Goal: Task Accomplishment & Management: Manage account settings

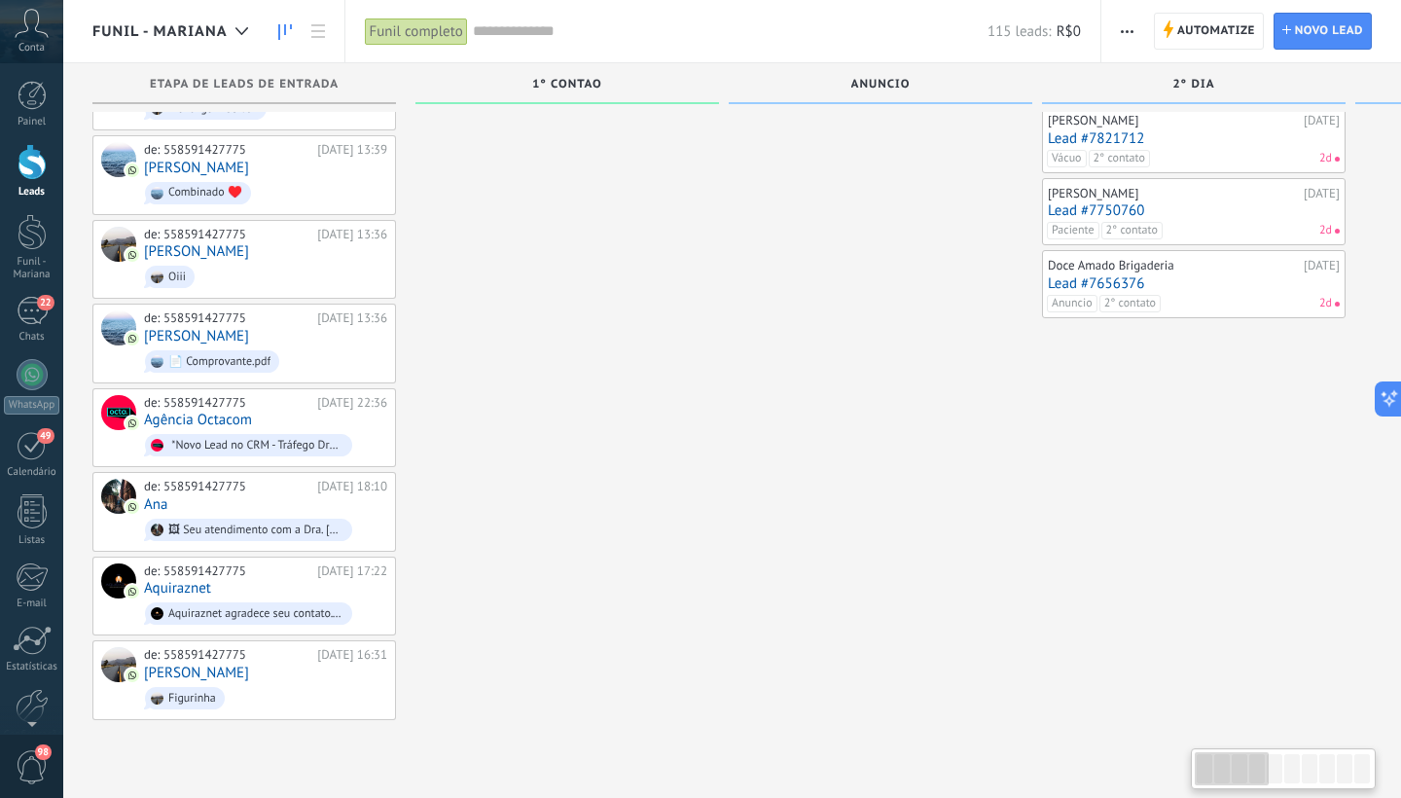
scroll to position [1180, 0]
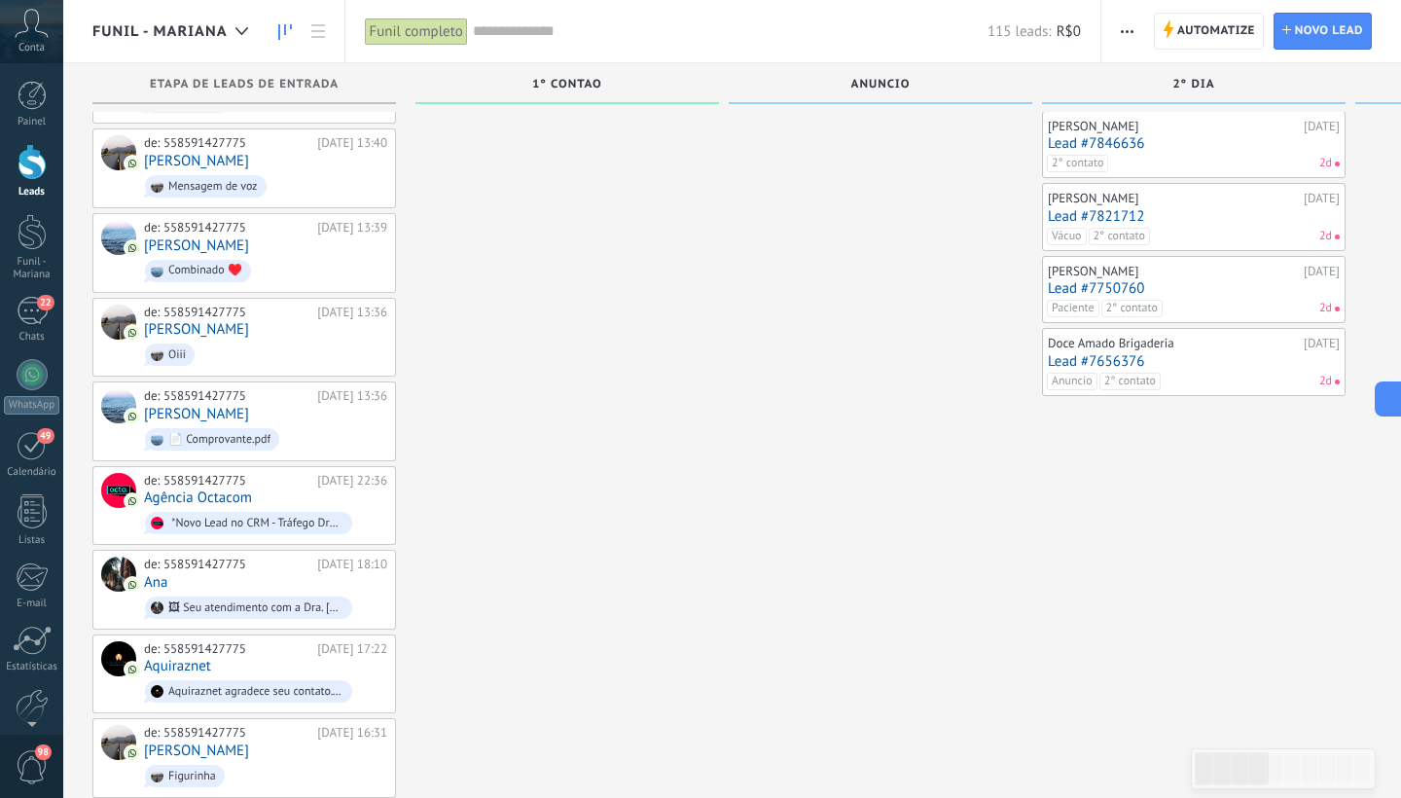
click at [1138, 136] on link "Lead #7846636" at bounding box center [1194, 143] width 292 height 17
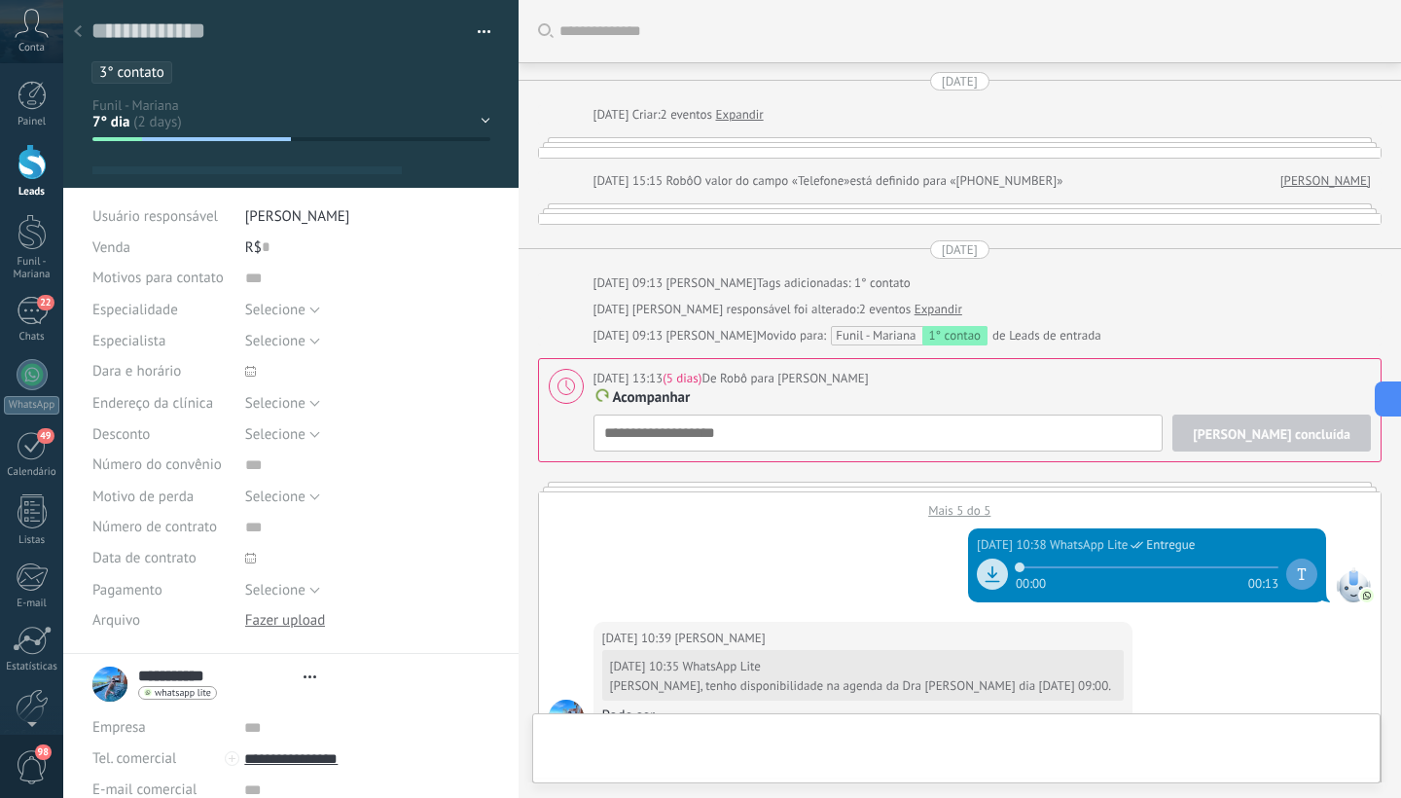
click at [0, 0] on div "1° contao Anuncio 2° dia 7° dia Vácuo Negociando Verde - GM" at bounding box center [0, 0] width 0 height 0
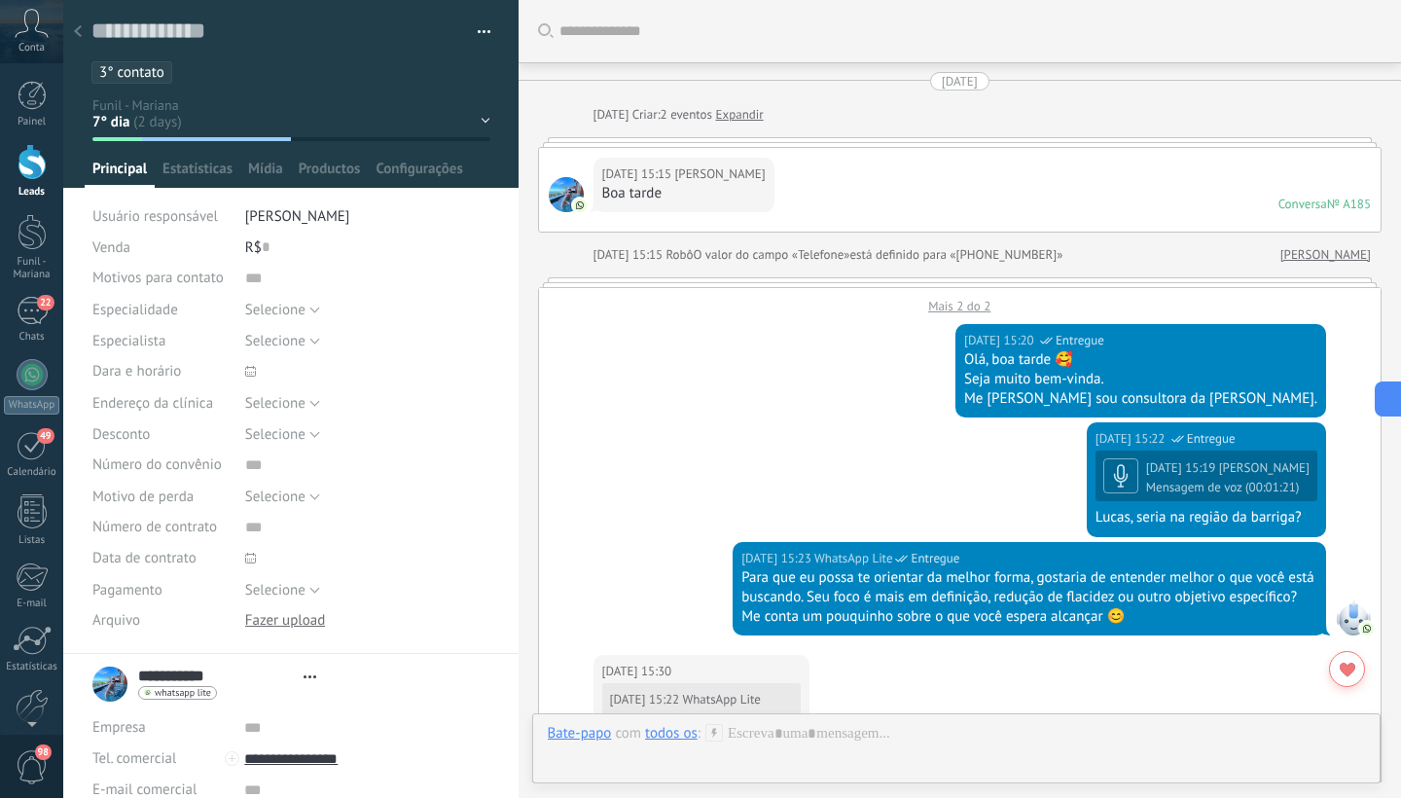
click at [0, 0] on div "1° contao Anuncio 2° dia 7° dia Vácuo Negociando Verde - GM" at bounding box center [0, 0] width 0 height 0
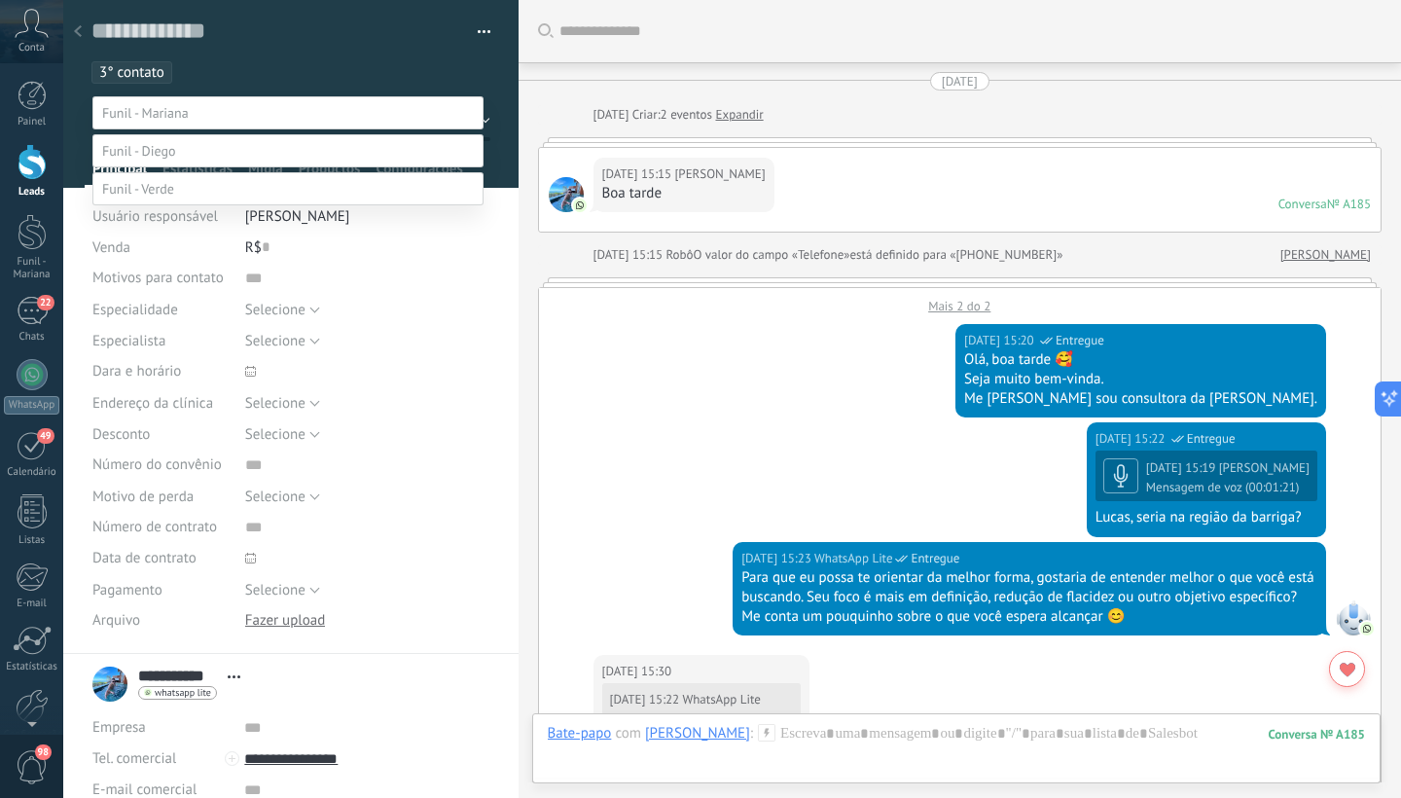
scroll to position [29, 0]
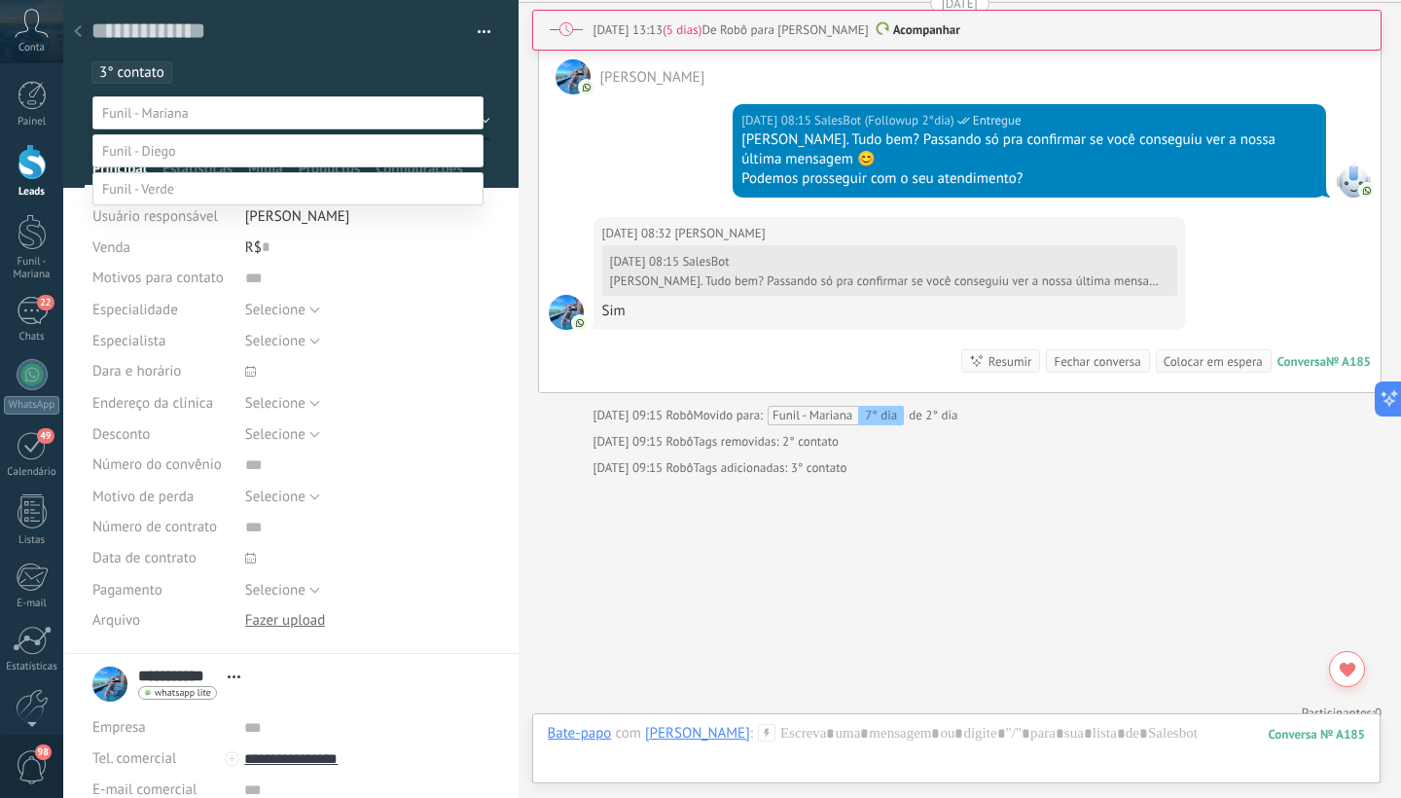
click at [0, 0] on label "Verde - GM" at bounding box center [0, 0] width 0 height 0
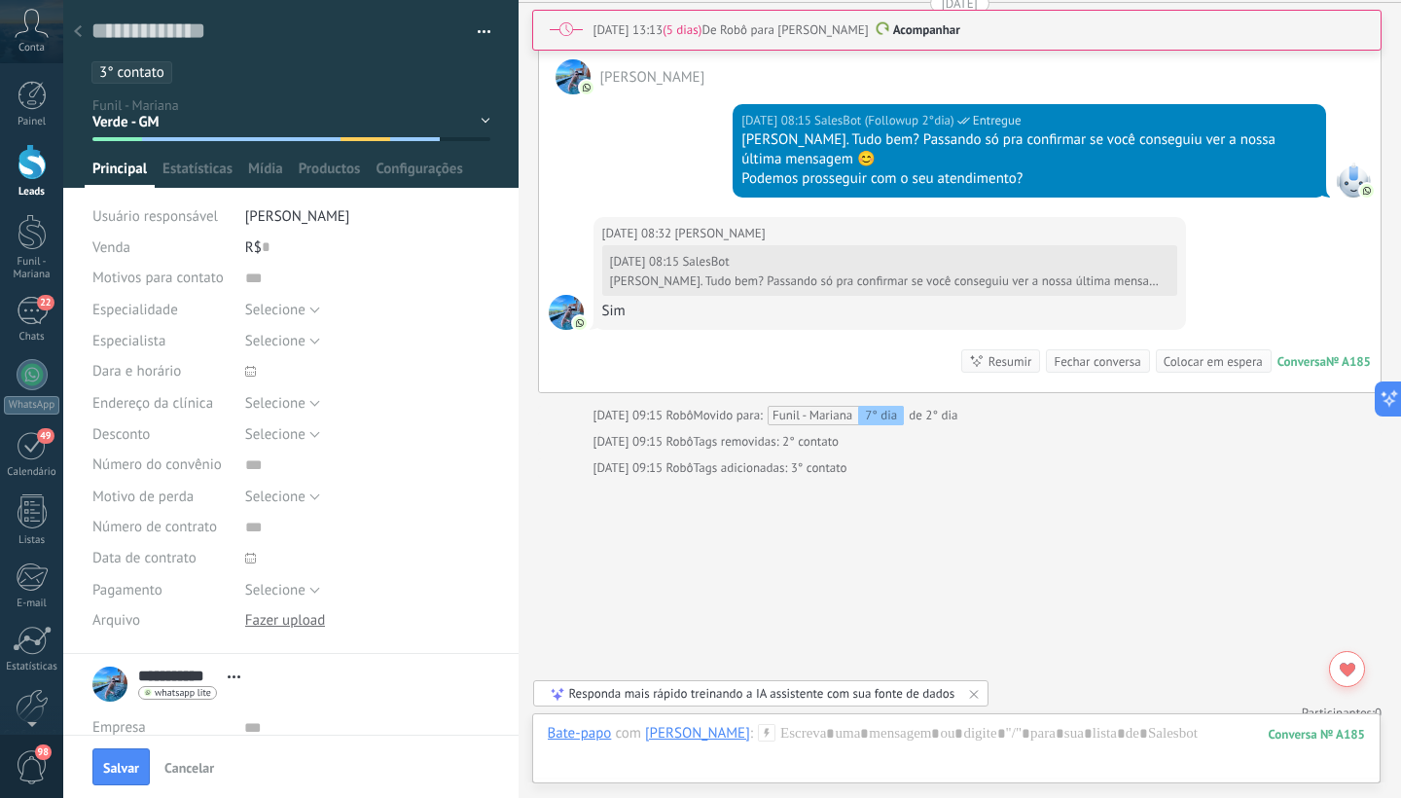
click at [154, 72] on span "3° contato" at bounding box center [131, 72] width 65 height 18
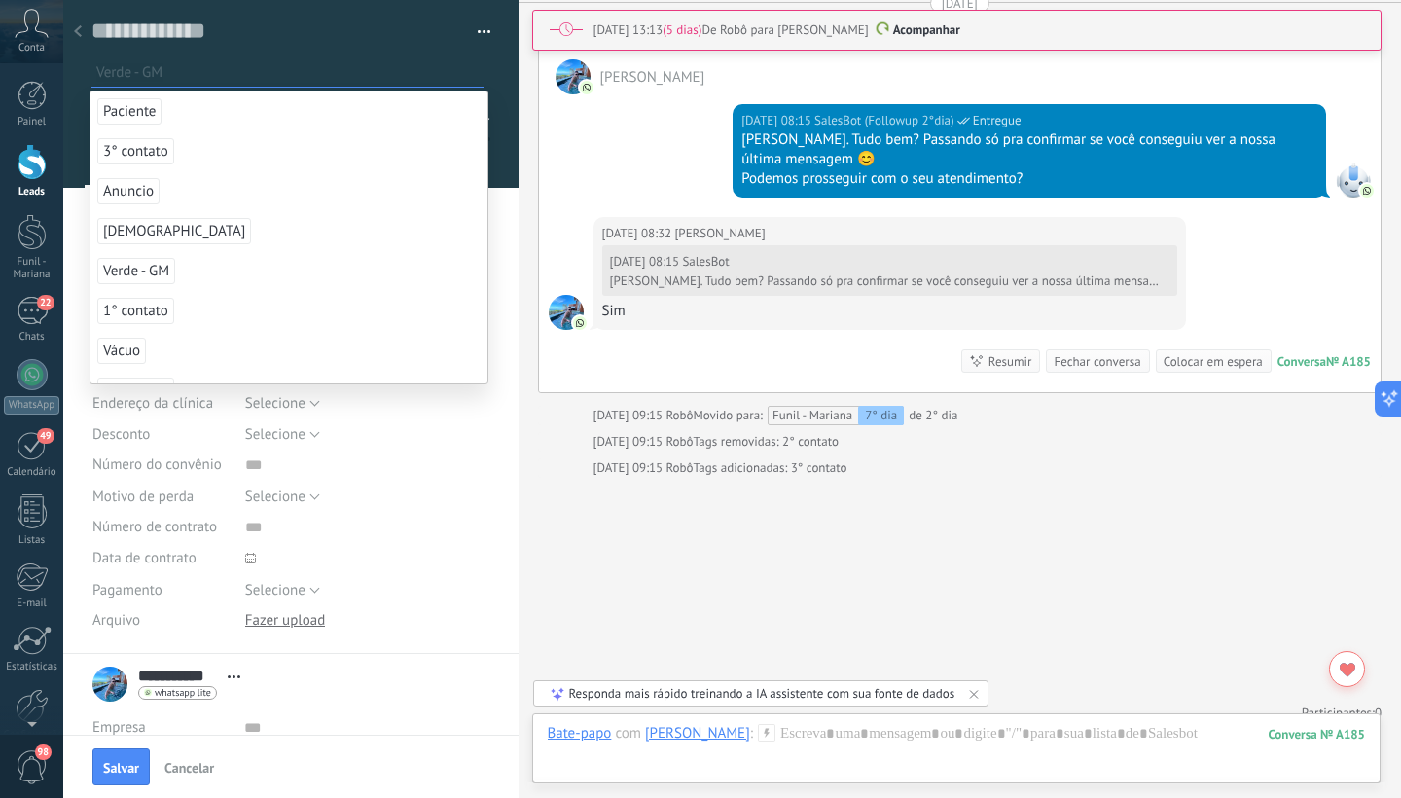
click at [160, 270] on span "Verde - GM" at bounding box center [136, 271] width 78 height 26
click at [160, 270] on span "1° contato" at bounding box center [135, 271] width 77 height 26
click at [504, 161] on div at bounding box center [291, 94] width 456 height 188
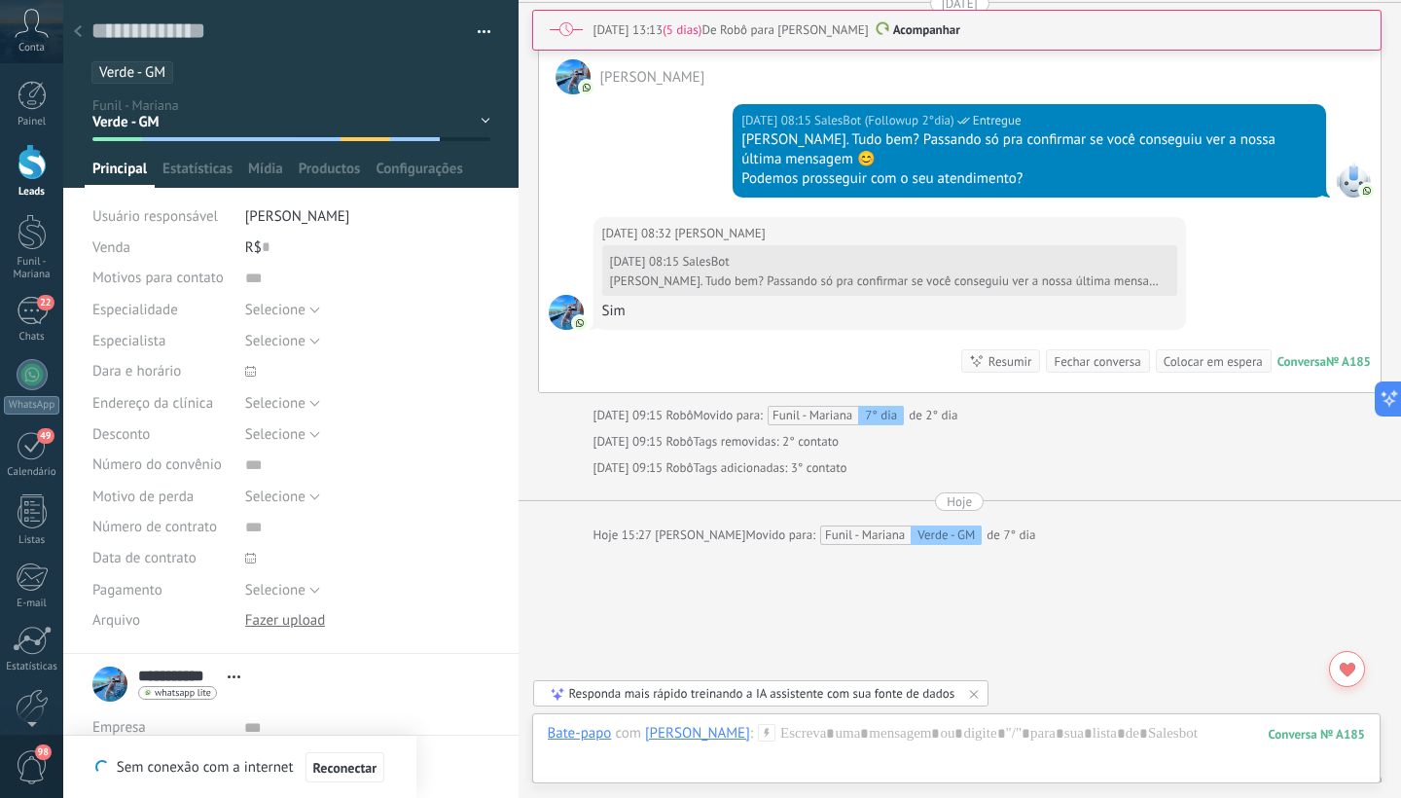
scroll to position [3346, 0]
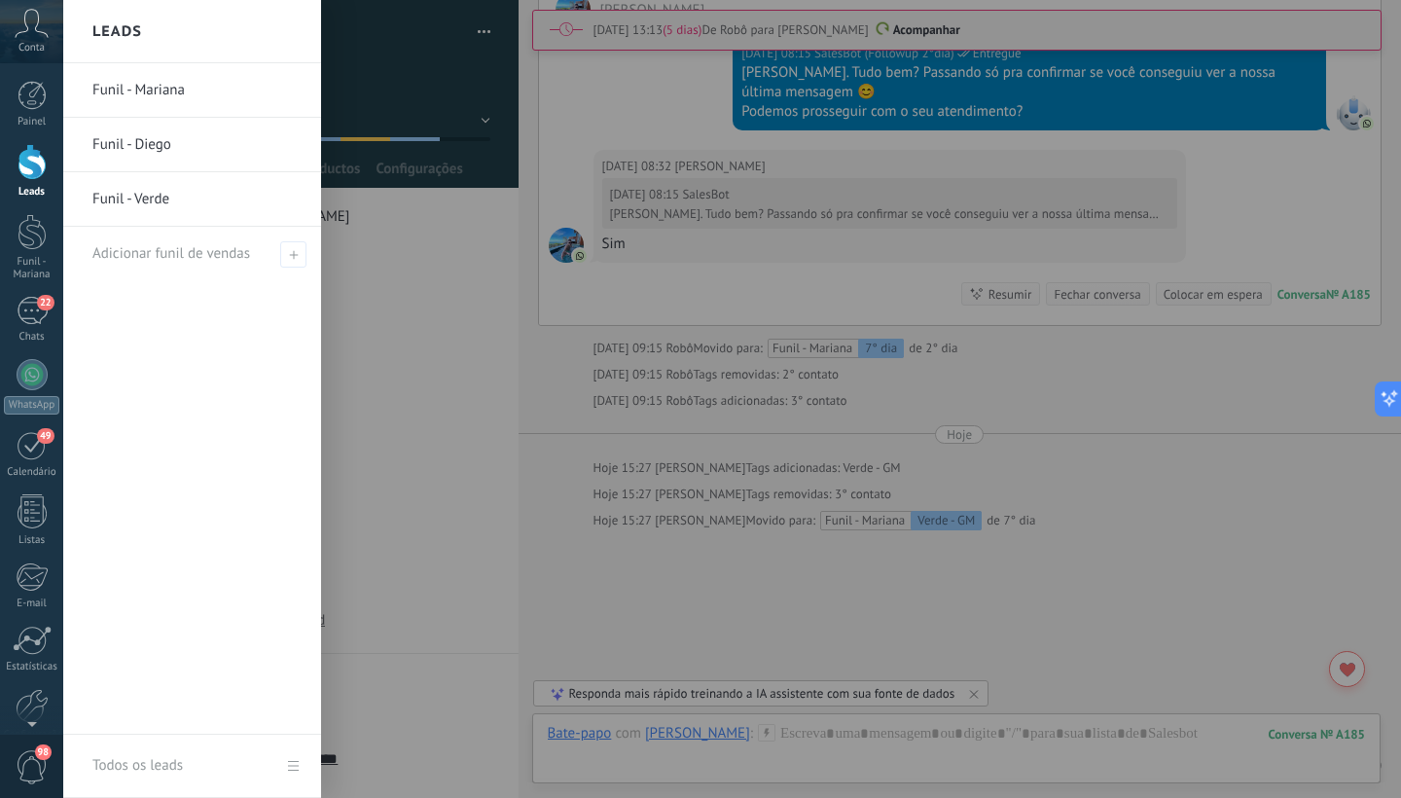
click at [41, 164] on div at bounding box center [32, 162] width 29 height 36
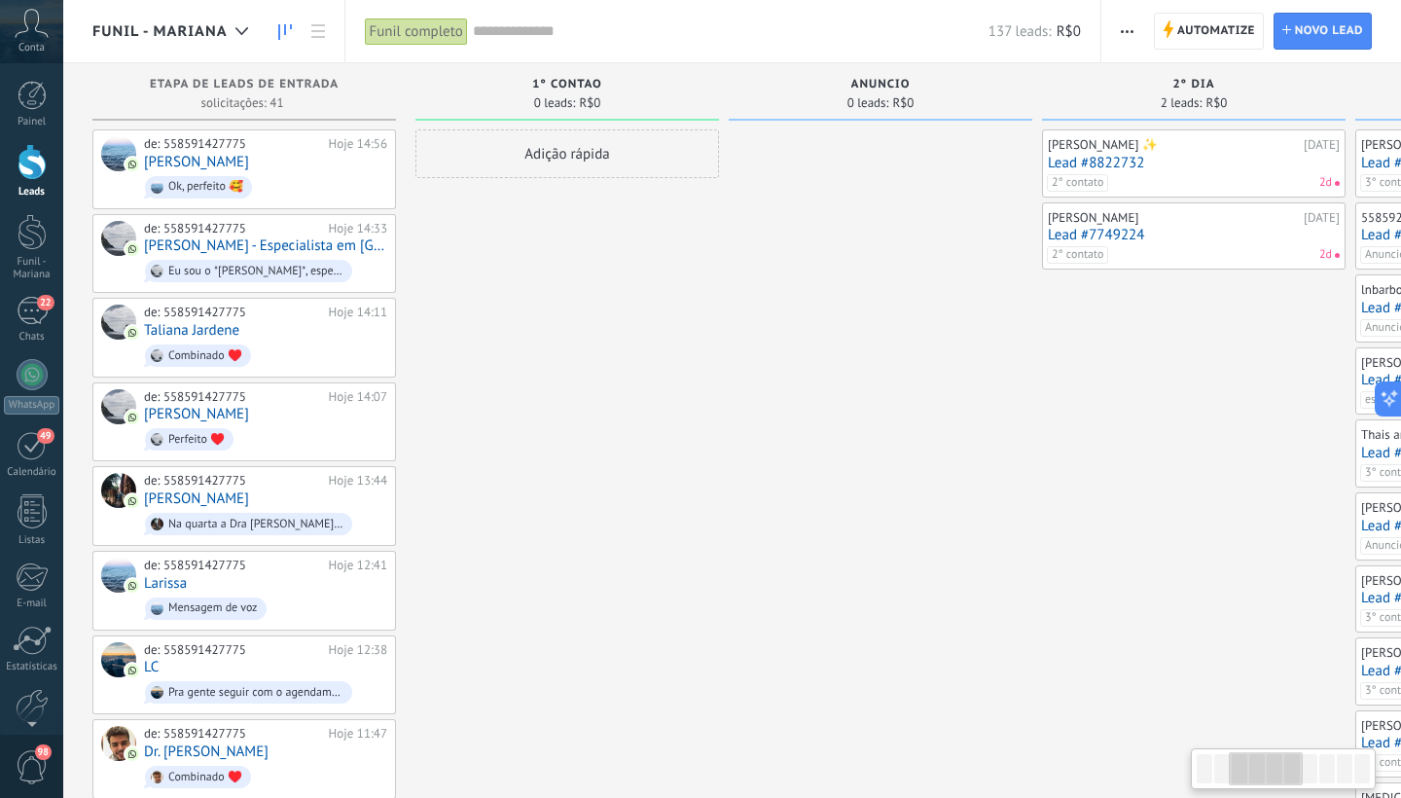
scroll to position [0, 599]
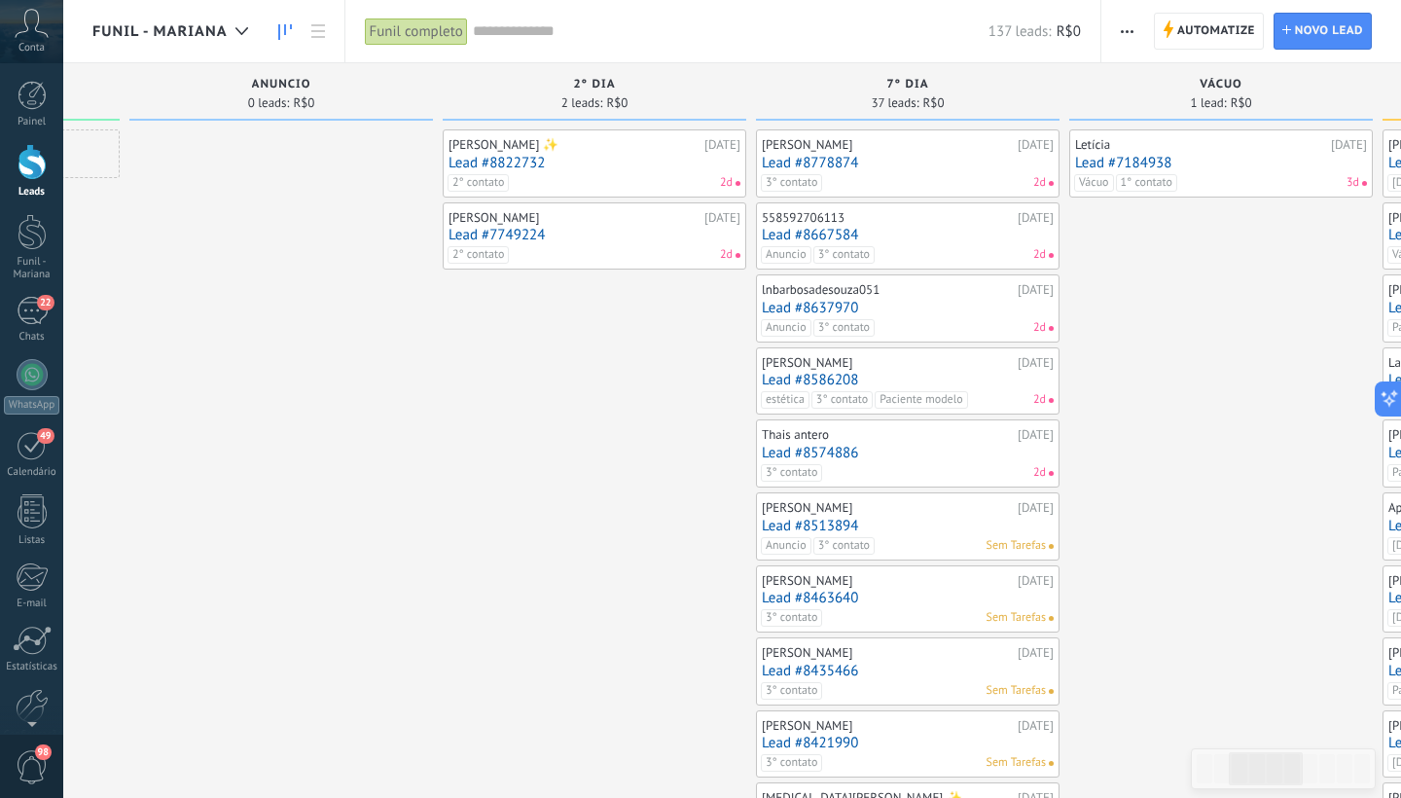
click at [925, 161] on link "Lead #8778874" at bounding box center [908, 163] width 292 height 17
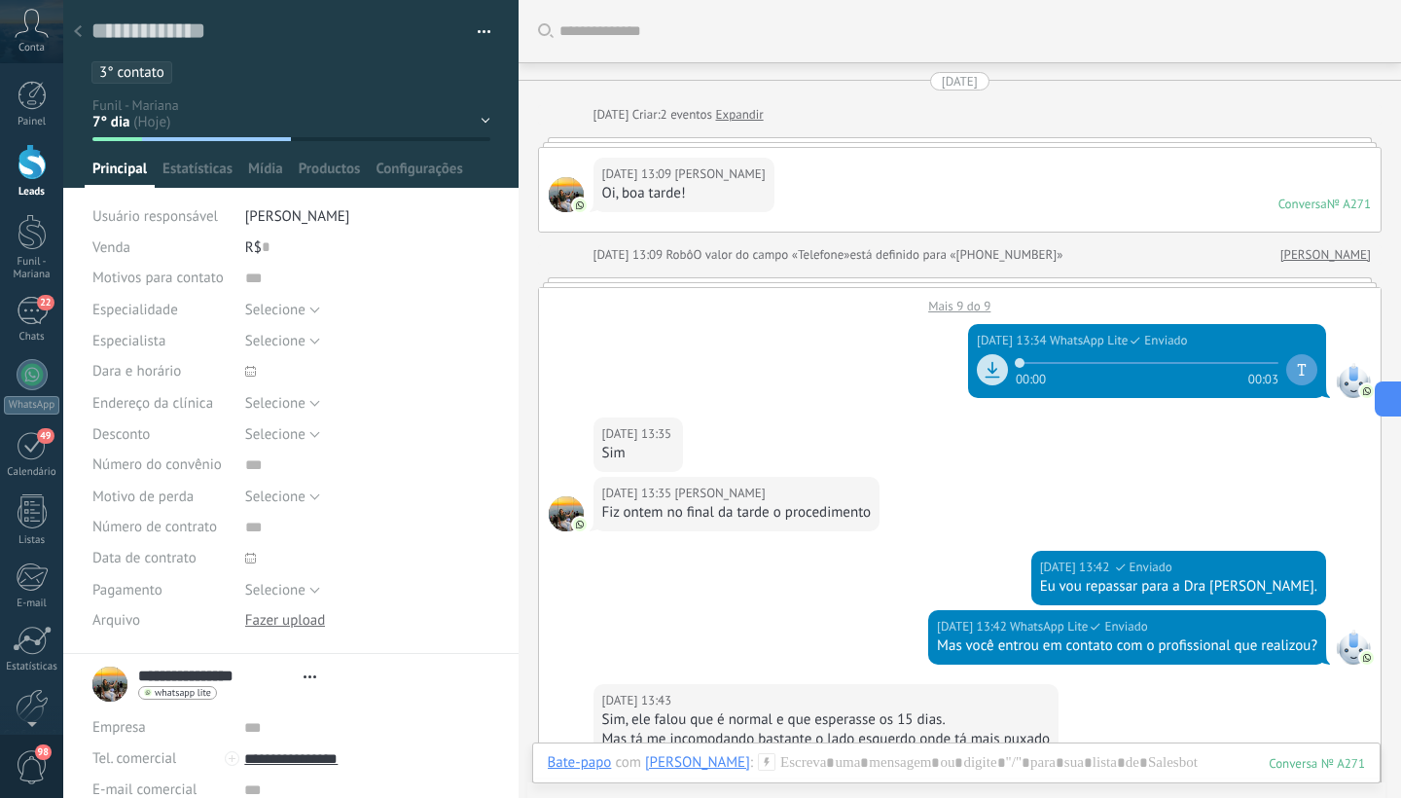
click at [35, 150] on div at bounding box center [32, 162] width 29 height 36
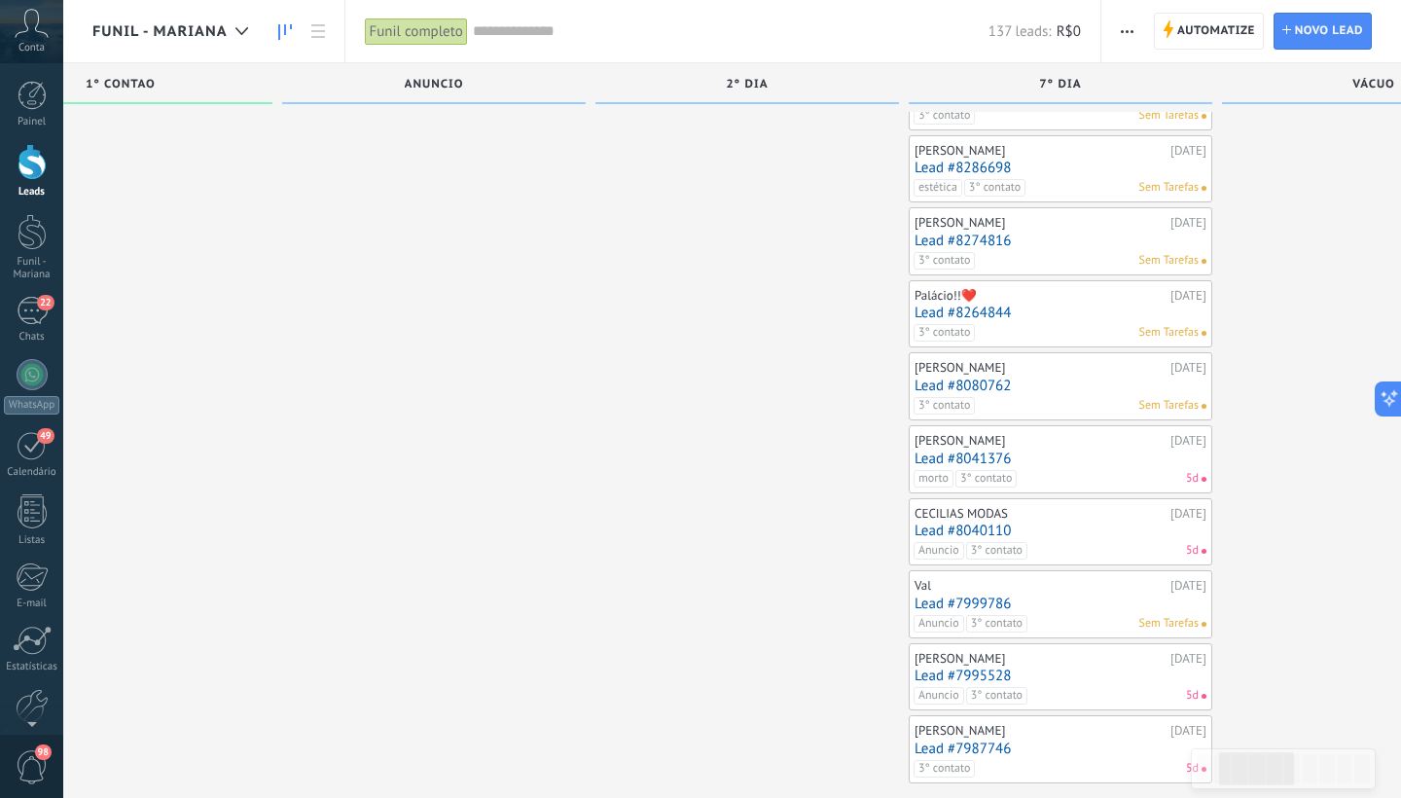
scroll to position [804, 0]
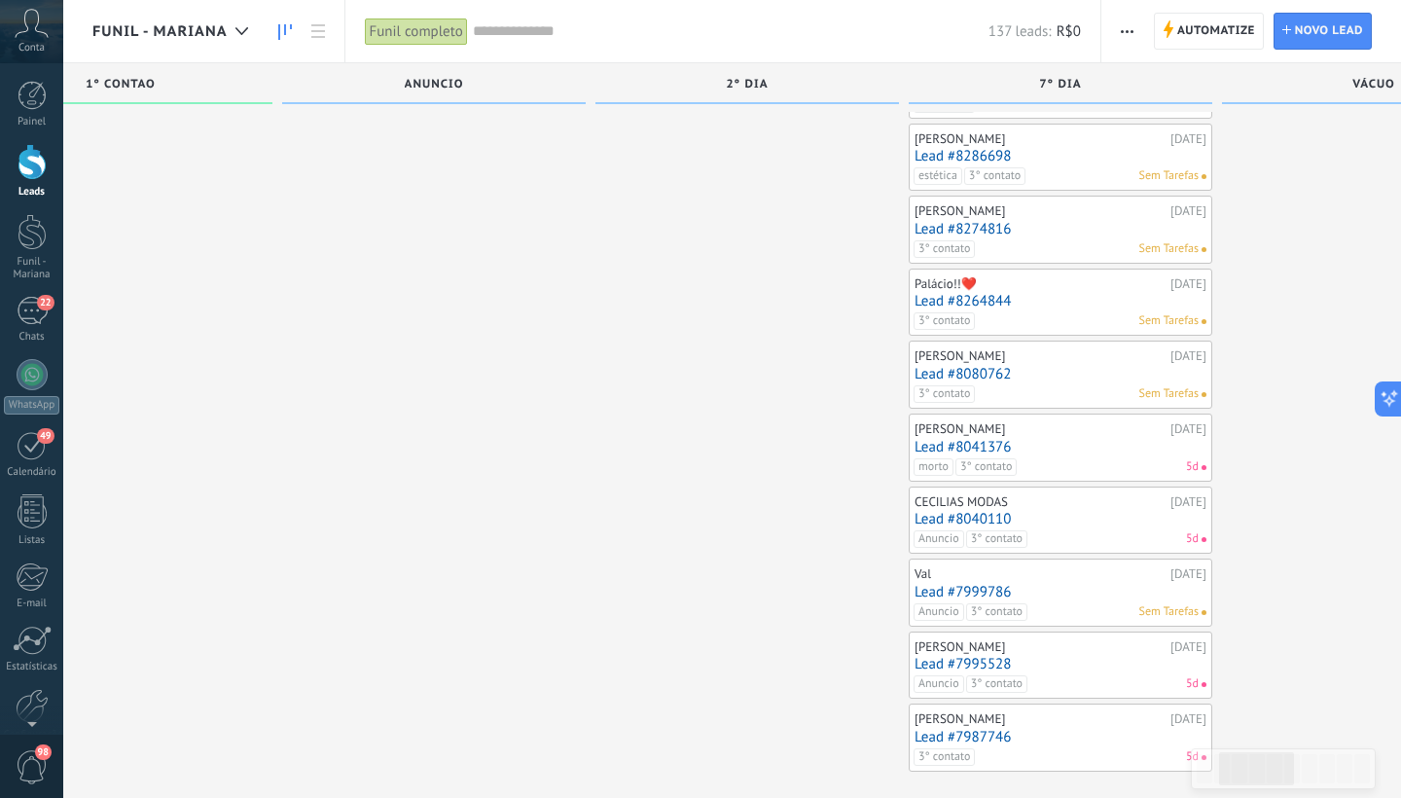
click at [1060, 153] on link "Lead #8286698" at bounding box center [1060, 156] width 292 height 17
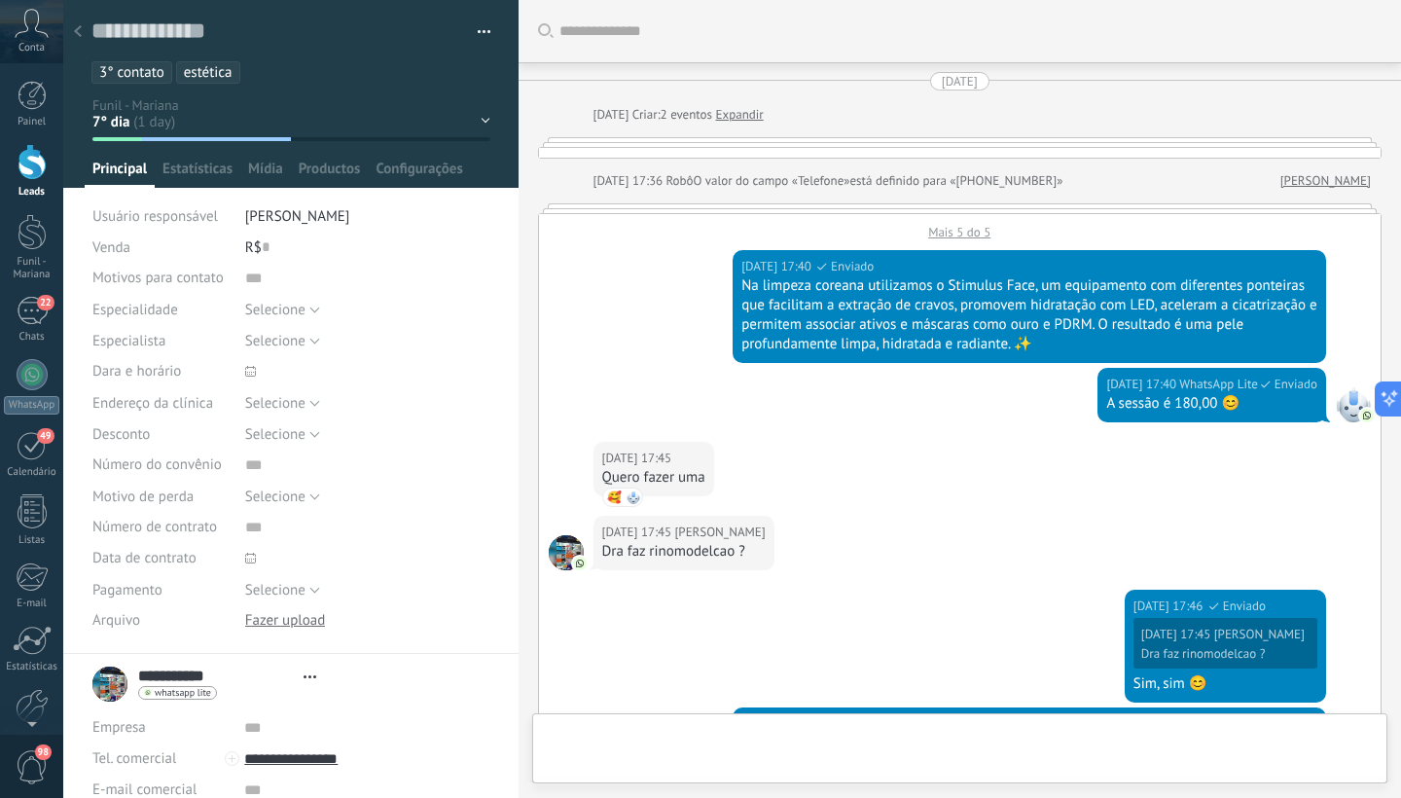
click at [0, 0] on div "1° contao Anuncio 2° dia 7° dia Vácuo Negociando Verde - GM" at bounding box center [0, 0] width 0 height 0
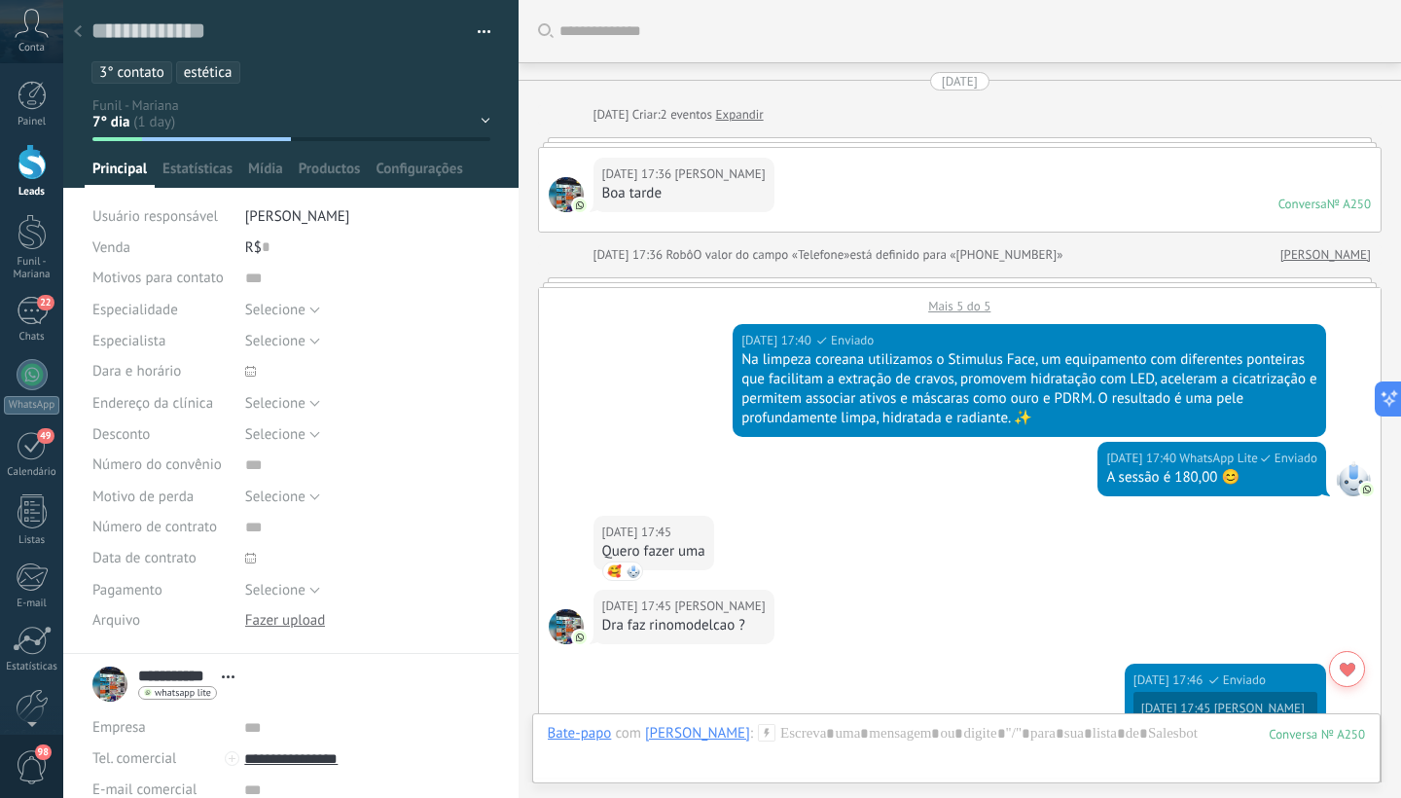
scroll to position [1379, 0]
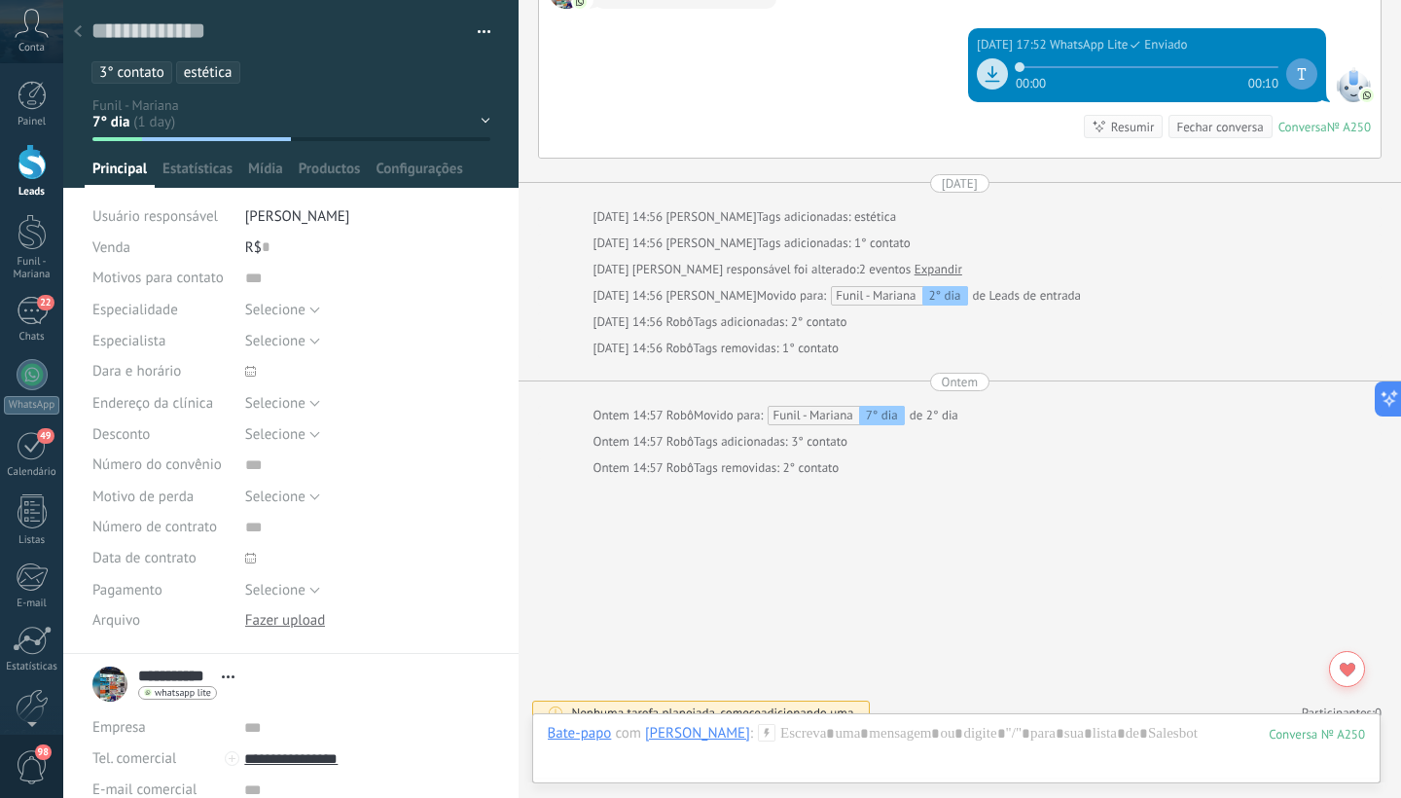
click at [0, 0] on div "1° contao Anuncio 2° dia 7° dia Vácuo Negociando Verde - GM" at bounding box center [0, 0] width 0 height 0
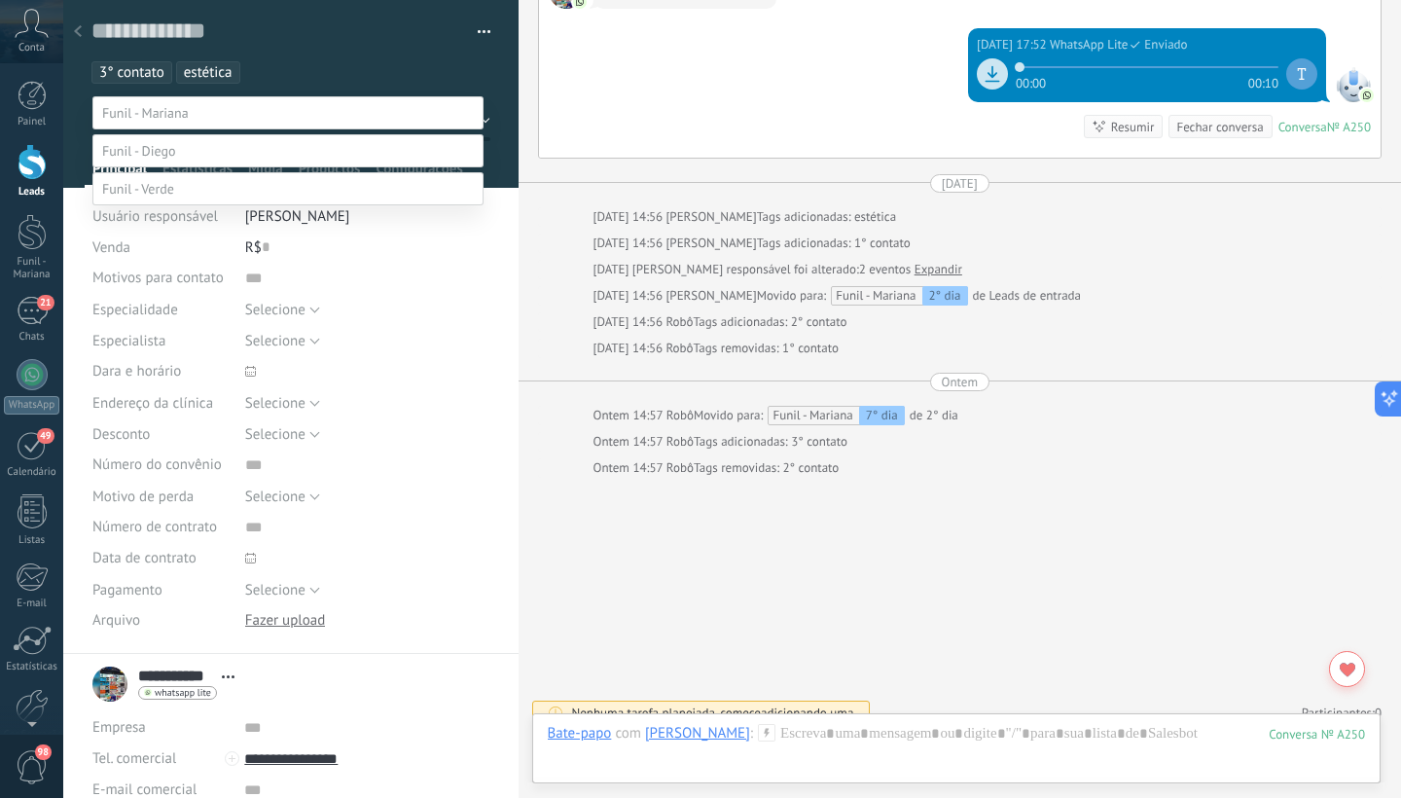
click at [35, 170] on div at bounding box center [32, 162] width 29 height 36
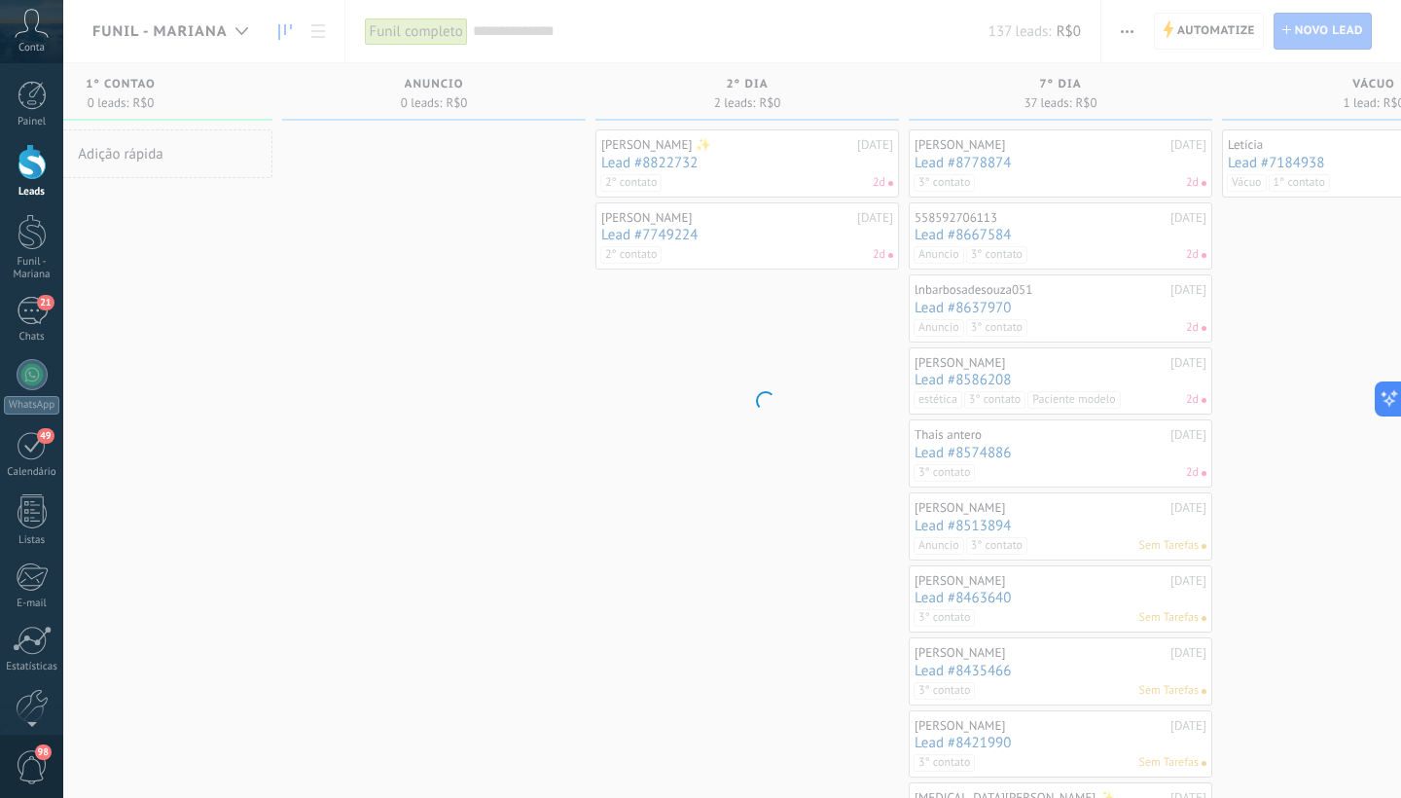
click at [35, 170] on div at bounding box center [32, 162] width 29 height 36
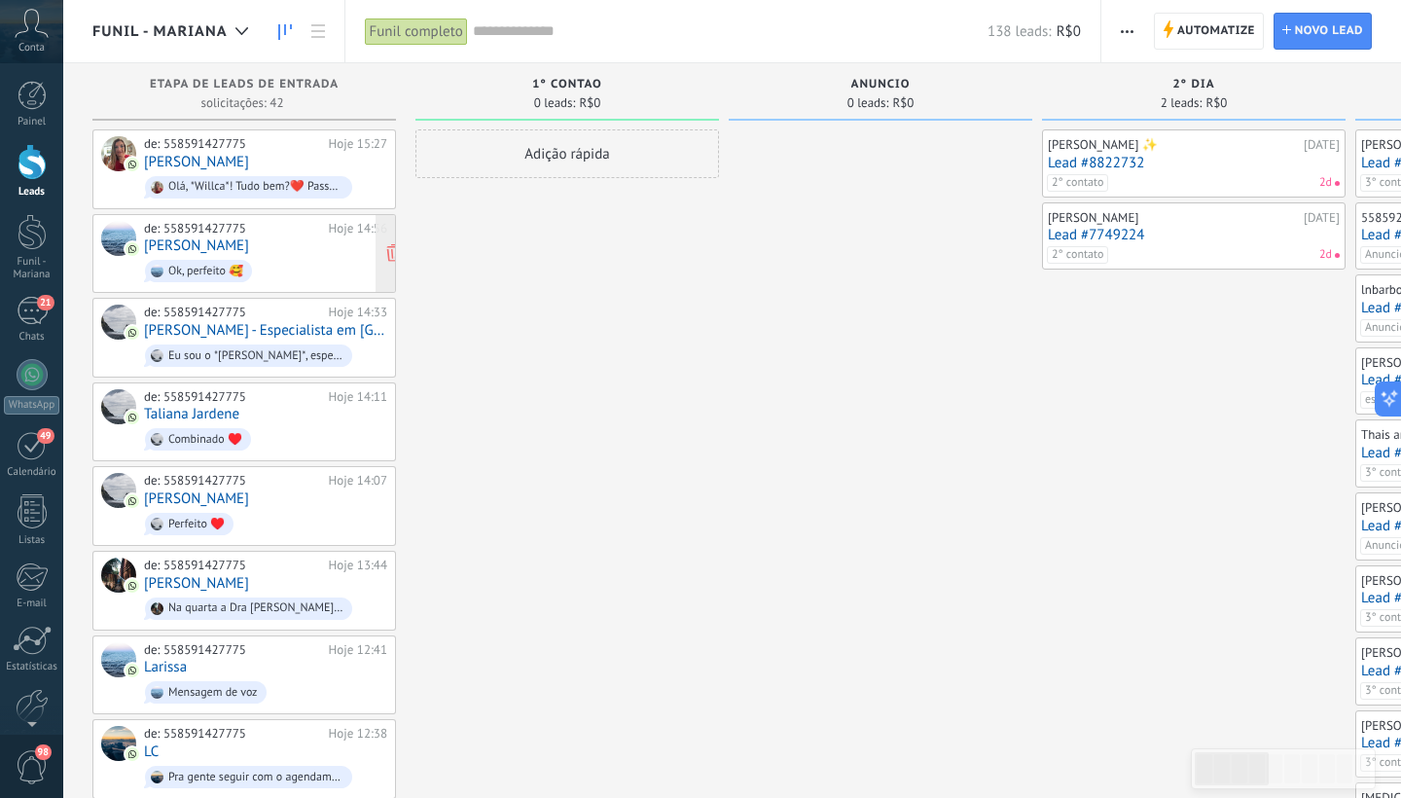
click at [263, 247] on div "de: 558591427775 Hoje 14:56 Samia Karininy Ok, perfeito 🥰" at bounding box center [265, 254] width 243 height 66
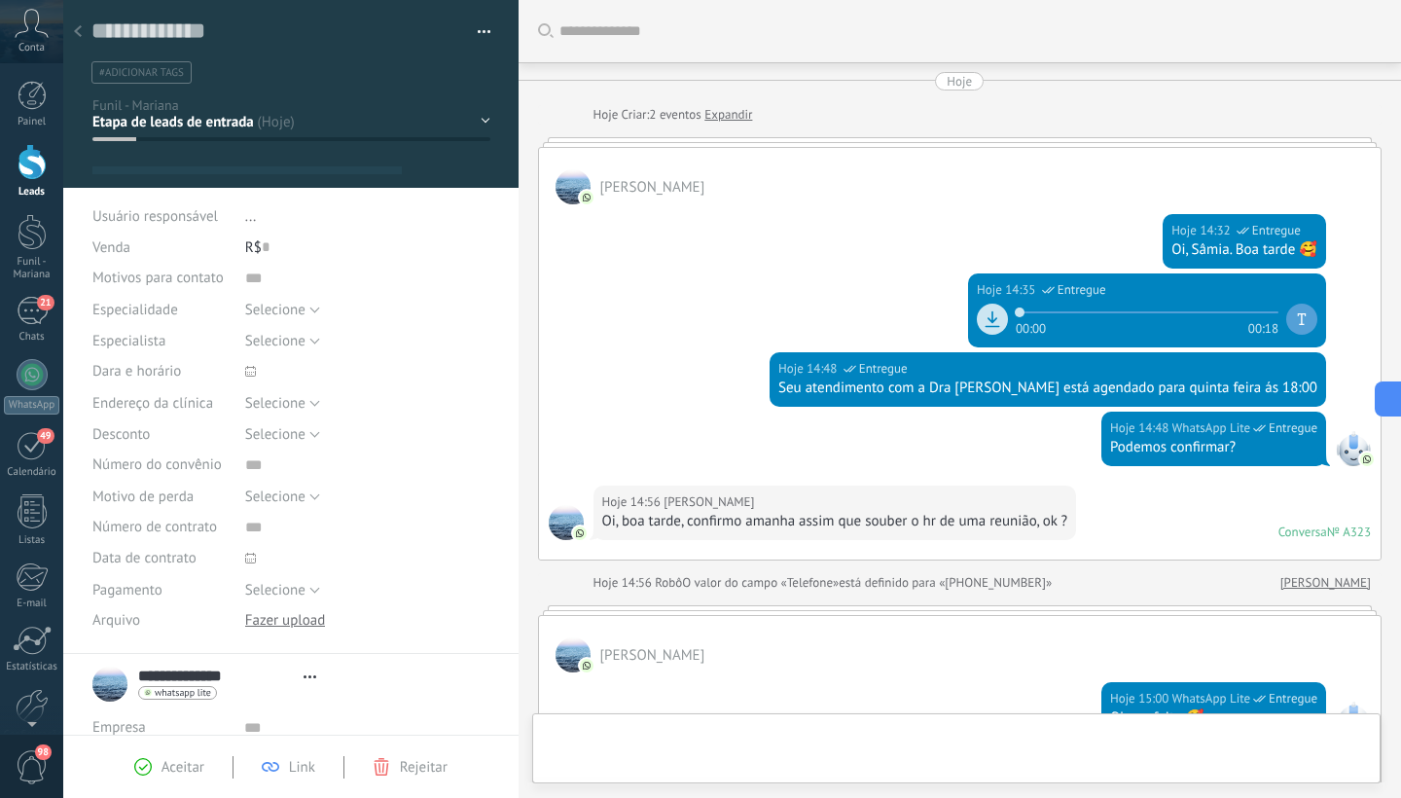
click at [0, 0] on div "1° contao [GEOGRAPHIC_DATA] 2° dia 7° dia Vácuo Negociando" at bounding box center [0, 0] width 0 height 0
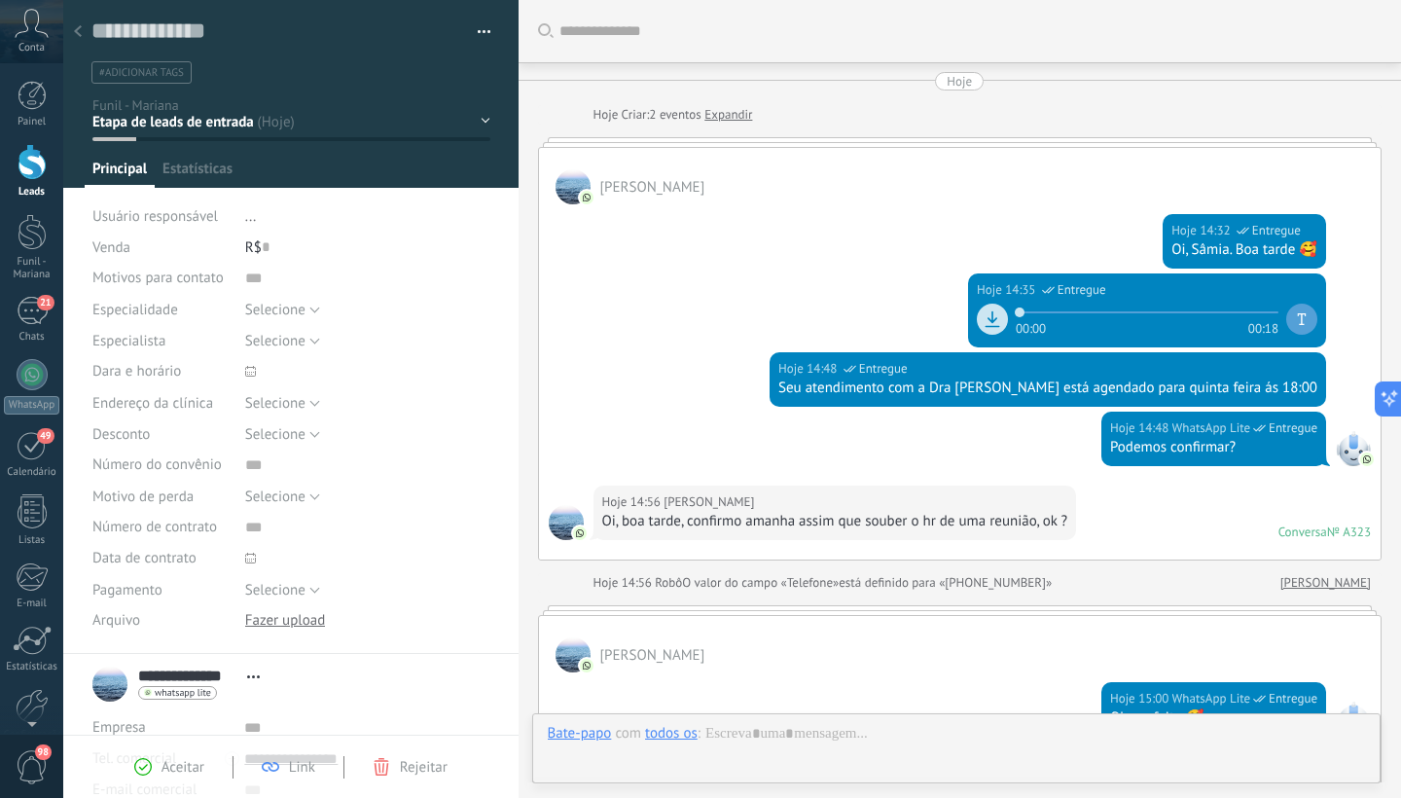
scroll to position [29, 0]
click at [0, 0] on div "1° contao [GEOGRAPHIC_DATA] 2° dia 7° dia Vácuo Negociando" at bounding box center [0, 0] width 0 height 0
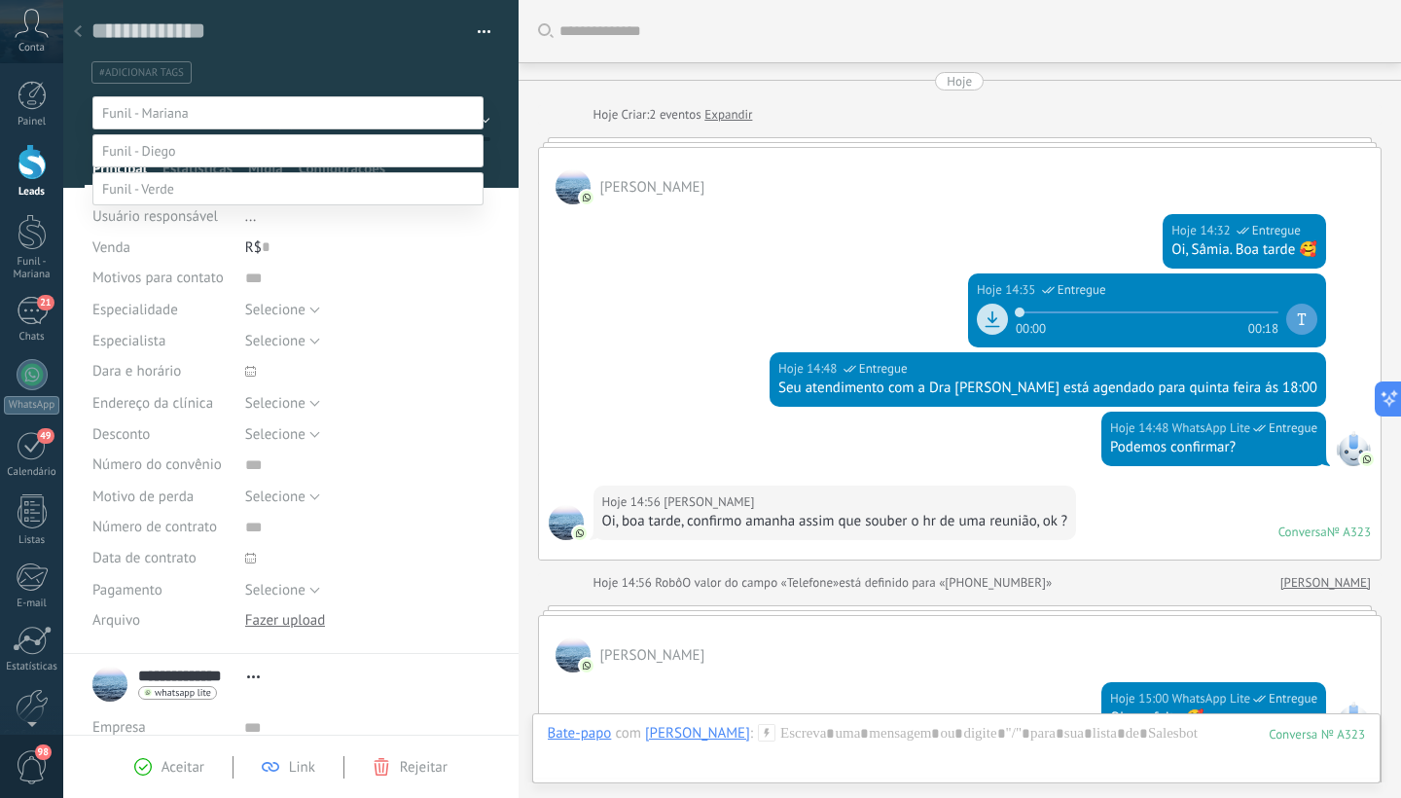
click at [476, 125] on label at bounding box center [287, 112] width 391 height 33
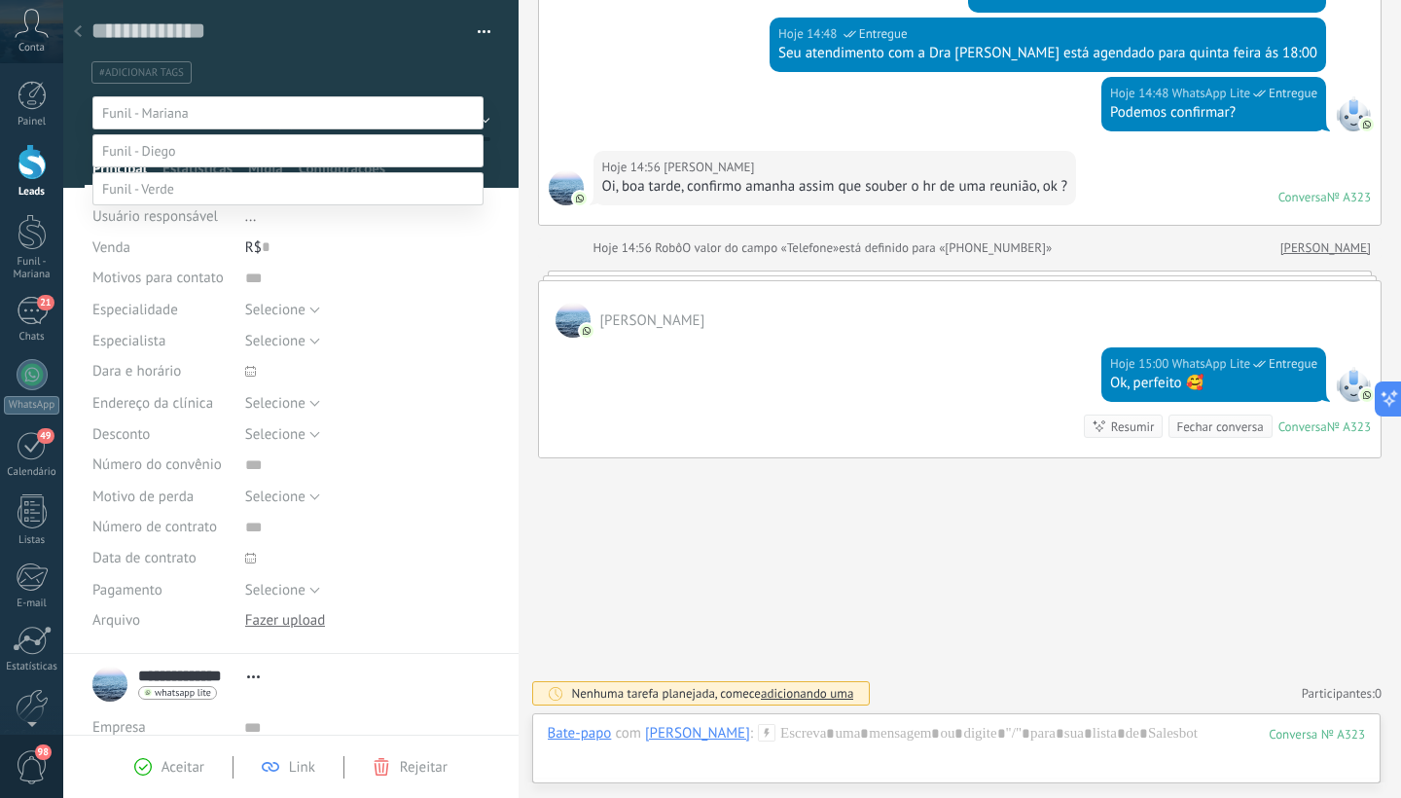
click at [0, 0] on label "Paciente" at bounding box center [0, 0] width 0 height 0
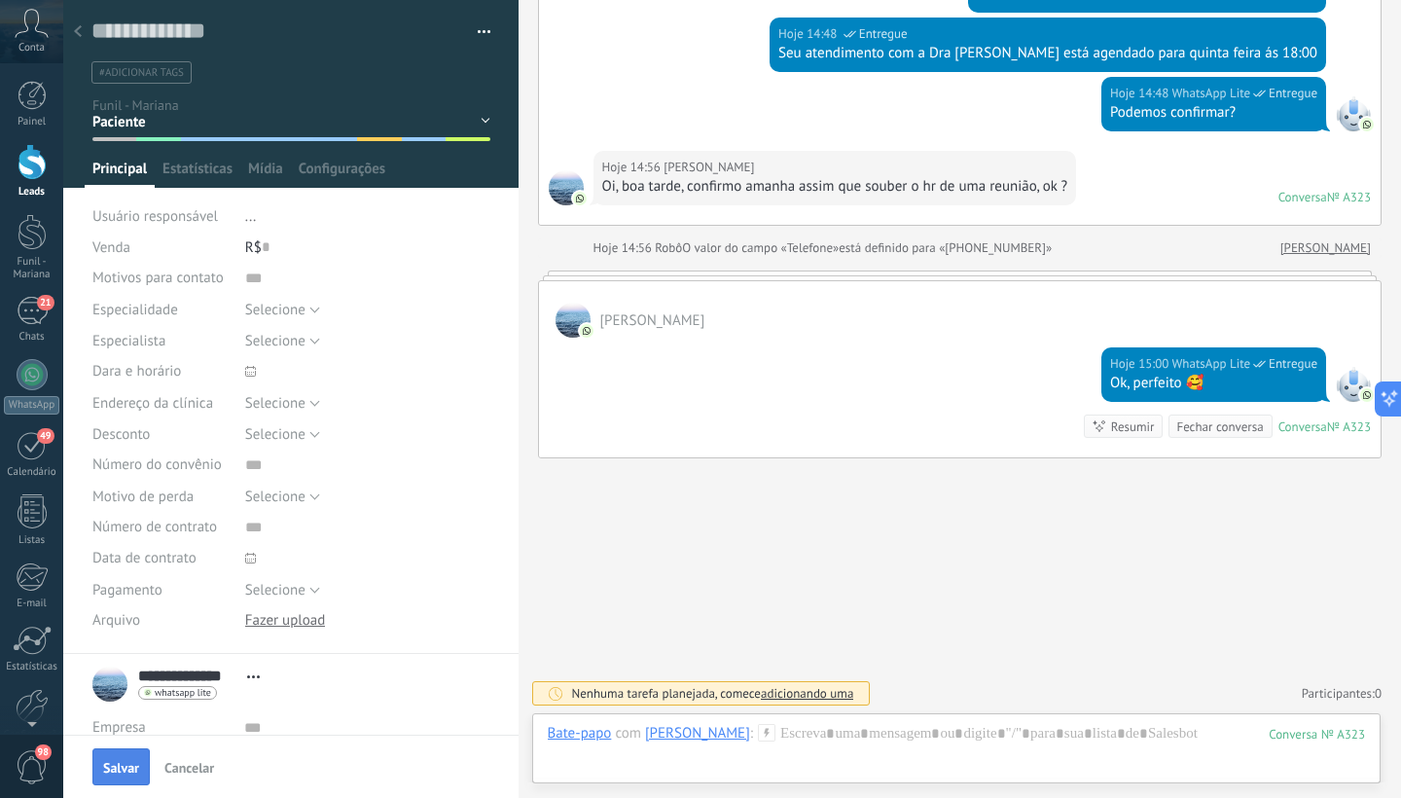
click at [122, 773] on span "Salvar" at bounding box center [121, 768] width 36 height 14
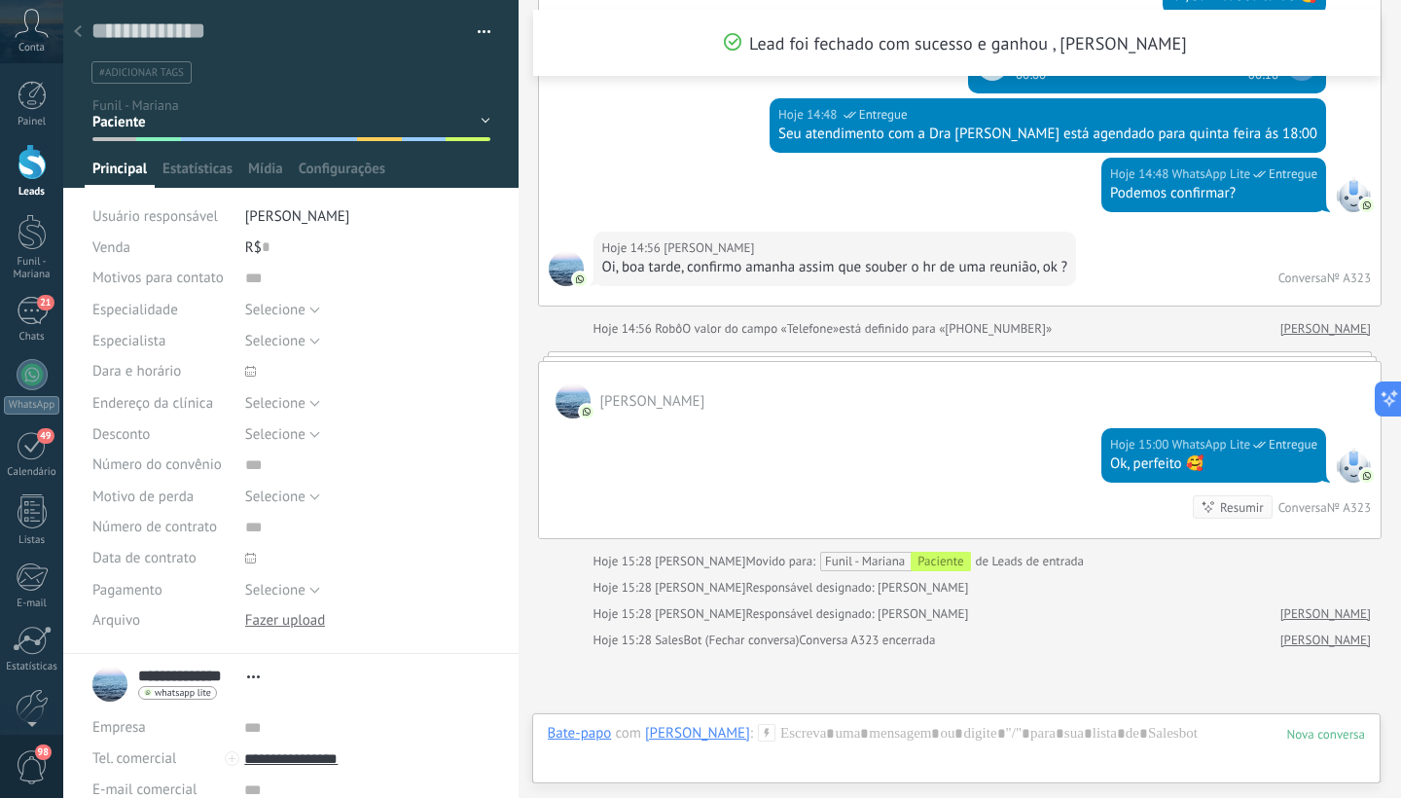
scroll to position [526, 0]
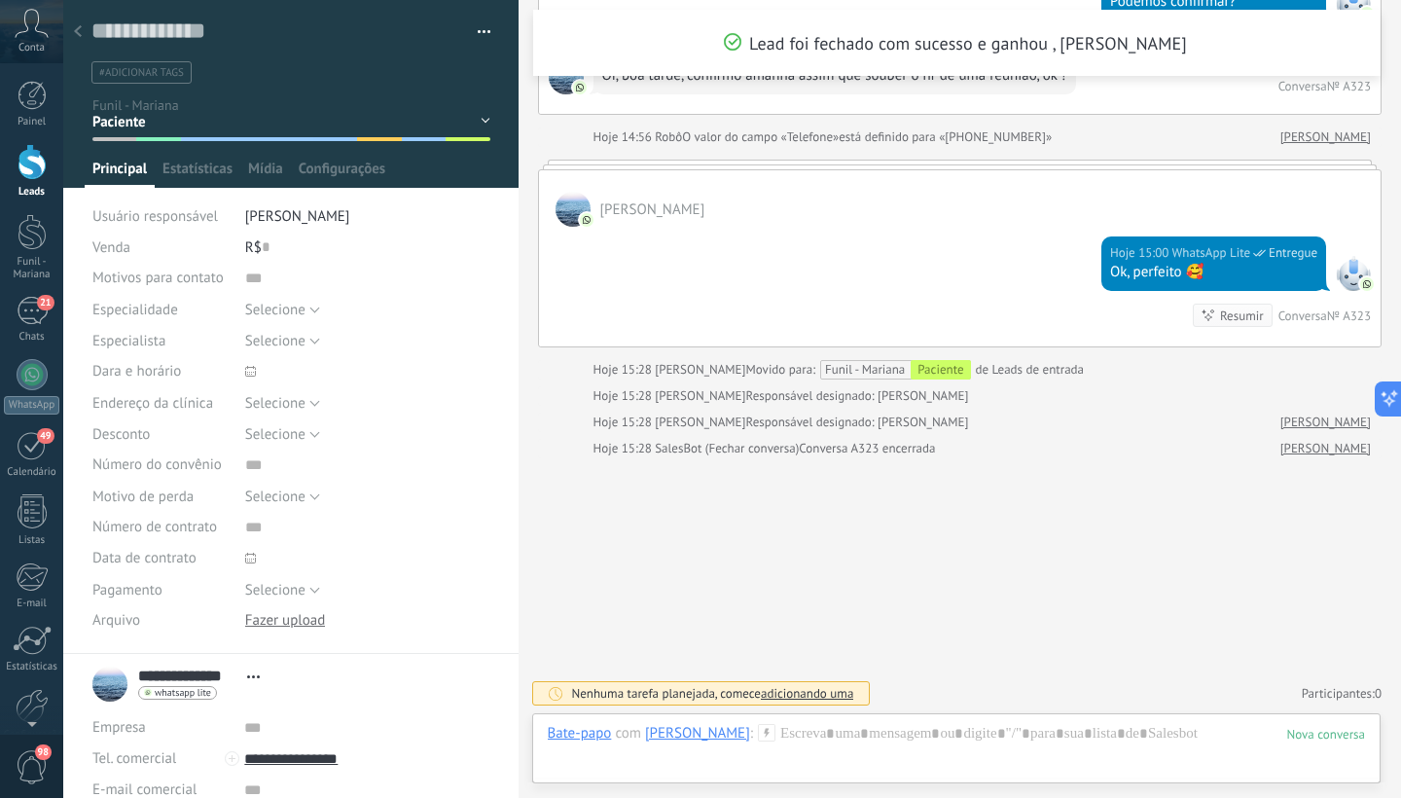
click at [22, 172] on div at bounding box center [32, 162] width 29 height 36
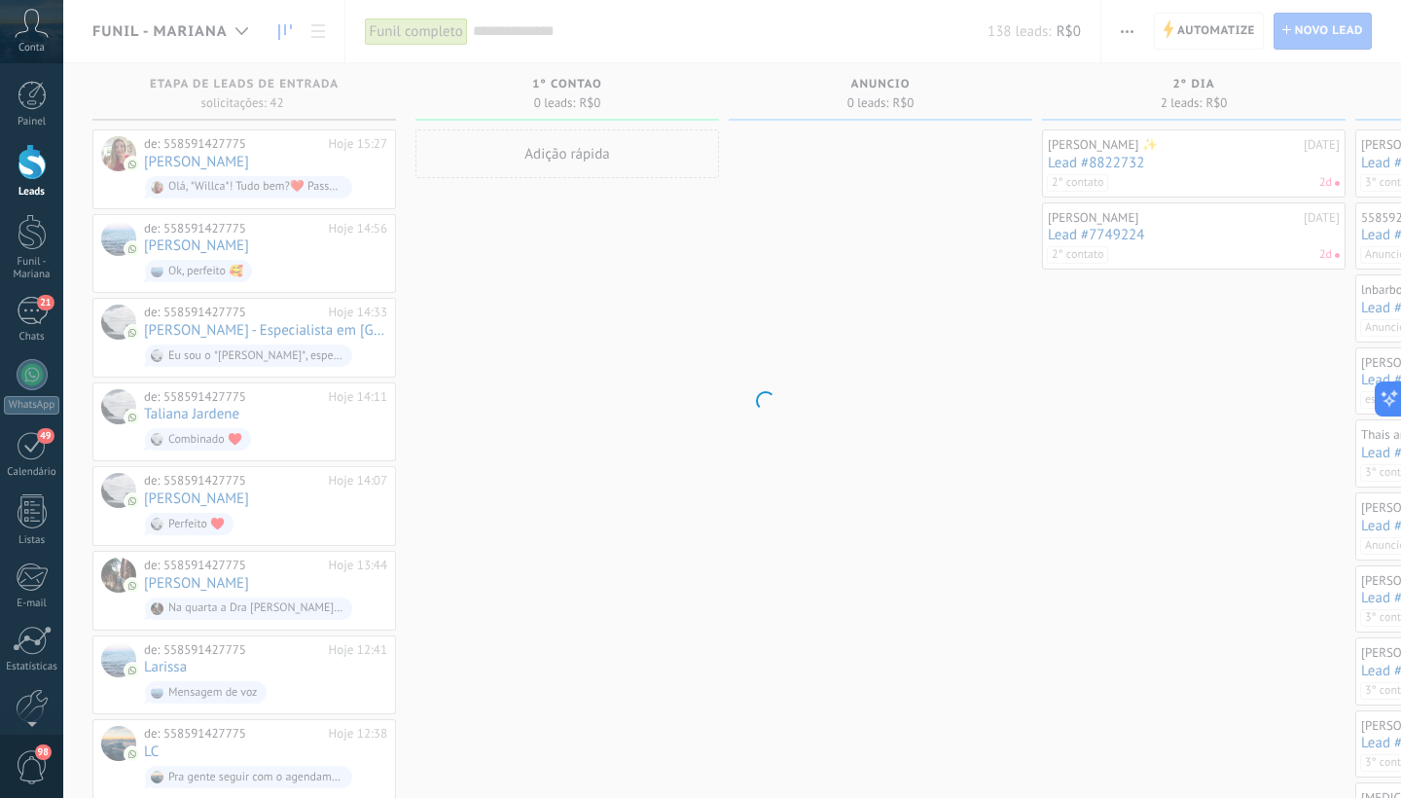
click at [163, 71] on body ".abccls-1,.abccls-2{fill-rule:evenodd}.abccls-2{fill:#fff} .abfcls-1{fill:none}…" at bounding box center [700, 399] width 1401 height 798
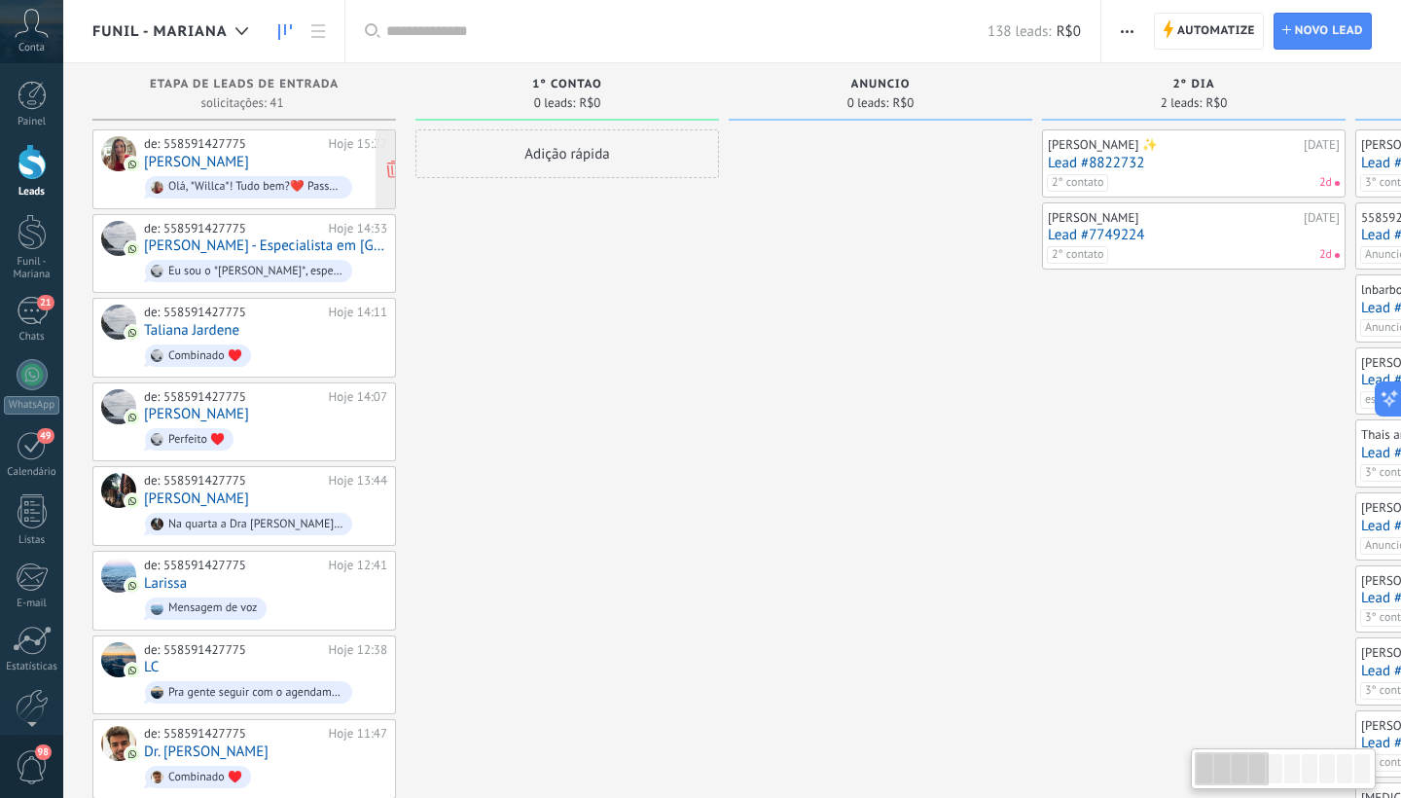
click at [245, 164] on div "de: 558591427775 Hoje 15:27 Willca Rios Olá, *Willca*! Tudo bem?❤️ Passando par…" at bounding box center [265, 169] width 243 height 66
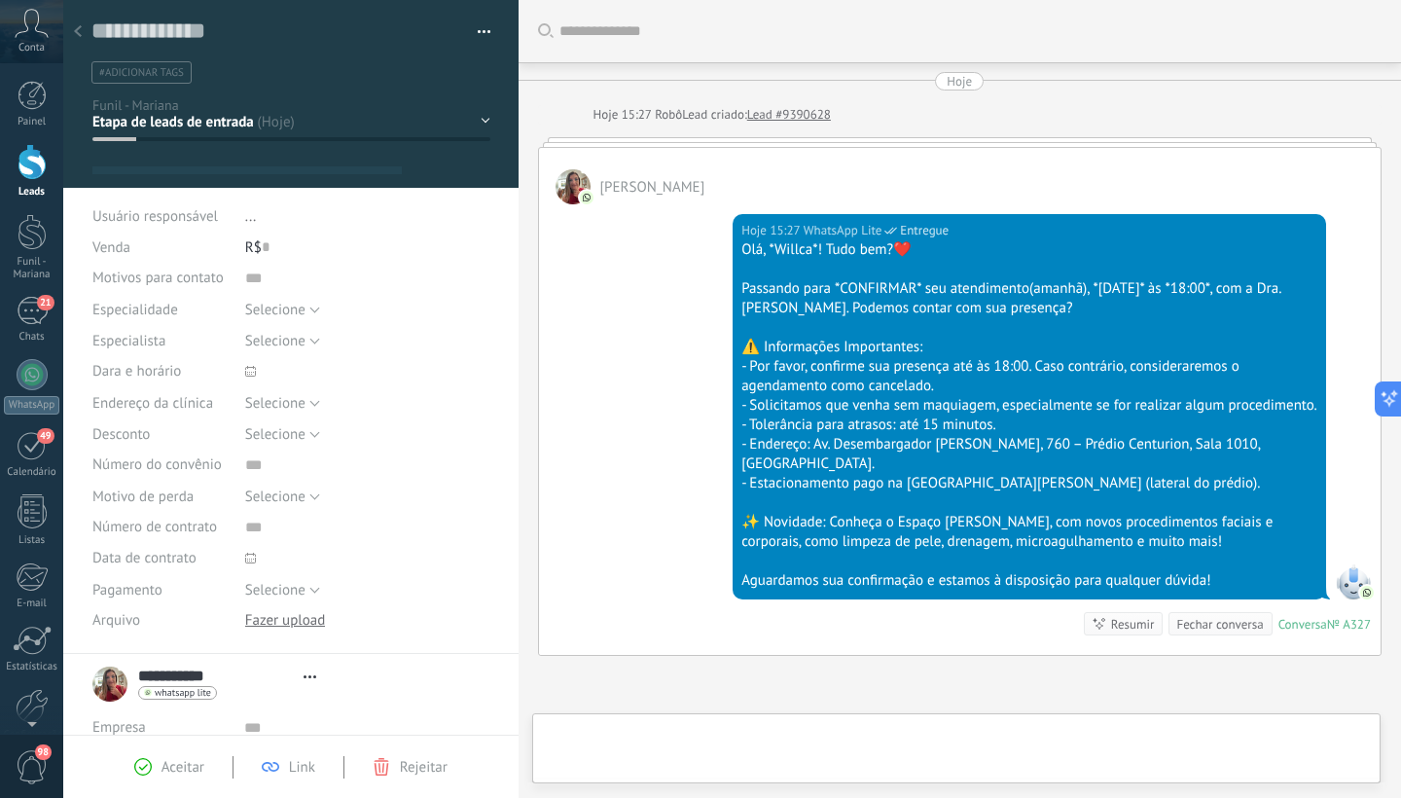
click at [0, 0] on div "1° contao [GEOGRAPHIC_DATA] 2° dia 7° dia Vácuo Negociando" at bounding box center [0, 0] width 0 height 0
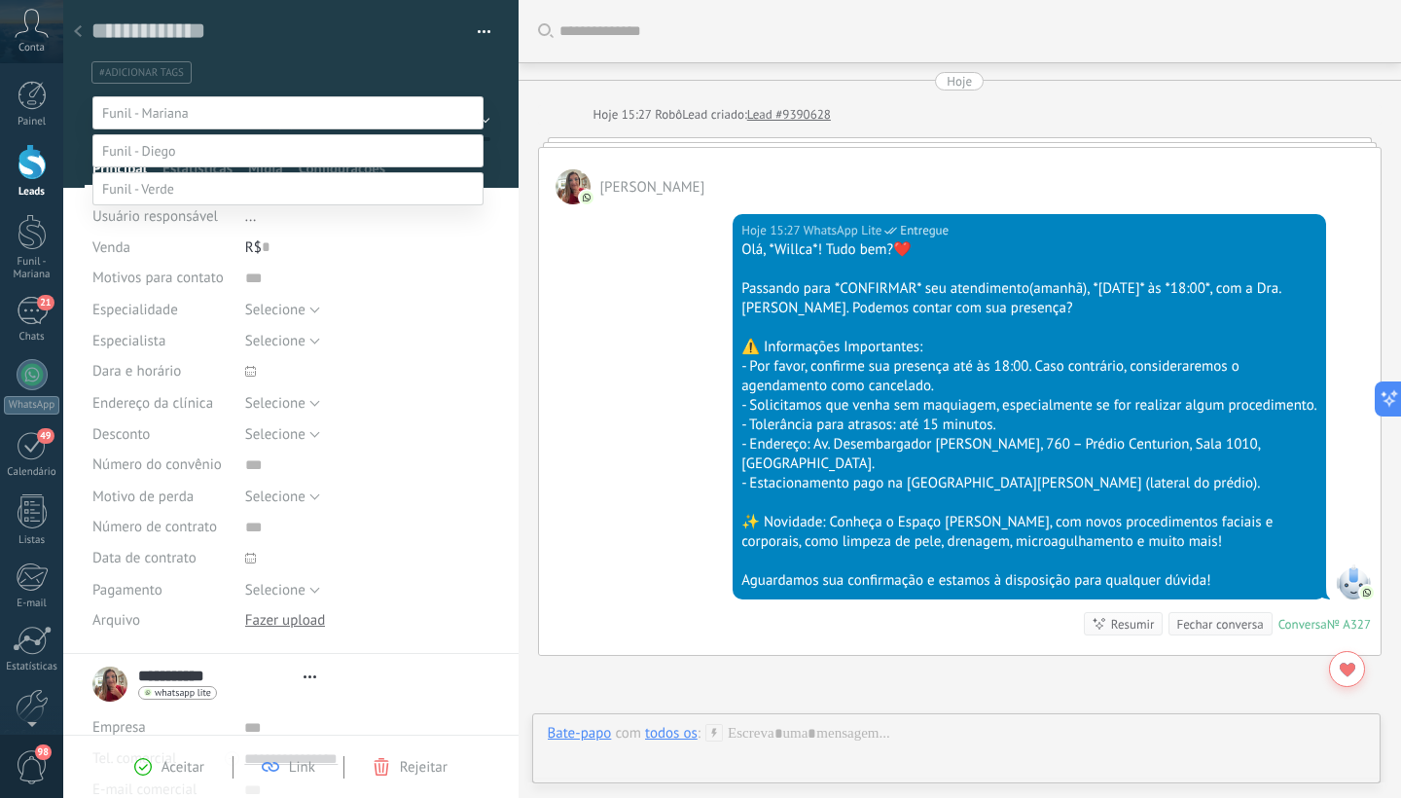
click at [0, 0] on label "Paciente" at bounding box center [0, 0] width 0 height 0
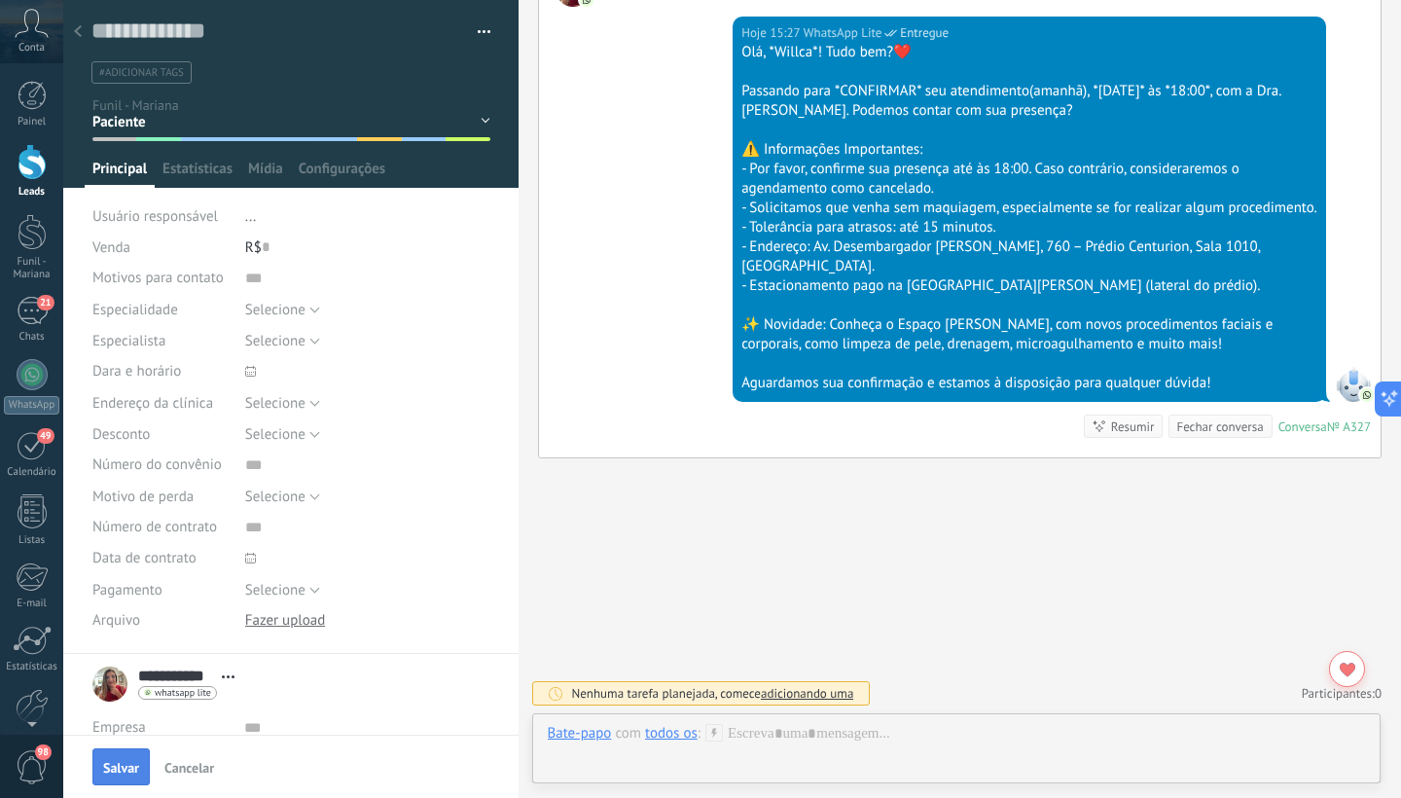
scroll to position [29, 0]
click at [124, 769] on span "Salvar" at bounding box center [121, 768] width 36 height 14
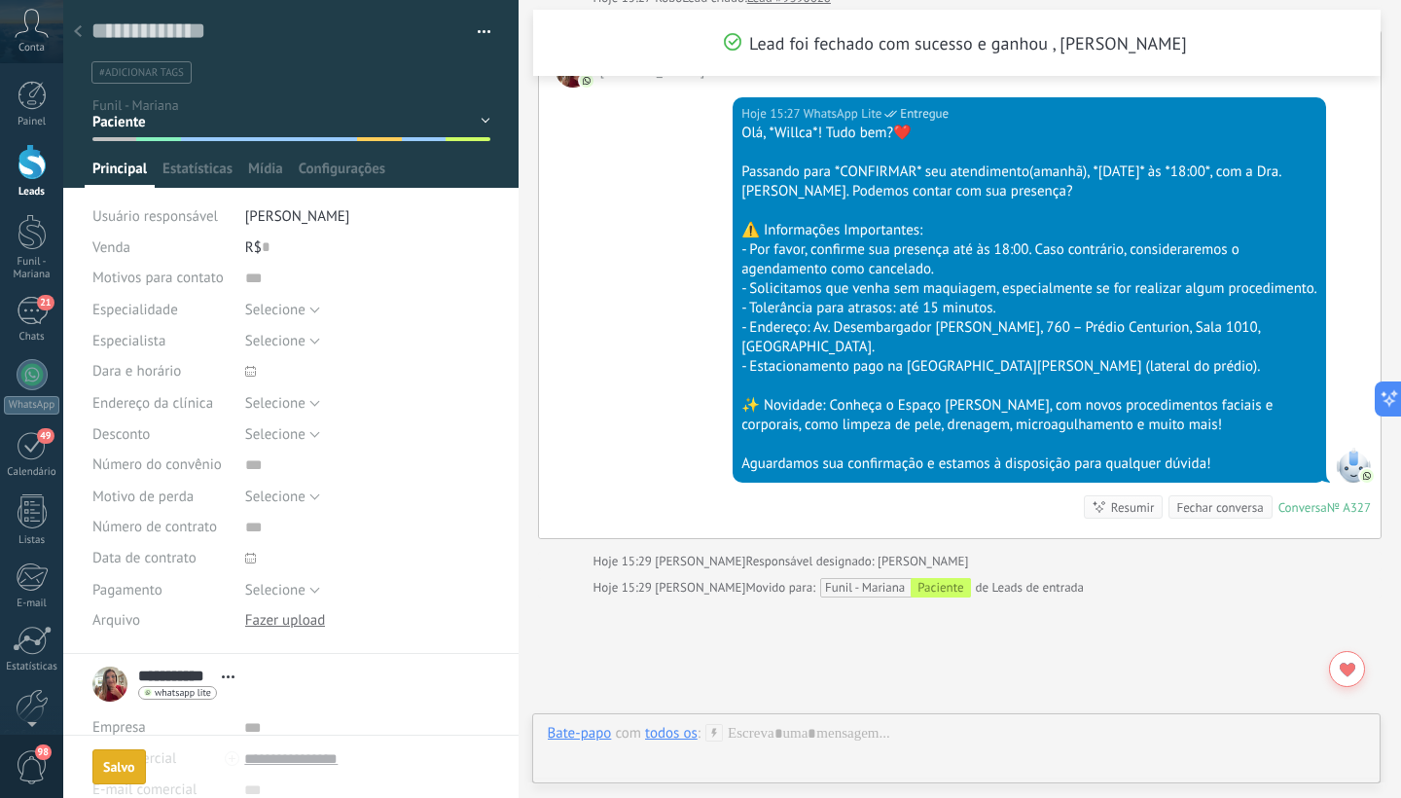
click at [39, 162] on div at bounding box center [32, 162] width 29 height 36
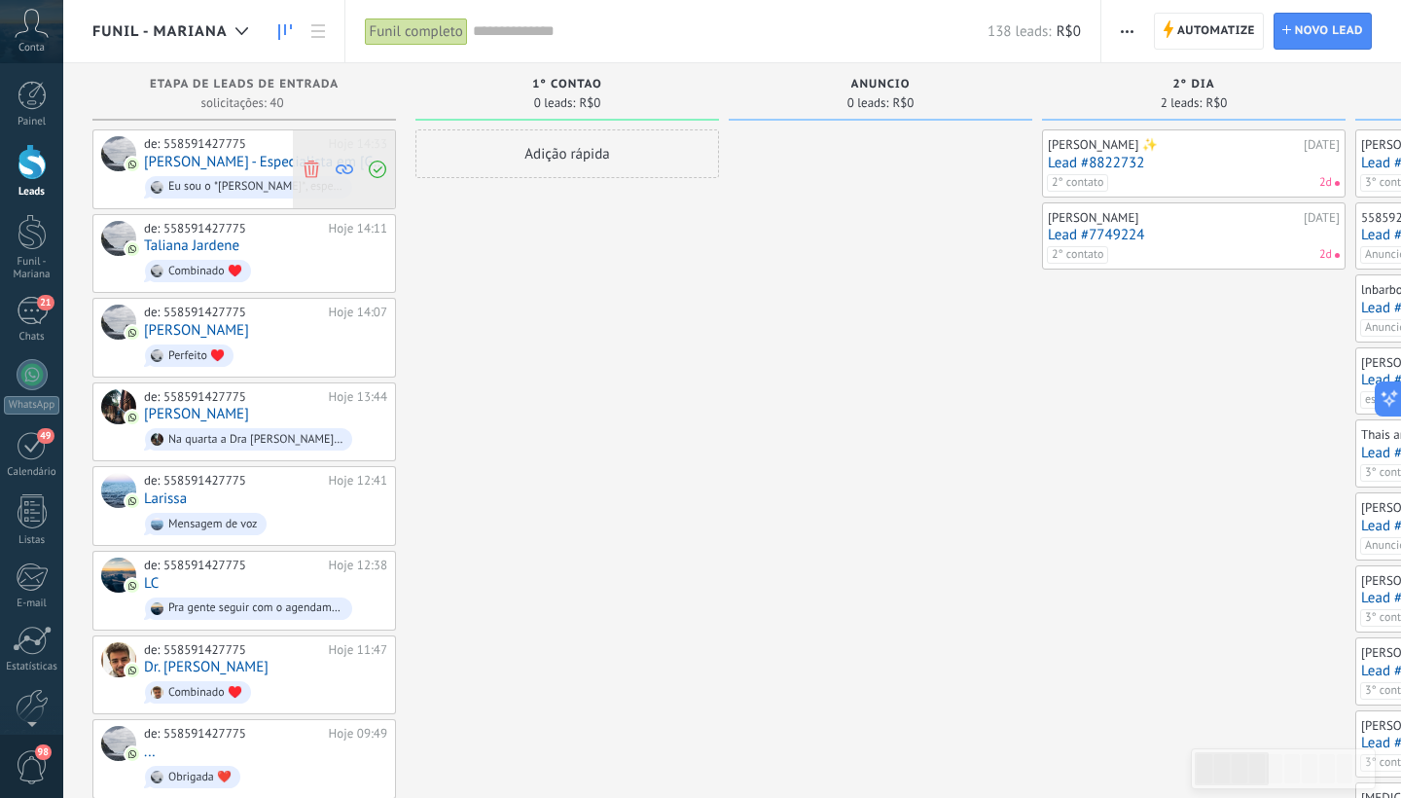
click at [311, 162] on use at bounding box center [310, 169] width 15 height 18
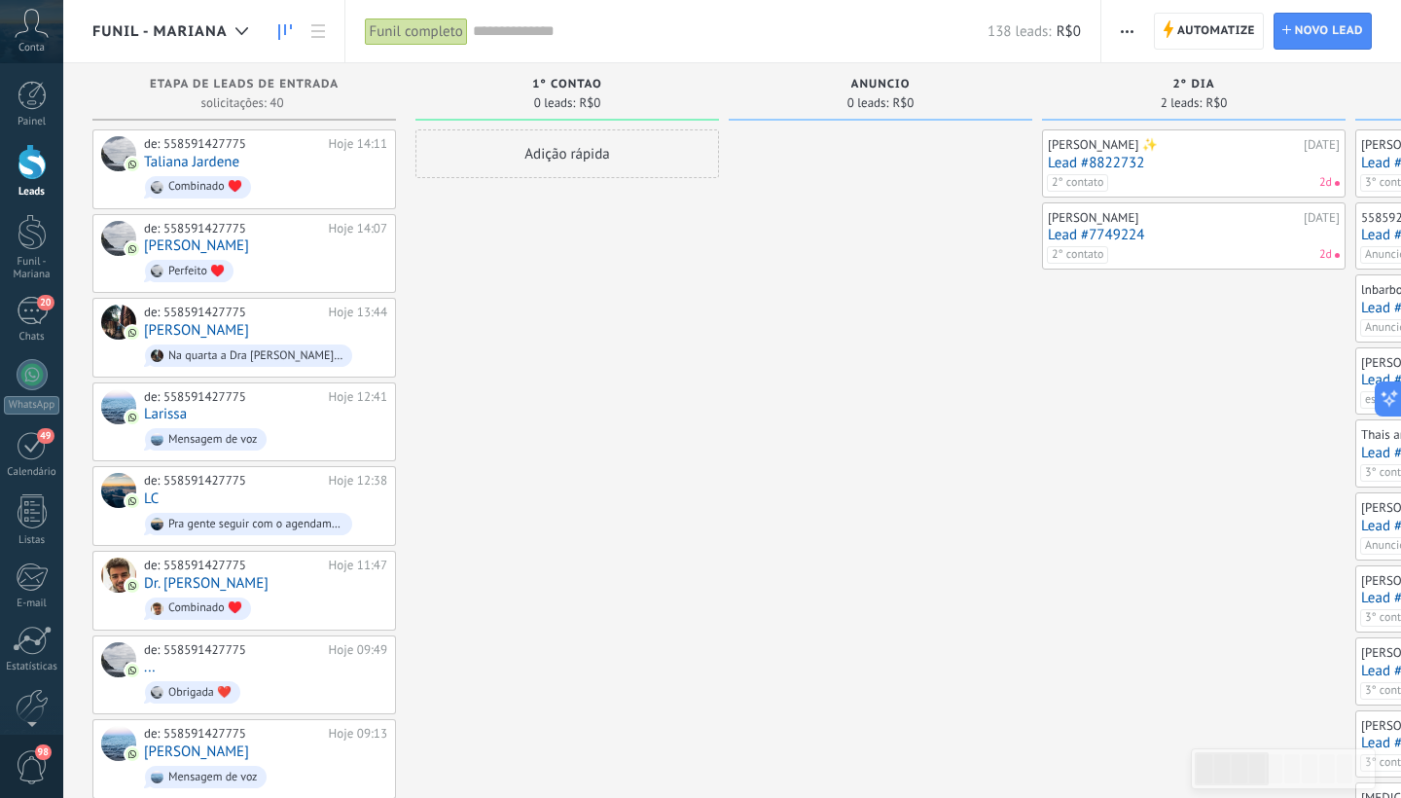
click at [311, 162] on div "de: 558591427775 Hoje 14:11 Taliana Jardene Combinado ♥️" at bounding box center [265, 169] width 243 height 66
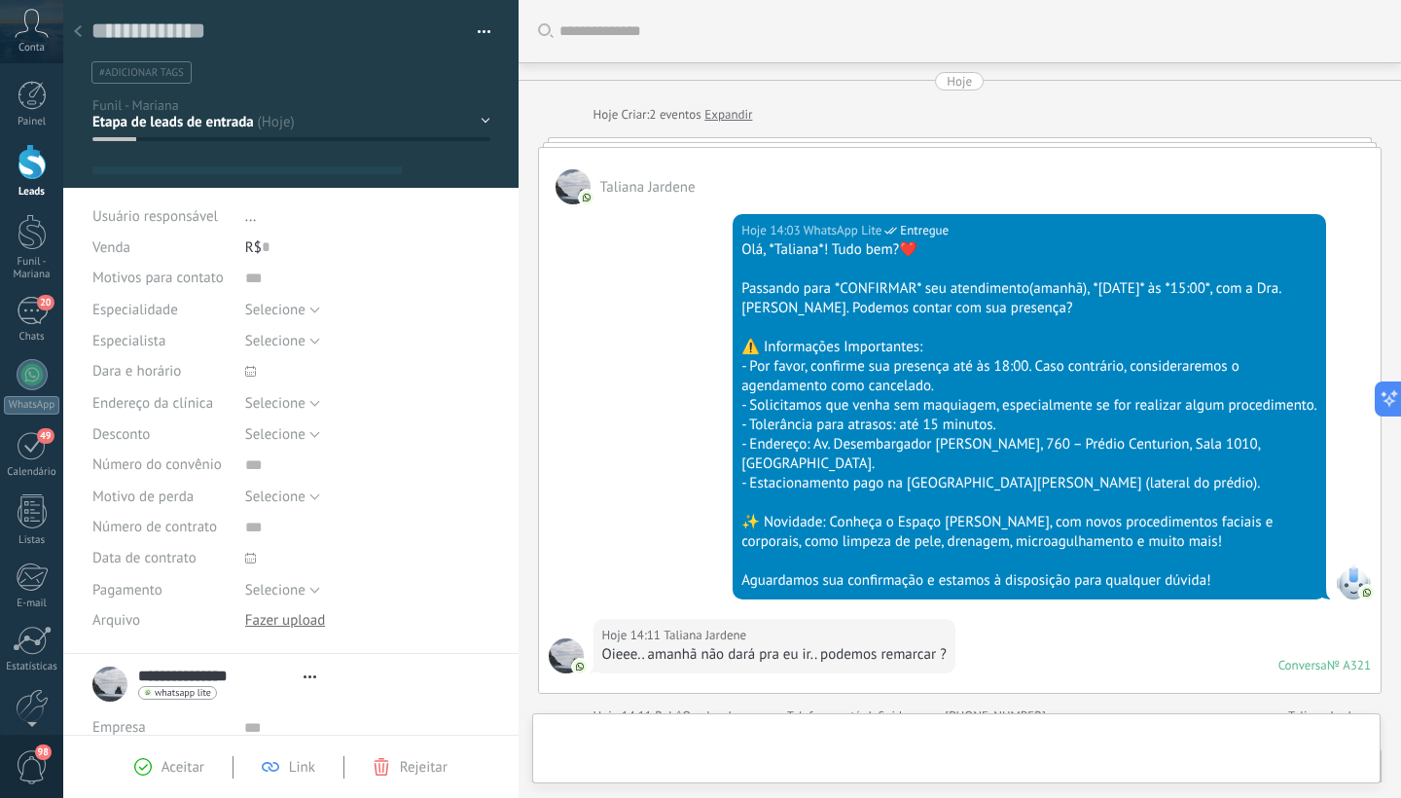
scroll to position [734, 0]
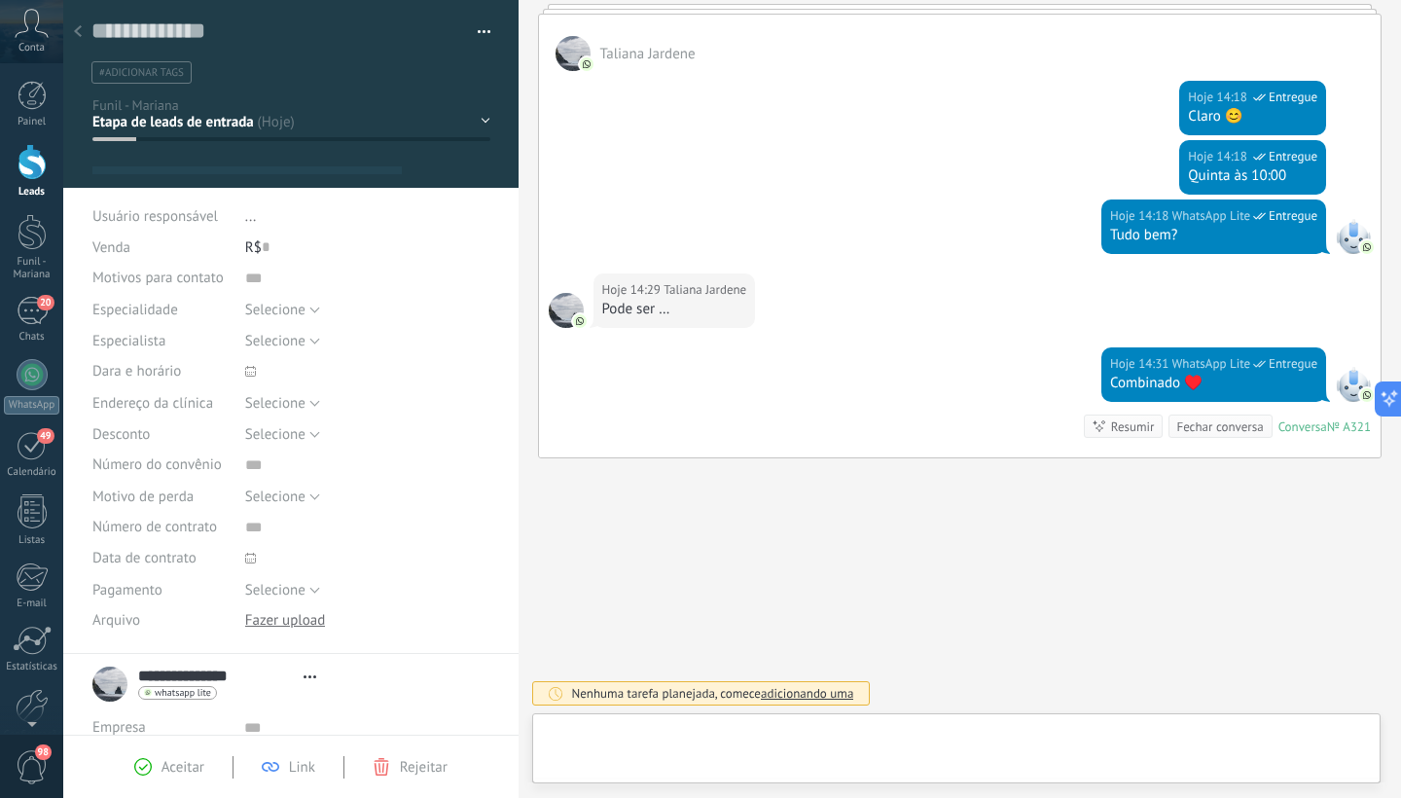
click at [0, 0] on div "1° contao [GEOGRAPHIC_DATA] 2° dia 7° dia Vácuo Negociando" at bounding box center [0, 0] width 0 height 0
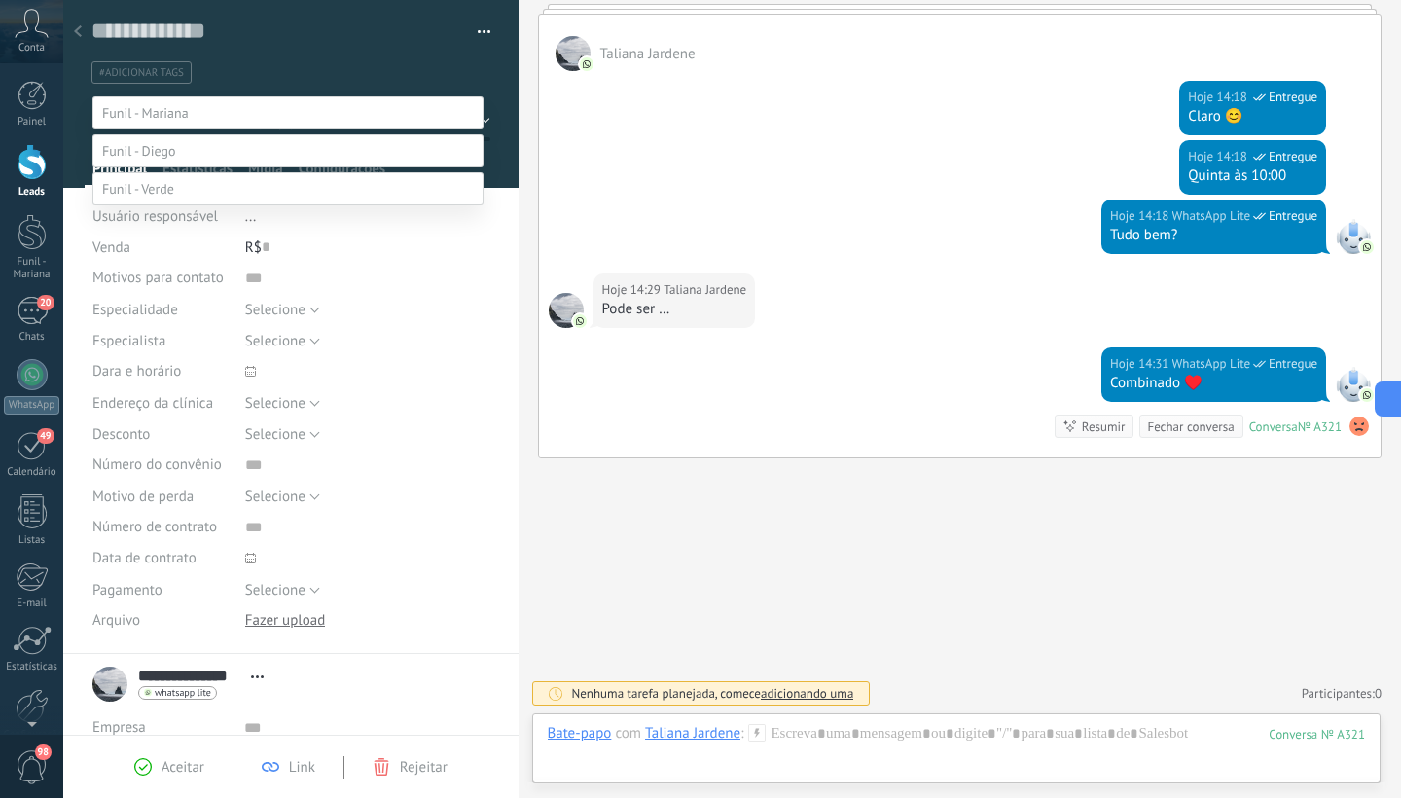
scroll to position [29, 0]
click at [0, 0] on label "Paciente" at bounding box center [0, 0] width 0 height 0
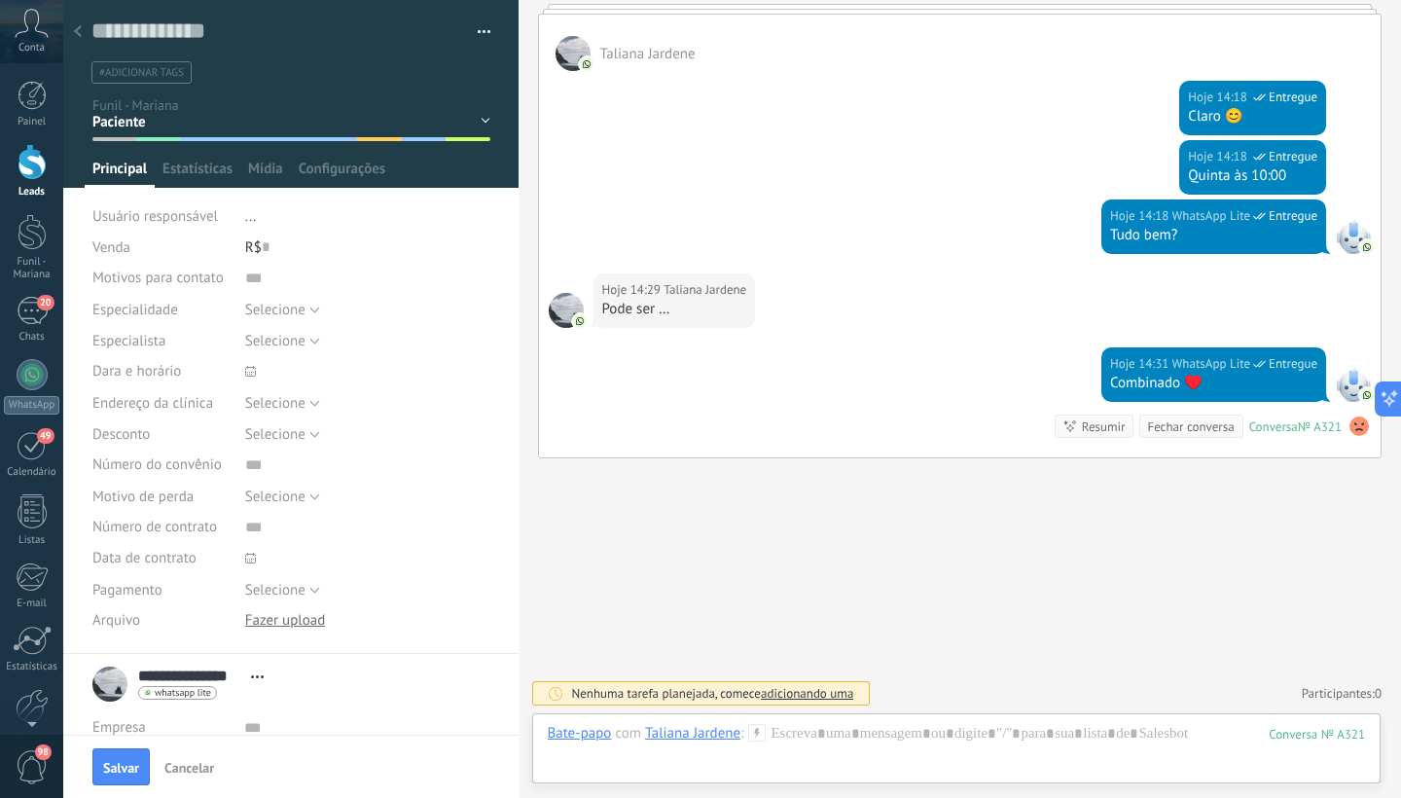
click at [228, 340] on div "Especialista" at bounding box center [161, 340] width 138 height 31
click at [125, 768] on span "Salvar" at bounding box center [121, 768] width 36 height 14
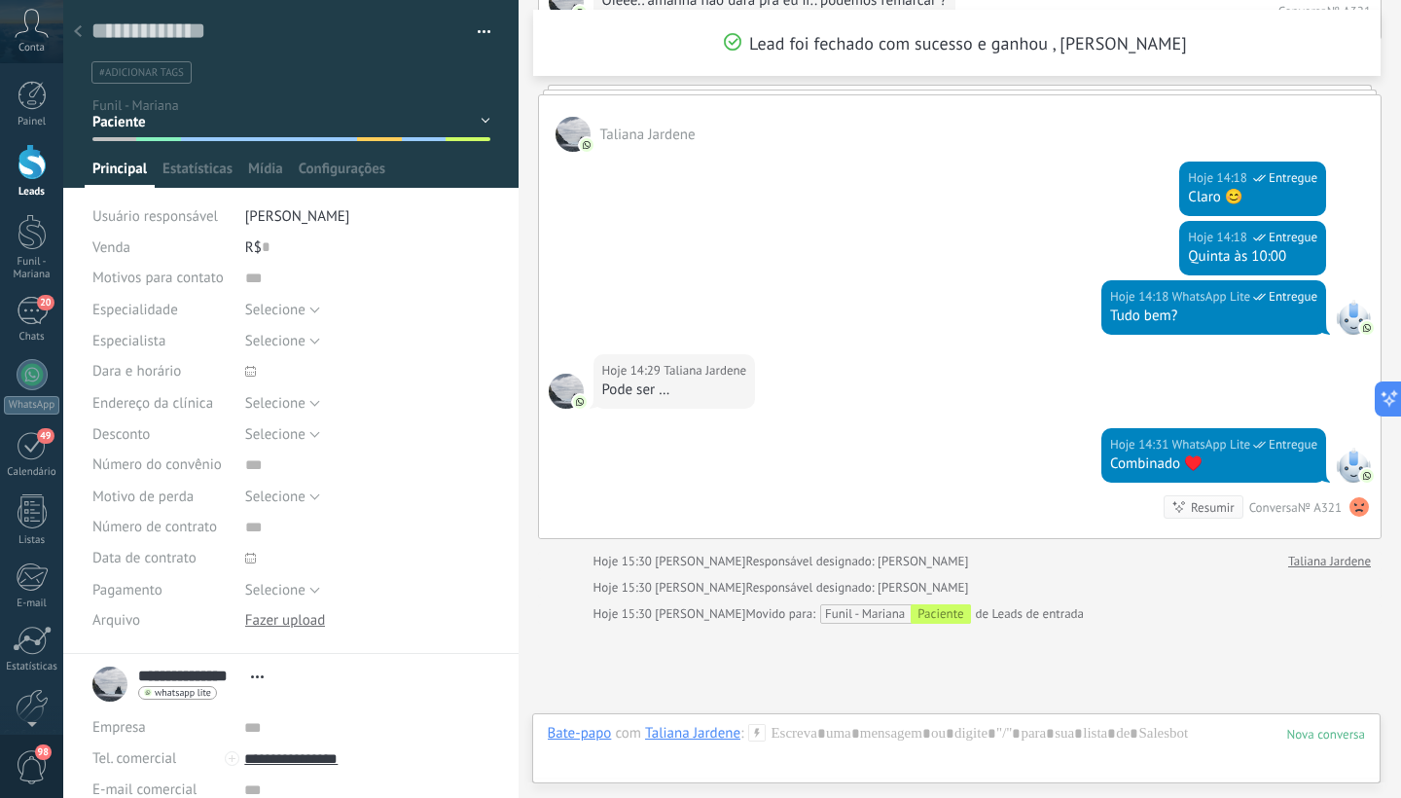
click at [36, 163] on div at bounding box center [32, 162] width 29 height 36
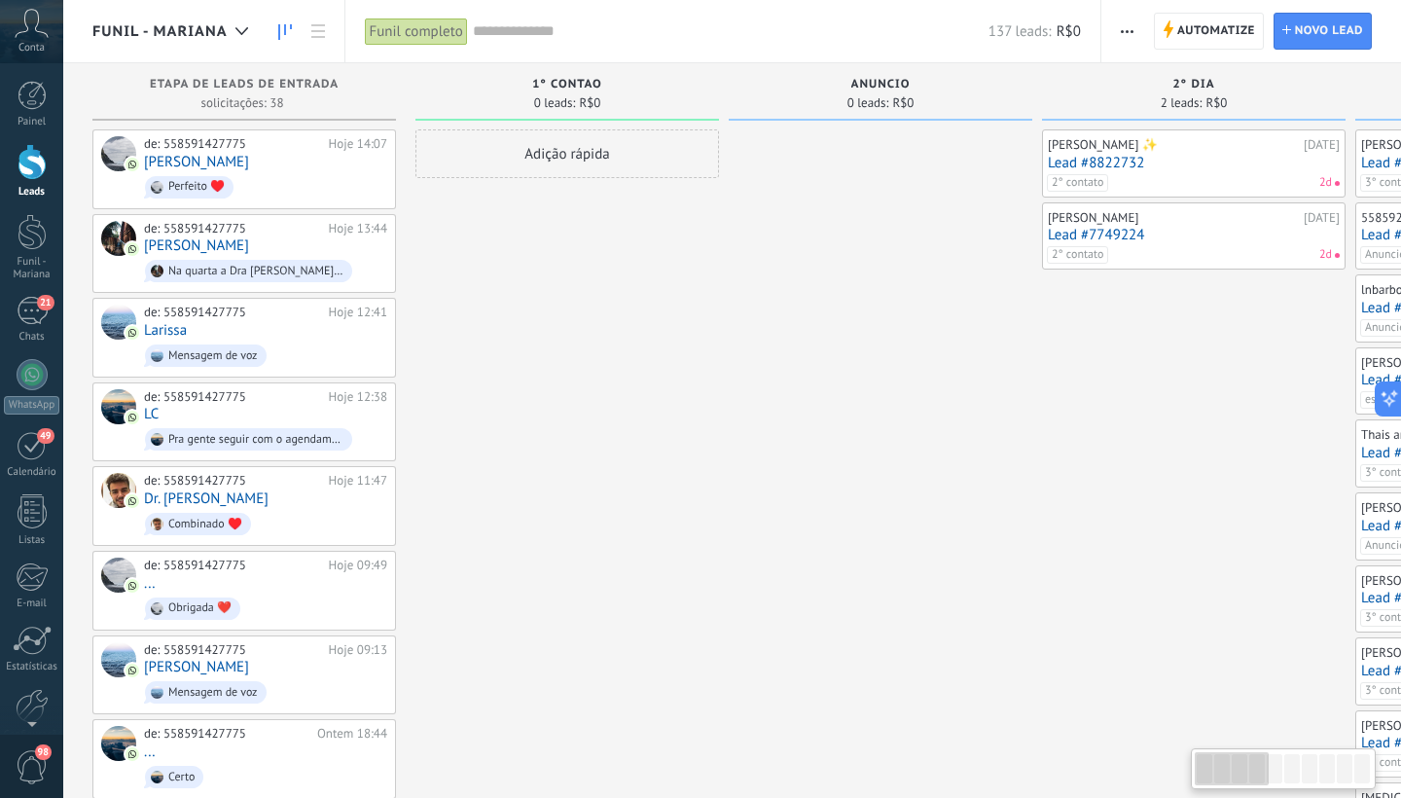
click at [328, 244] on div "de: 558591427775 Hoje 13:44 Jacqueline Ursulino Na quarta a Dra Mariana não ate…" at bounding box center [265, 254] width 243 height 66
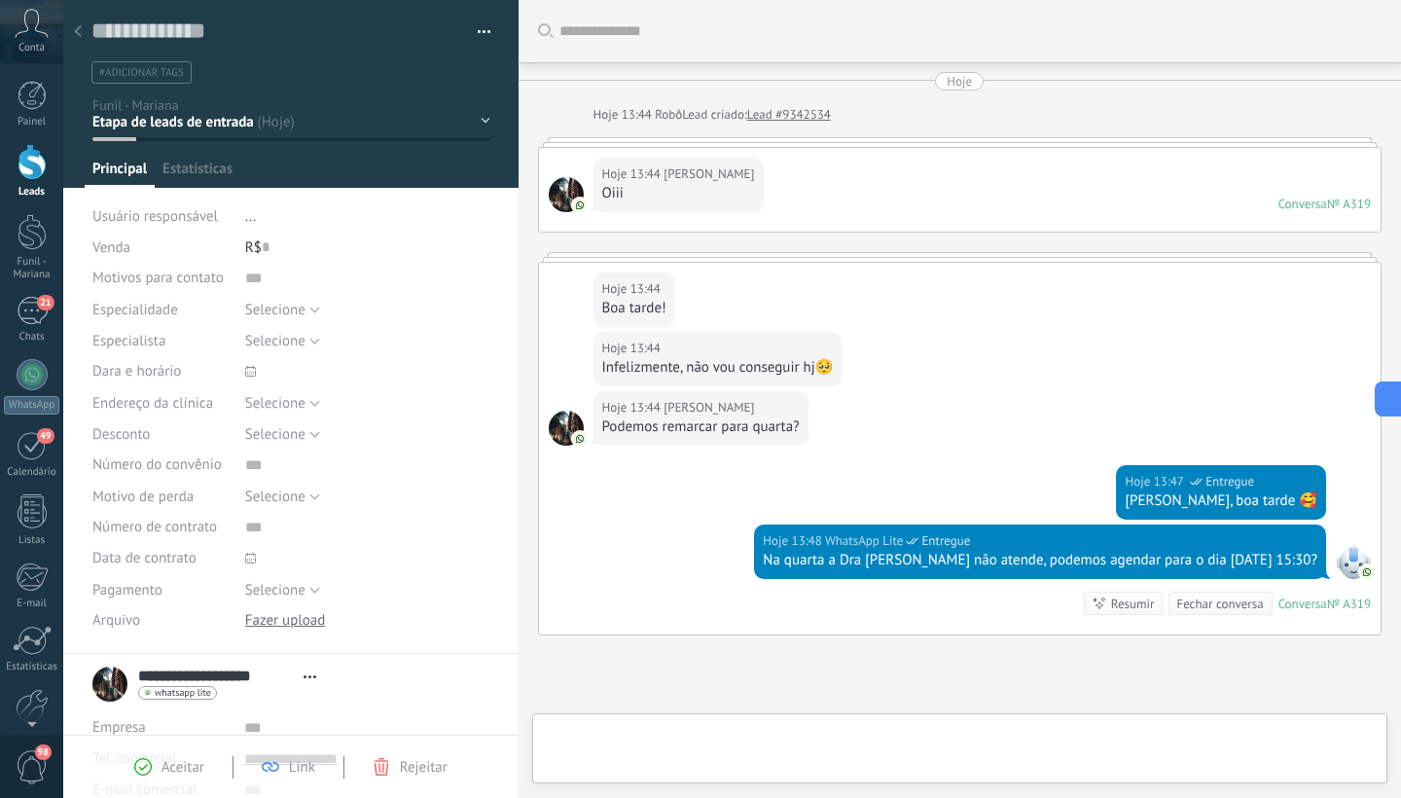
scroll to position [29, 0]
click at [0, 0] on div "1° contao [GEOGRAPHIC_DATA] 2° dia 7° dia Vácuo Negociando" at bounding box center [0, 0] width 0 height 0
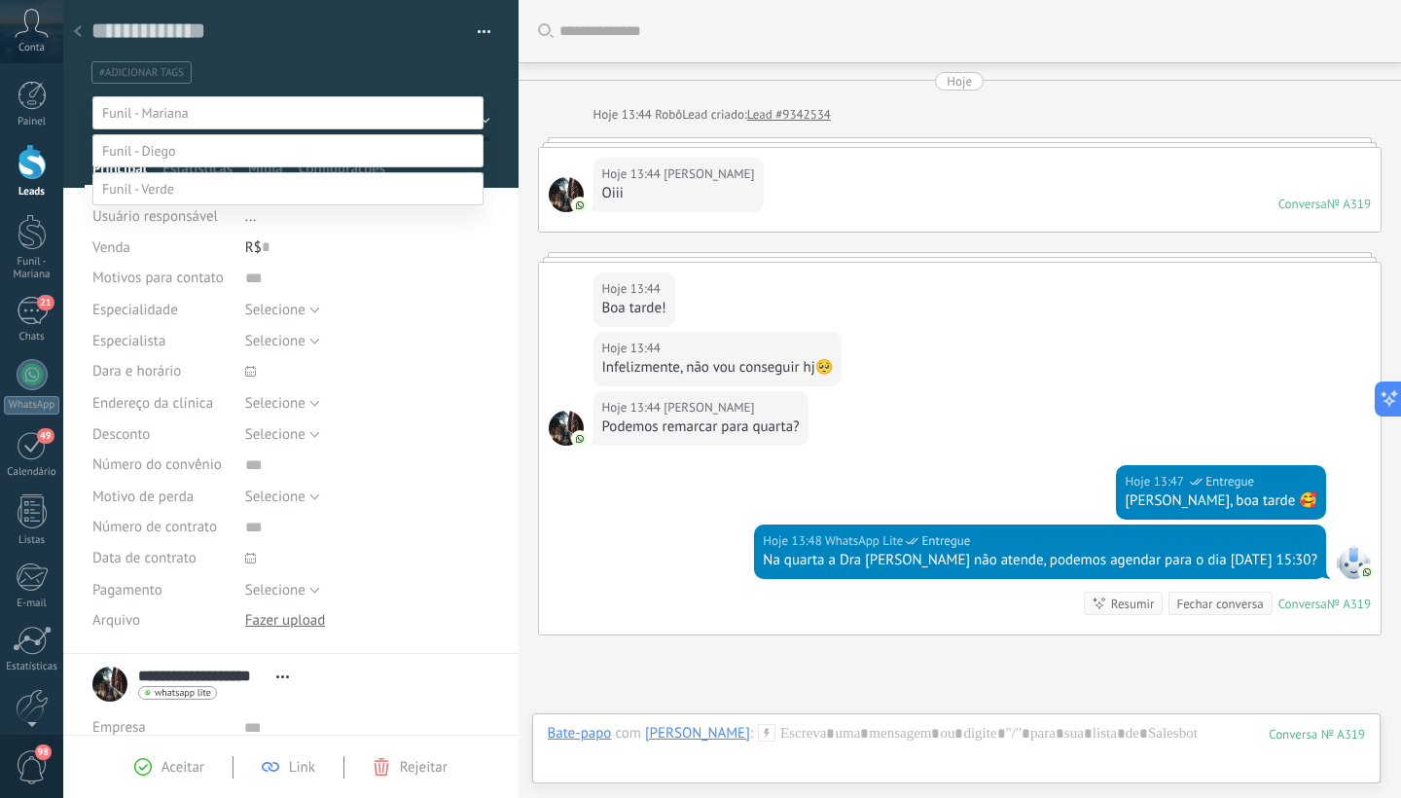
scroll to position [177, 0]
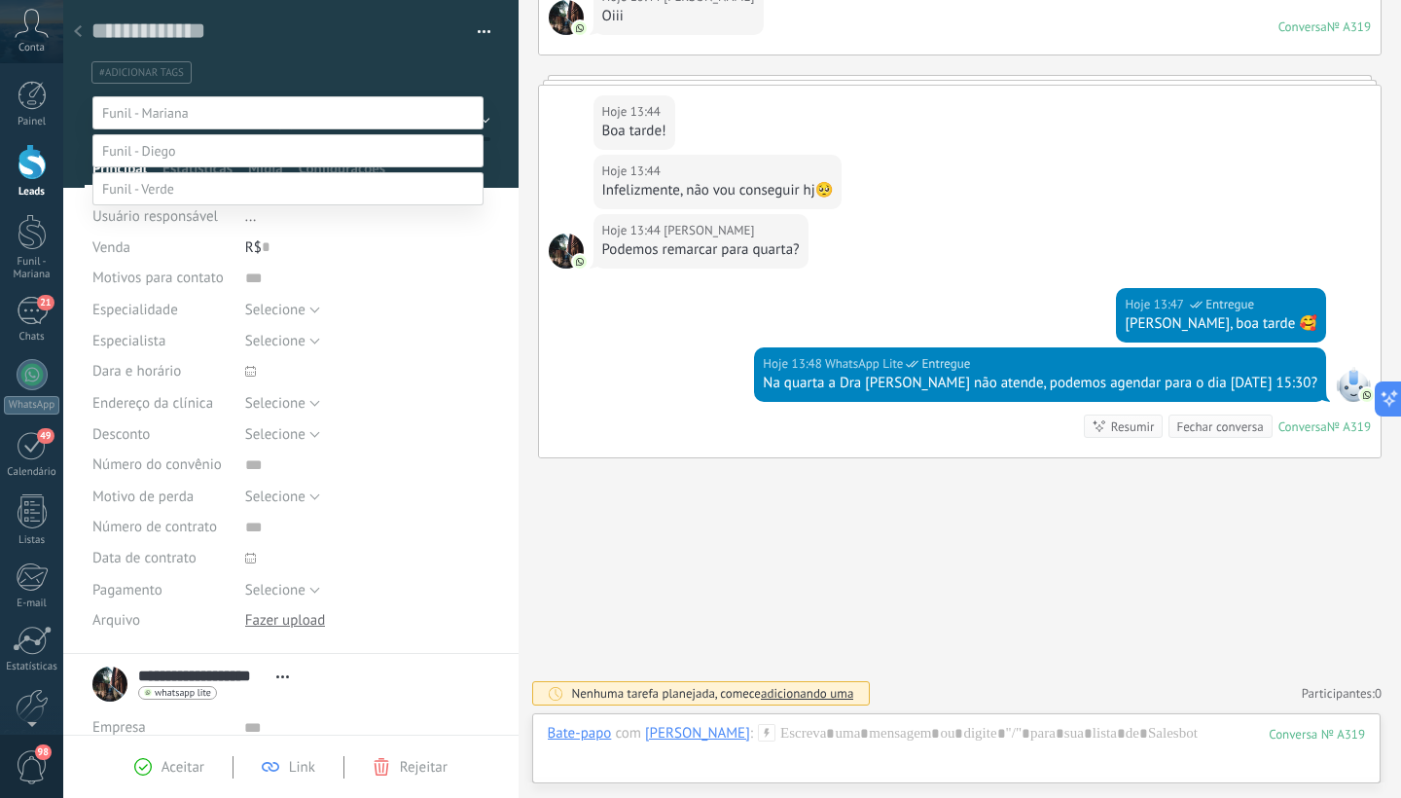
click at [0, 0] on label "Paciente" at bounding box center [0, 0] width 0 height 0
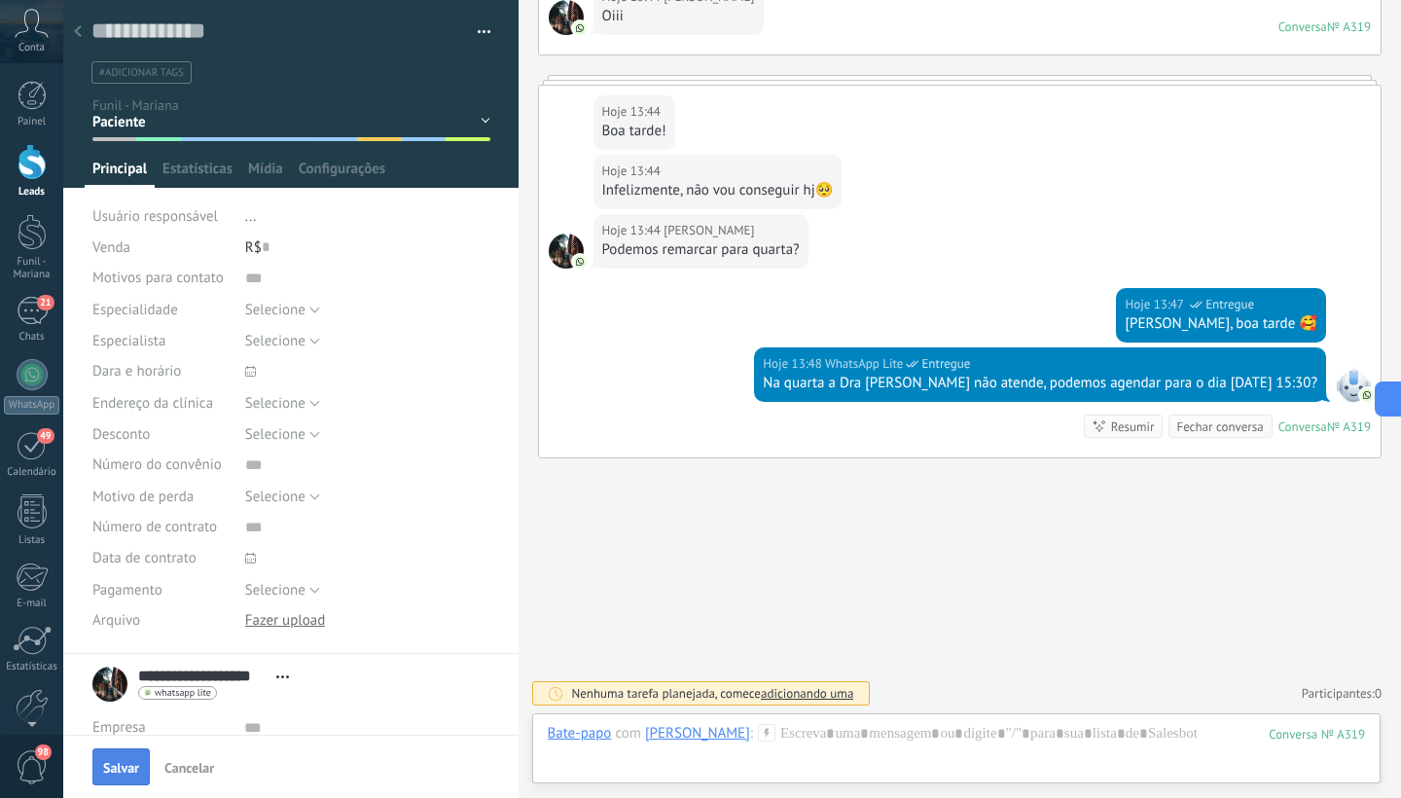
click at [119, 784] on button "Salvar" at bounding box center [120, 766] width 57 height 37
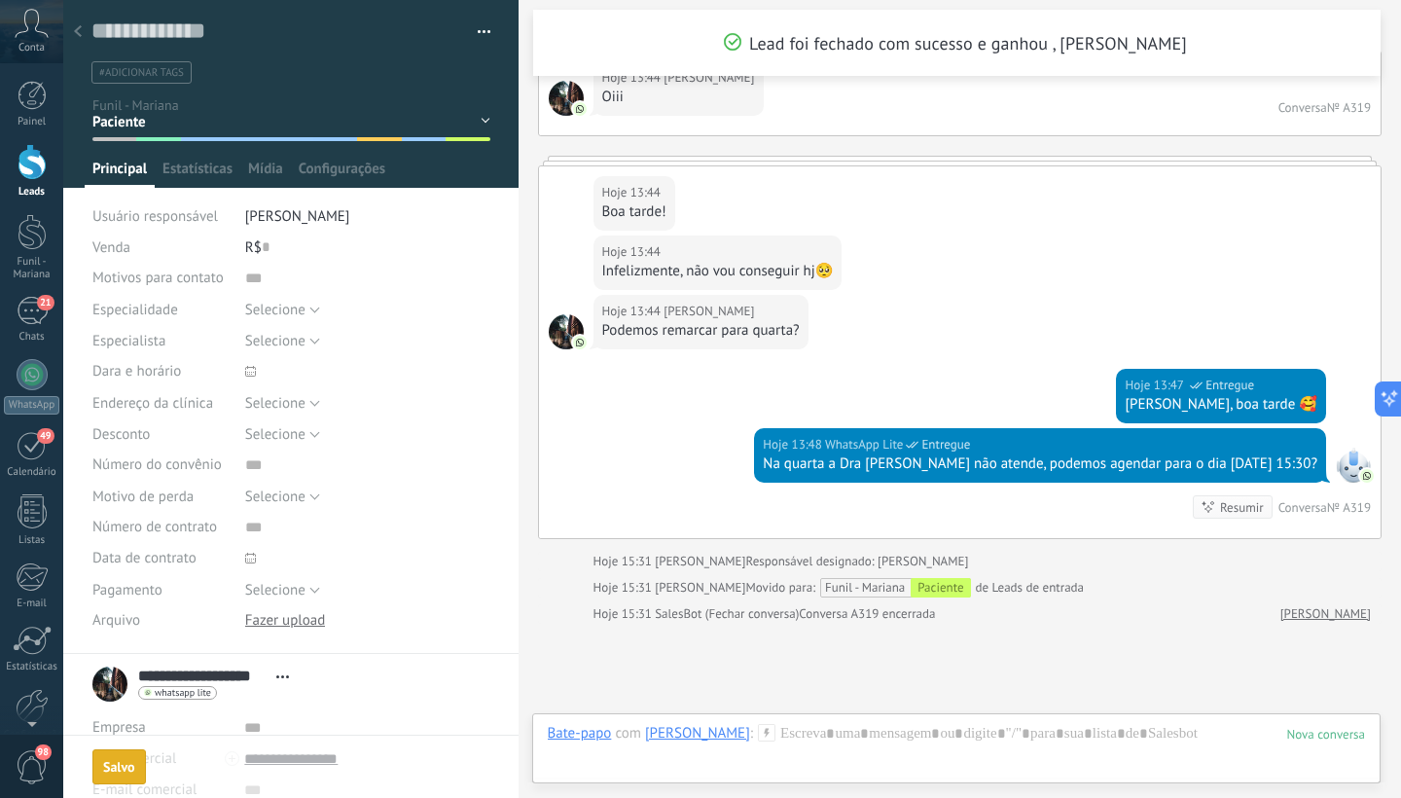
click at [35, 162] on div at bounding box center [32, 162] width 29 height 36
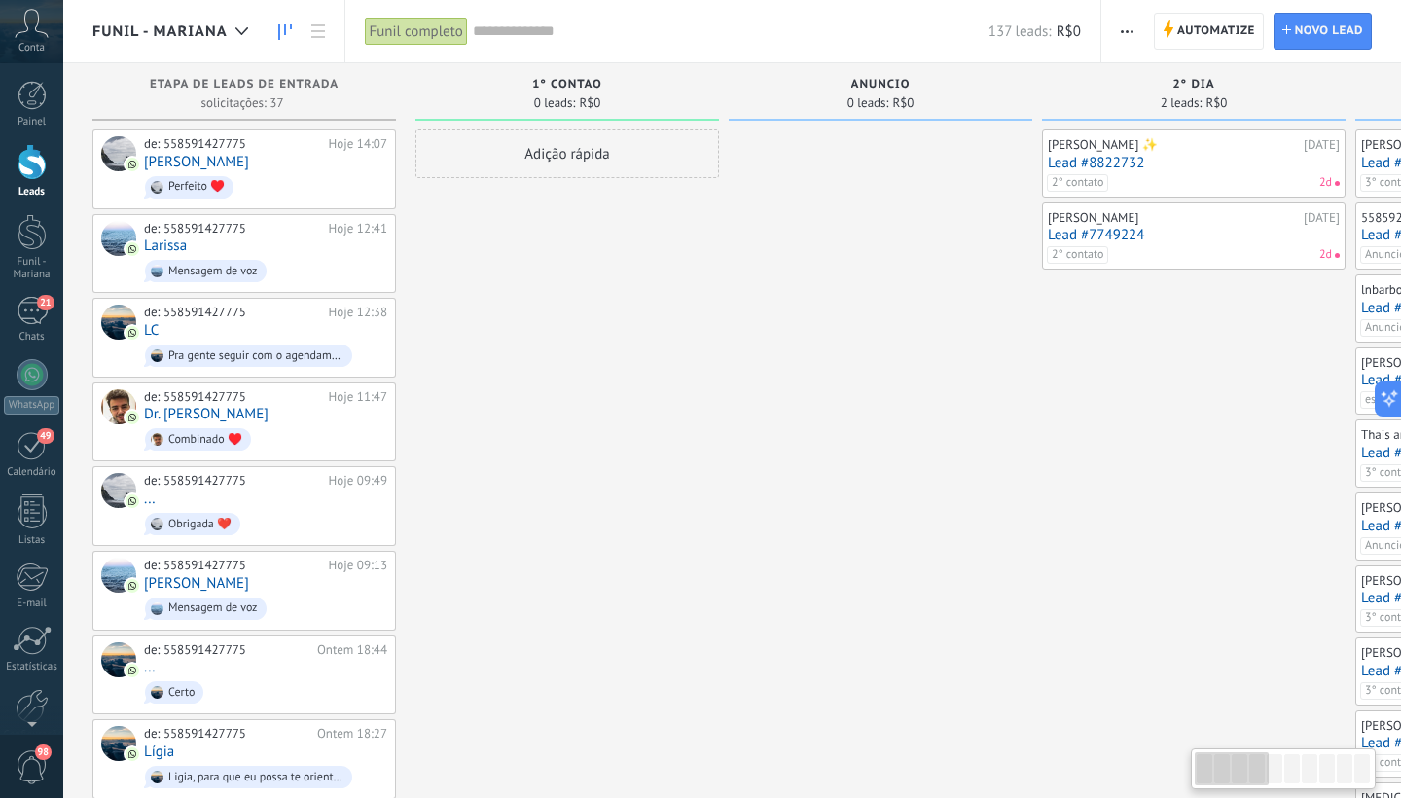
click at [279, 182] on span "Perfeito ♥️" at bounding box center [265, 187] width 243 height 30
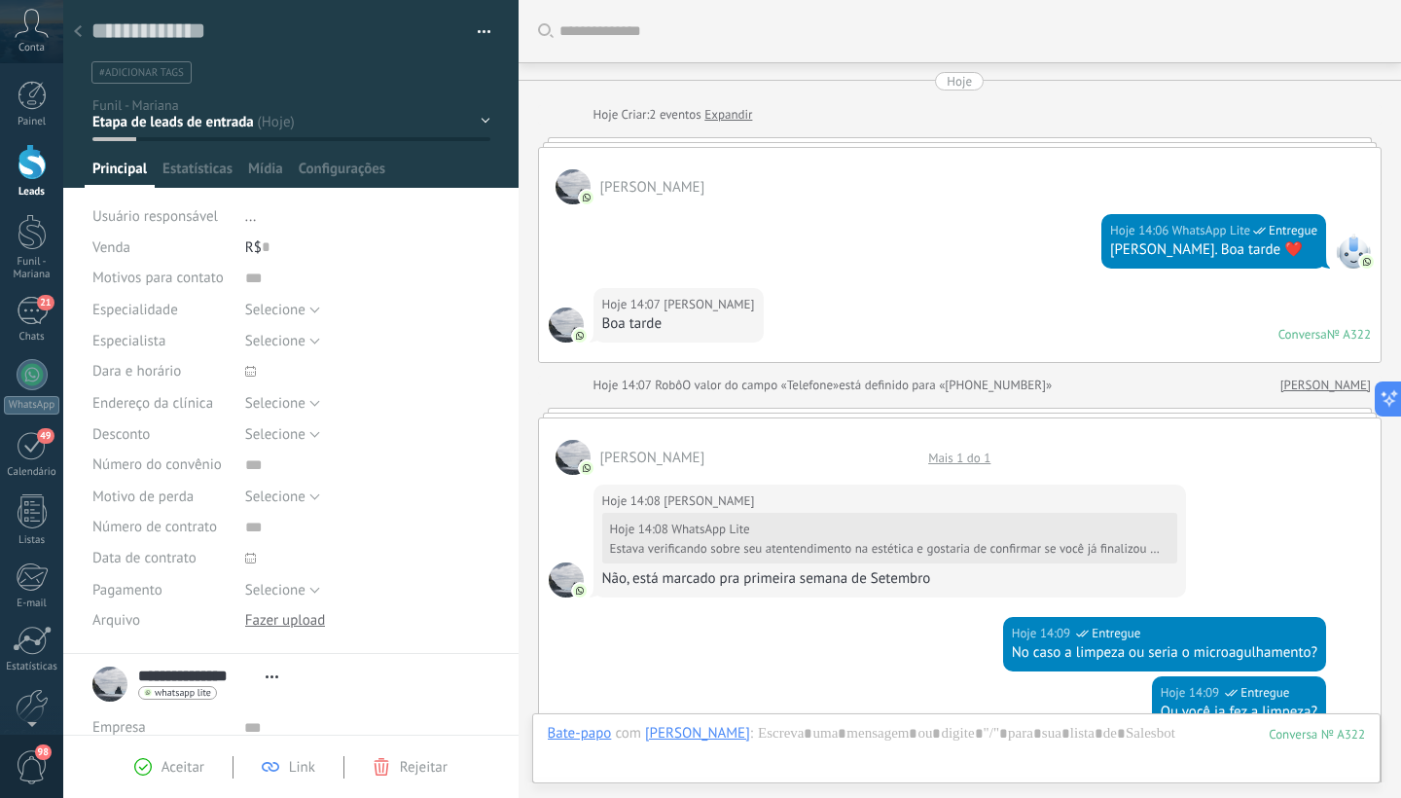
scroll to position [29, 0]
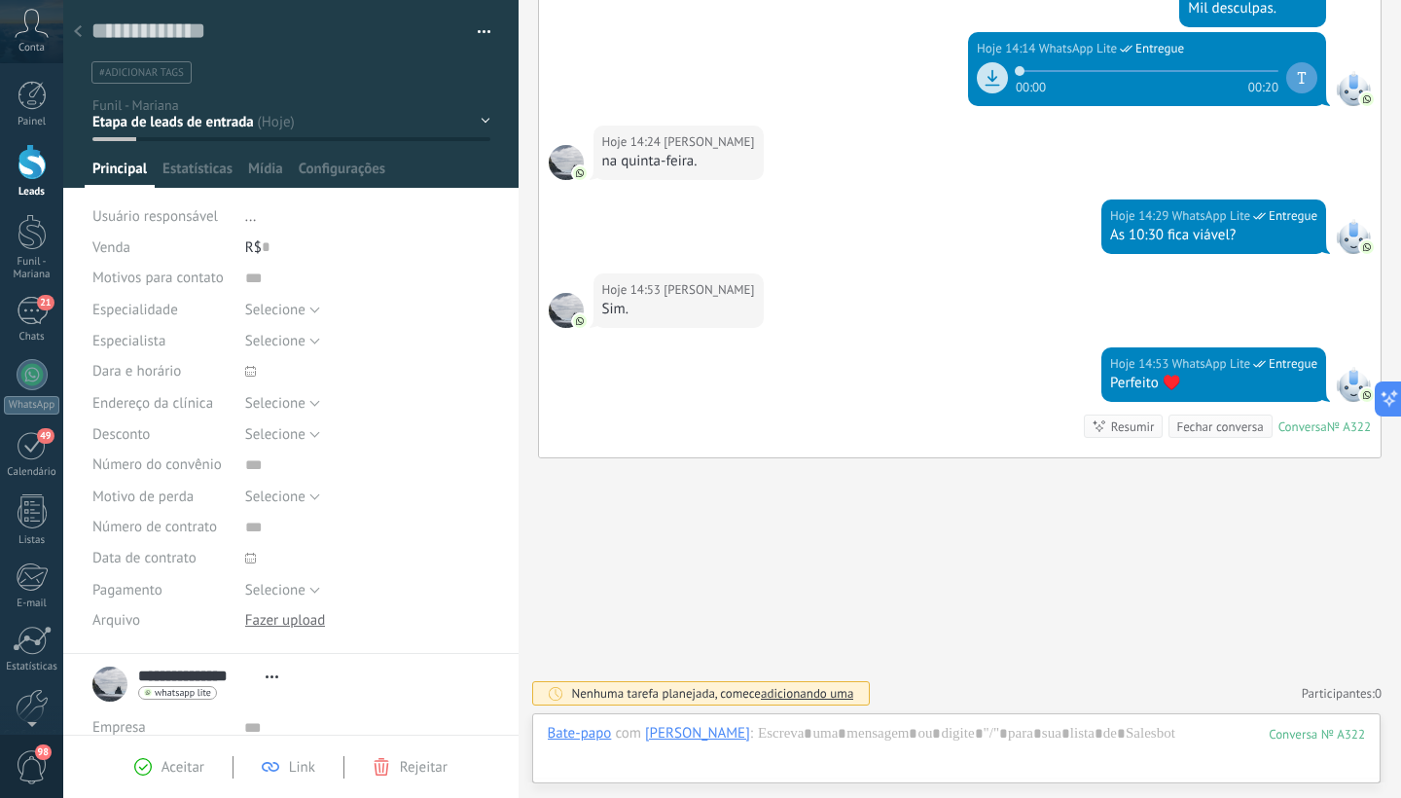
click at [0, 0] on div "1° contao [GEOGRAPHIC_DATA] 2° dia 7° dia Vácuo Negociando" at bounding box center [0, 0] width 0 height 0
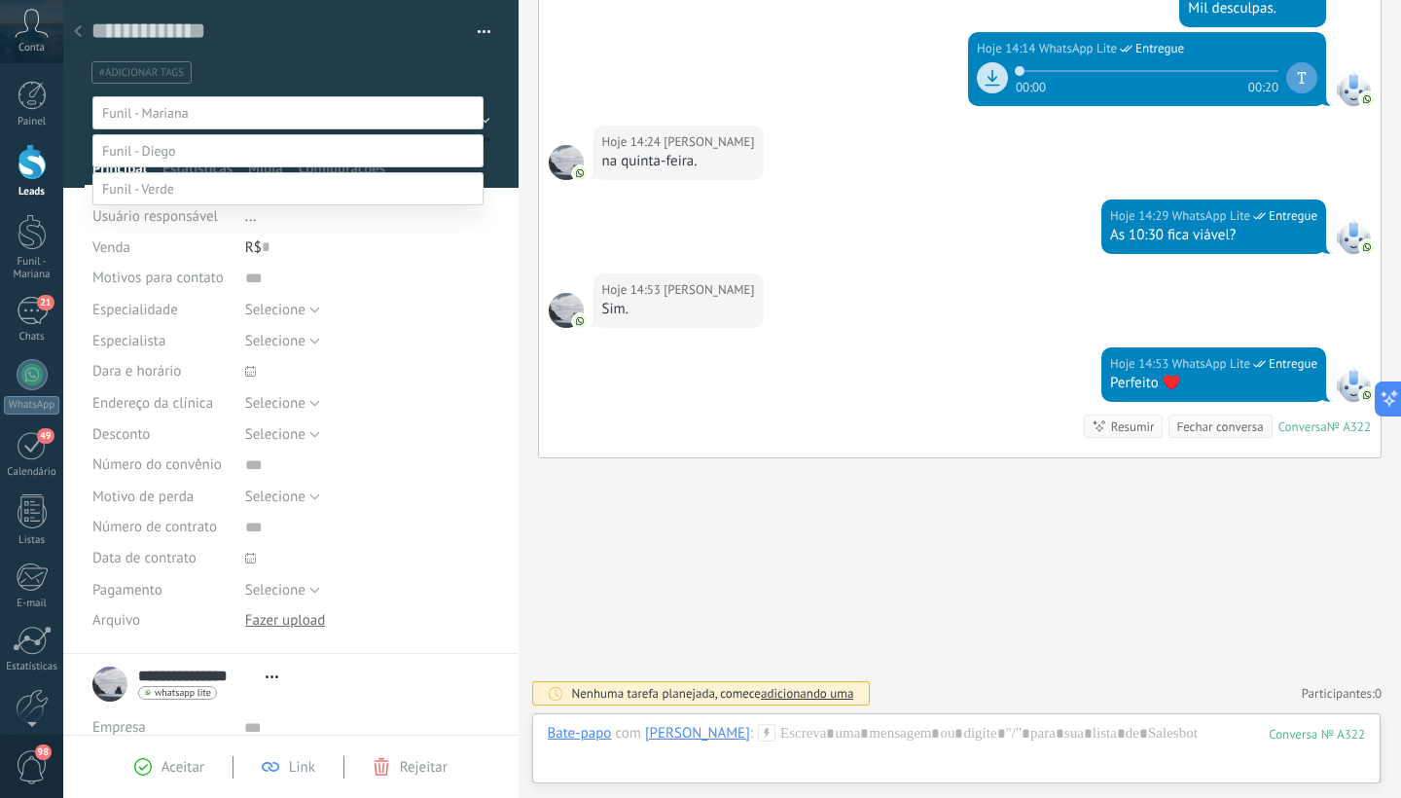
scroll to position [822, 0]
click at [0, 0] on label "Paciente" at bounding box center [0, 0] width 0 height 0
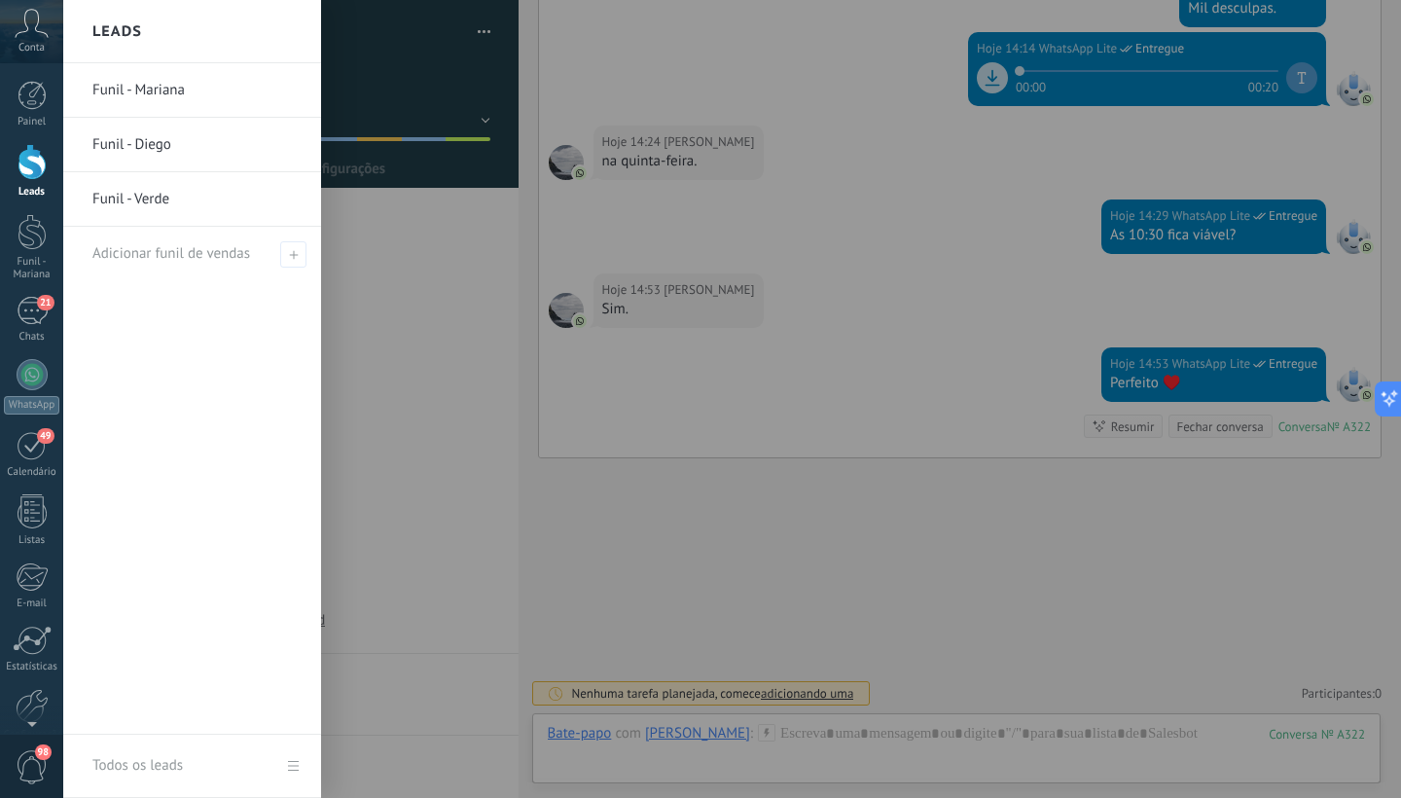
click at [24, 174] on div at bounding box center [32, 162] width 29 height 36
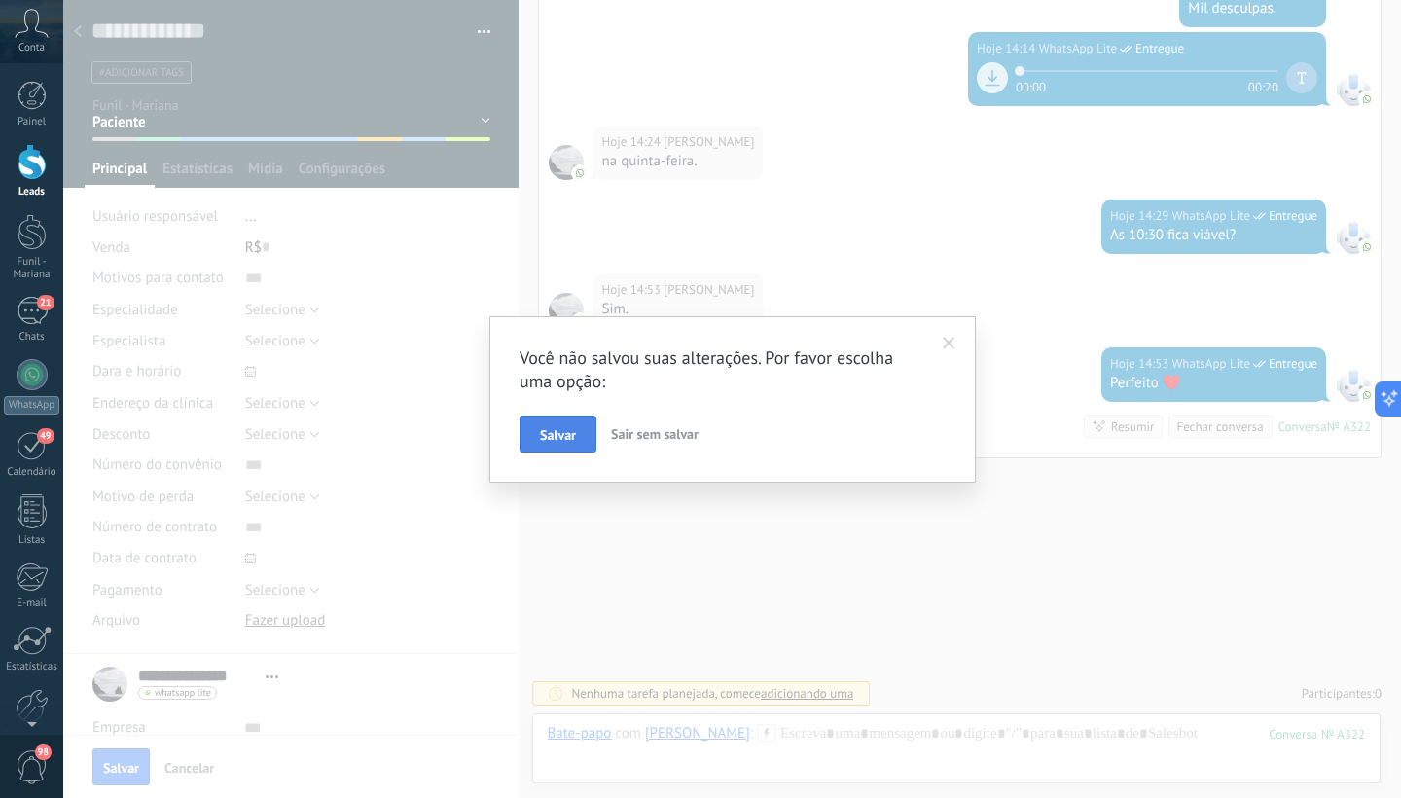
click at [556, 437] on span "Salvar" at bounding box center [558, 435] width 36 height 14
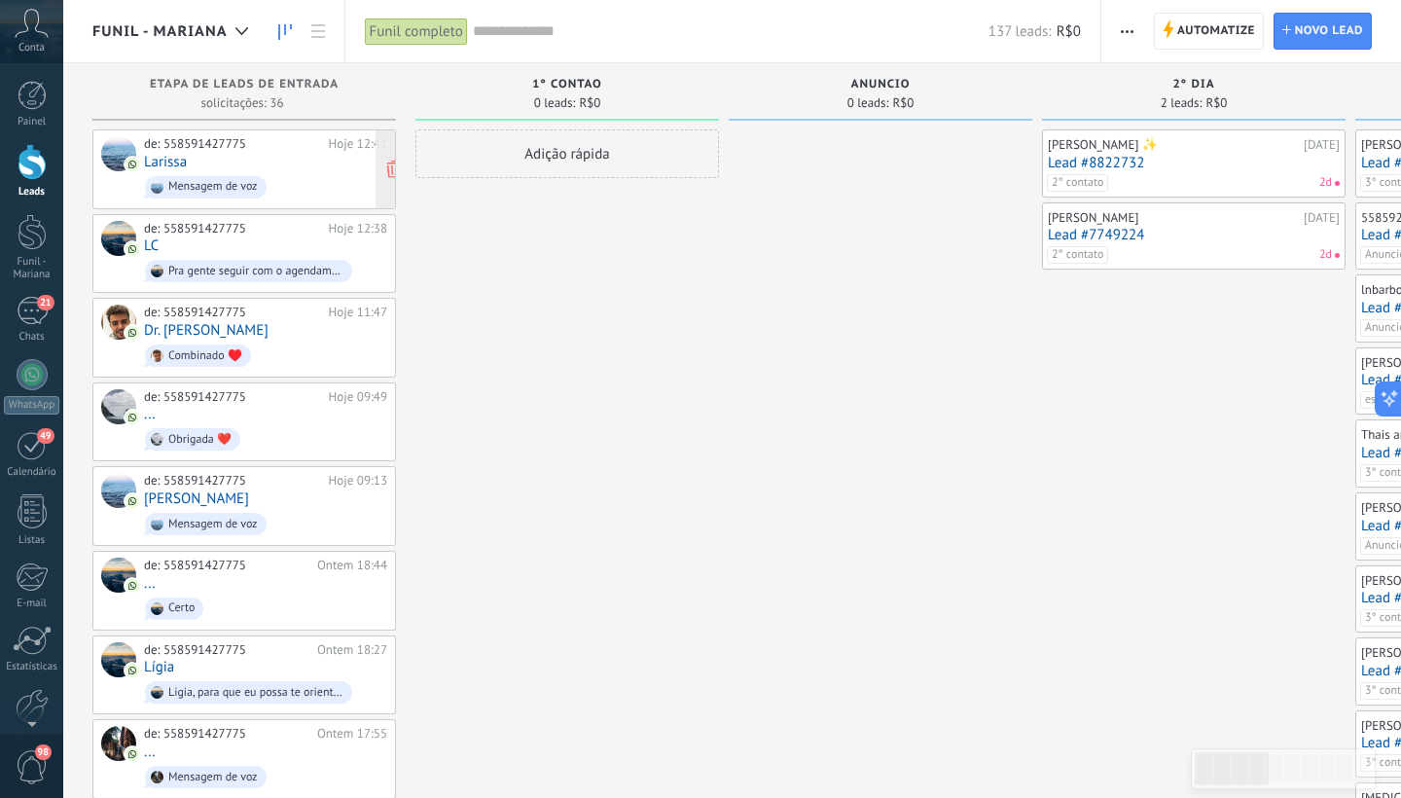
click at [310, 176] on span "Mensagem de voz" at bounding box center [265, 187] width 243 height 30
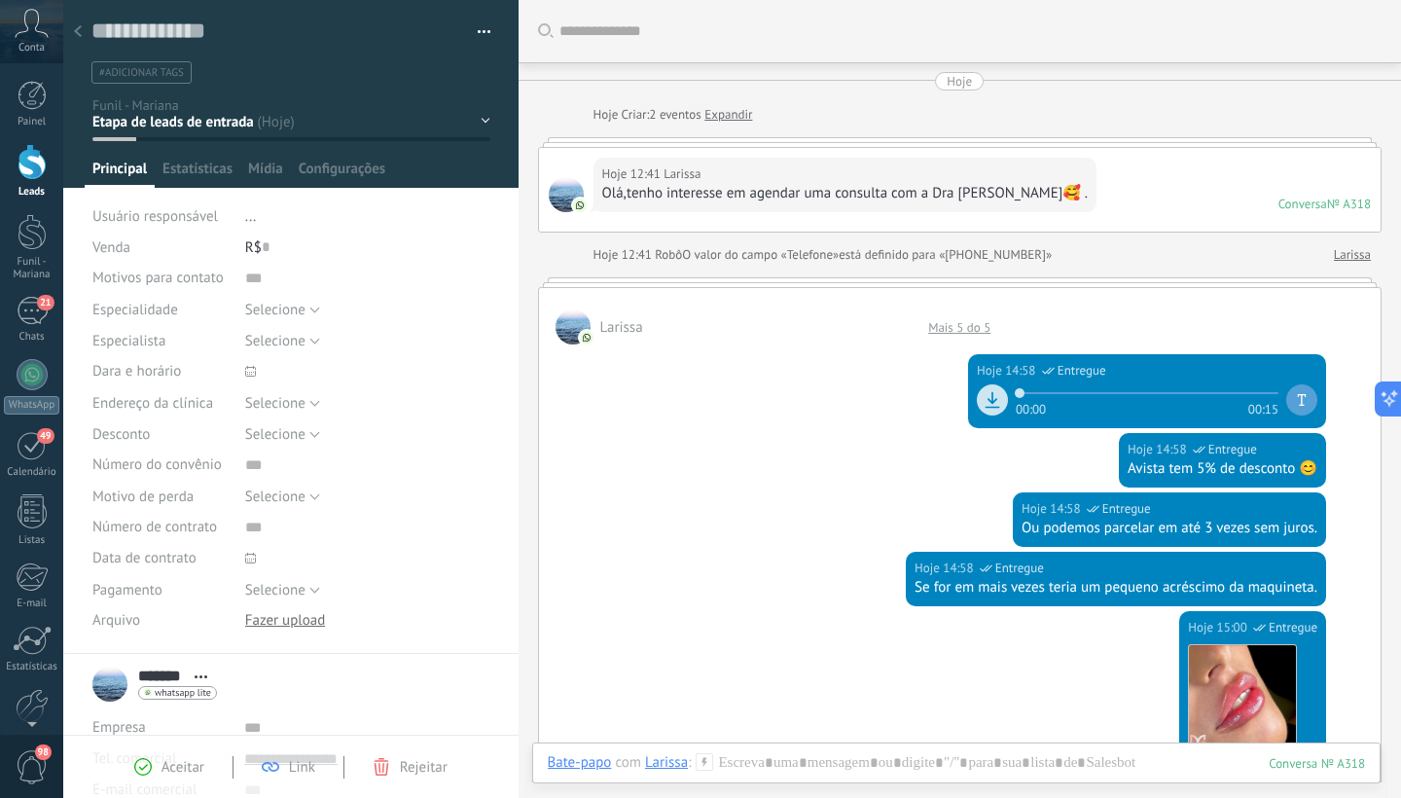
click at [0, 0] on div "1° contao [GEOGRAPHIC_DATA] 2° dia 7° dia Vácuo Negociando" at bounding box center [0, 0] width 0 height 0
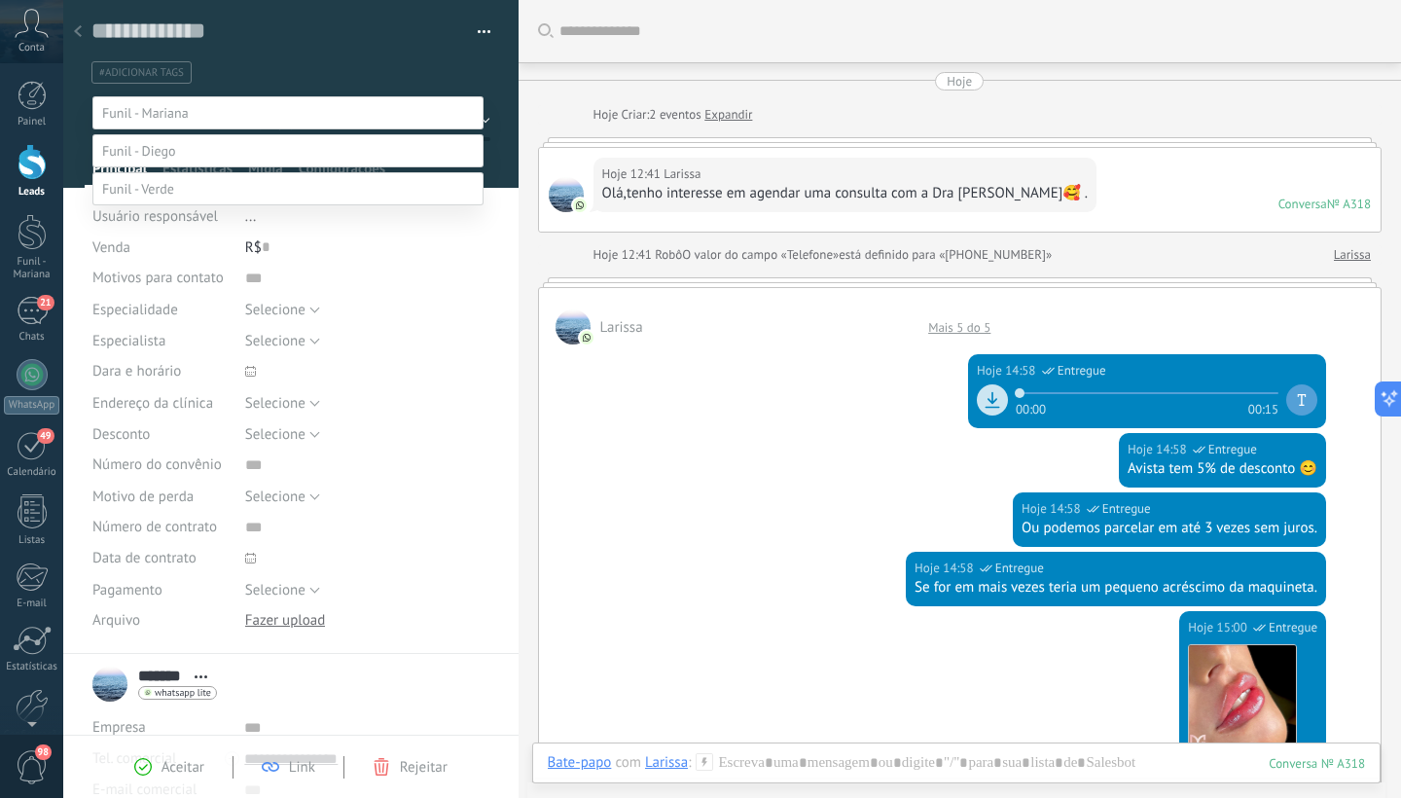
scroll to position [29, 0]
click at [0, 0] on label "2° dia" at bounding box center [0, 0] width 0 height 0
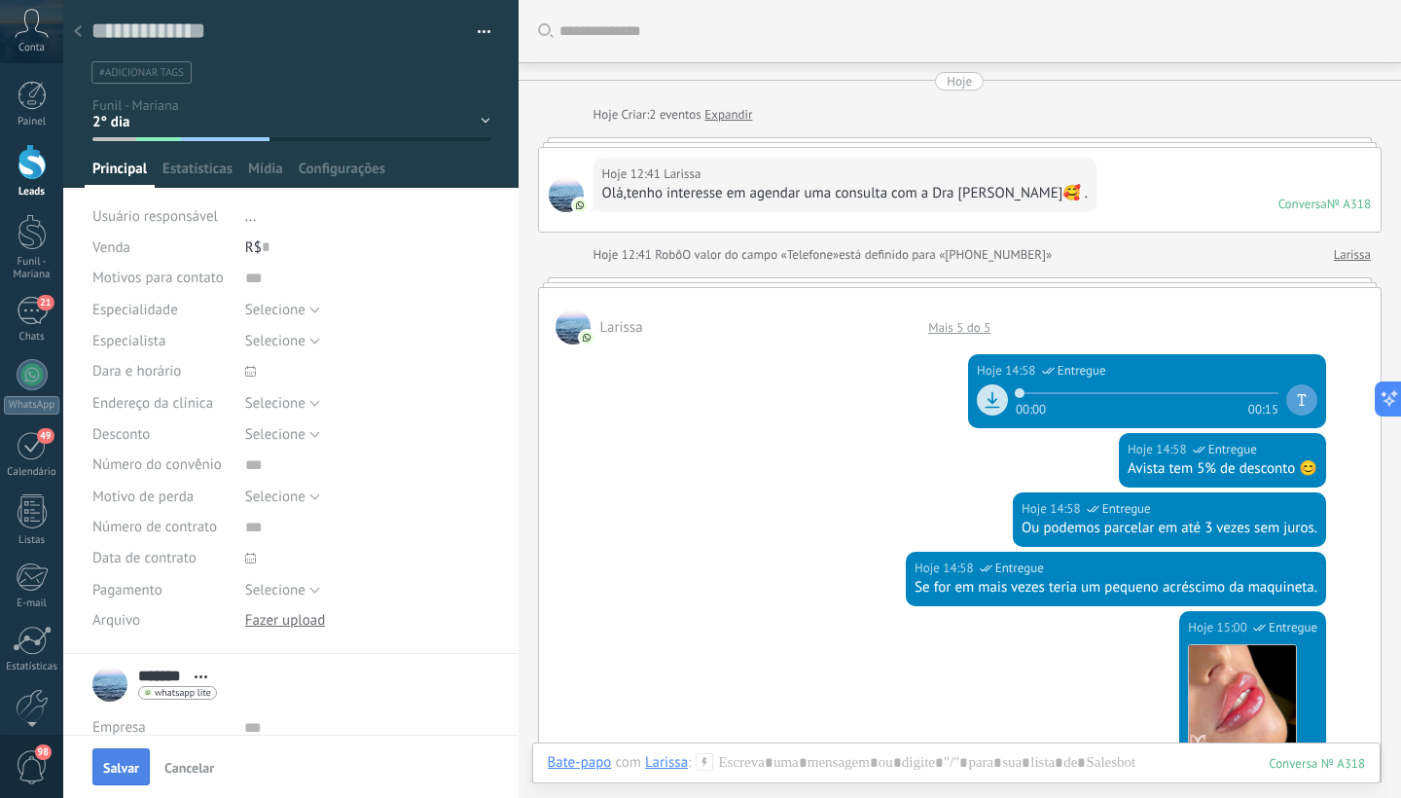
click at [125, 772] on span "Salvar" at bounding box center [121, 768] width 36 height 14
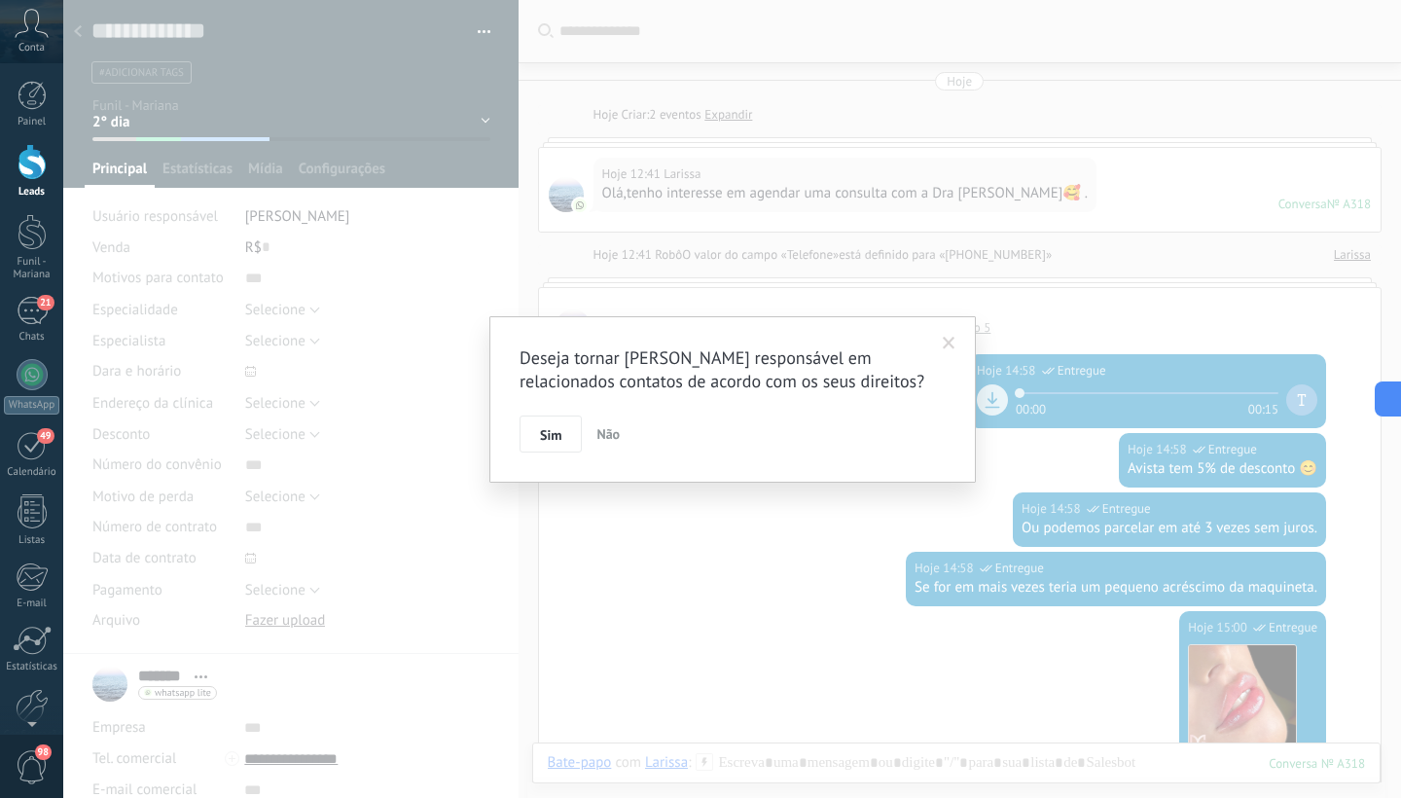
scroll to position [85, 0]
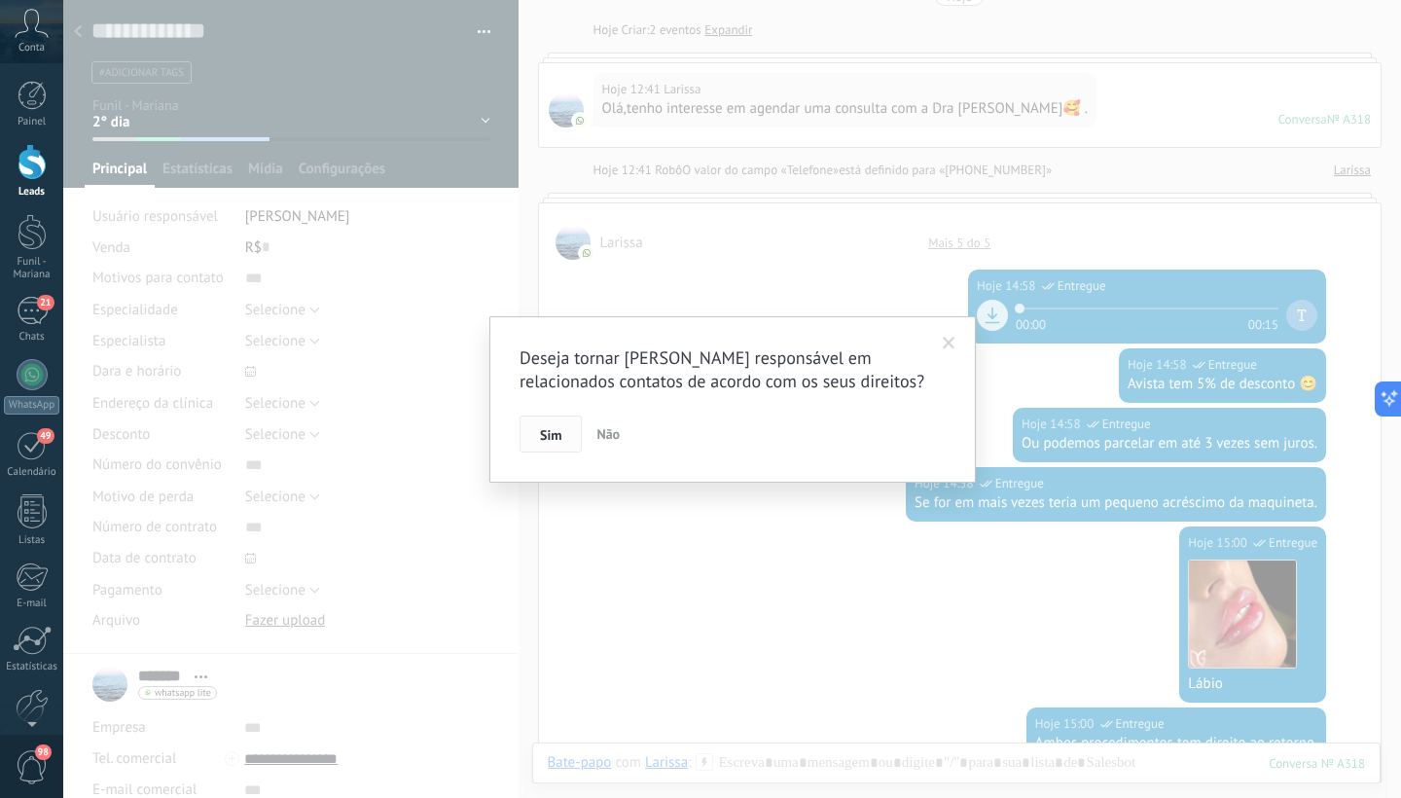
click at [544, 430] on span "Sim" at bounding box center [550, 435] width 21 height 14
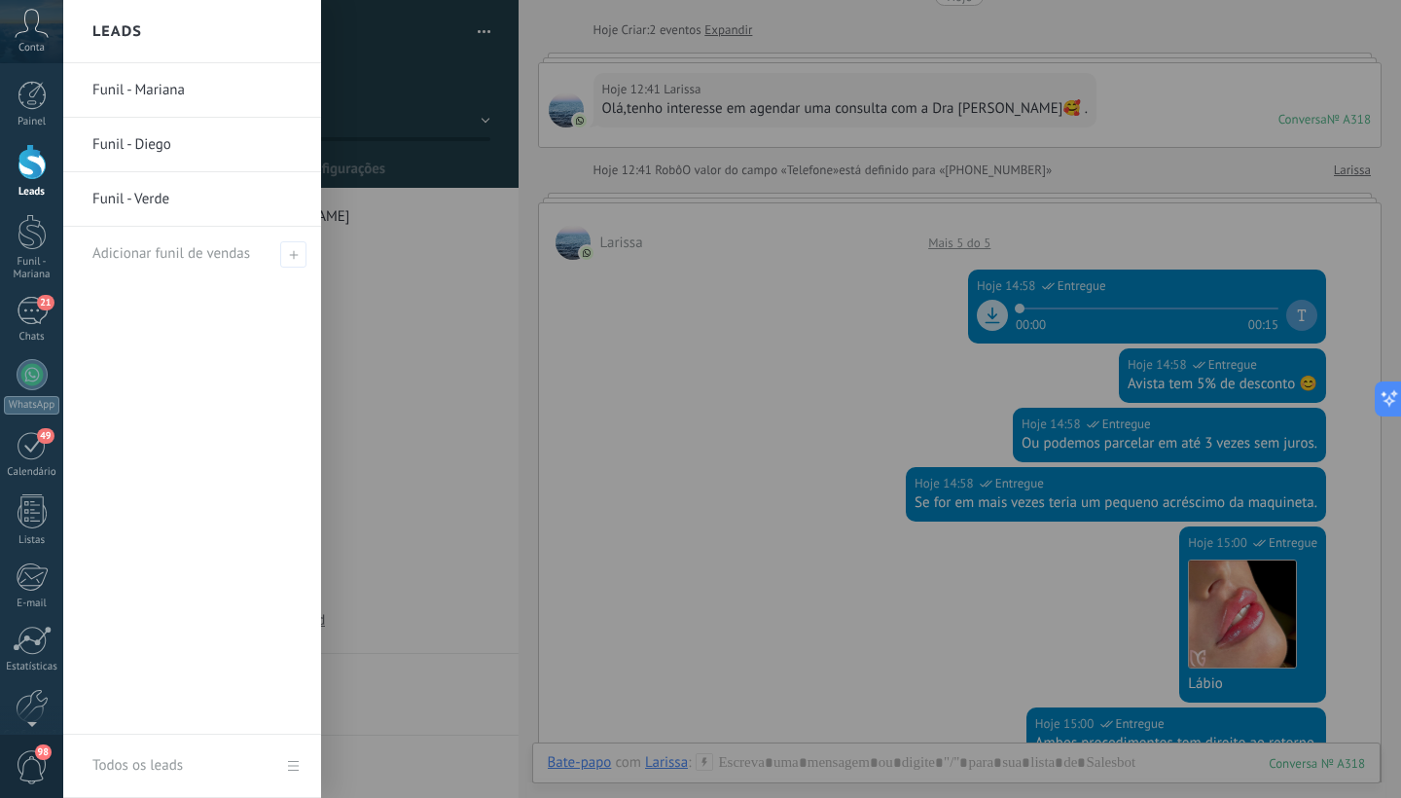
click at [30, 171] on div at bounding box center [32, 162] width 29 height 36
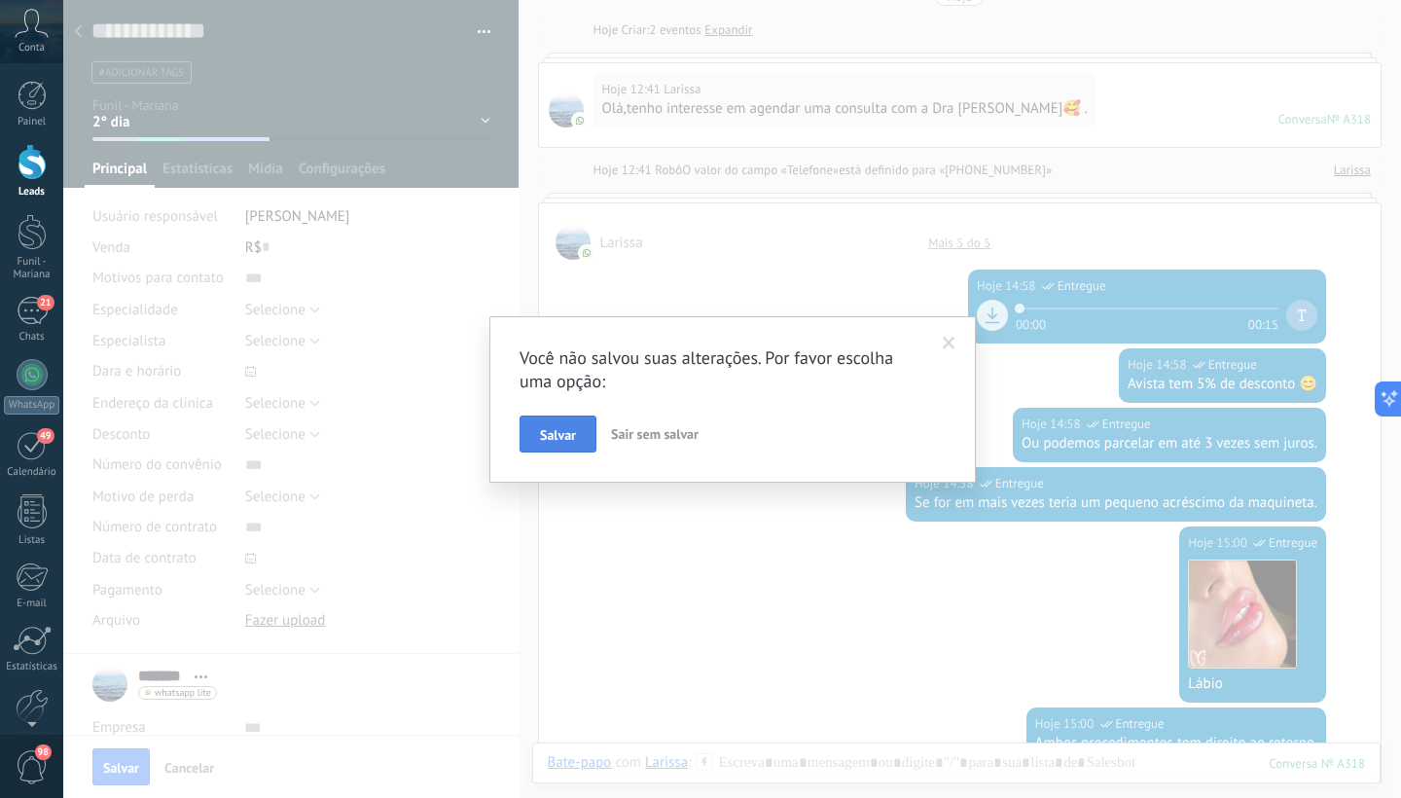
click at [545, 436] on span "Salvar" at bounding box center [558, 435] width 36 height 14
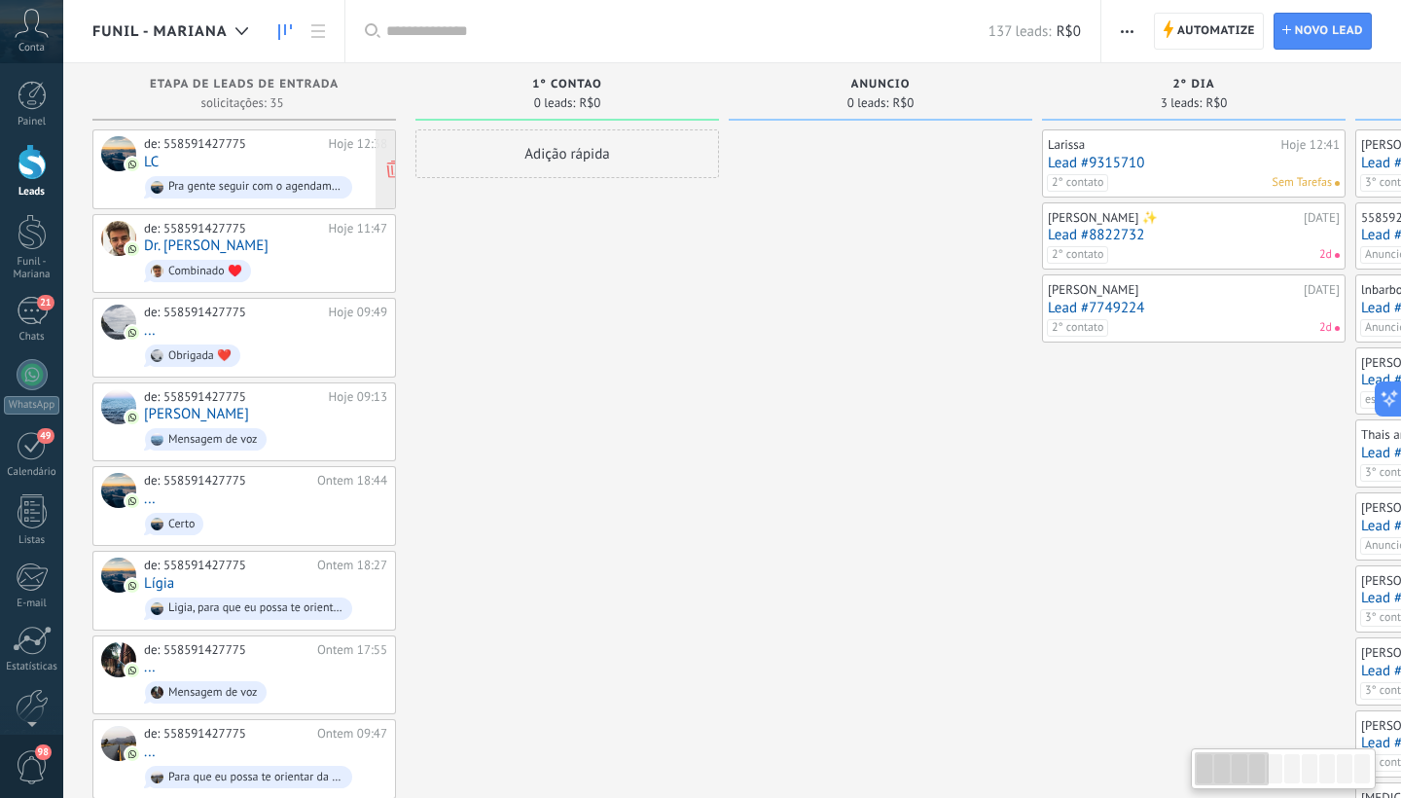
click at [230, 166] on div "de: 558591427775 Hoje 12:38 LC Pra gente seguir com o agendamento, você pode me…" at bounding box center [265, 169] width 243 height 66
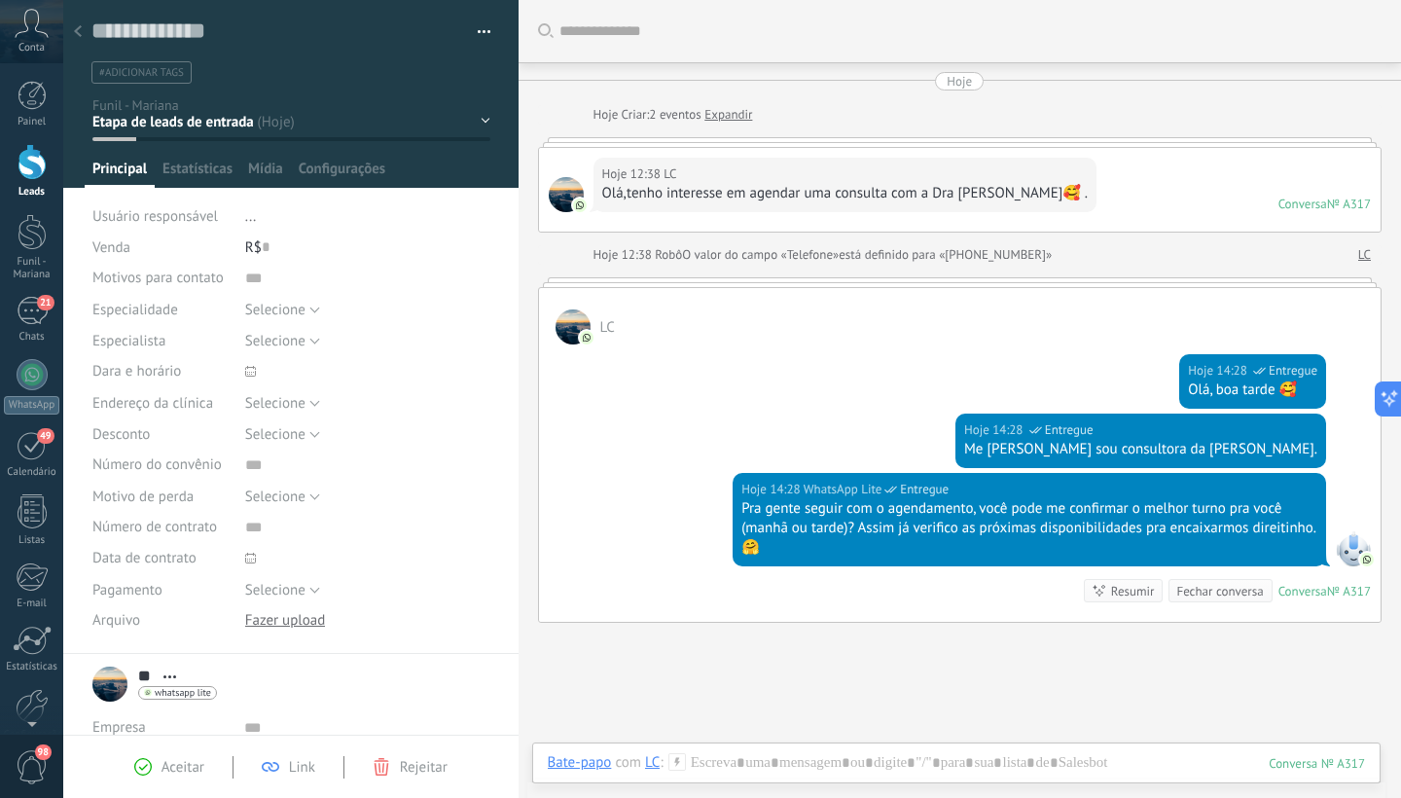
click at [0, 0] on div "1° contao [GEOGRAPHIC_DATA] 2° dia 7° dia Vácuo Negociando" at bounding box center [0, 0] width 0 height 0
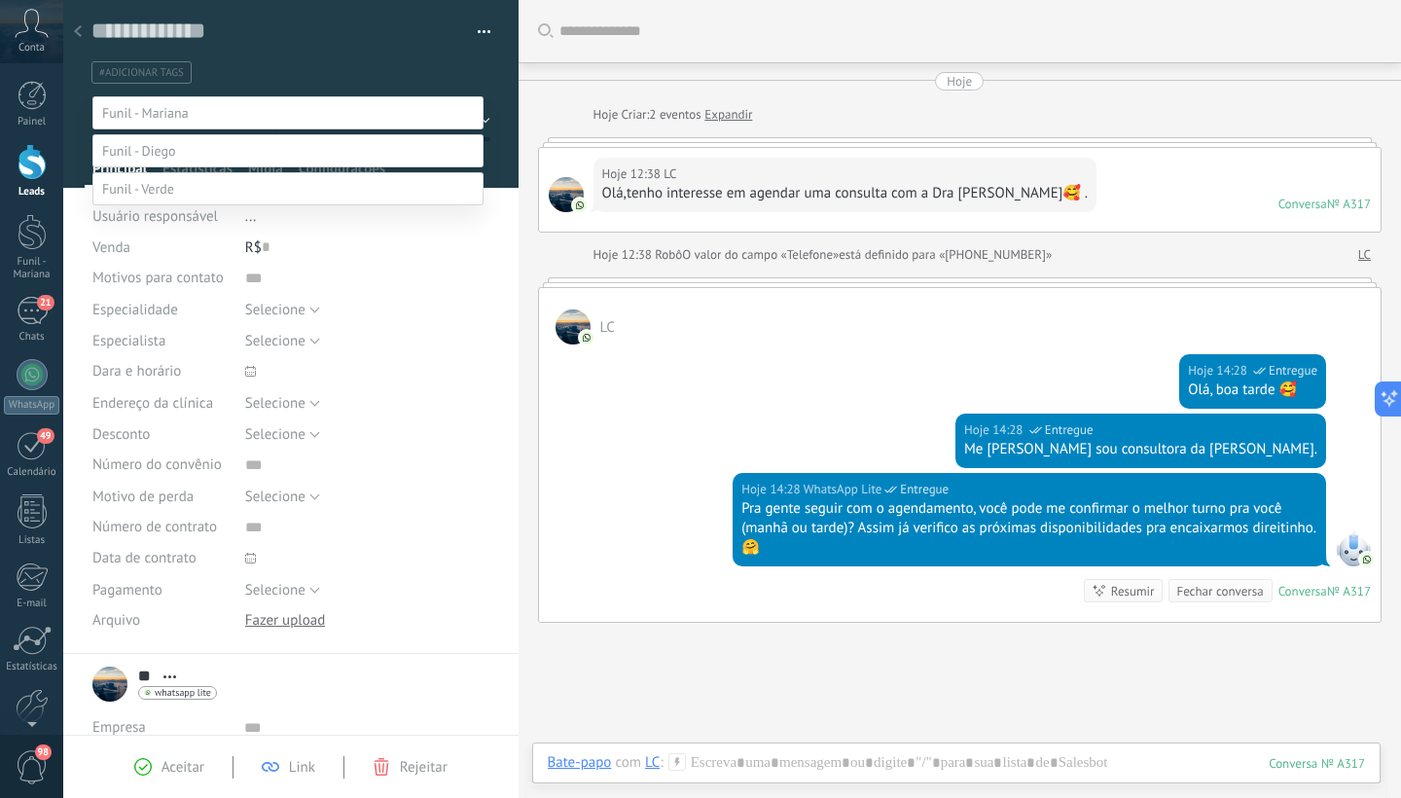
click at [0, 0] on label "1° contao" at bounding box center [0, 0] width 0 height 0
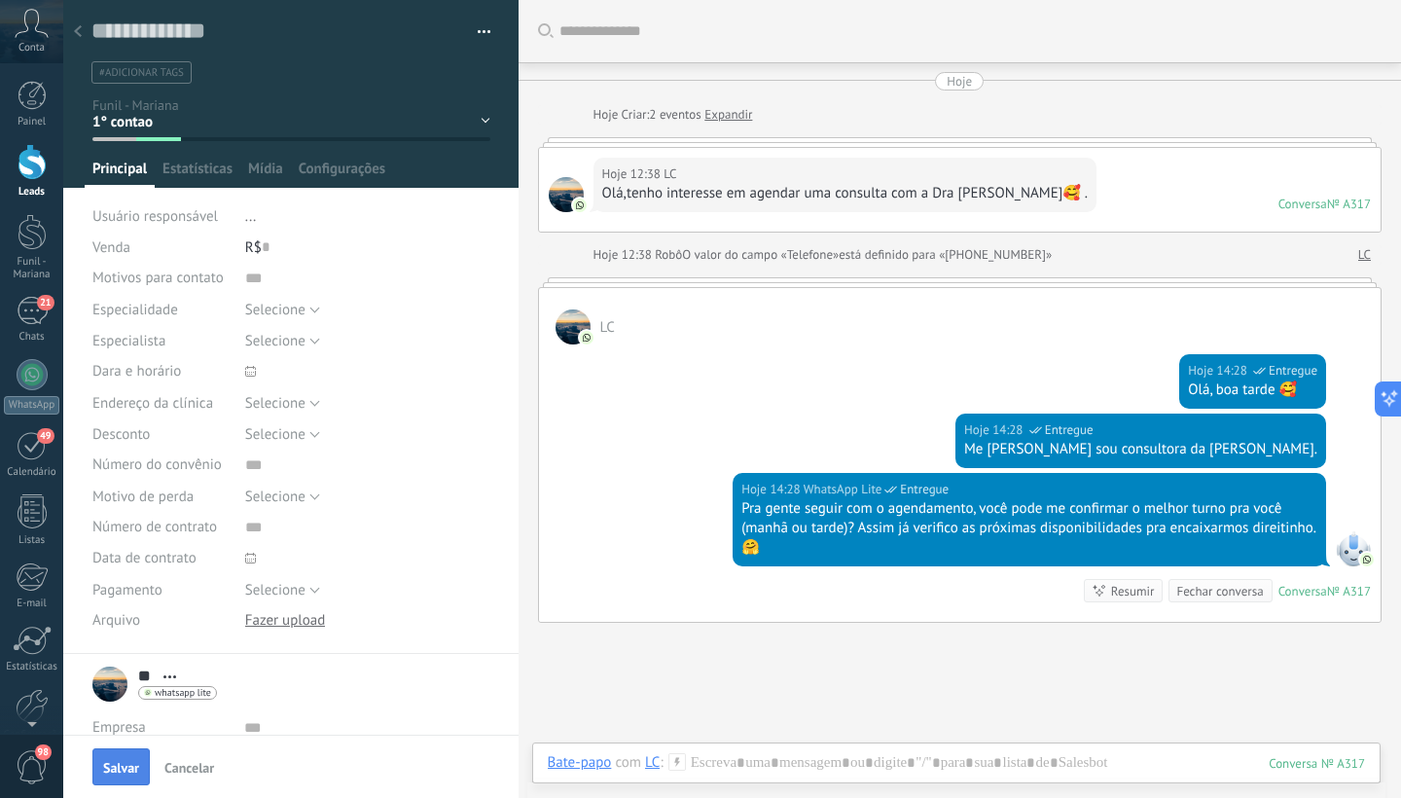
click at [114, 767] on span "Salvar" at bounding box center [121, 768] width 36 height 14
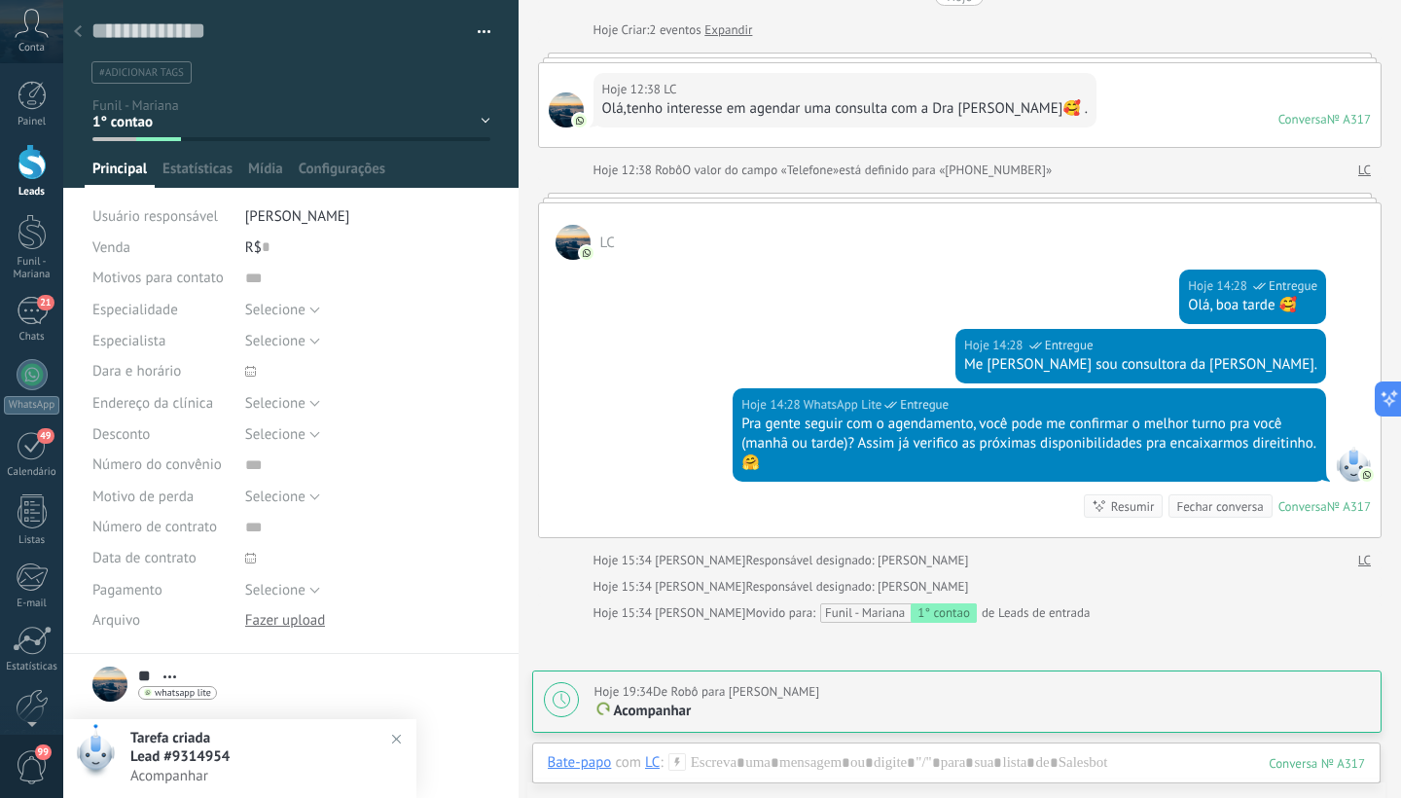
scroll to position [153, 0]
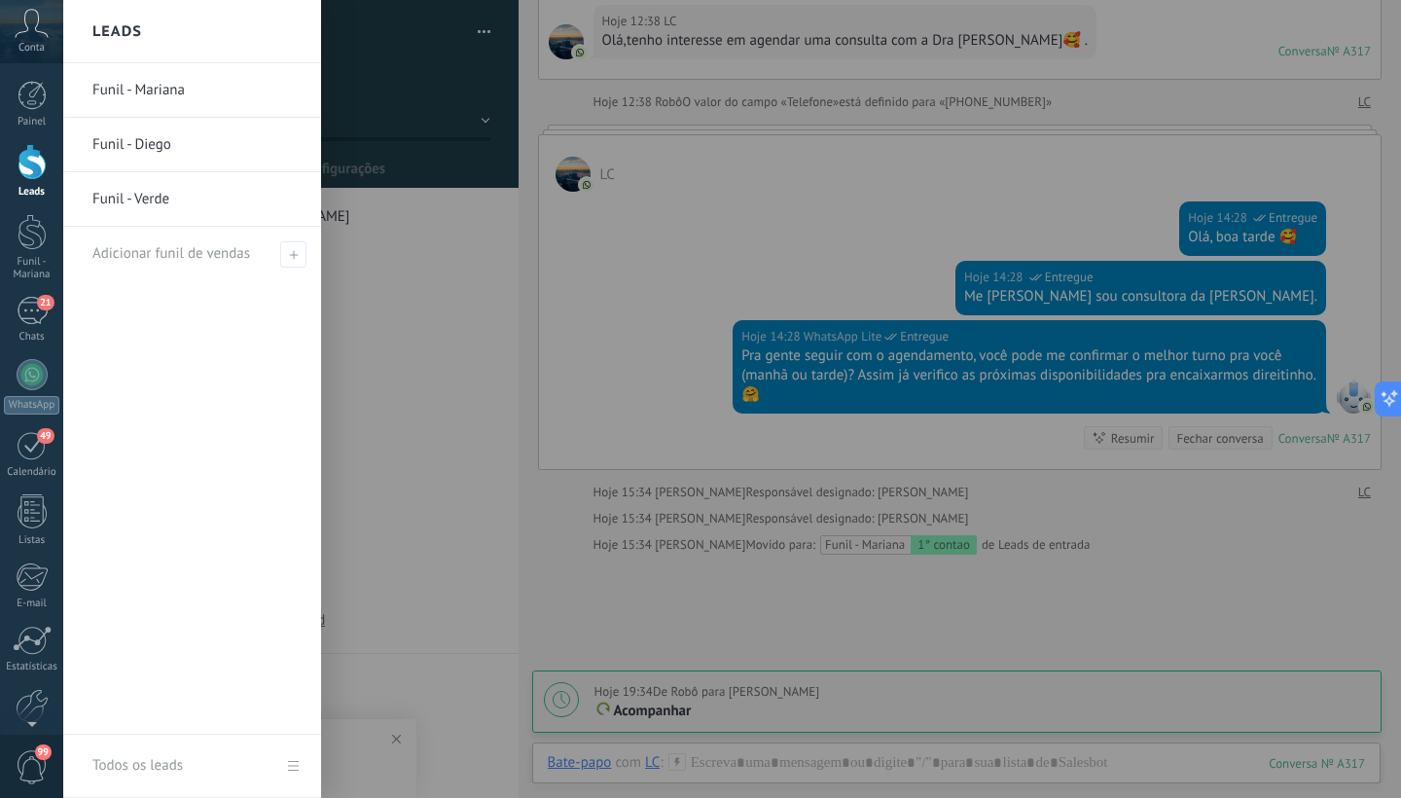
click at [34, 167] on div at bounding box center [32, 162] width 29 height 36
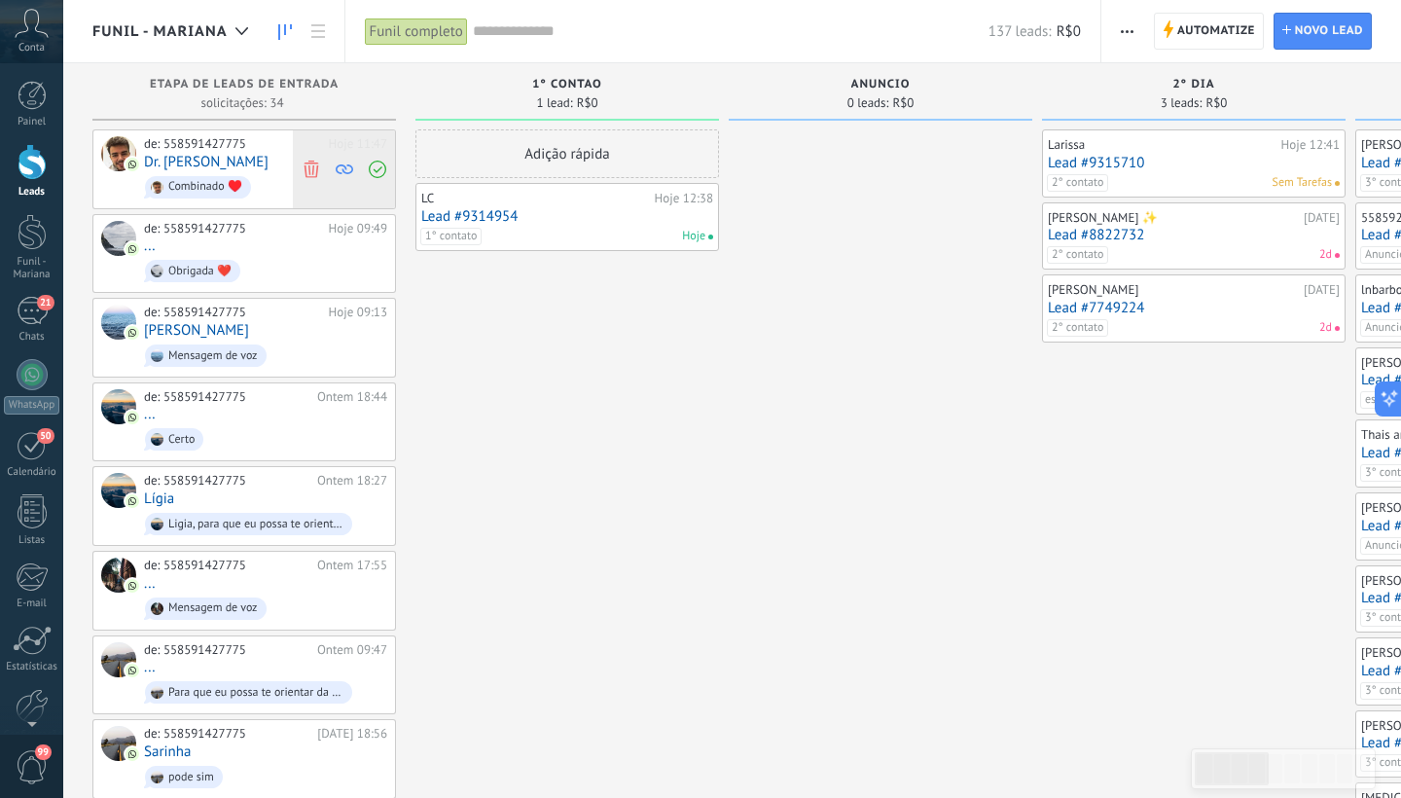
click at [313, 165] on use at bounding box center [310, 169] width 15 height 18
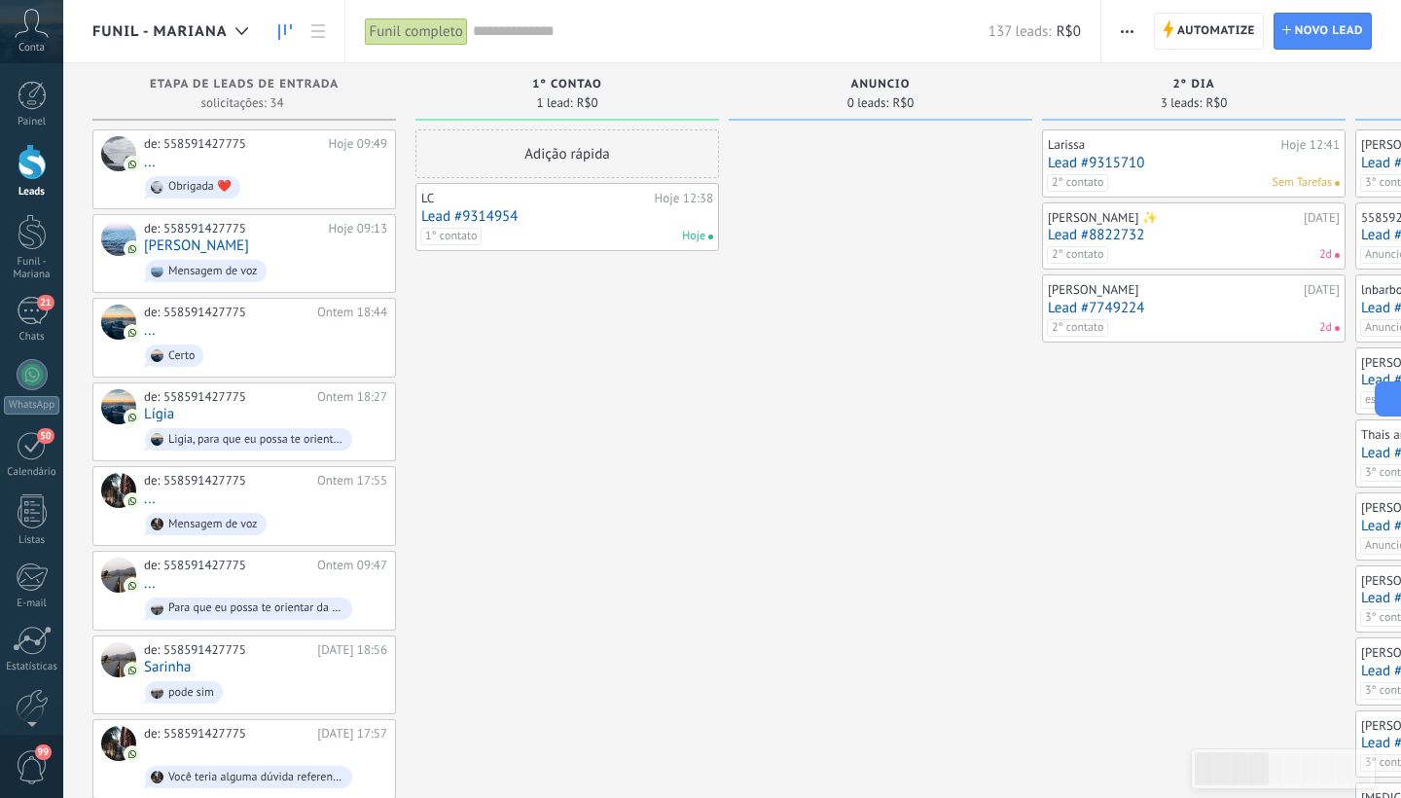
click at [313, 165] on div "de: 558591427775 Hoje 09:49 ... Obrigada ❤️" at bounding box center [265, 169] width 243 height 66
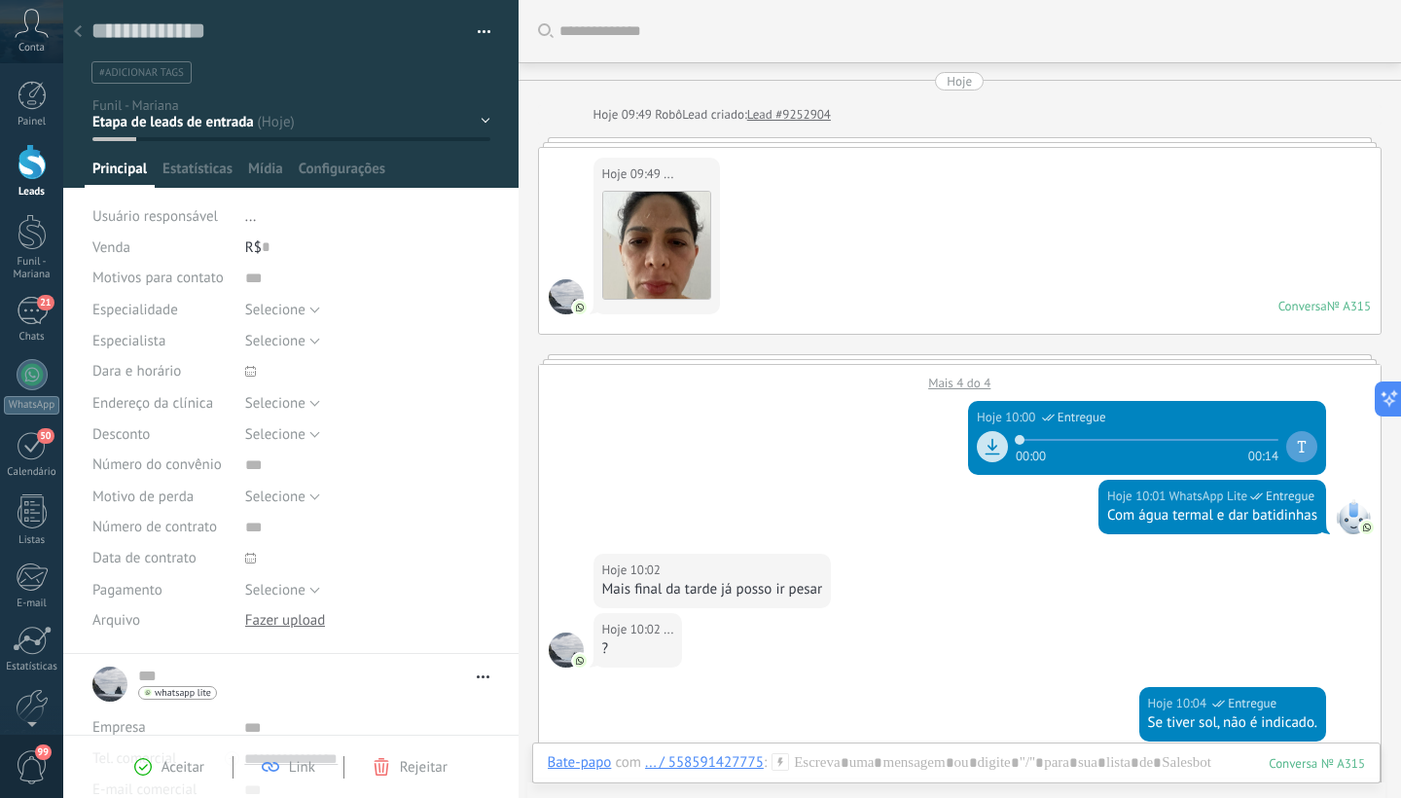
scroll to position [909, 0]
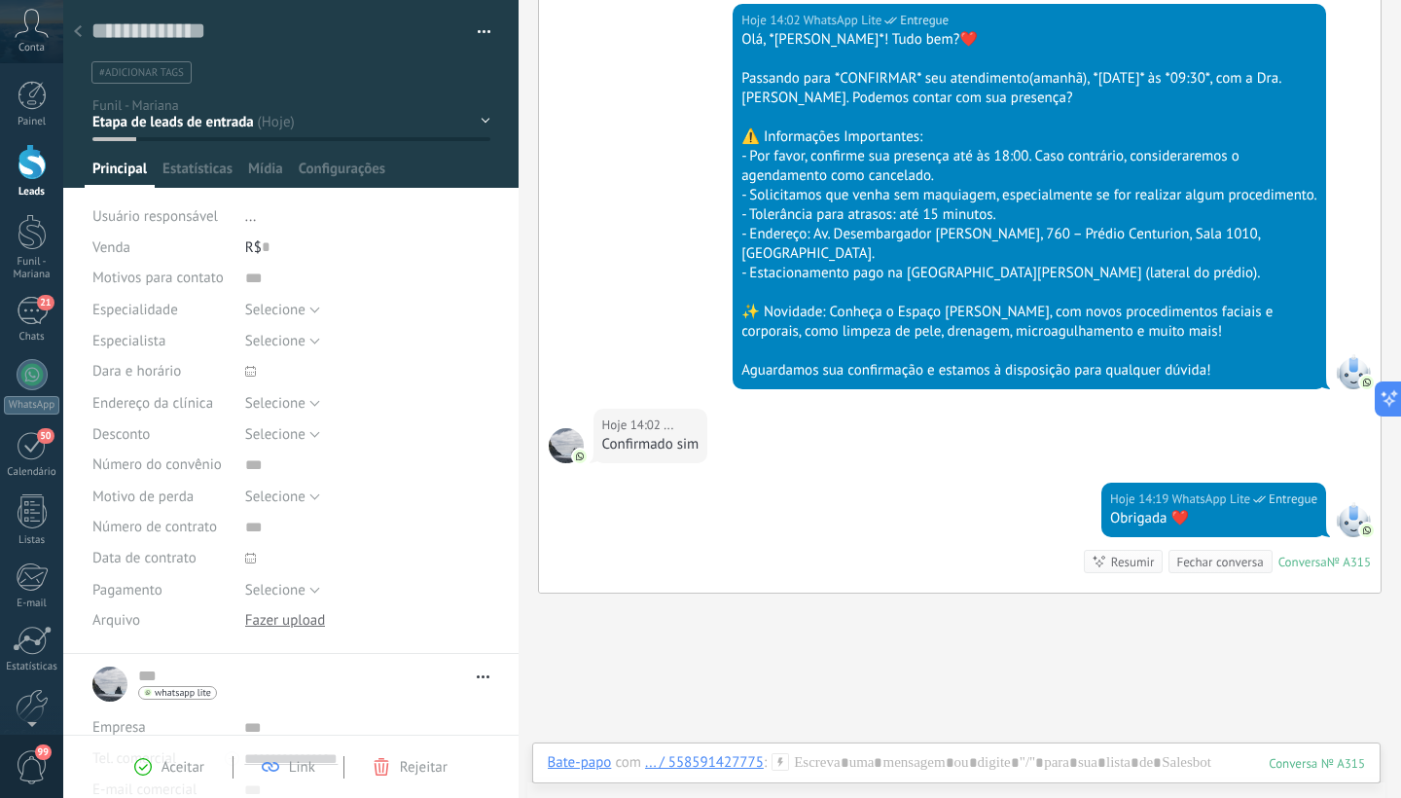
click at [0, 0] on div "1° contao [GEOGRAPHIC_DATA] 2° dia 7° dia Vácuo Negociando" at bounding box center [0, 0] width 0 height 0
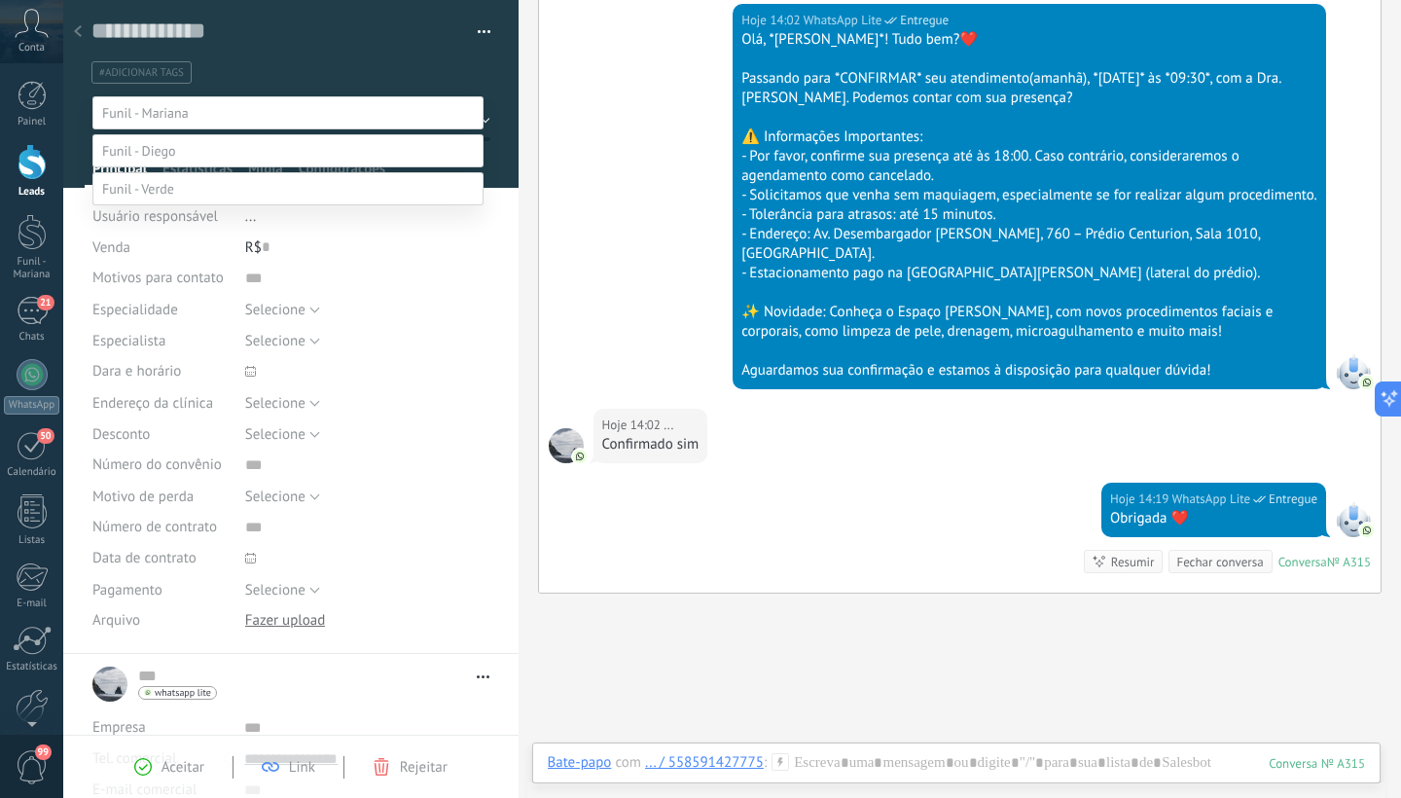
click at [0, 0] on label "Paciente" at bounding box center [0, 0] width 0 height 0
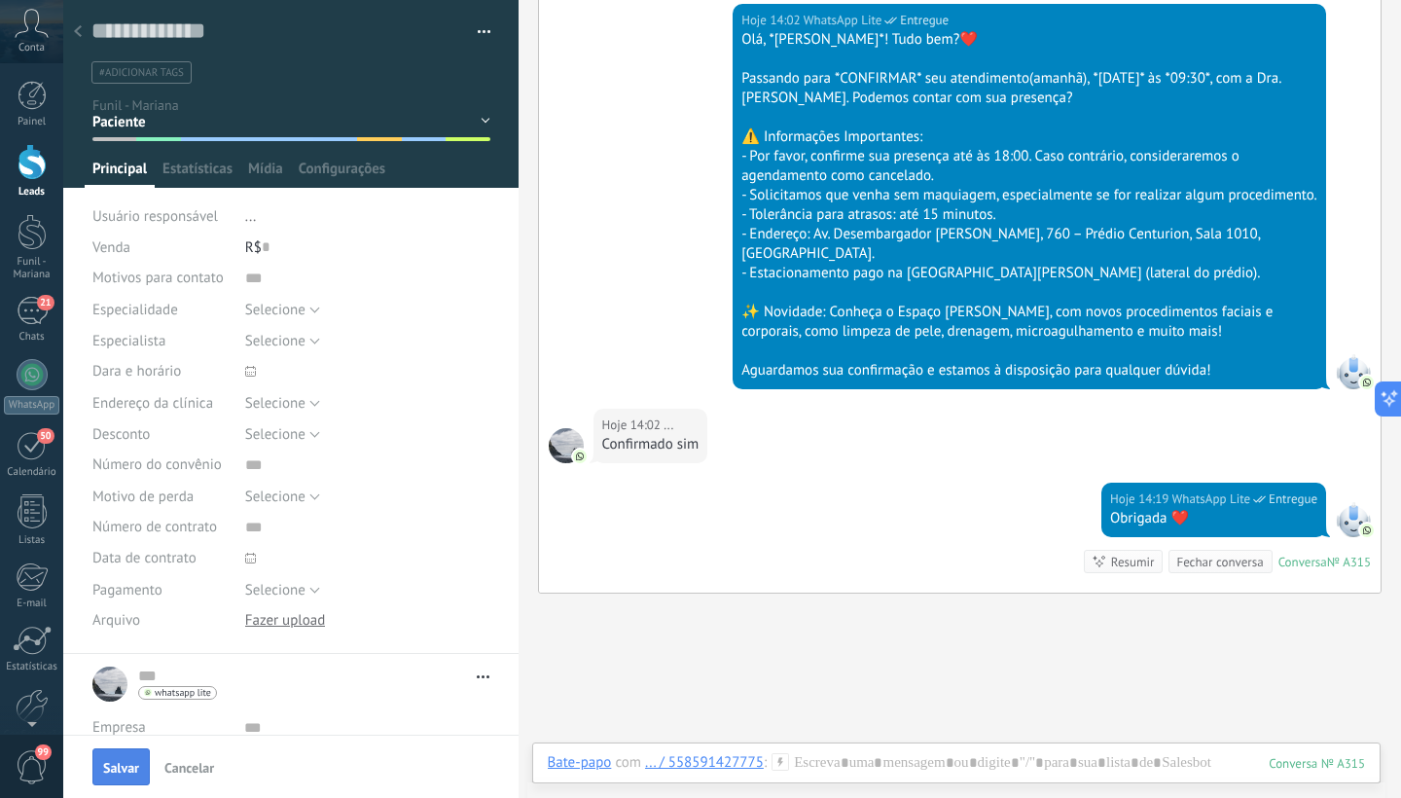
click at [118, 767] on span "Salvar" at bounding box center [121, 768] width 36 height 14
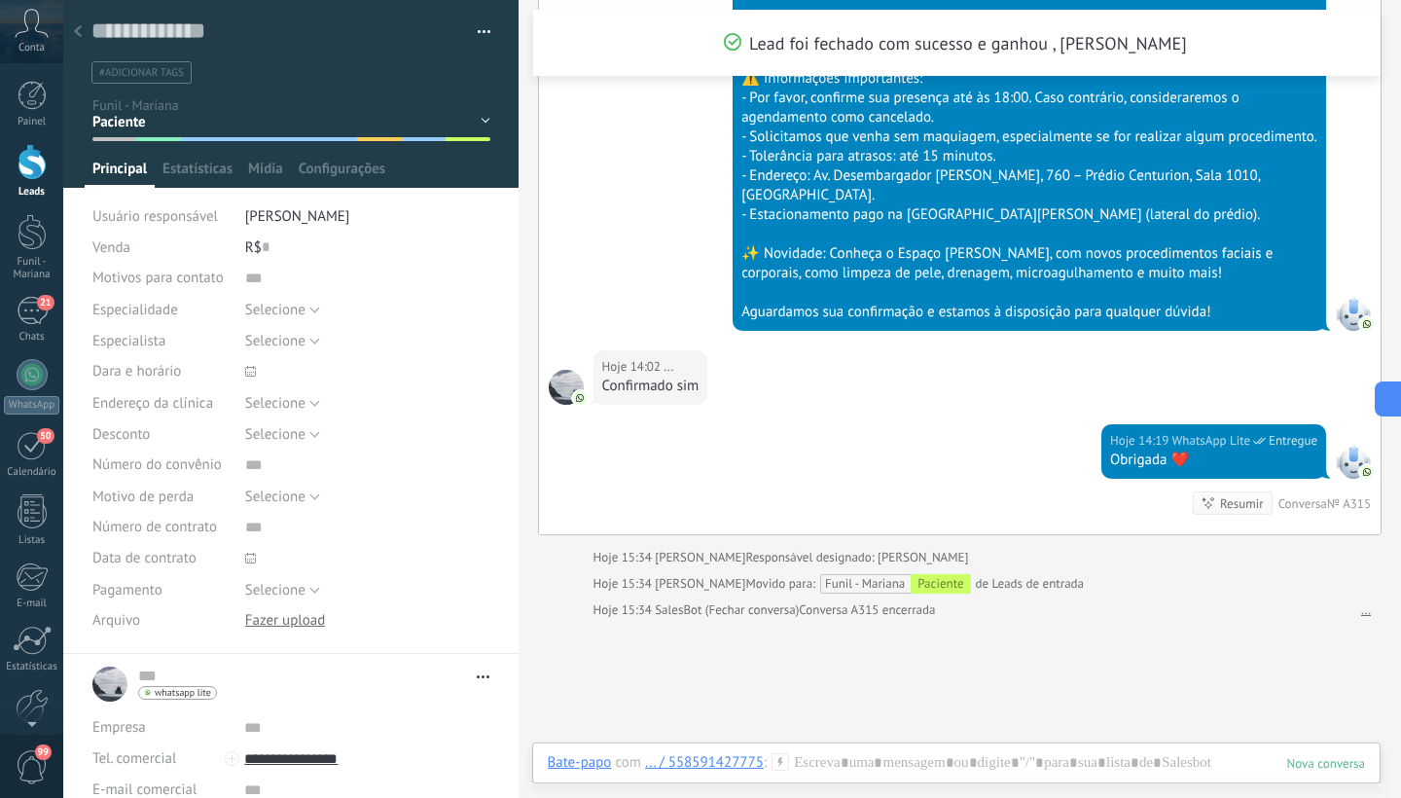
scroll to position [1075, 0]
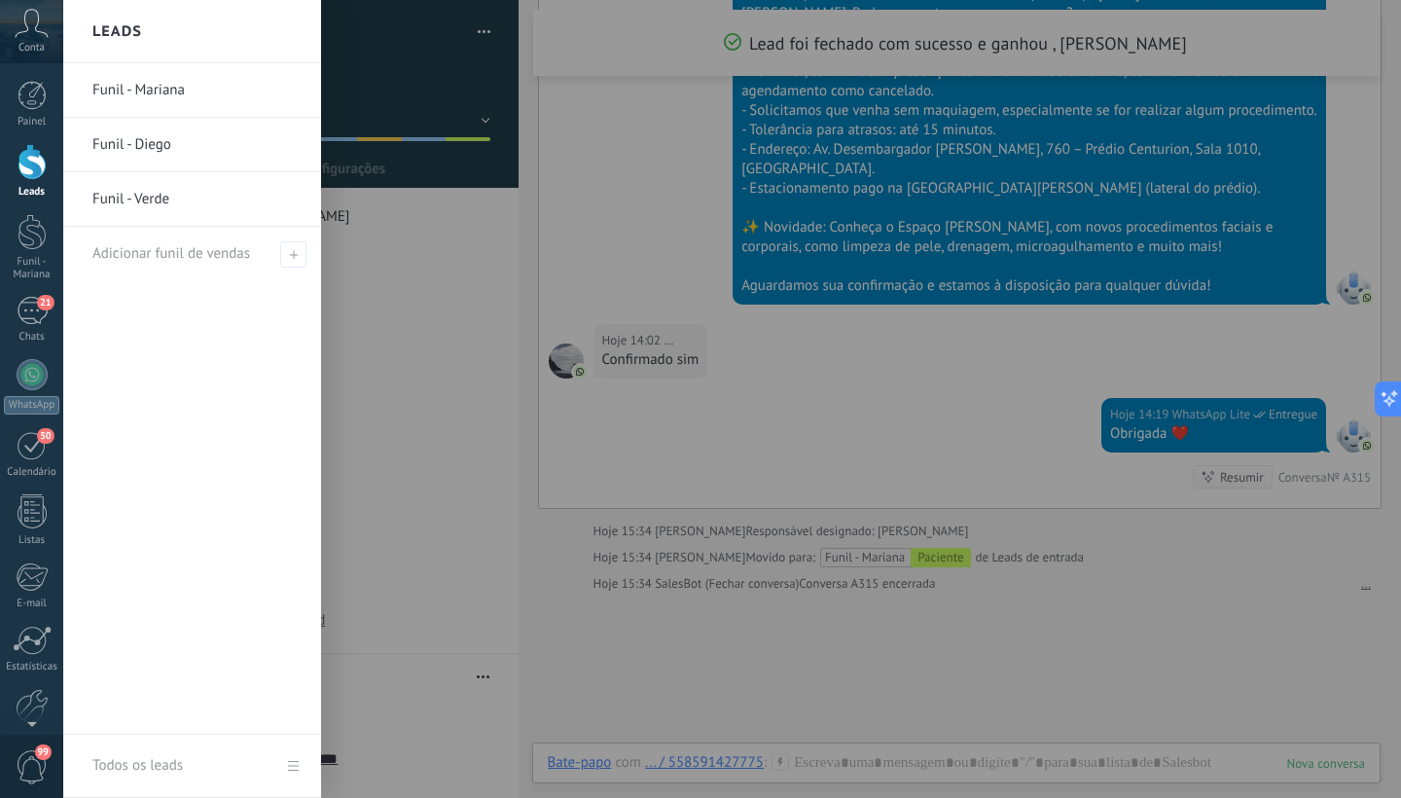
click at [23, 161] on div at bounding box center [32, 162] width 29 height 36
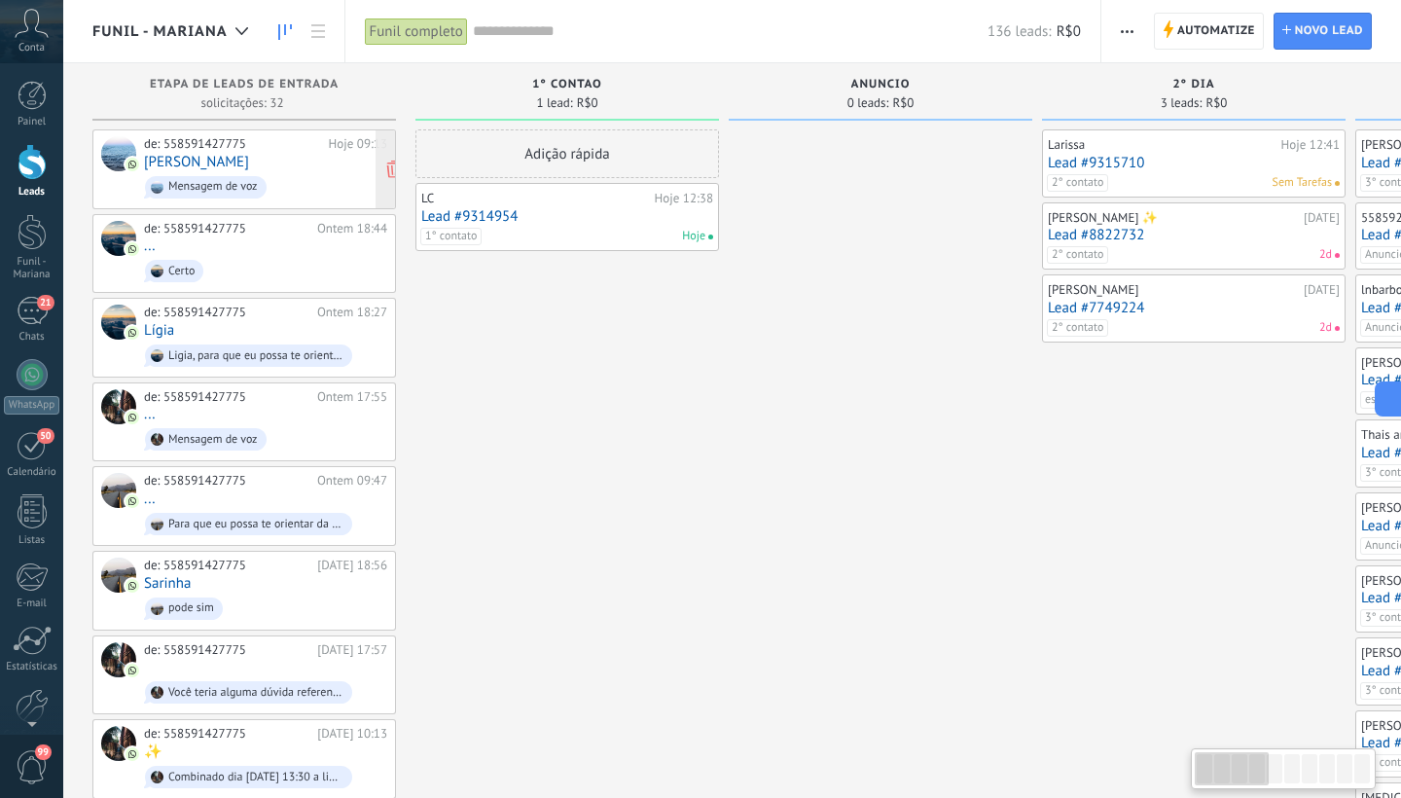
click at [314, 172] on span "Mensagem de voz" at bounding box center [265, 187] width 243 height 30
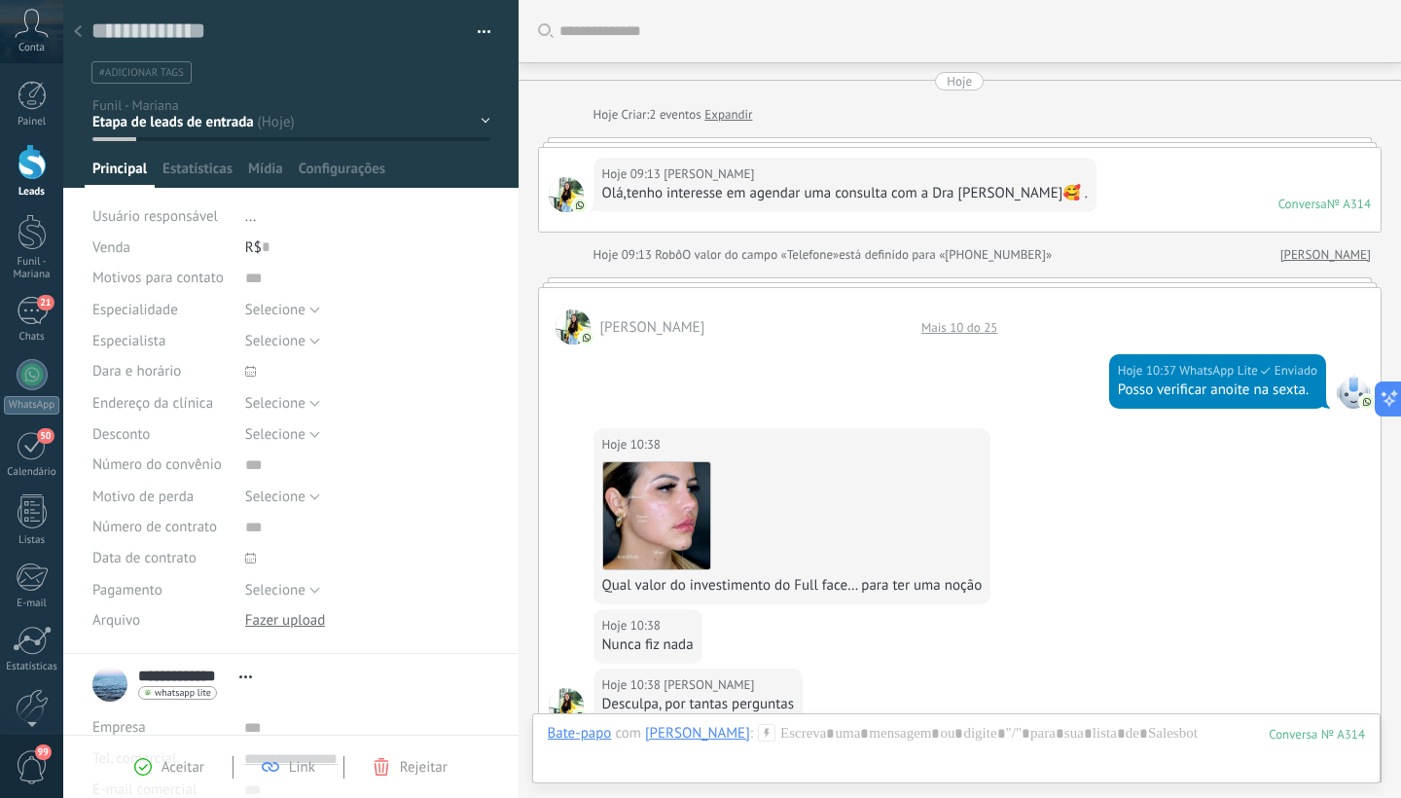
scroll to position [29, 0]
click at [0, 0] on div "1° contao [GEOGRAPHIC_DATA] 2° dia 7° dia Vácuo Negociando" at bounding box center [0, 0] width 0 height 0
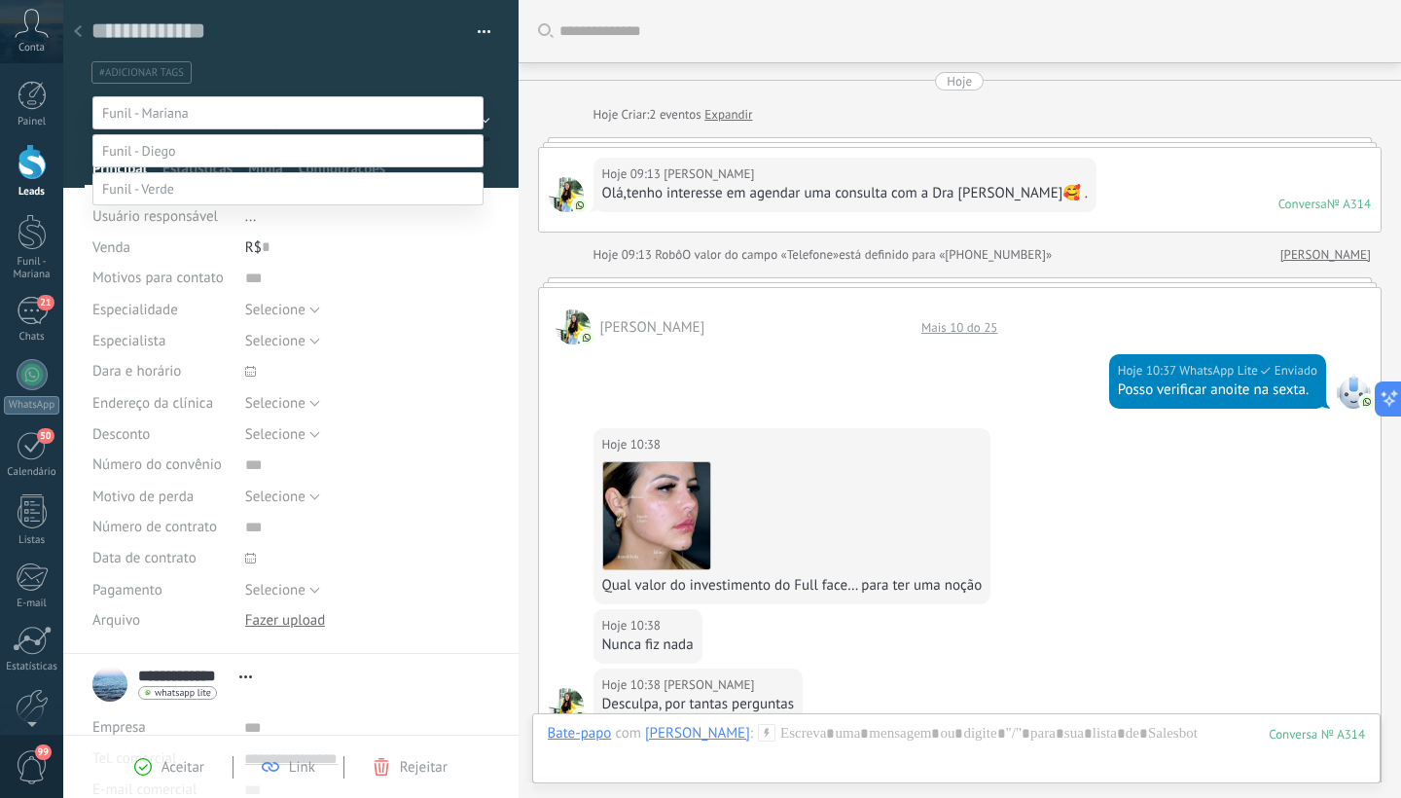
click at [0, 0] on label "1° contao" at bounding box center [0, 0] width 0 height 0
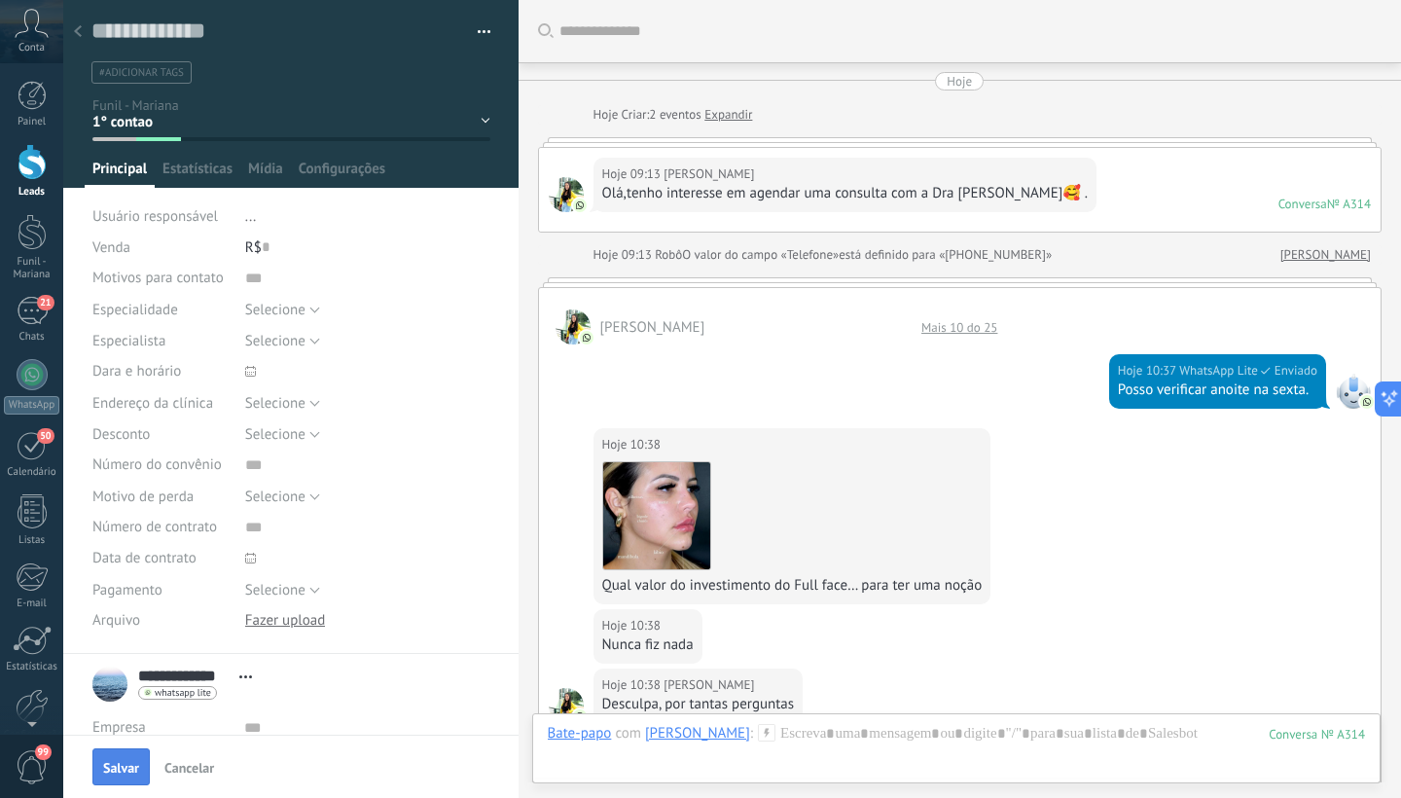
click at [119, 769] on span "Salvar" at bounding box center [121, 768] width 36 height 14
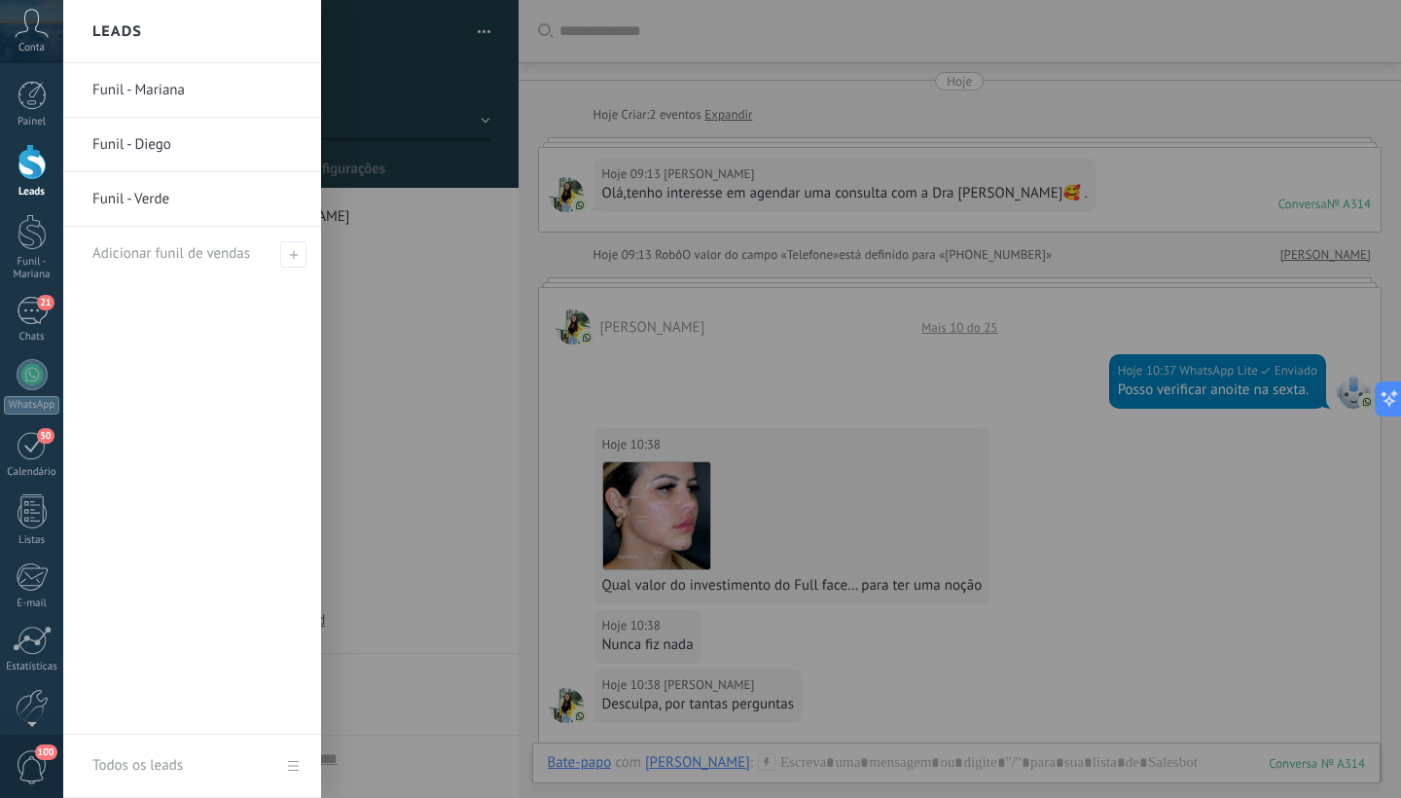
click at [26, 160] on div at bounding box center [32, 162] width 29 height 36
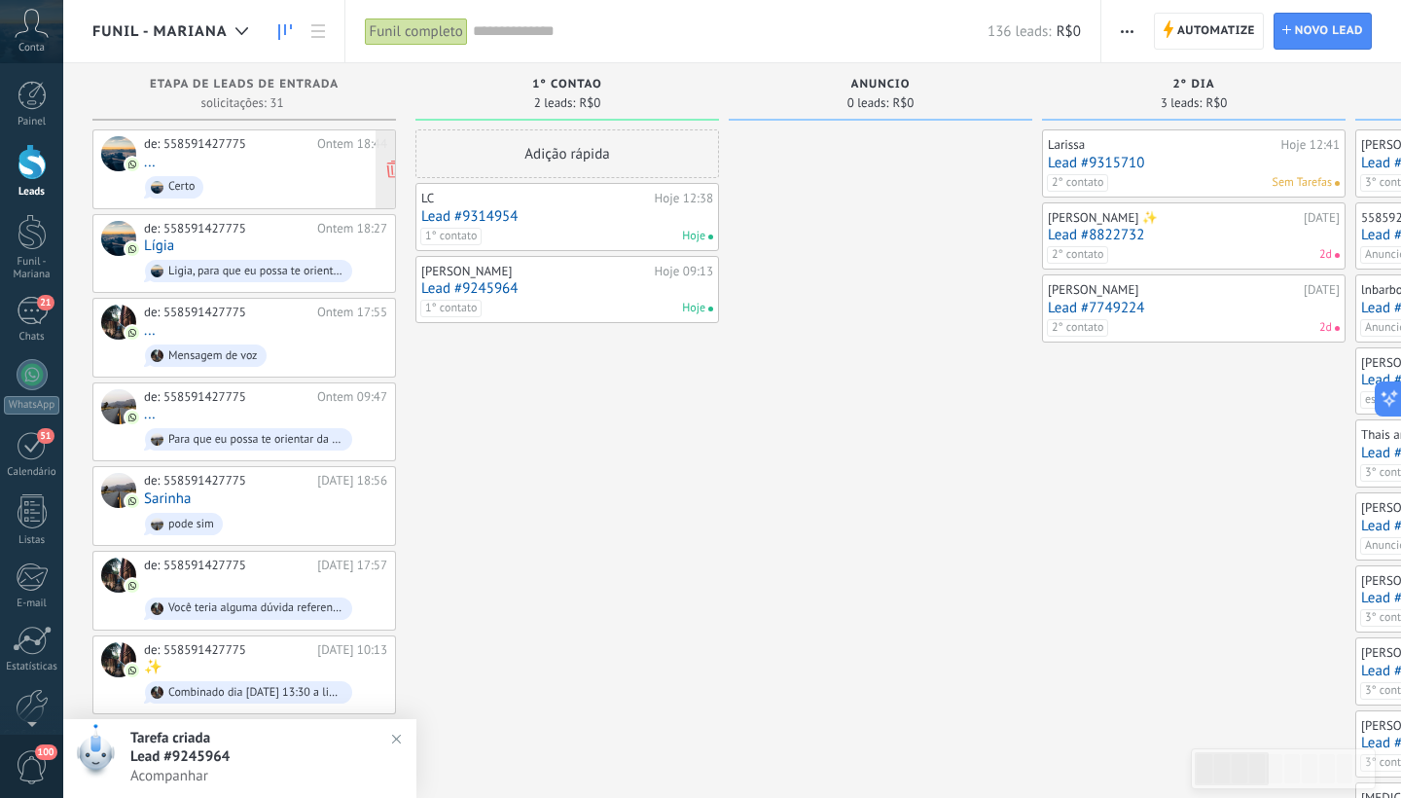
click at [258, 161] on div "de: 558591427775 Ontem 18:44 ... Certo" at bounding box center [265, 169] width 243 height 66
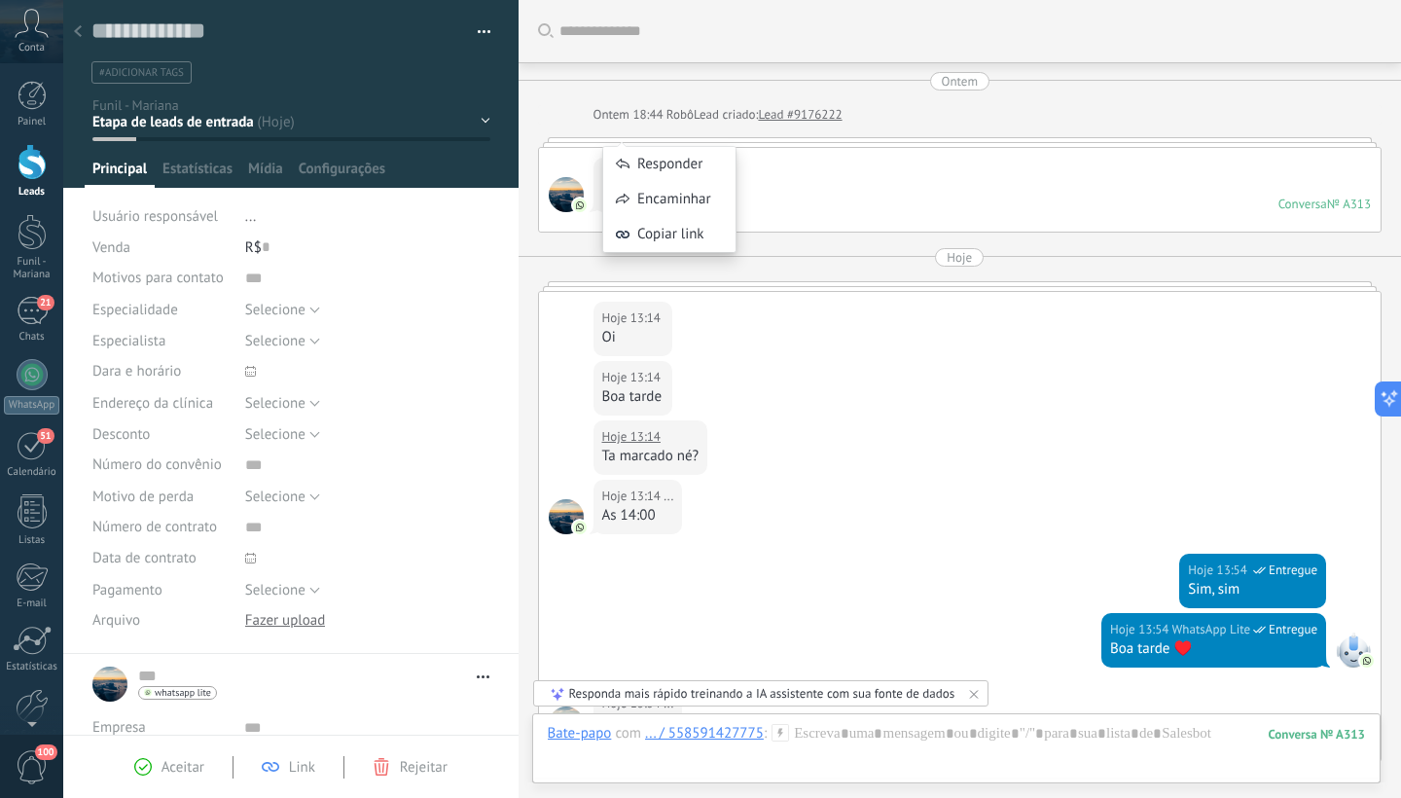
scroll to position [303, 0]
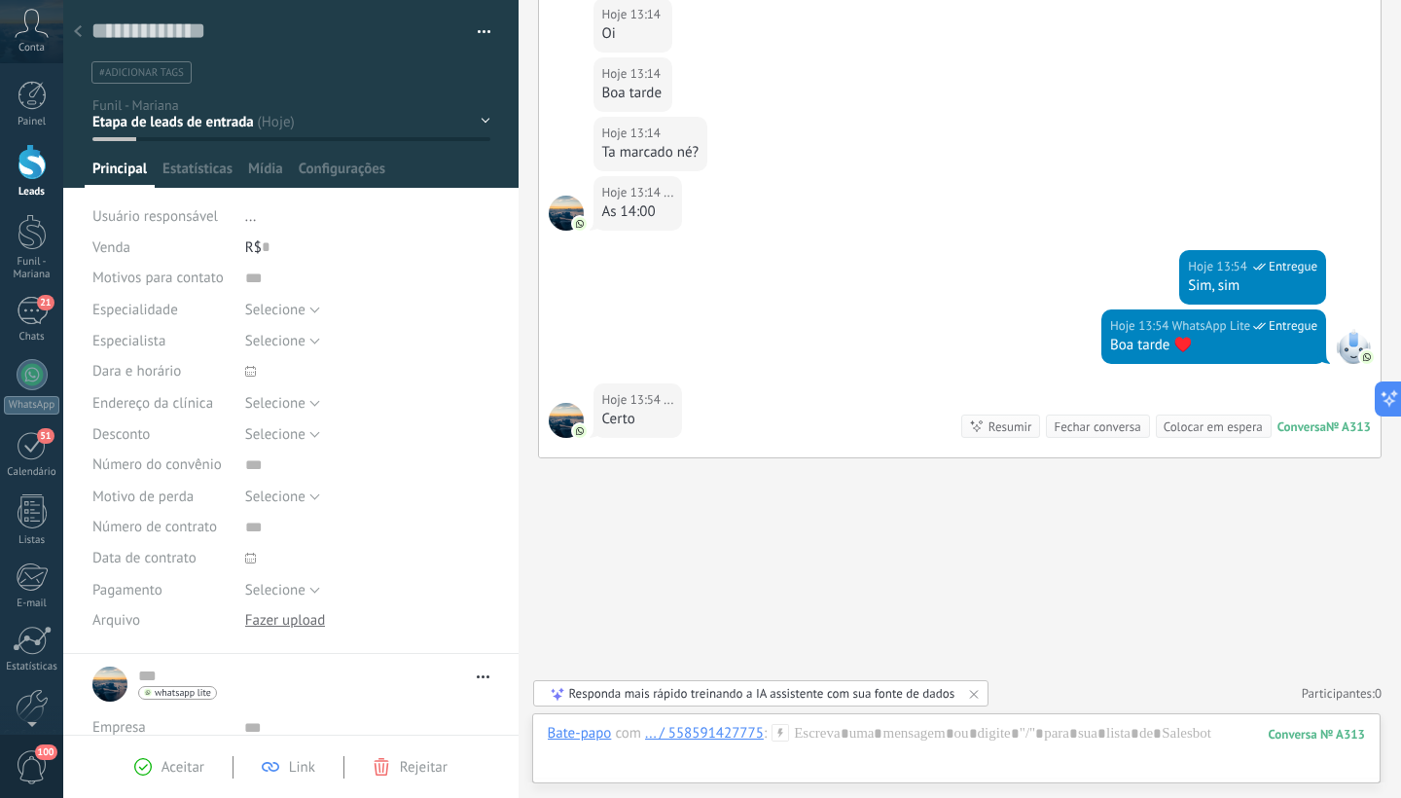
click at [0, 0] on div "1° contao [GEOGRAPHIC_DATA] 2° dia 7° dia Vácuo Negociando" at bounding box center [0, 0] width 0 height 0
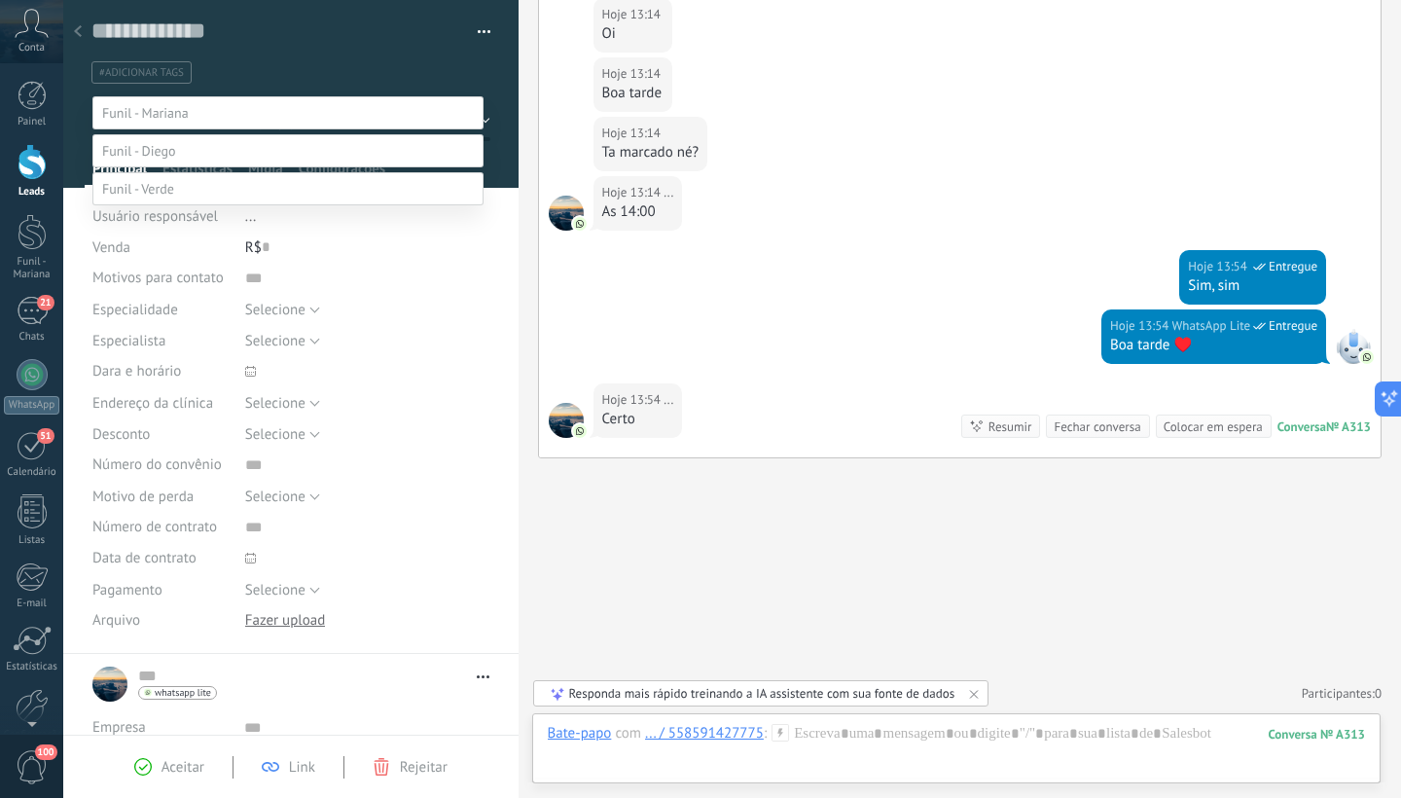
click at [0, 0] on label "Paciente" at bounding box center [0, 0] width 0 height 0
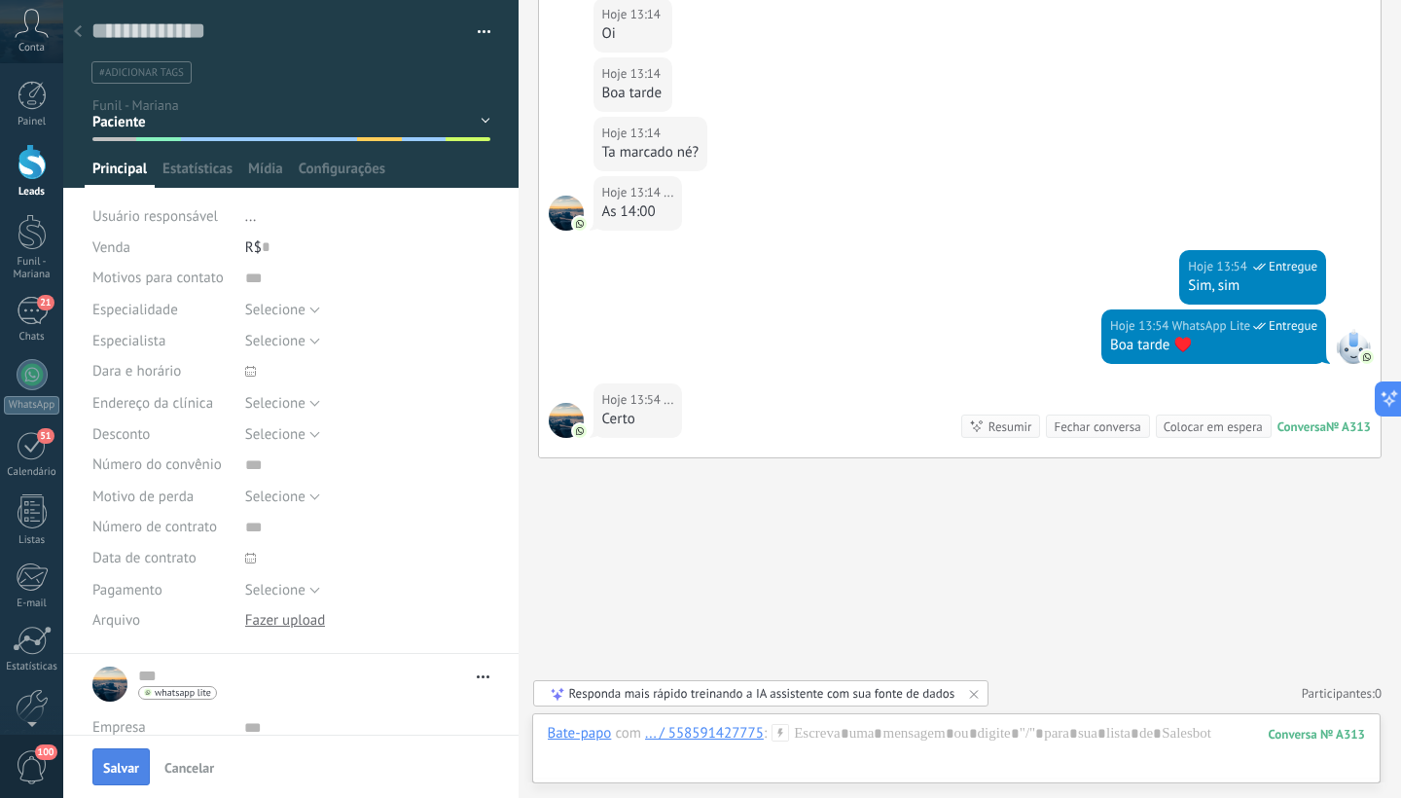
click at [107, 771] on span "Salvar" at bounding box center [121, 768] width 36 height 14
click at [107, 771] on span "button" at bounding box center [108, 766] width 19 height 19
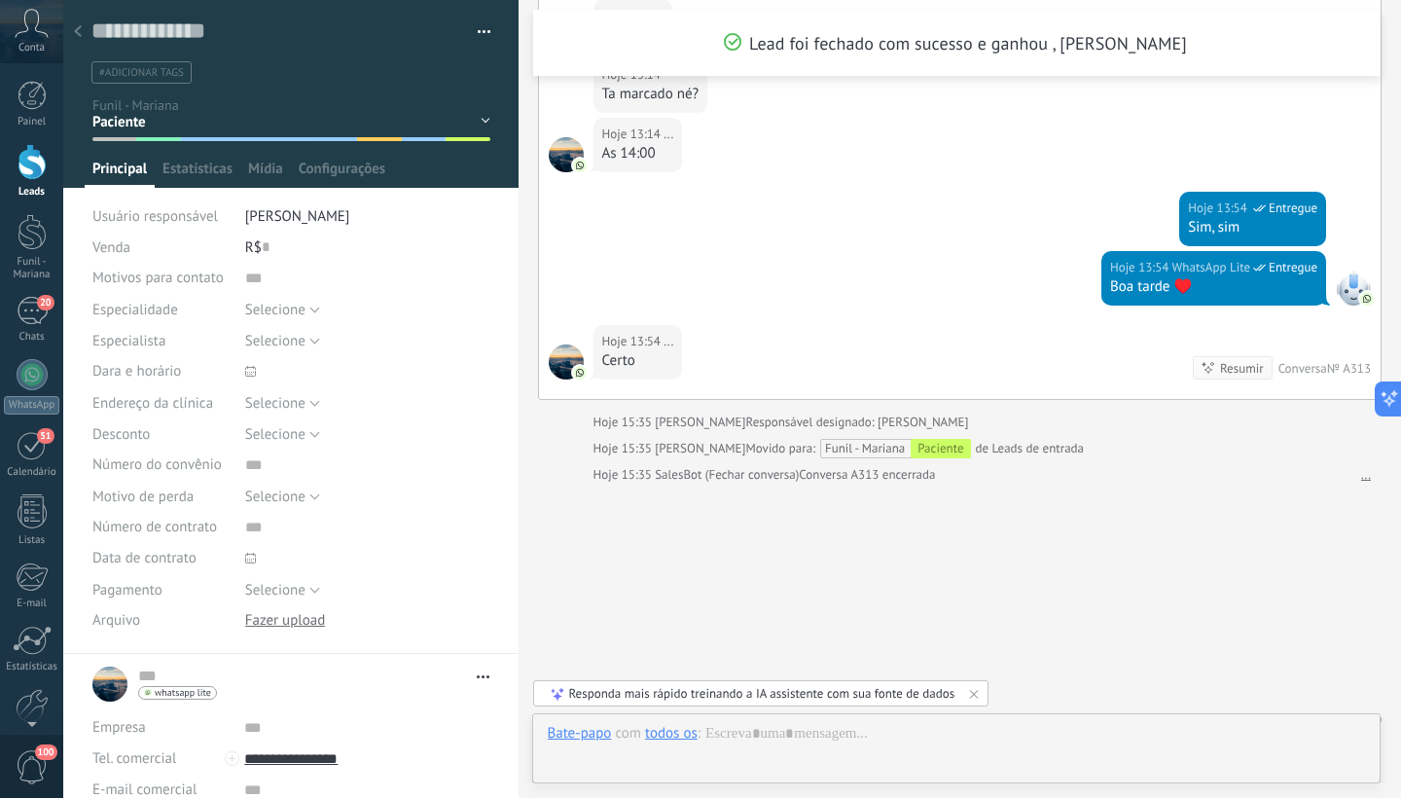
scroll to position [469, 0]
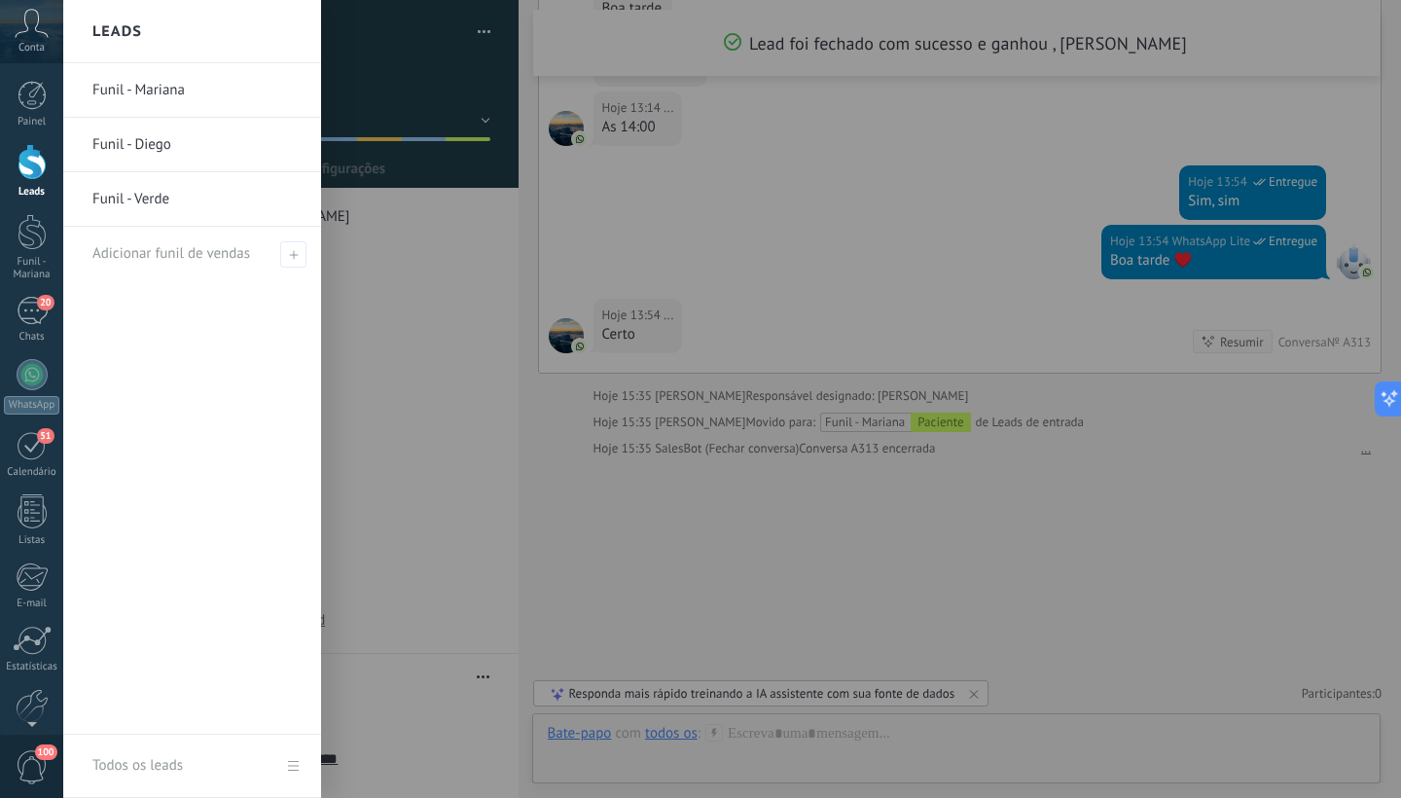
click at [26, 161] on div at bounding box center [32, 162] width 29 height 36
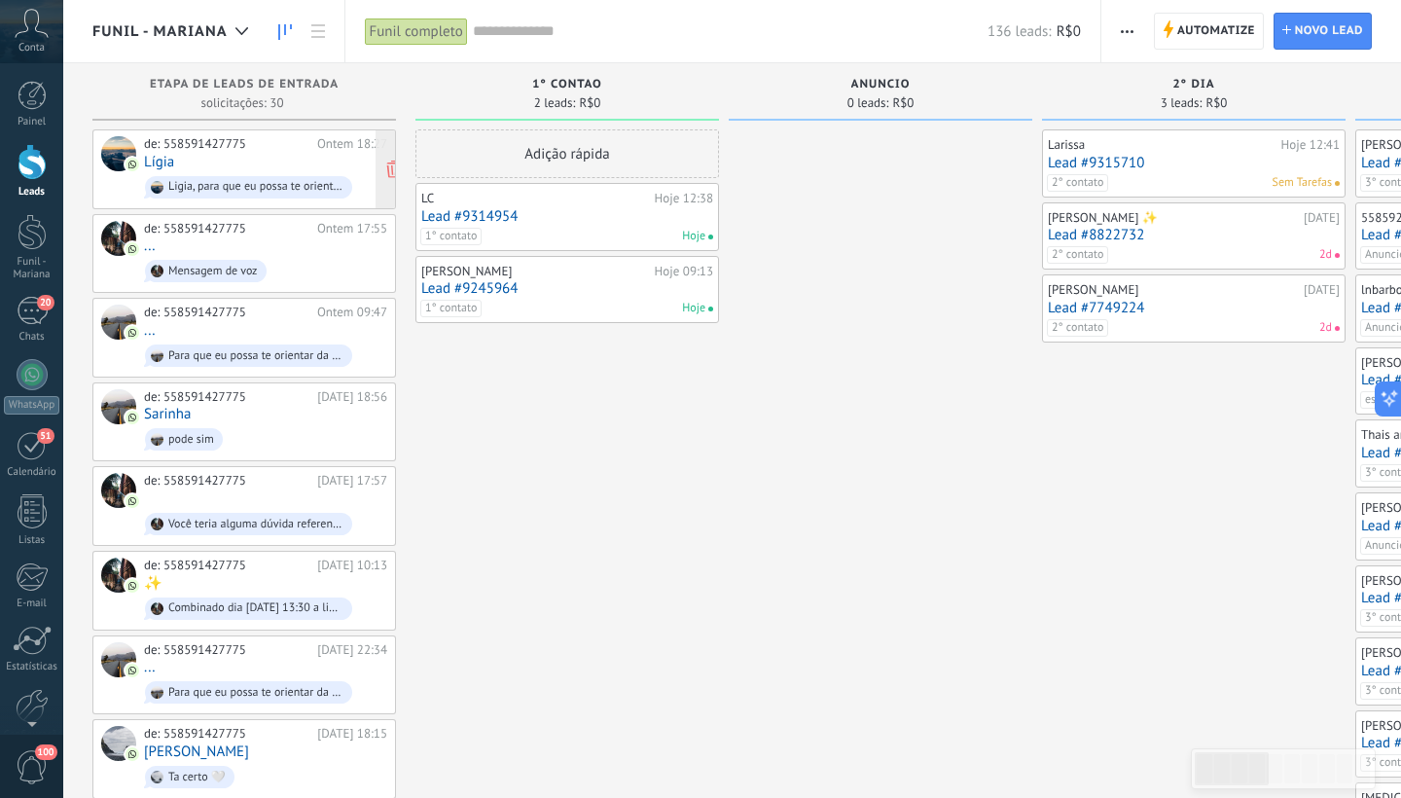
click at [267, 160] on div "de: 558591427775 Ontem 18:27 Lígia Ligia, para que eu possa te orientar da melh…" at bounding box center [265, 169] width 243 height 66
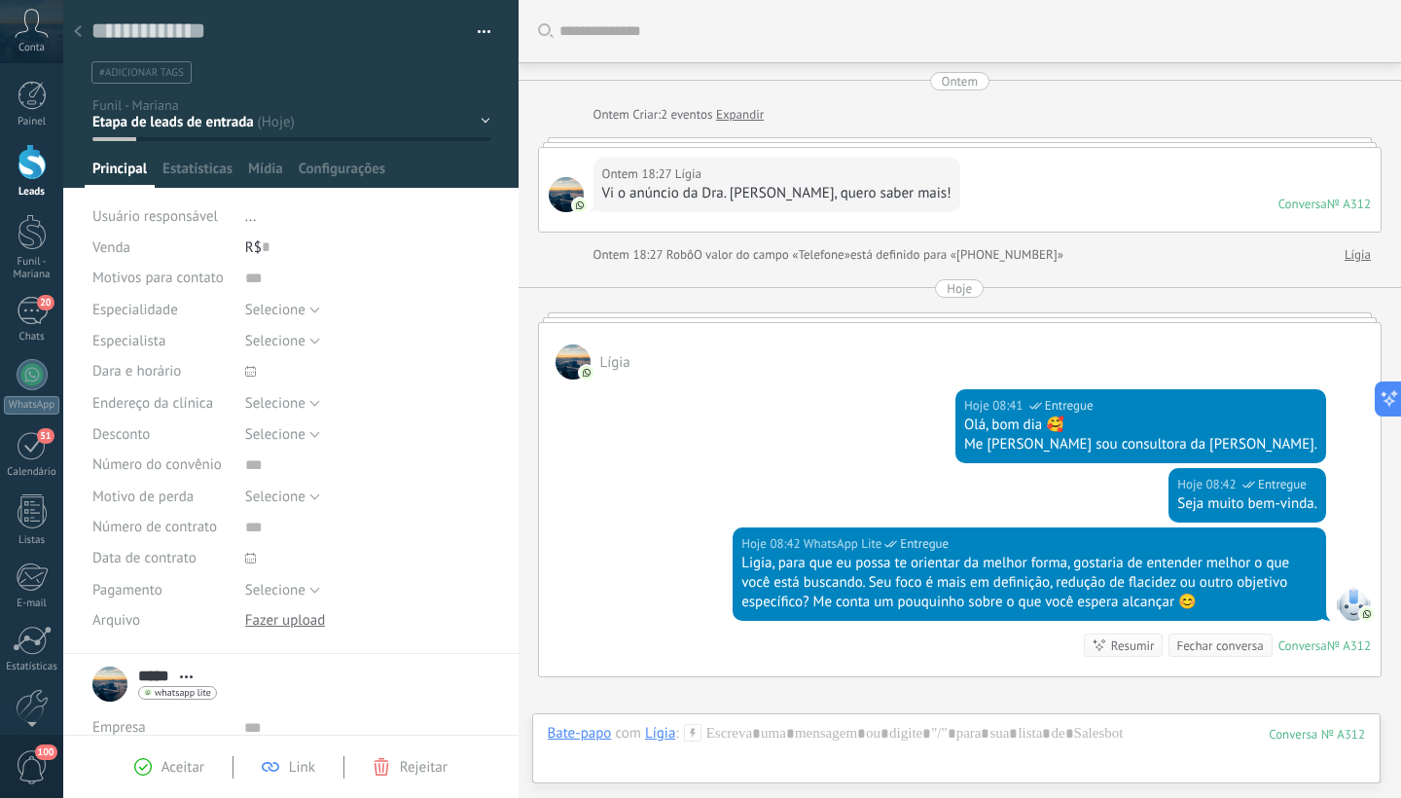
scroll to position [219, 0]
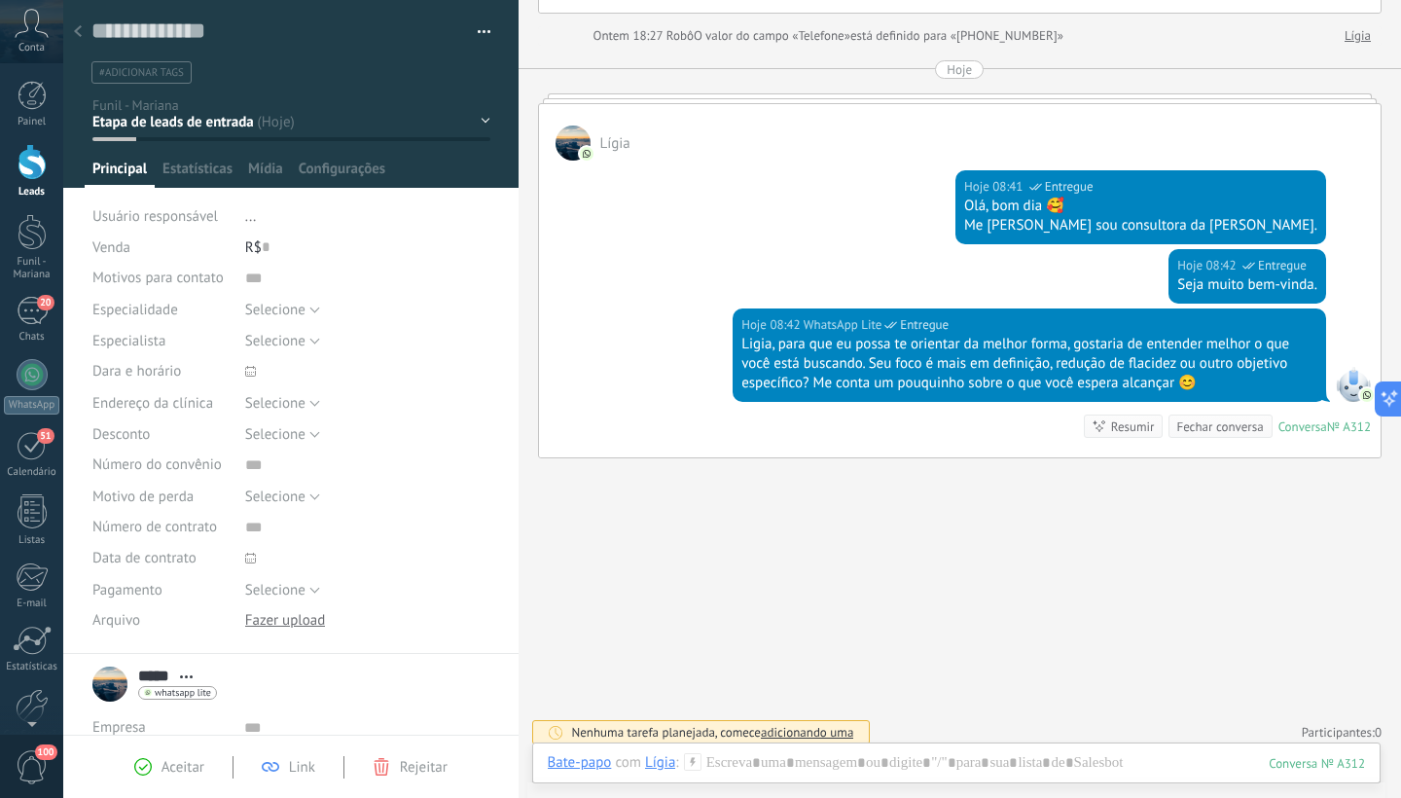
click at [0, 0] on div "1° contao [GEOGRAPHIC_DATA] 2° dia 7° dia Vácuo Negociando" at bounding box center [0, 0] width 0 height 0
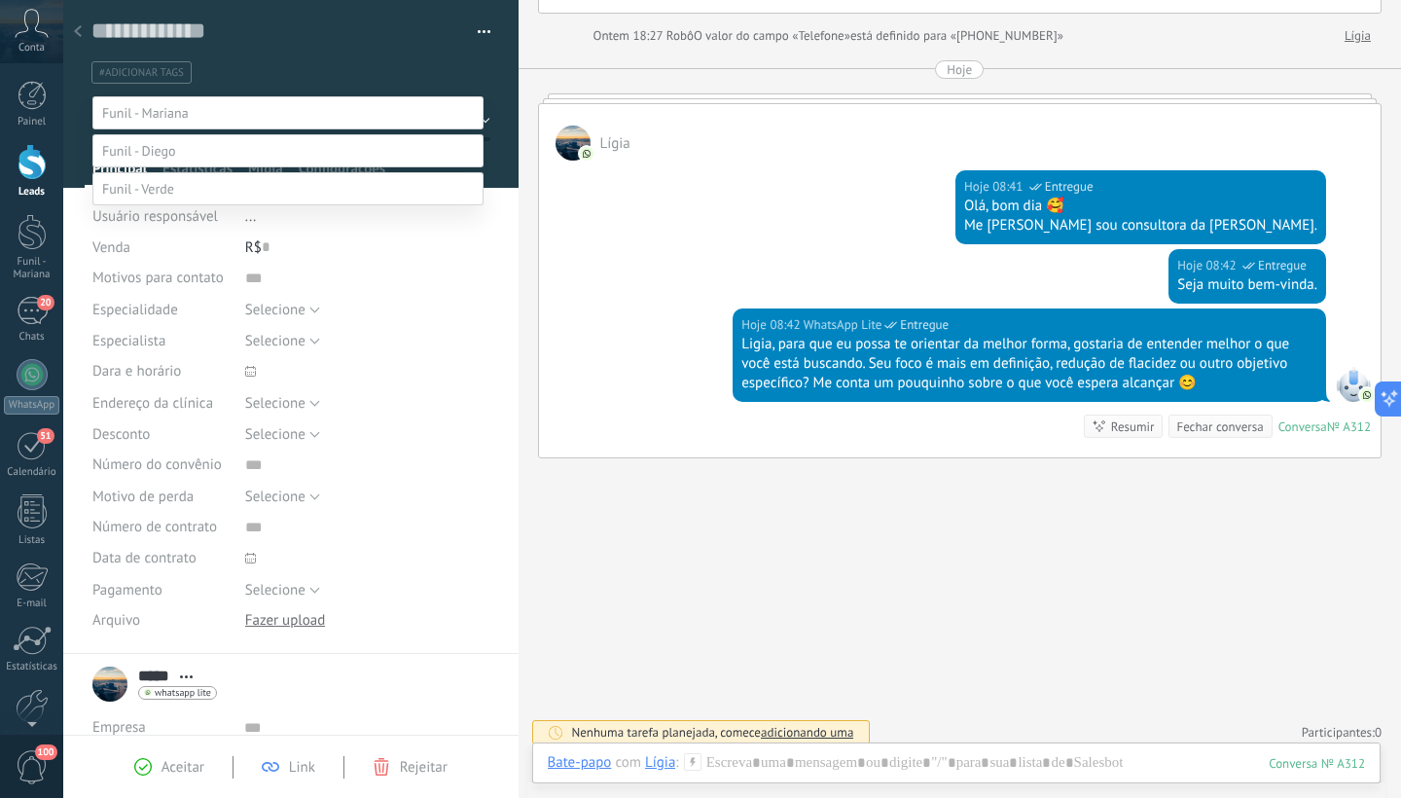
click at [0, 0] on label "Anuncio" at bounding box center [0, 0] width 0 height 0
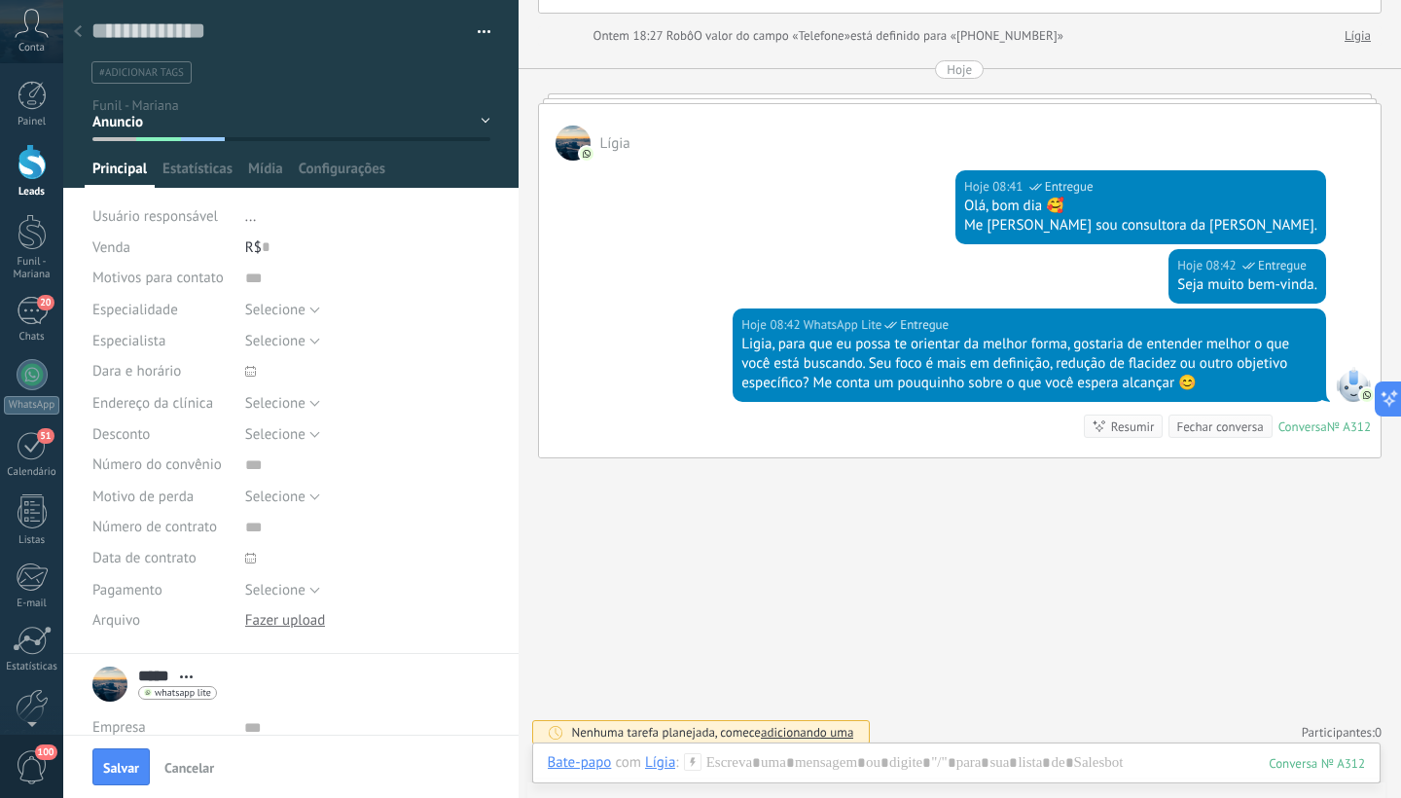
scroll to position [0, 0]
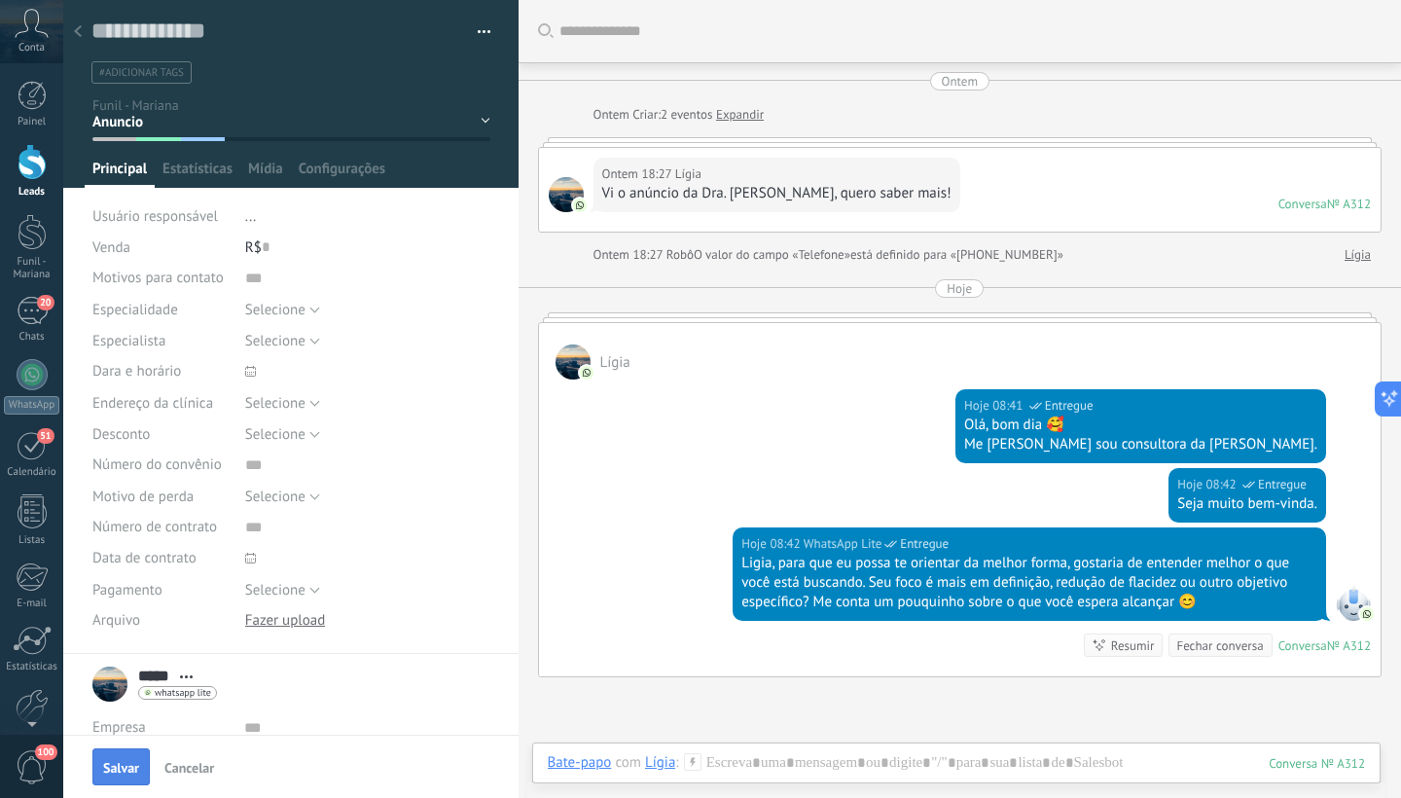
click at [122, 767] on span "Salvar" at bounding box center [121, 768] width 36 height 14
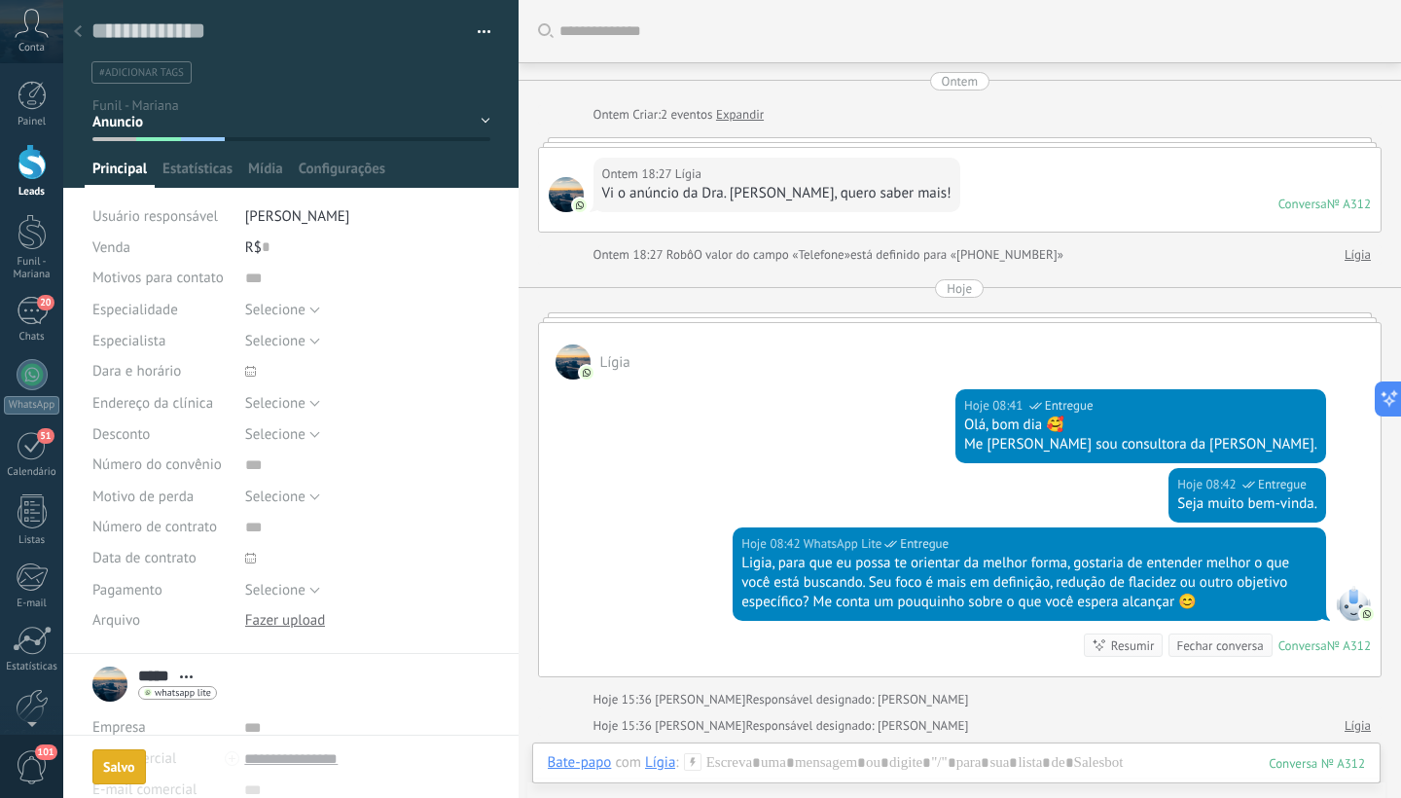
scroll to position [153, 0]
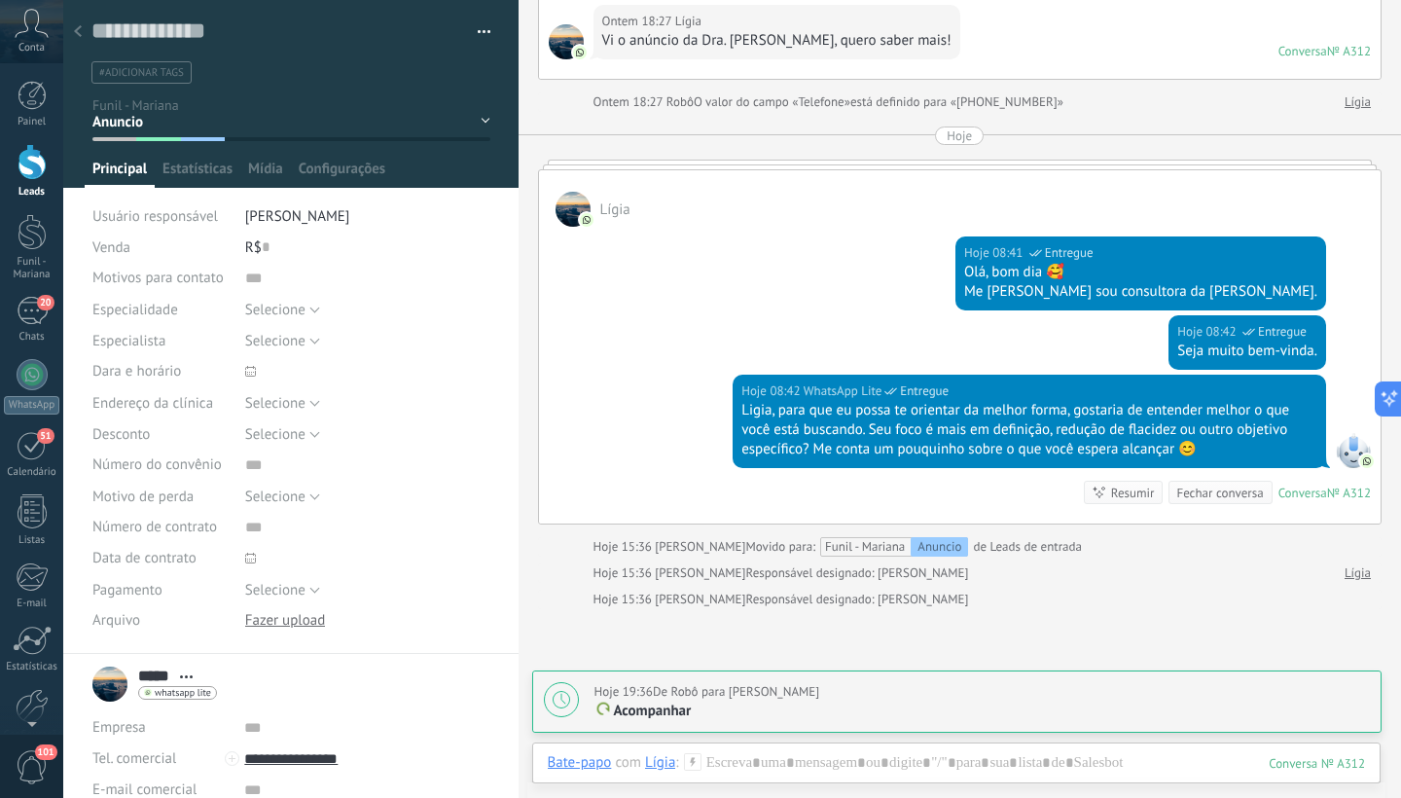
click at [0, 0] on div "1° contao [GEOGRAPHIC_DATA] 2° dia 7° dia Vácuo Negociando" at bounding box center [0, 0] width 0 height 0
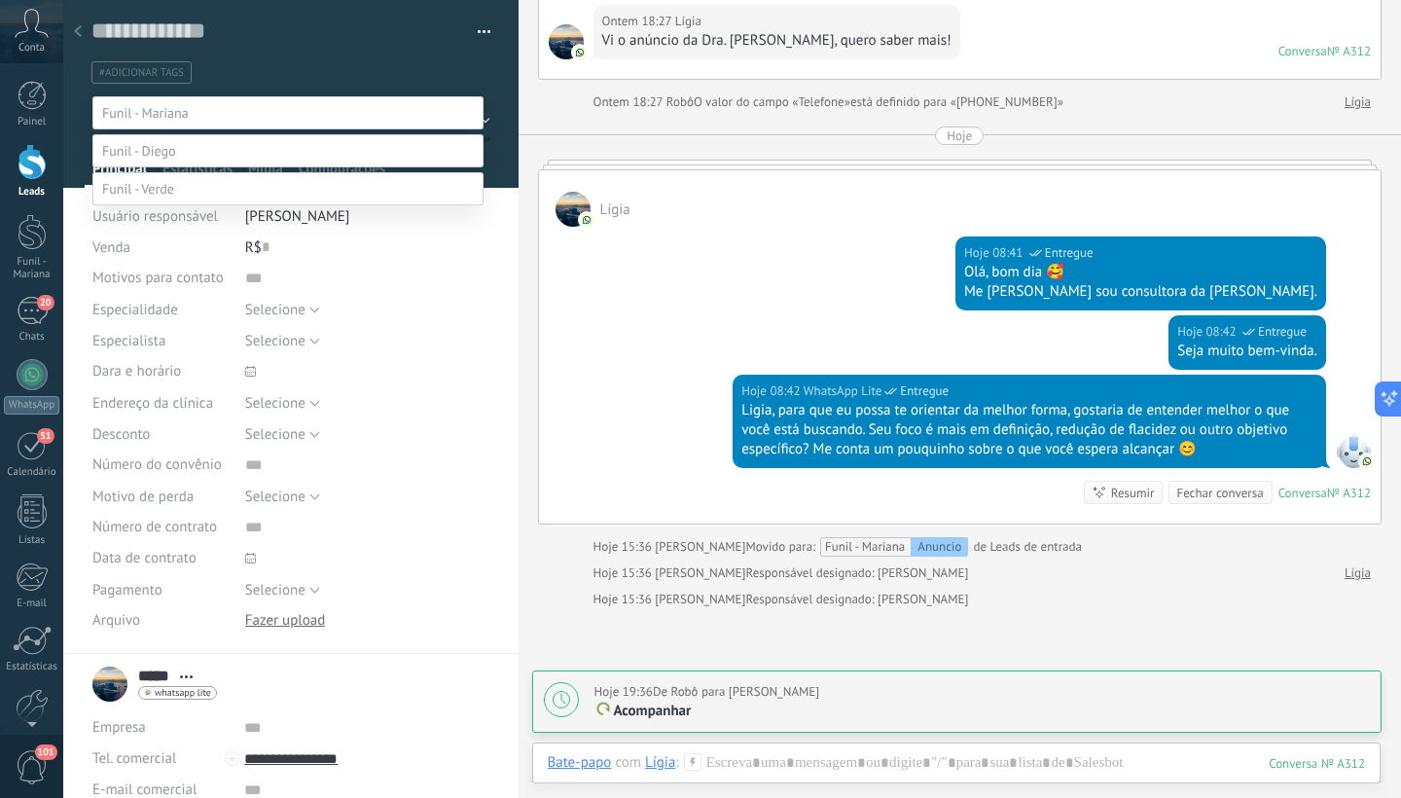
click at [0, 0] on label "1° contao" at bounding box center [0, 0] width 0 height 0
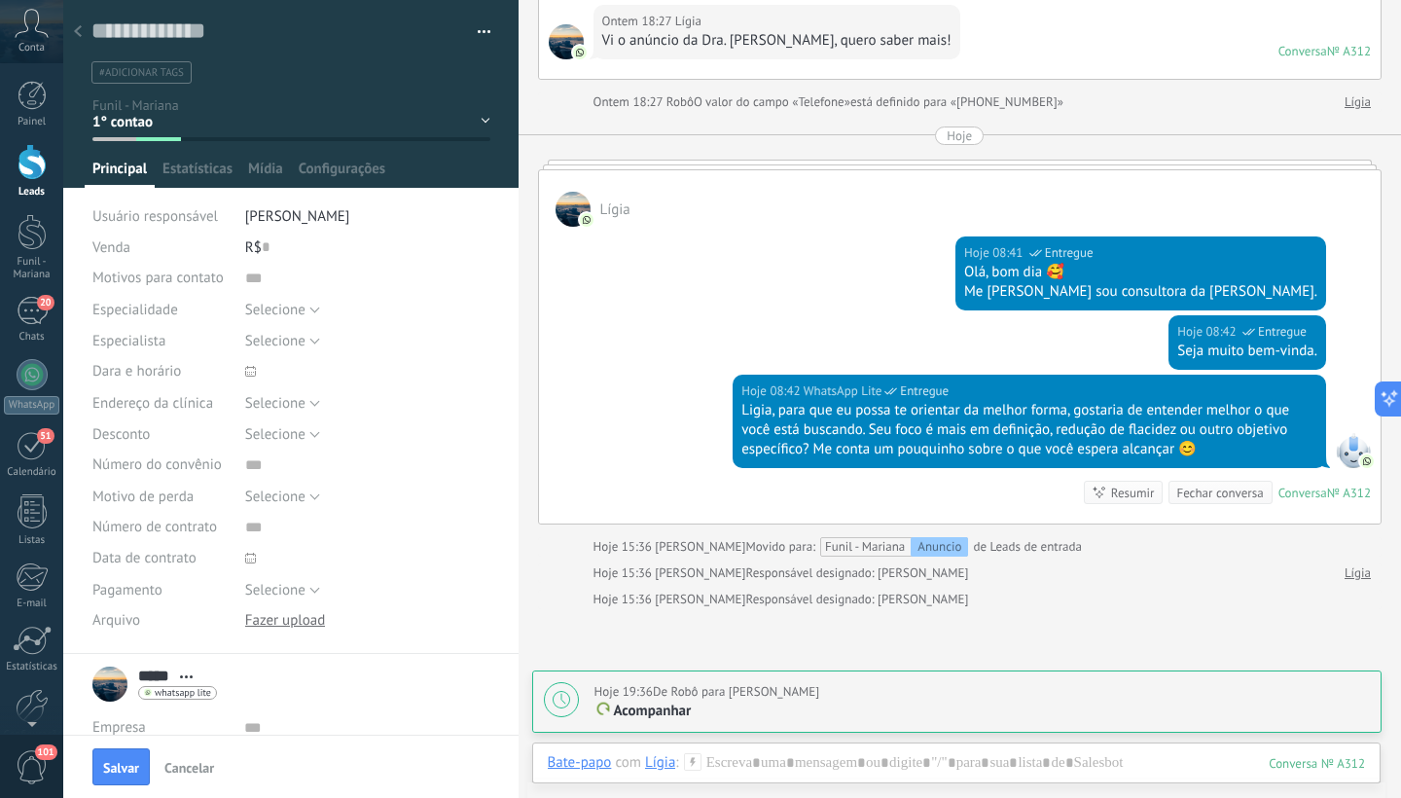
click at [165, 78] on span "#adicionar tags" at bounding box center [141, 73] width 85 height 14
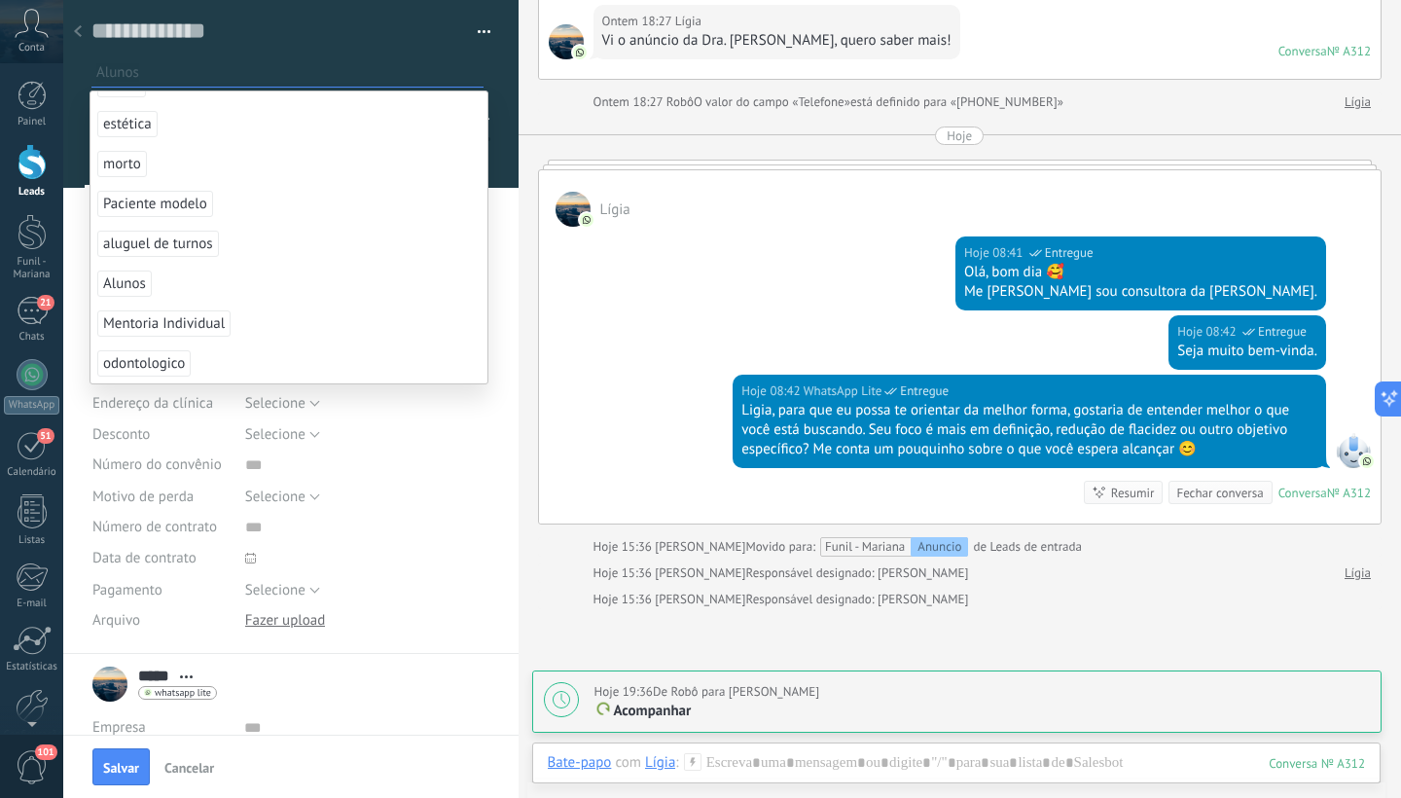
scroll to position [0, 0]
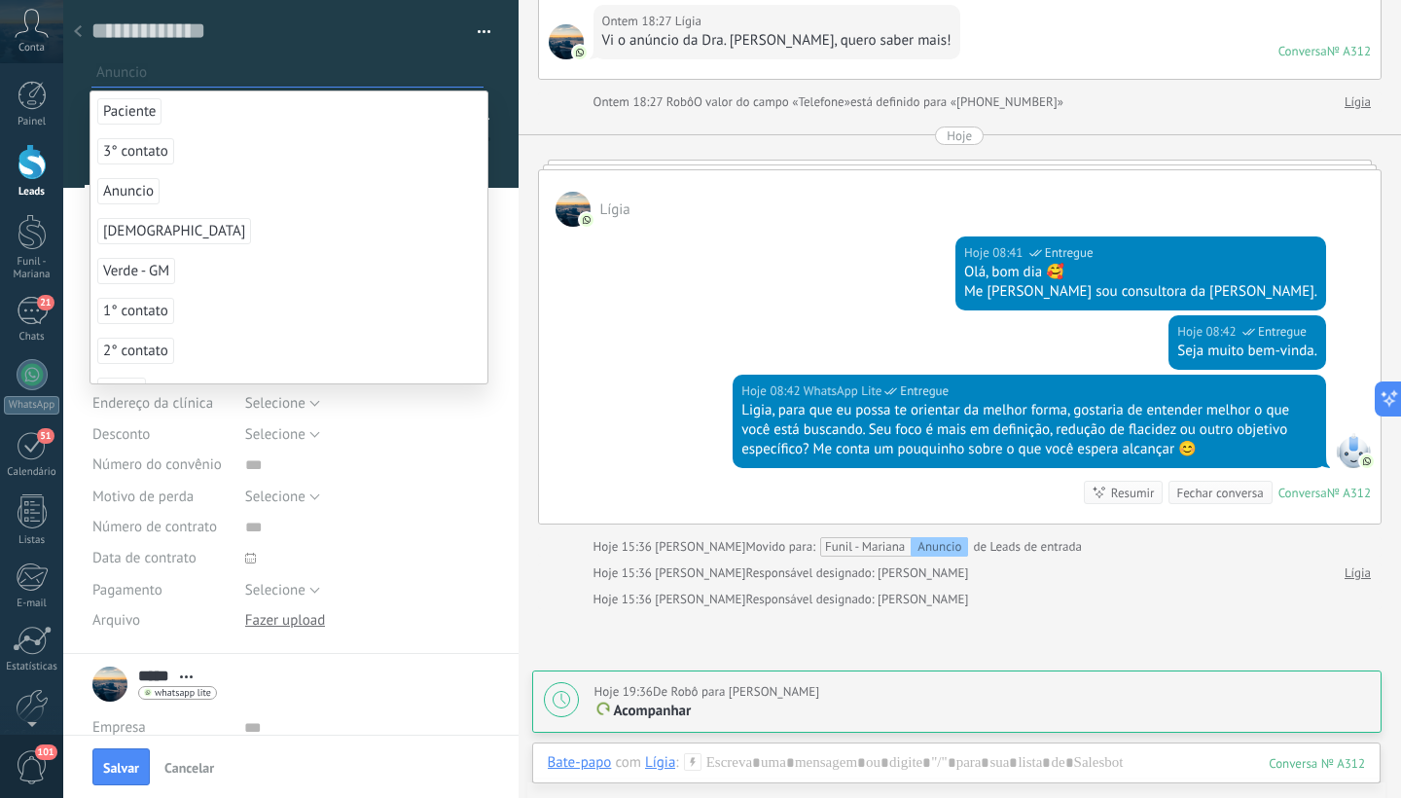
click at [139, 198] on span "Anuncio" at bounding box center [128, 191] width 62 height 26
click at [451, 412] on div "Selecione Clínica 1 Clínica 2 Clínica 3 Selecione" at bounding box center [367, 402] width 245 height 31
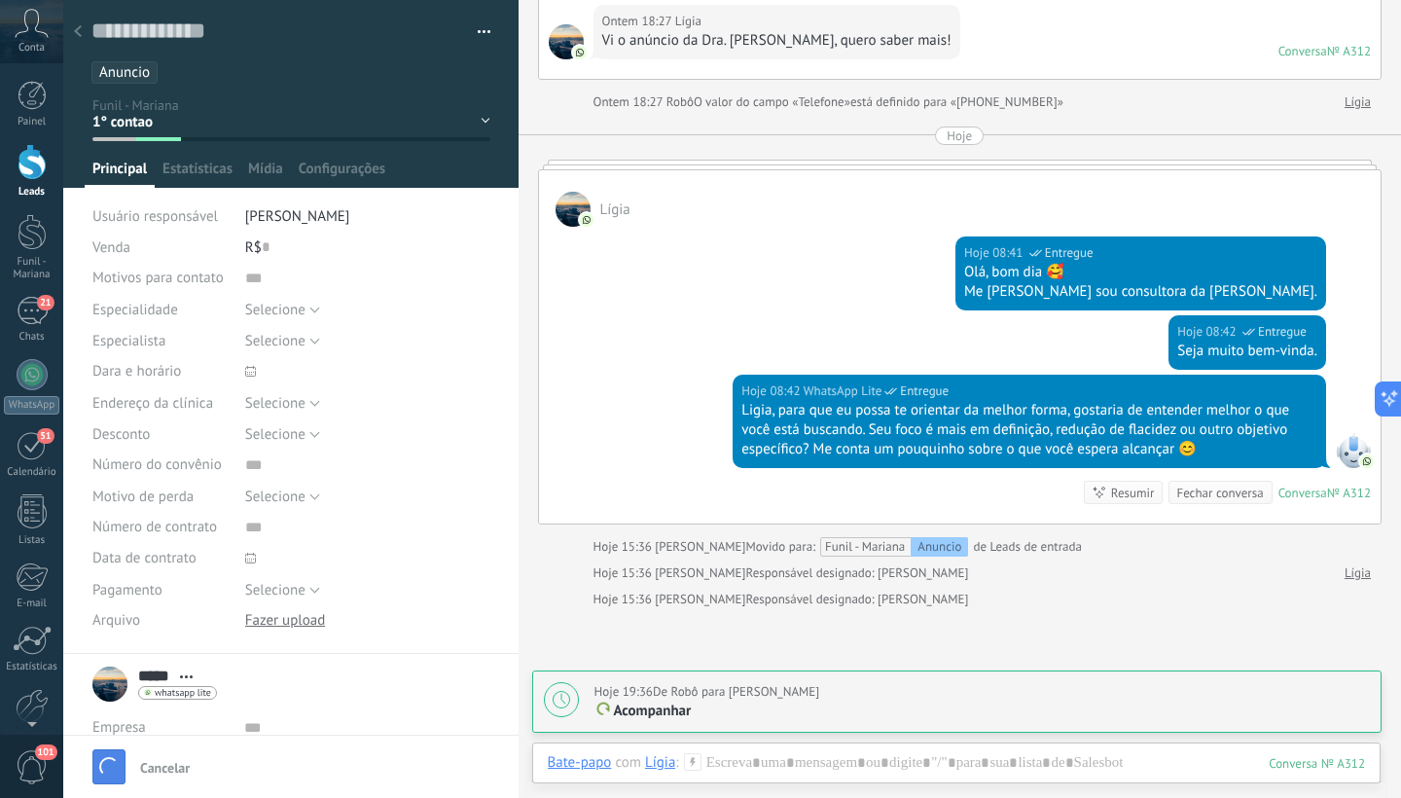
click at [120, 774] on button "Salvar" at bounding box center [108, 766] width 33 height 35
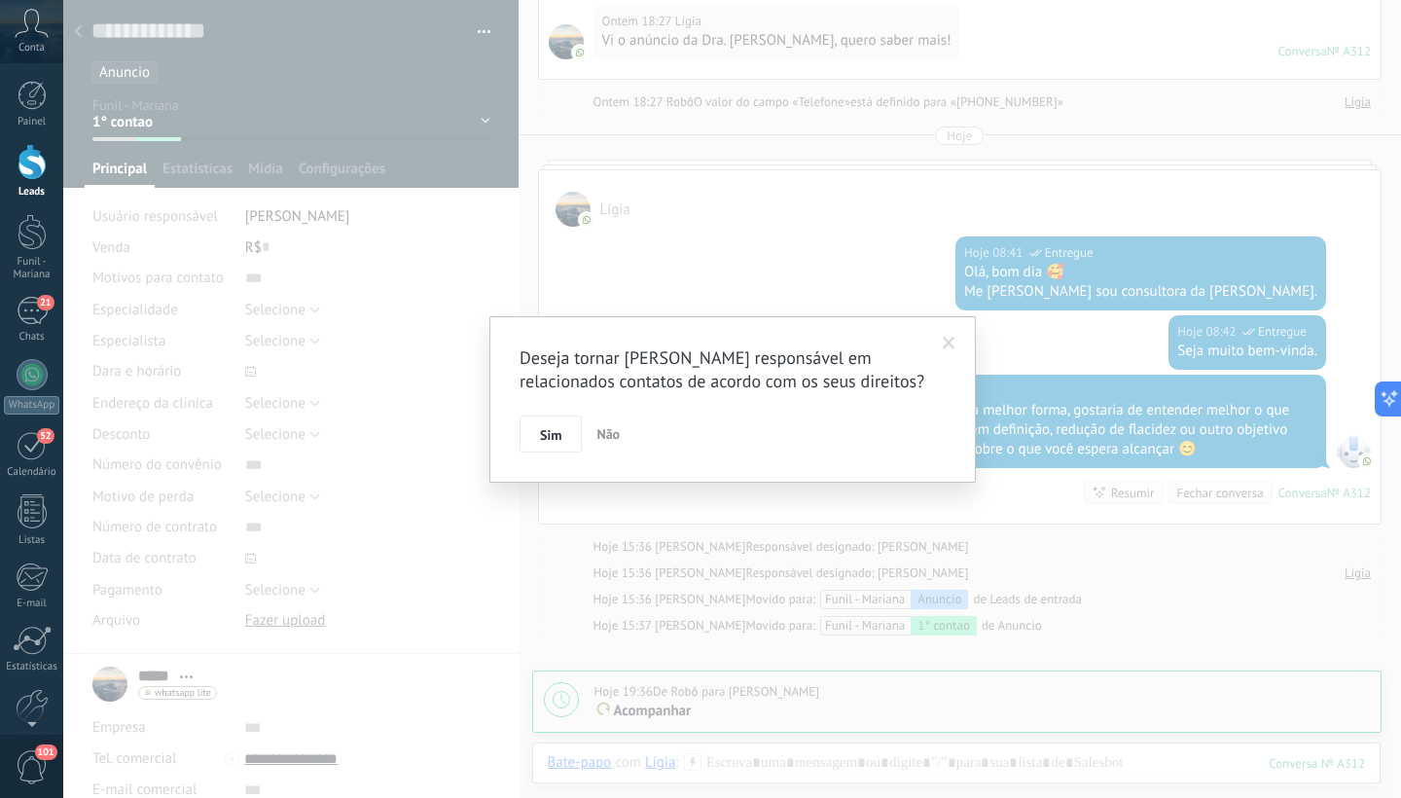
scroll to position [179, 0]
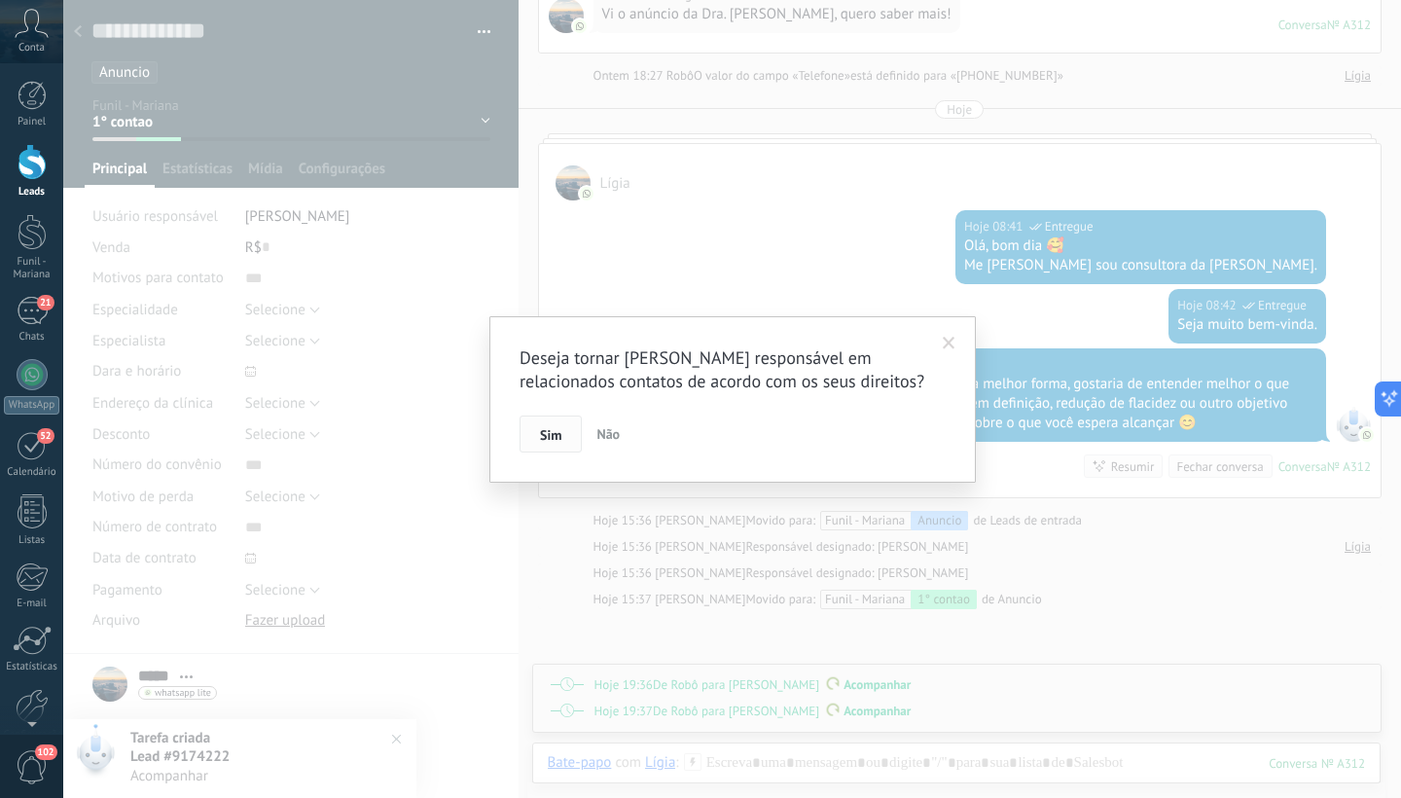
click at [554, 429] on span "Sim" at bounding box center [550, 435] width 21 height 14
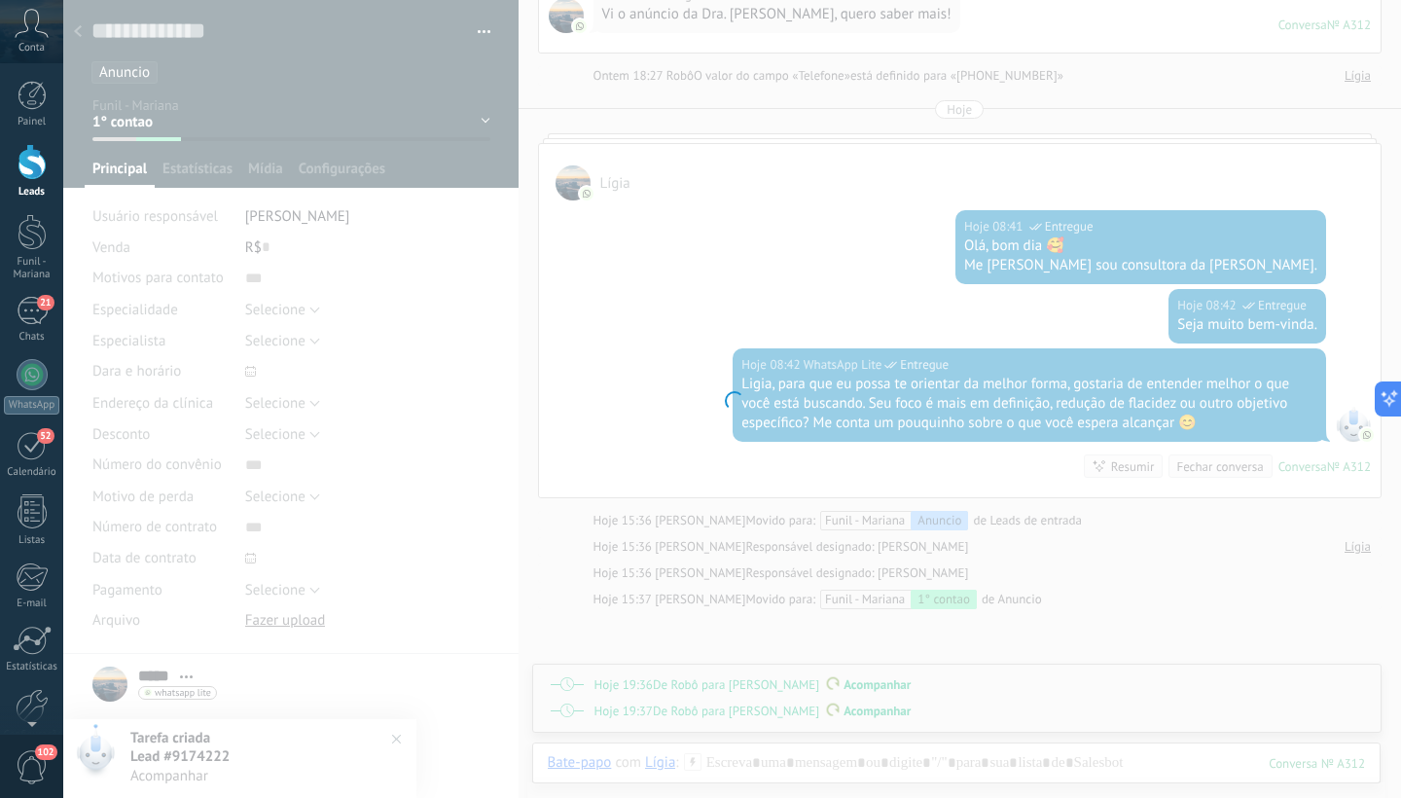
scroll to position [186, 0]
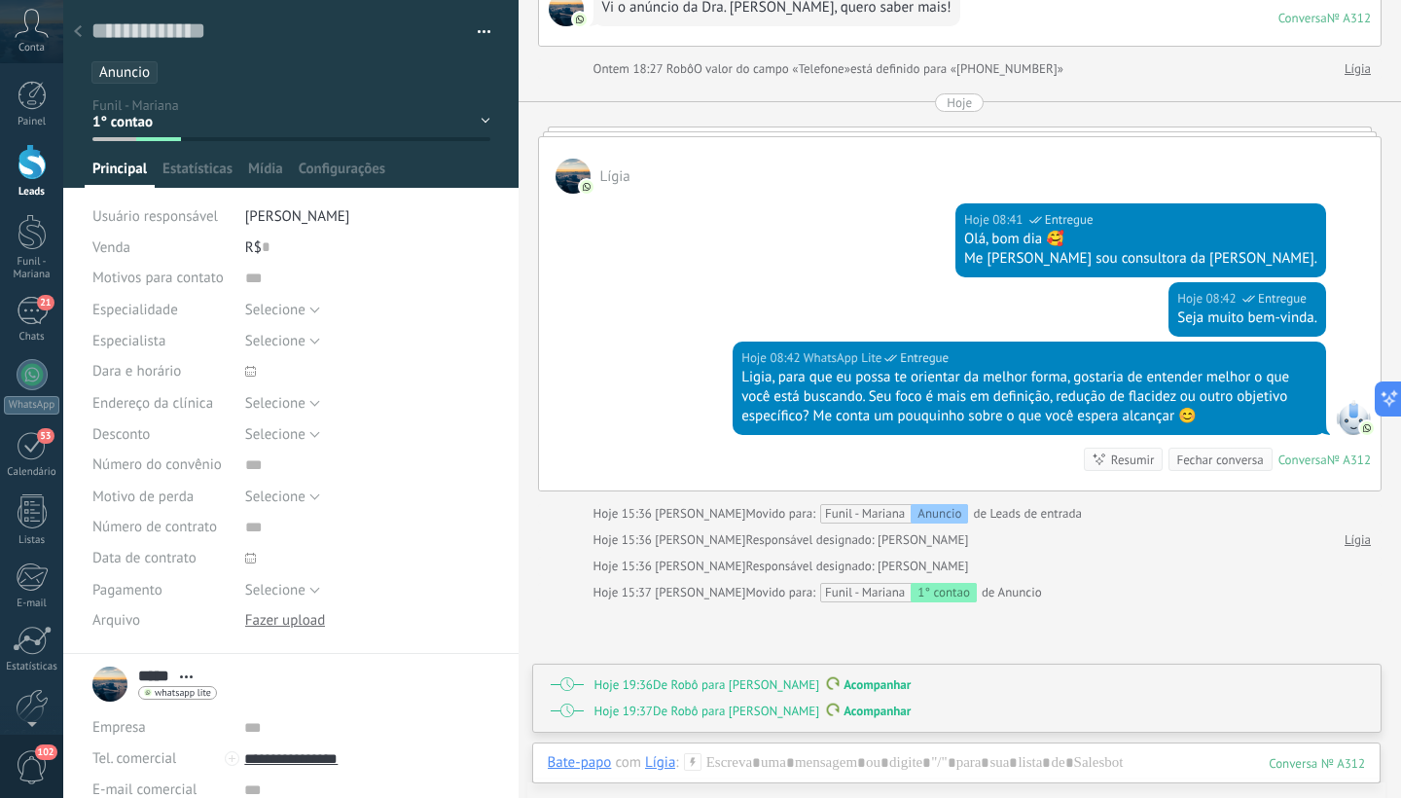
click at [29, 170] on div at bounding box center [32, 162] width 29 height 36
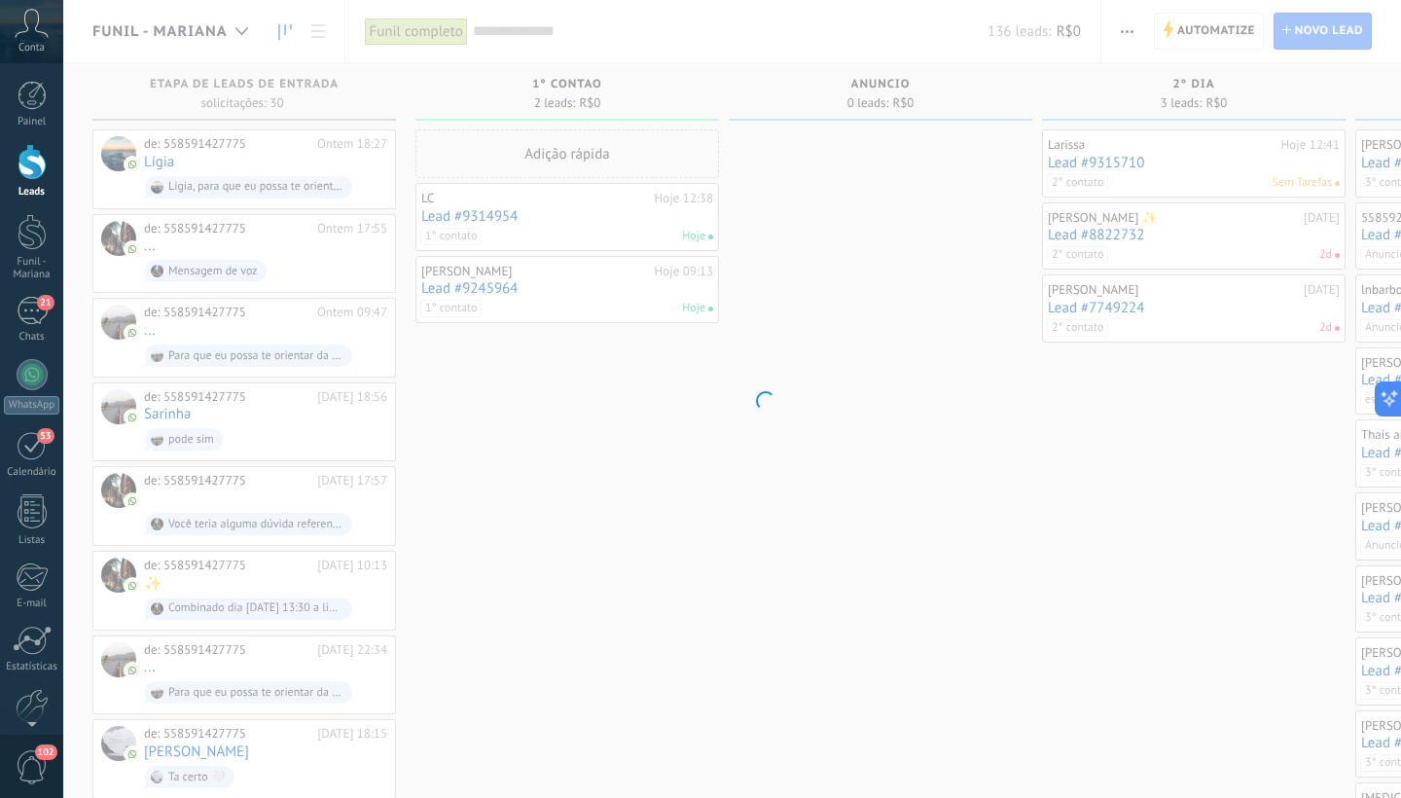
click at [29, 170] on div at bounding box center [32, 162] width 29 height 36
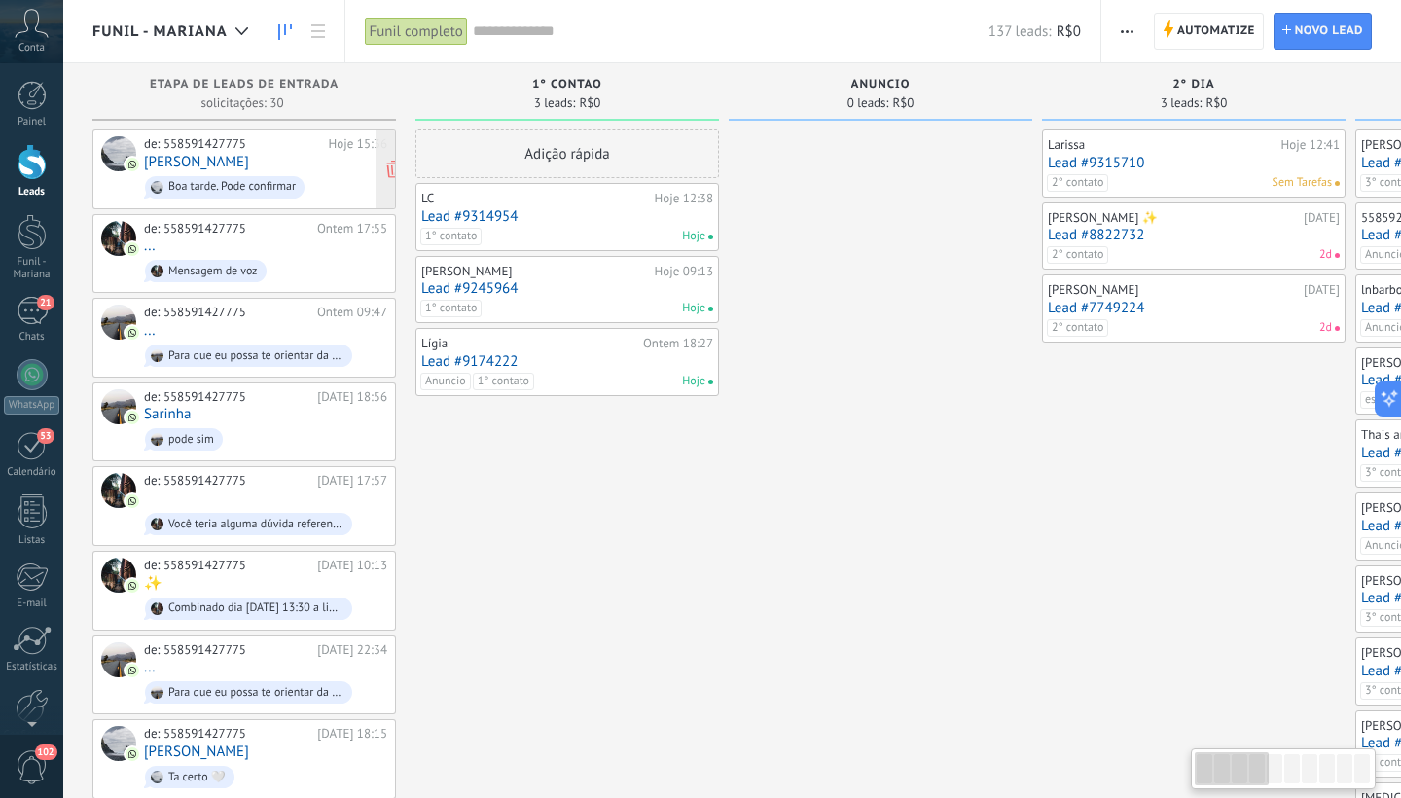
click at [257, 176] on div "Boa tarde. Pode confirmar" at bounding box center [225, 187] width 160 height 22
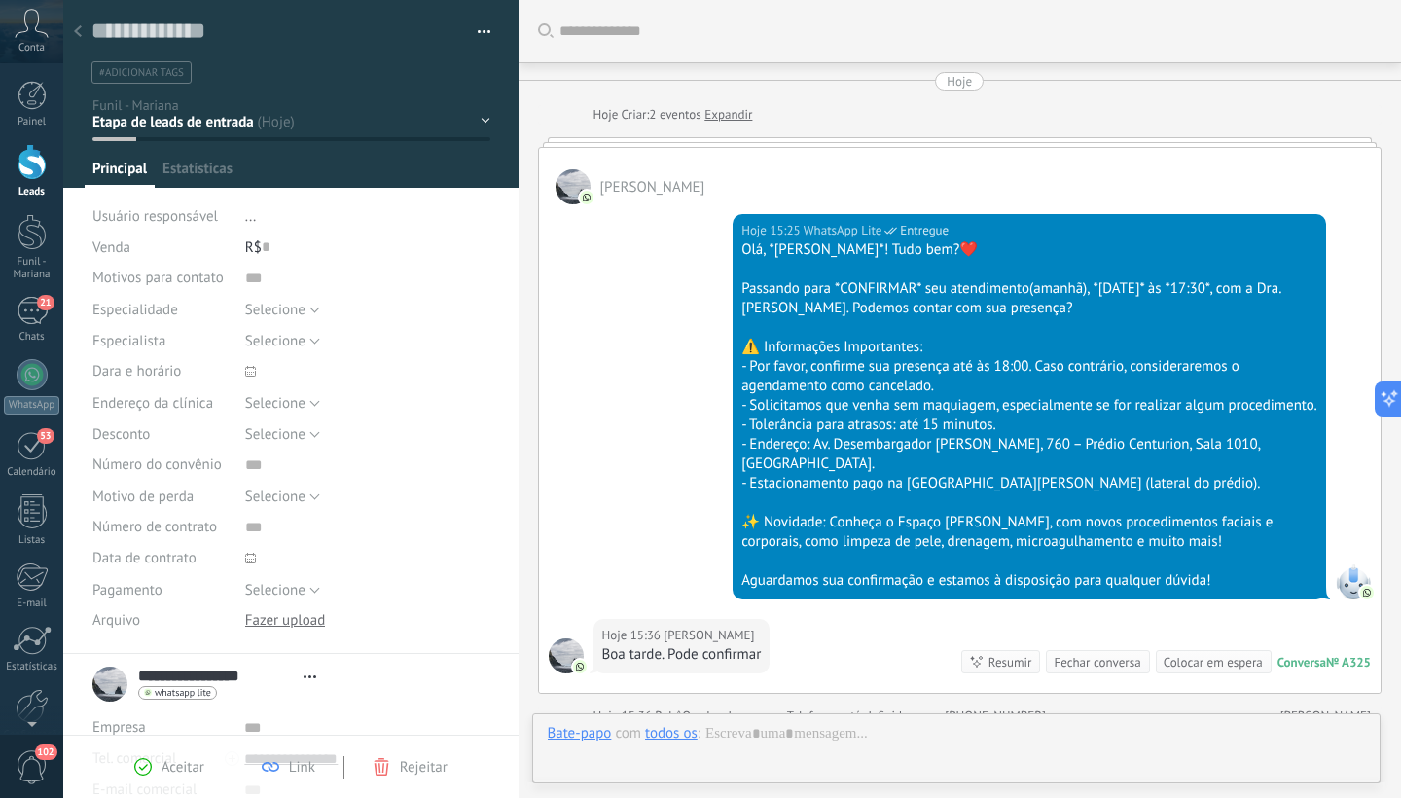
scroll to position [267, 0]
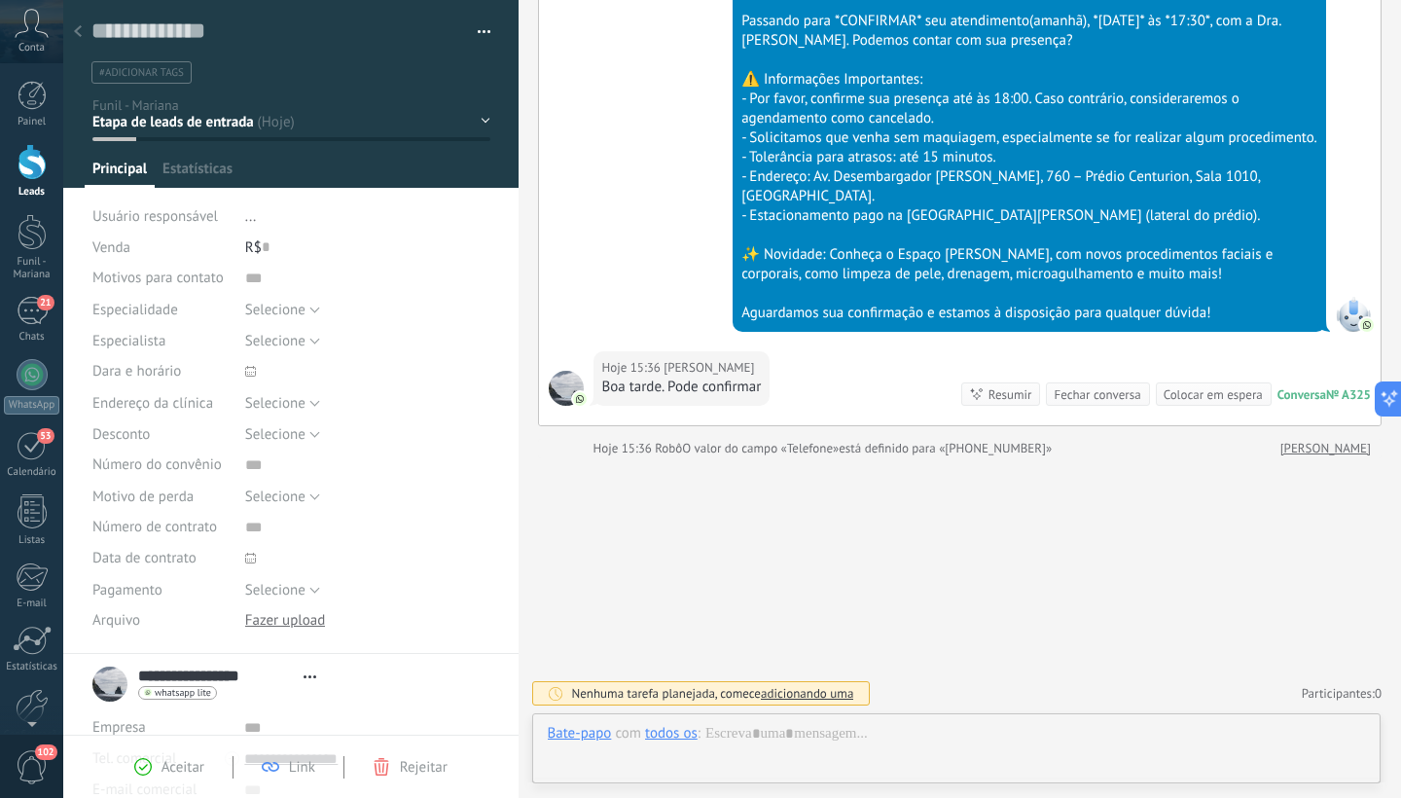
type textarea "**********"
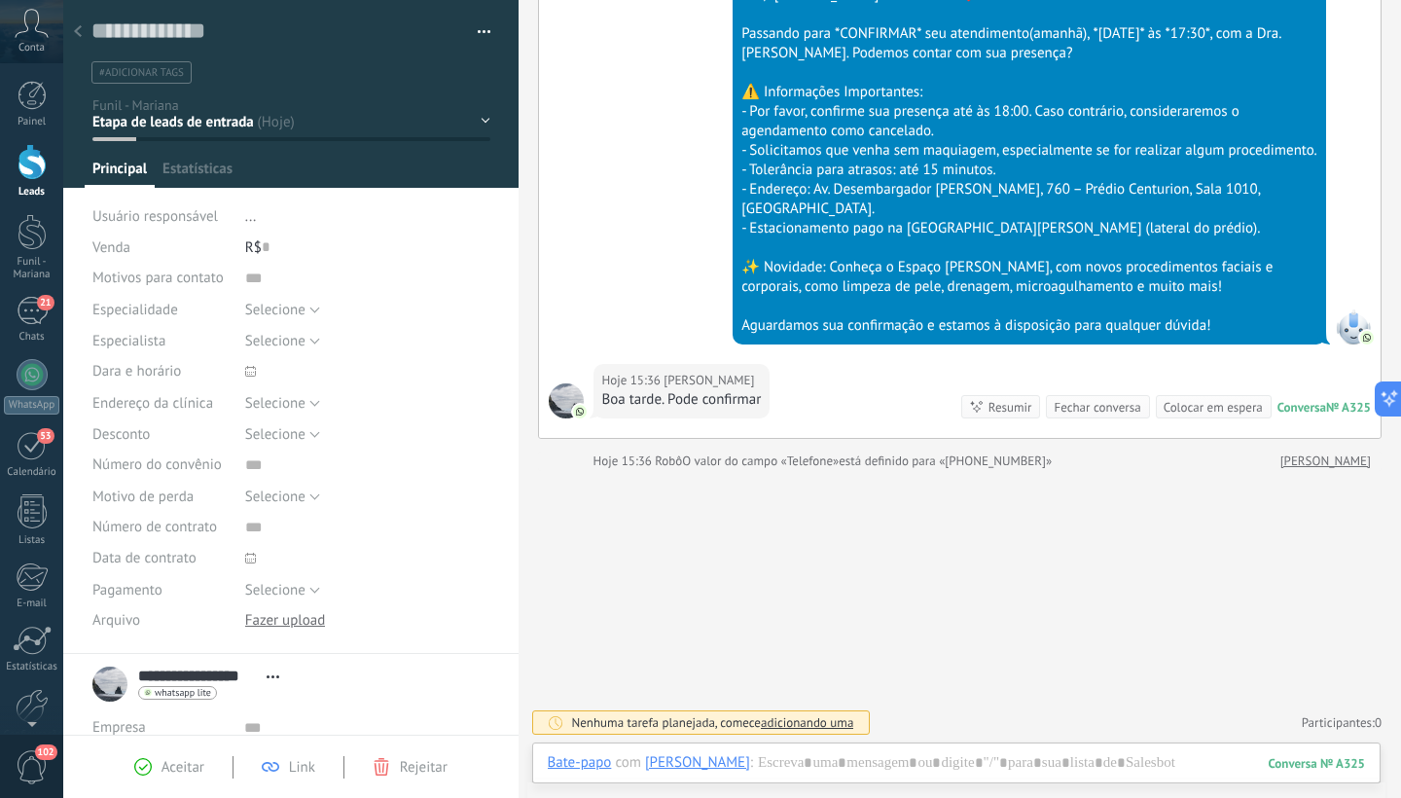
scroll to position [255, 0]
click at [0, 0] on div "1° contao [GEOGRAPHIC_DATA] 2° dia 7° dia Vácuo Negociando" at bounding box center [0, 0] width 0 height 0
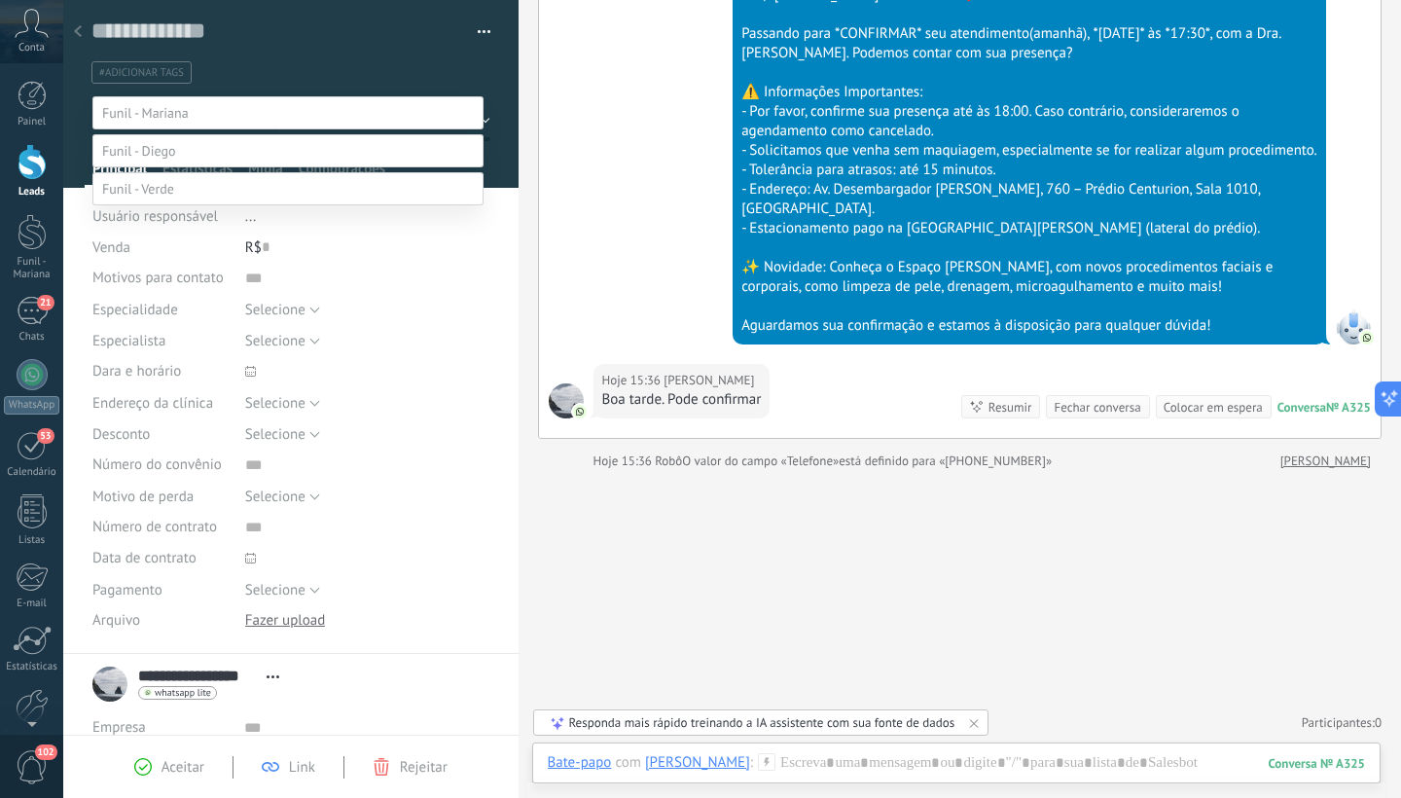
click at [0, 0] on label "Paciente" at bounding box center [0, 0] width 0 height 0
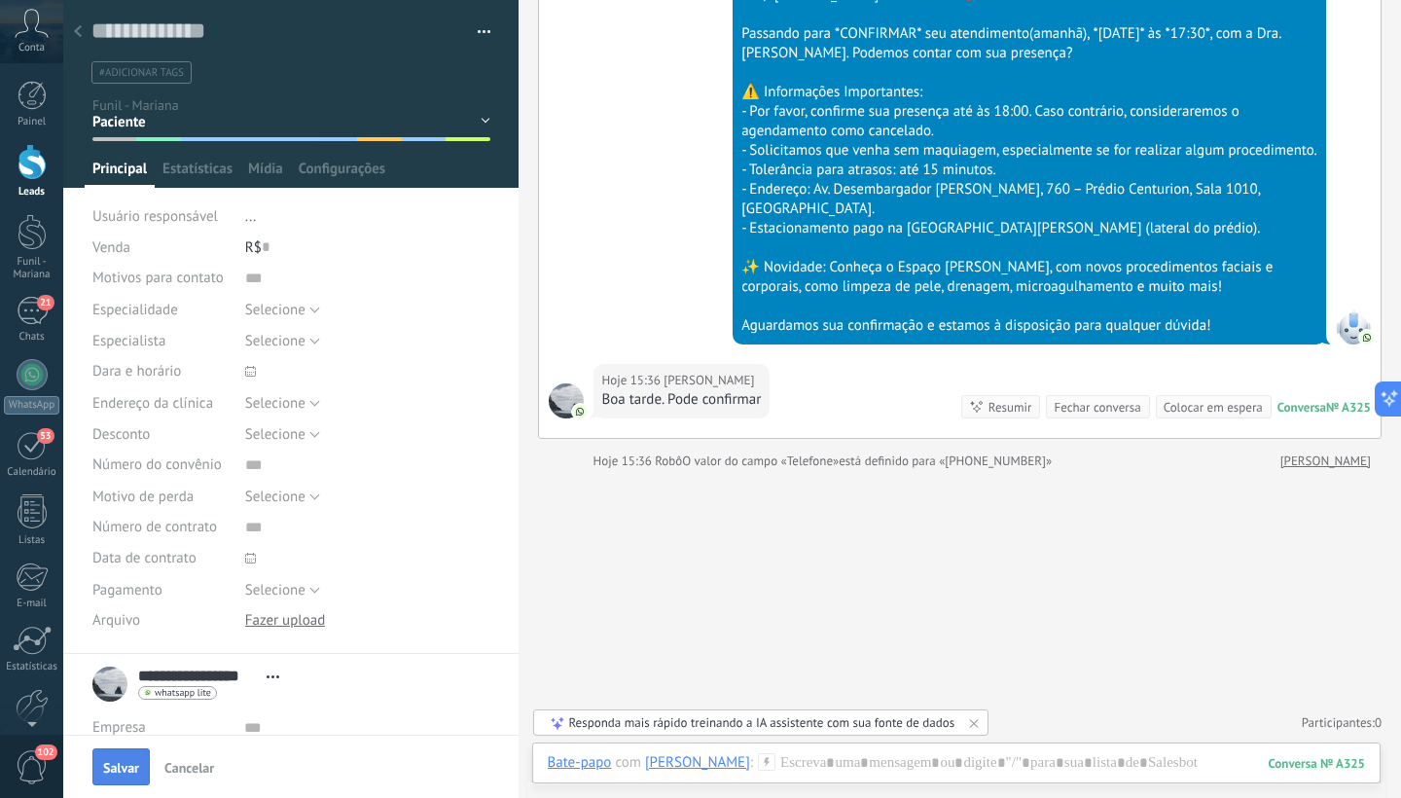
click at [127, 770] on span "Salvar" at bounding box center [121, 768] width 36 height 14
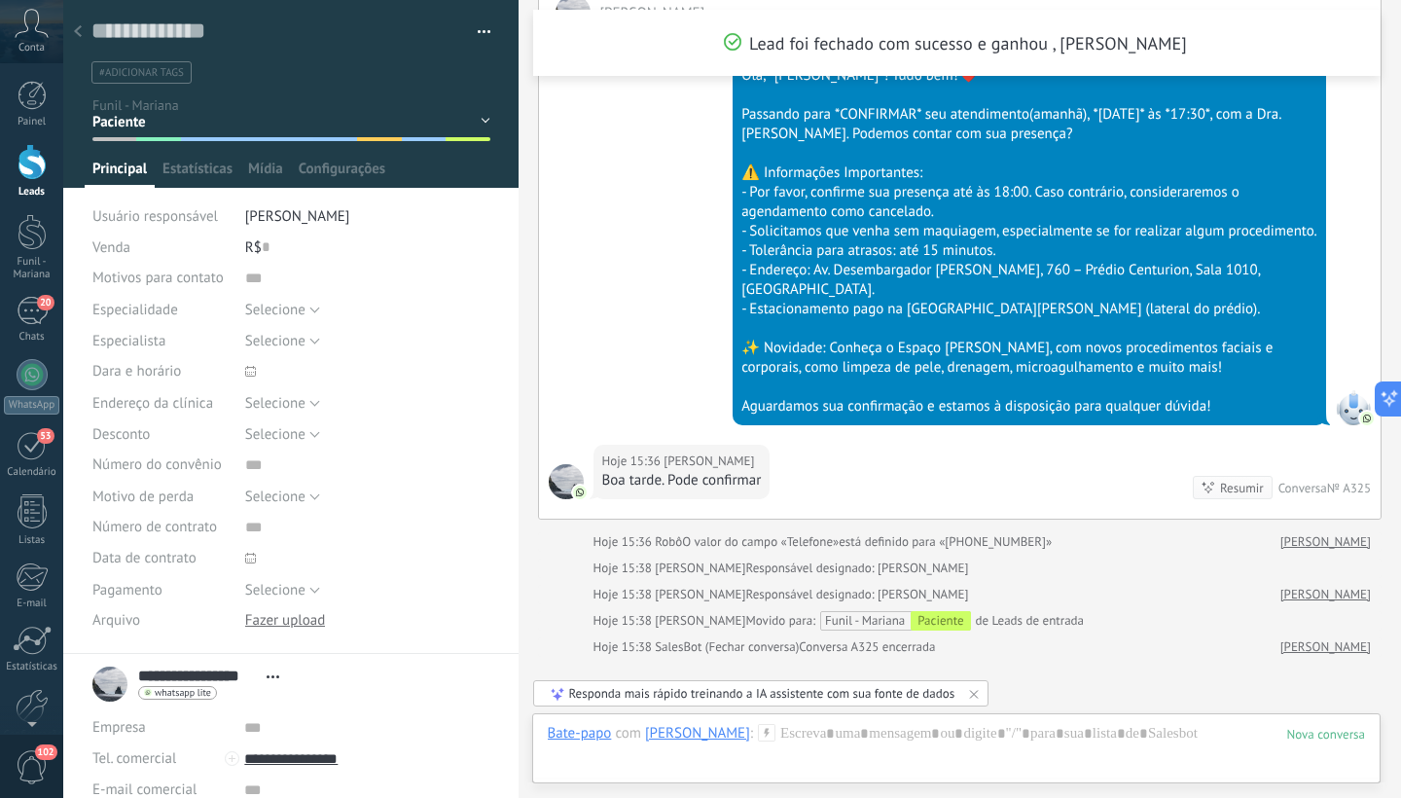
scroll to position [446, 0]
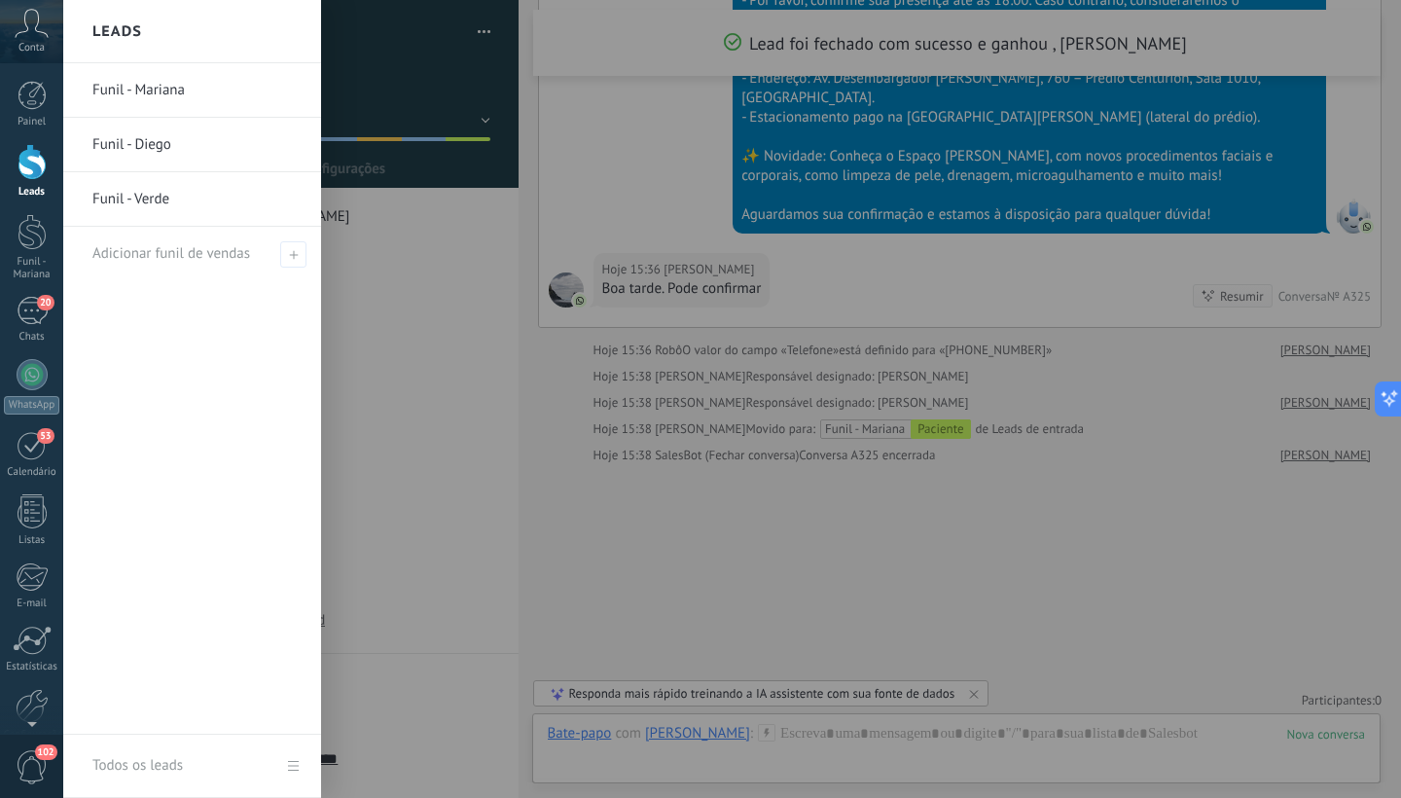
click at [24, 161] on div at bounding box center [32, 162] width 29 height 36
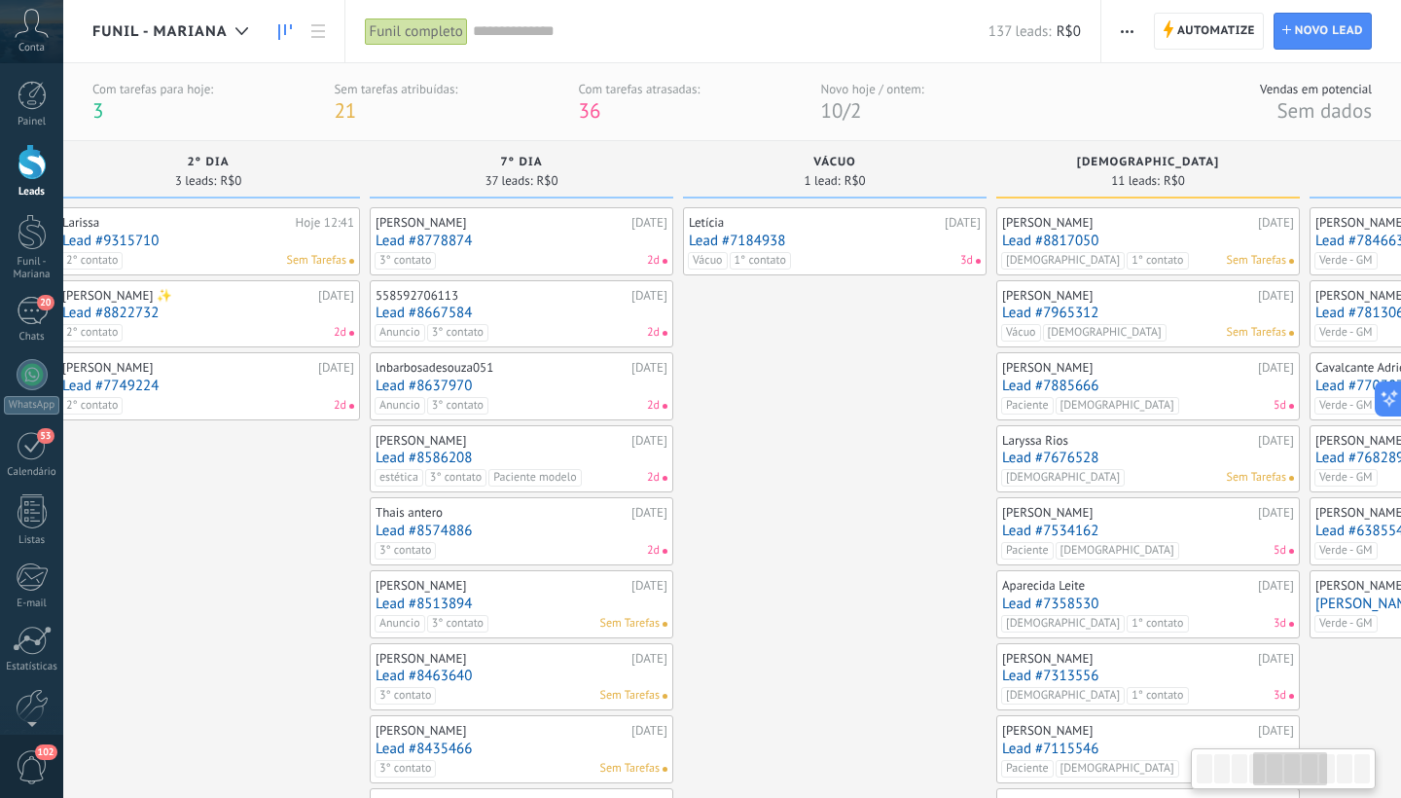
scroll to position [0, 1045]
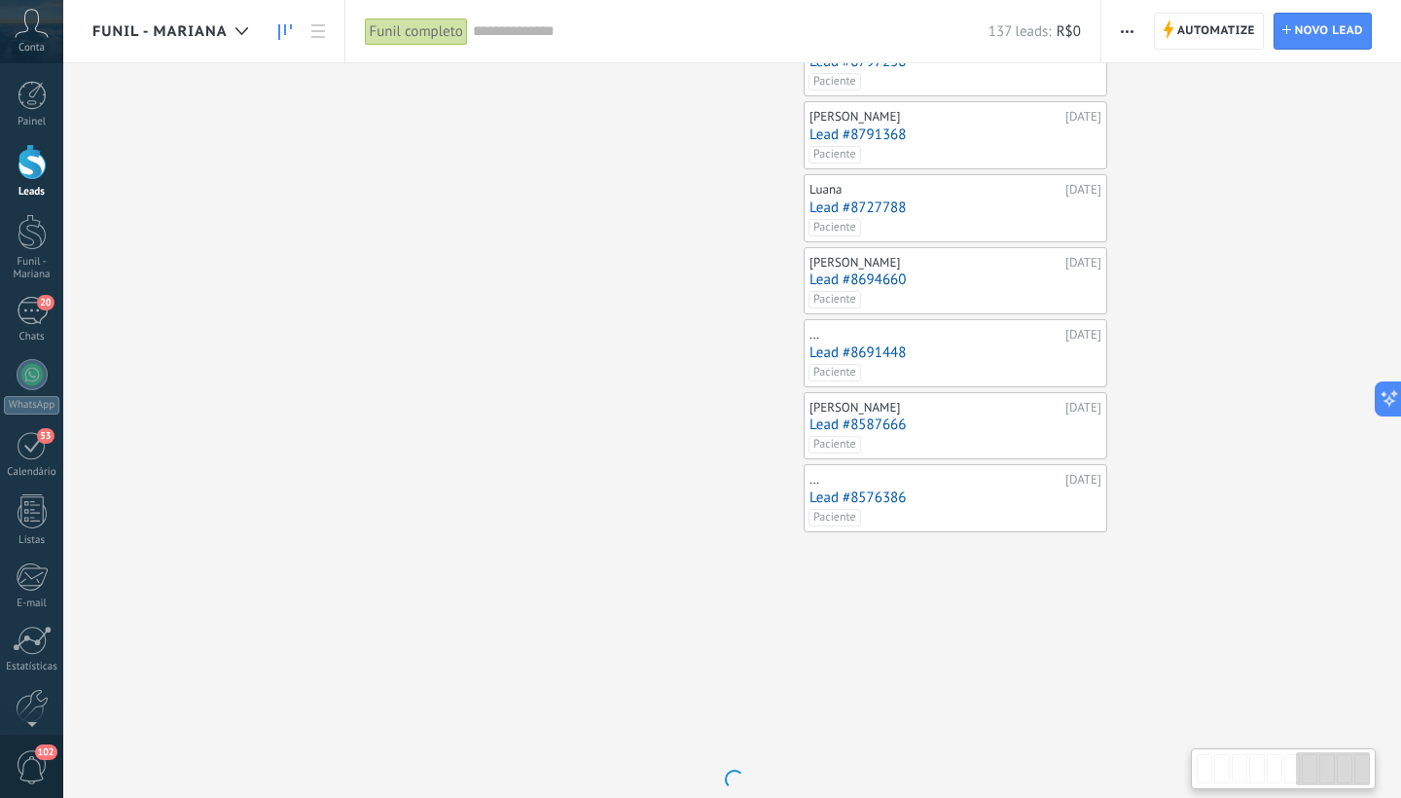
scroll to position [0, 0]
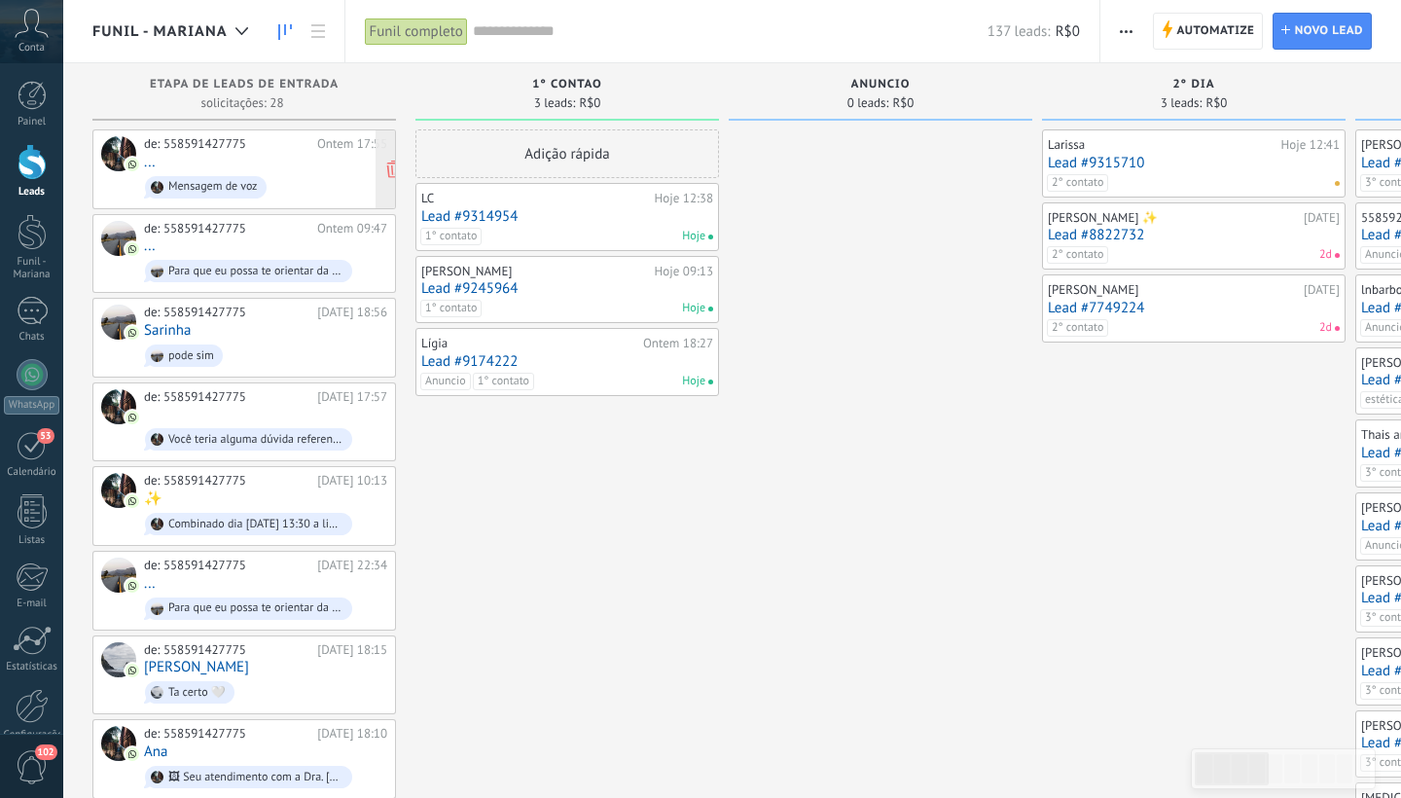
click at [266, 172] on span "Mensagem de voz" at bounding box center [265, 187] width 243 height 30
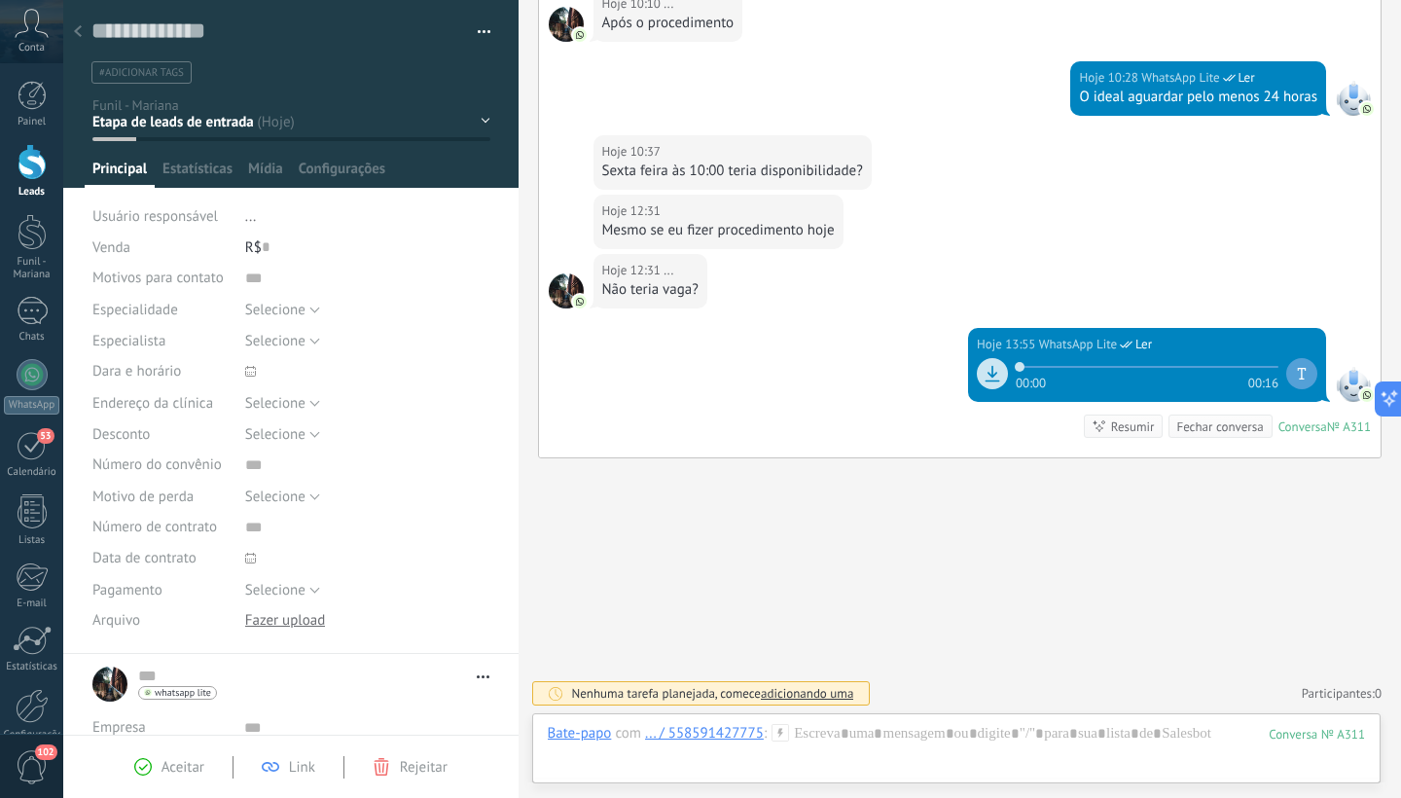
click at [0, 0] on div "1° contao [GEOGRAPHIC_DATA] 2° dia 7° dia Vácuo Negociando" at bounding box center [0, 0] width 0 height 0
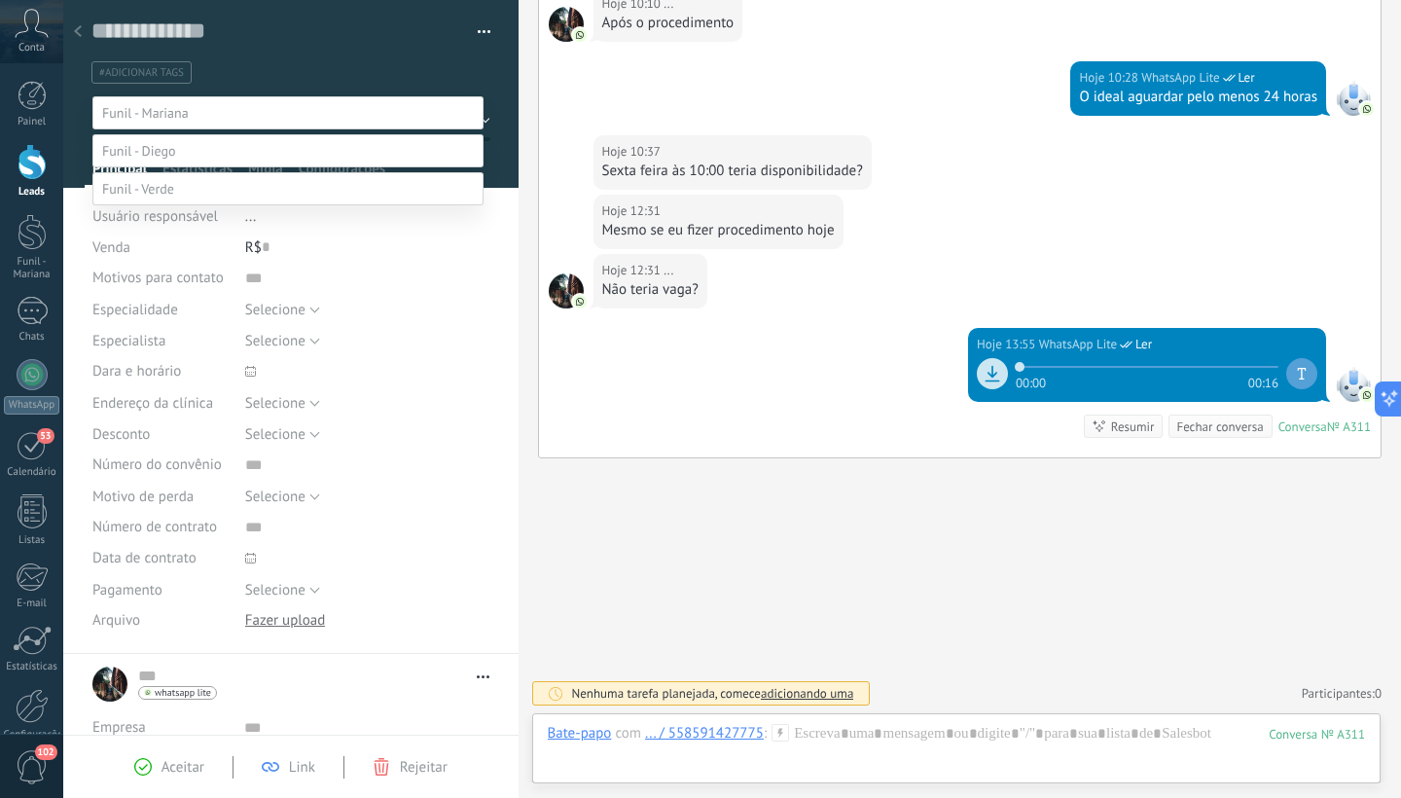
click at [0, 0] on label "1° contao" at bounding box center [0, 0] width 0 height 0
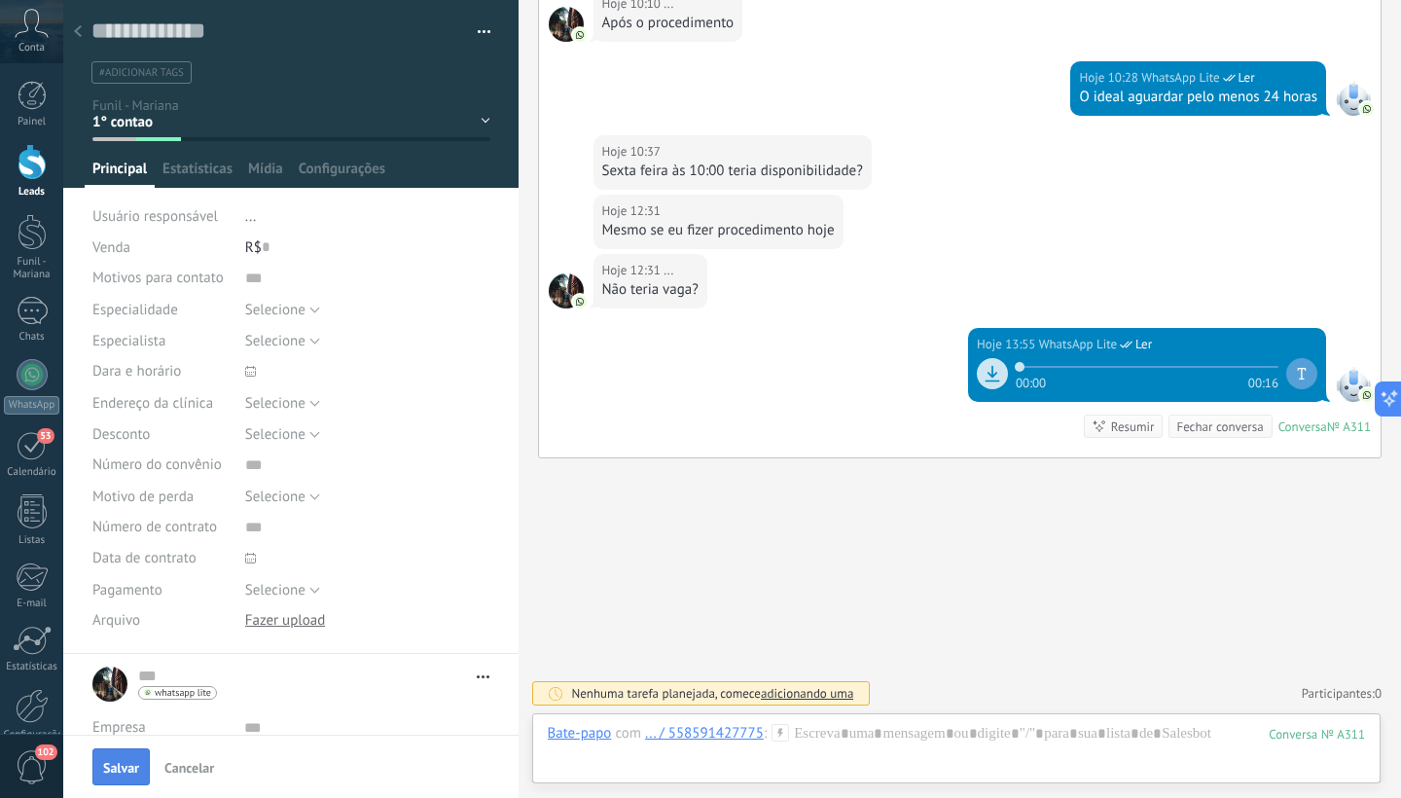
click at [124, 768] on span "Salvar" at bounding box center [121, 768] width 36 height 14
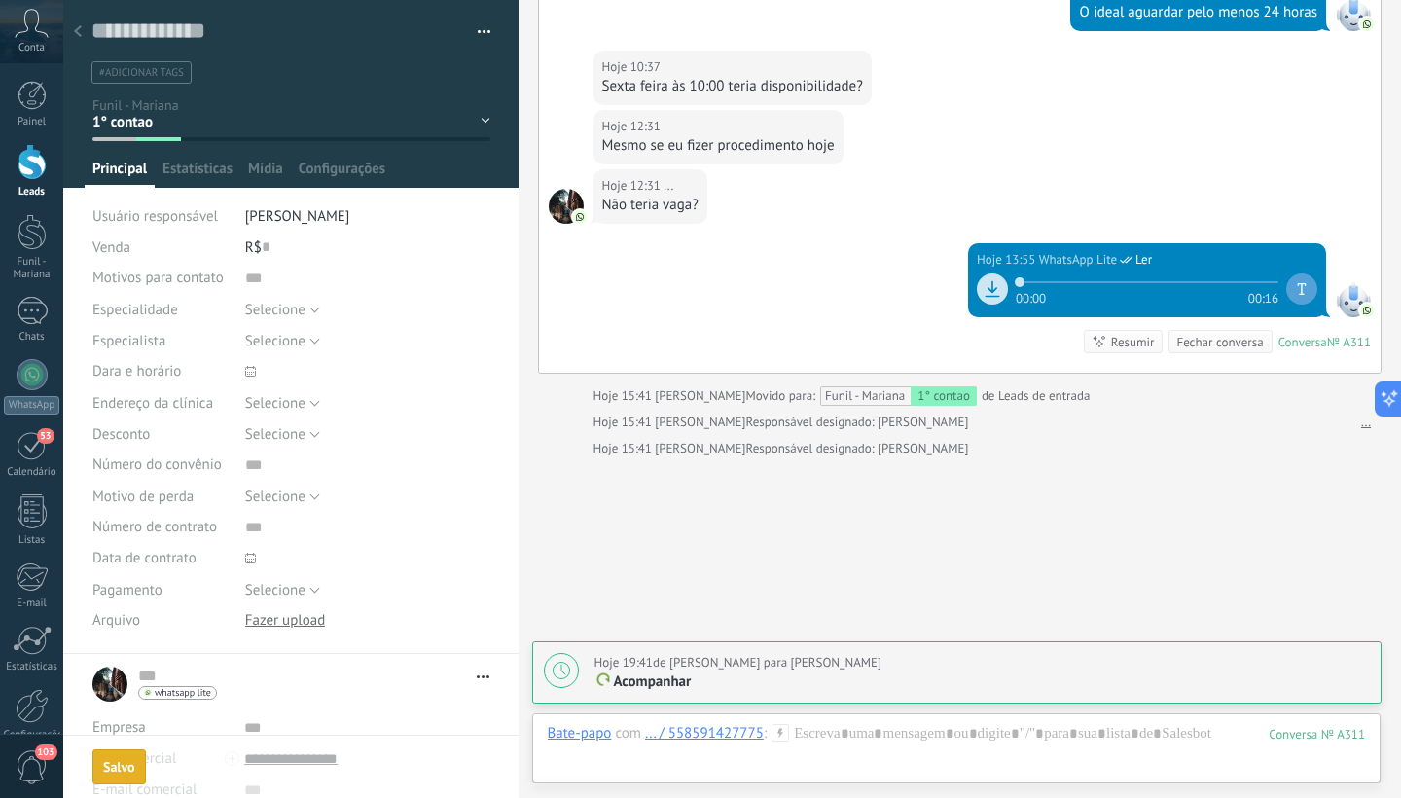
scroll to position [919, 0]
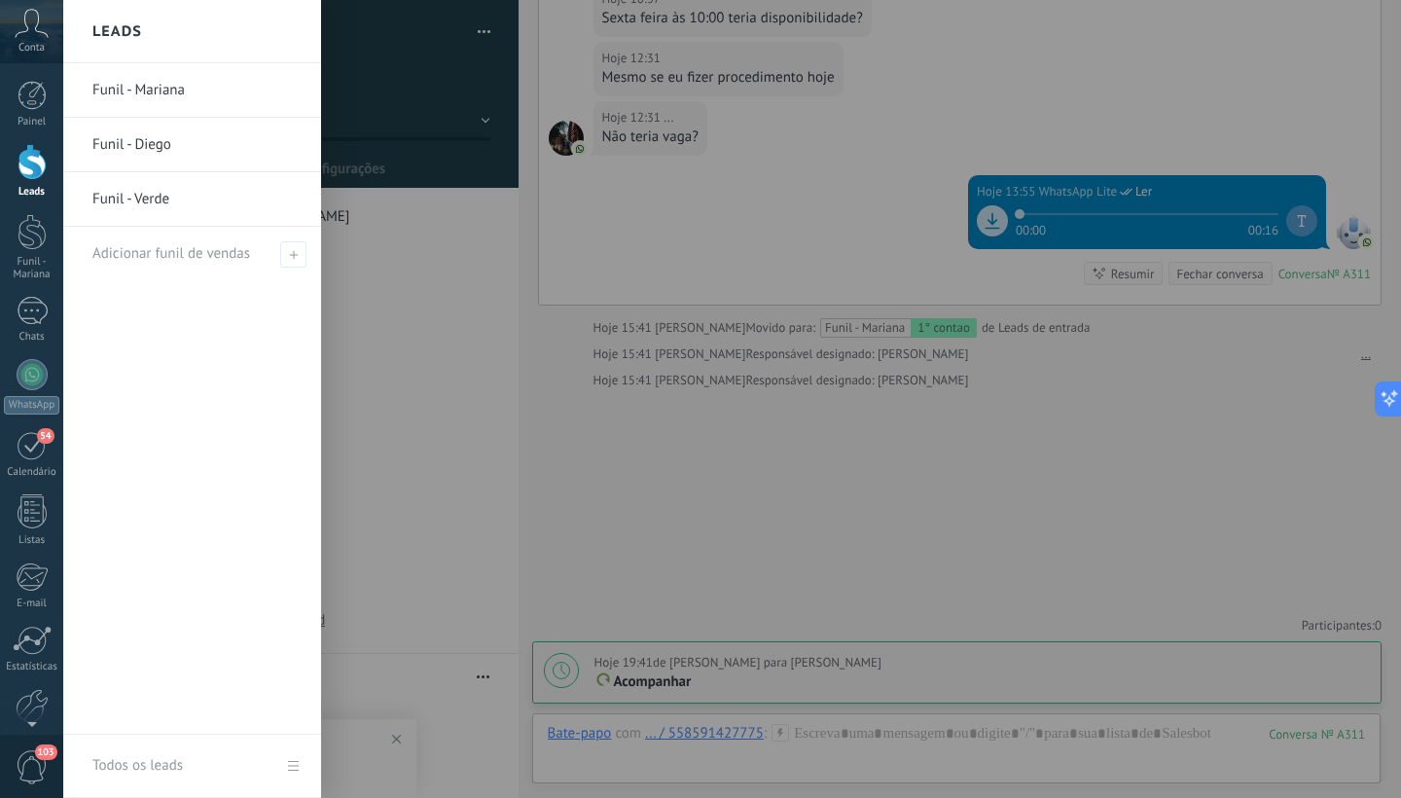
click at [31, 163] on div at bounding box center [32, 162] width 29 height 36
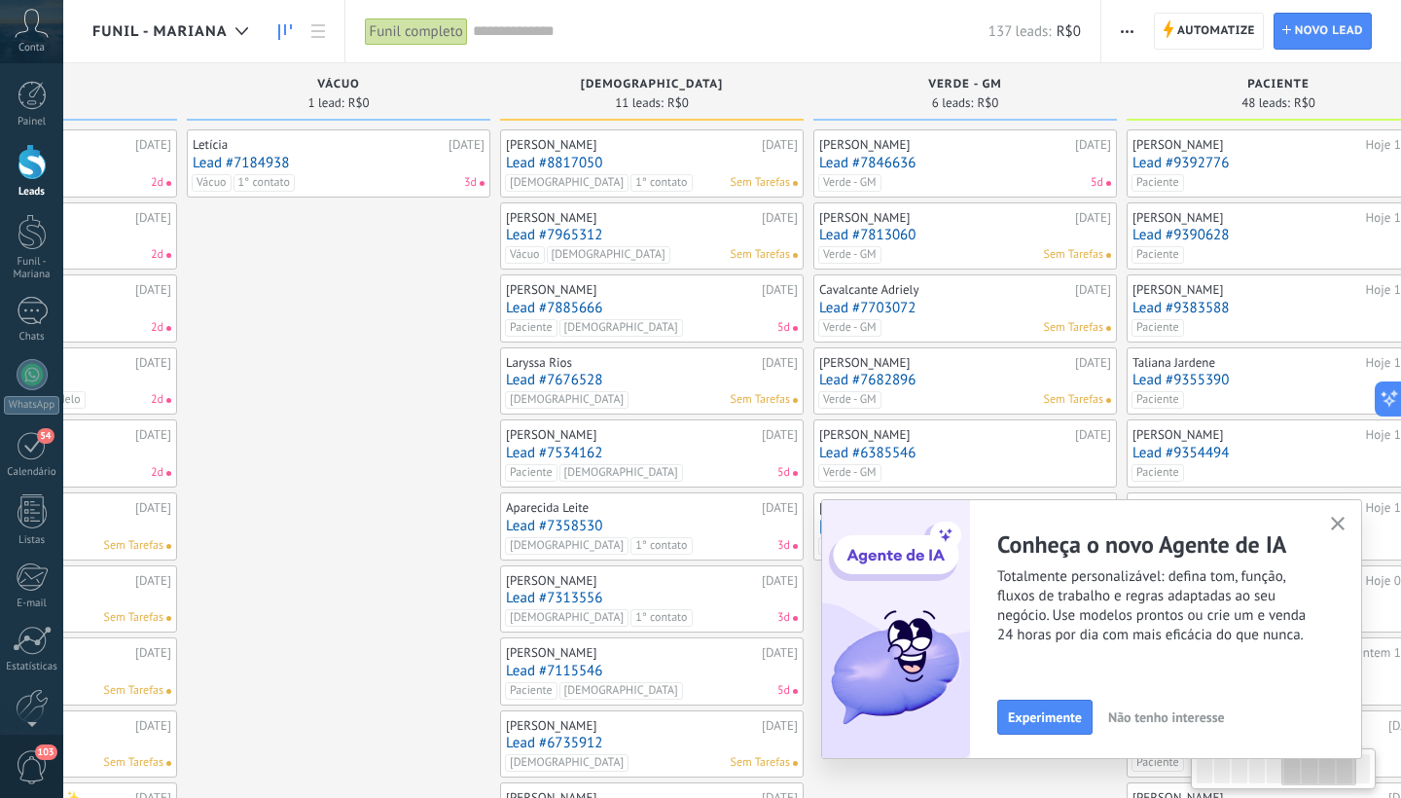
scroll to position [0, 1565]
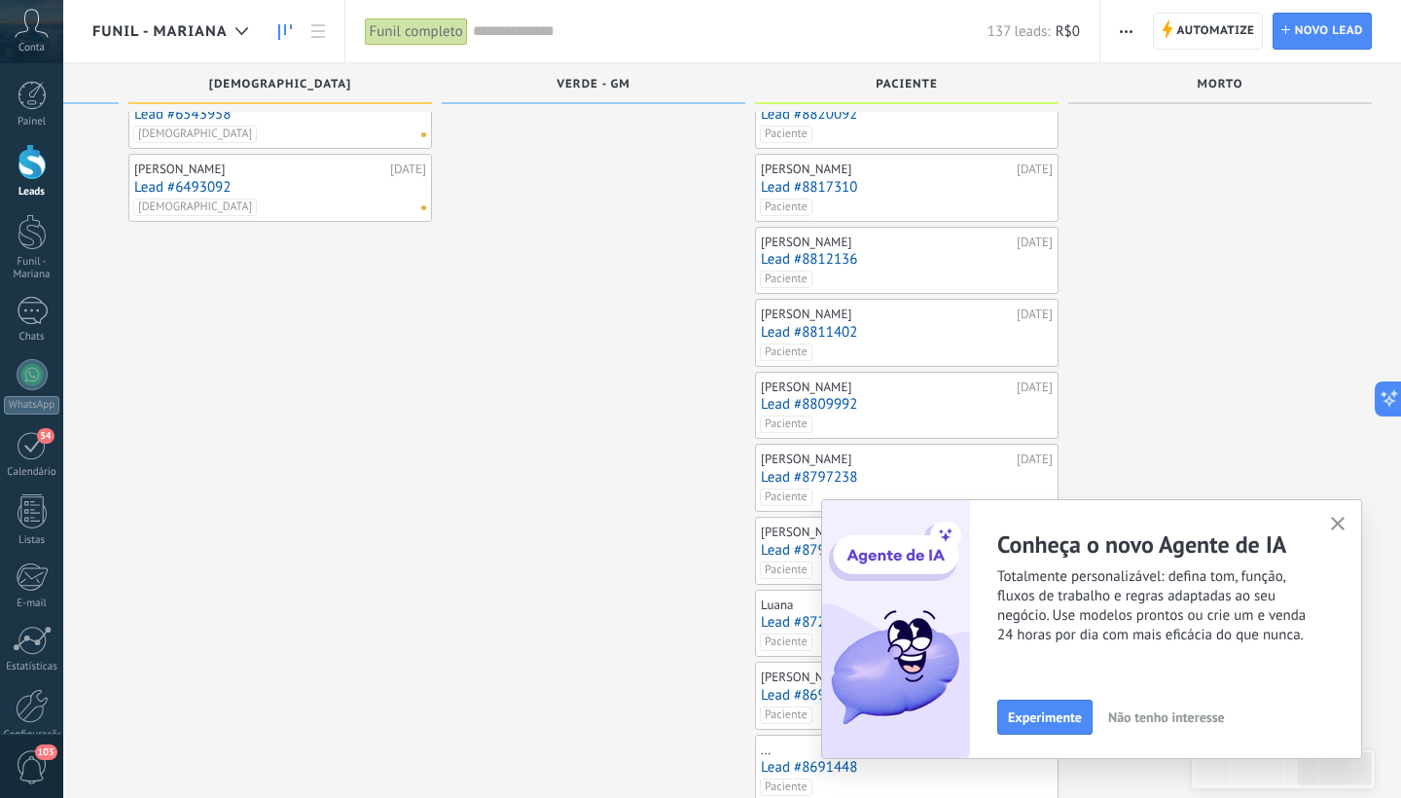
scroll to position [699, 0]
click at [1336, 517] on button "button" at bounding box center [1338, 525] width 24 height 26
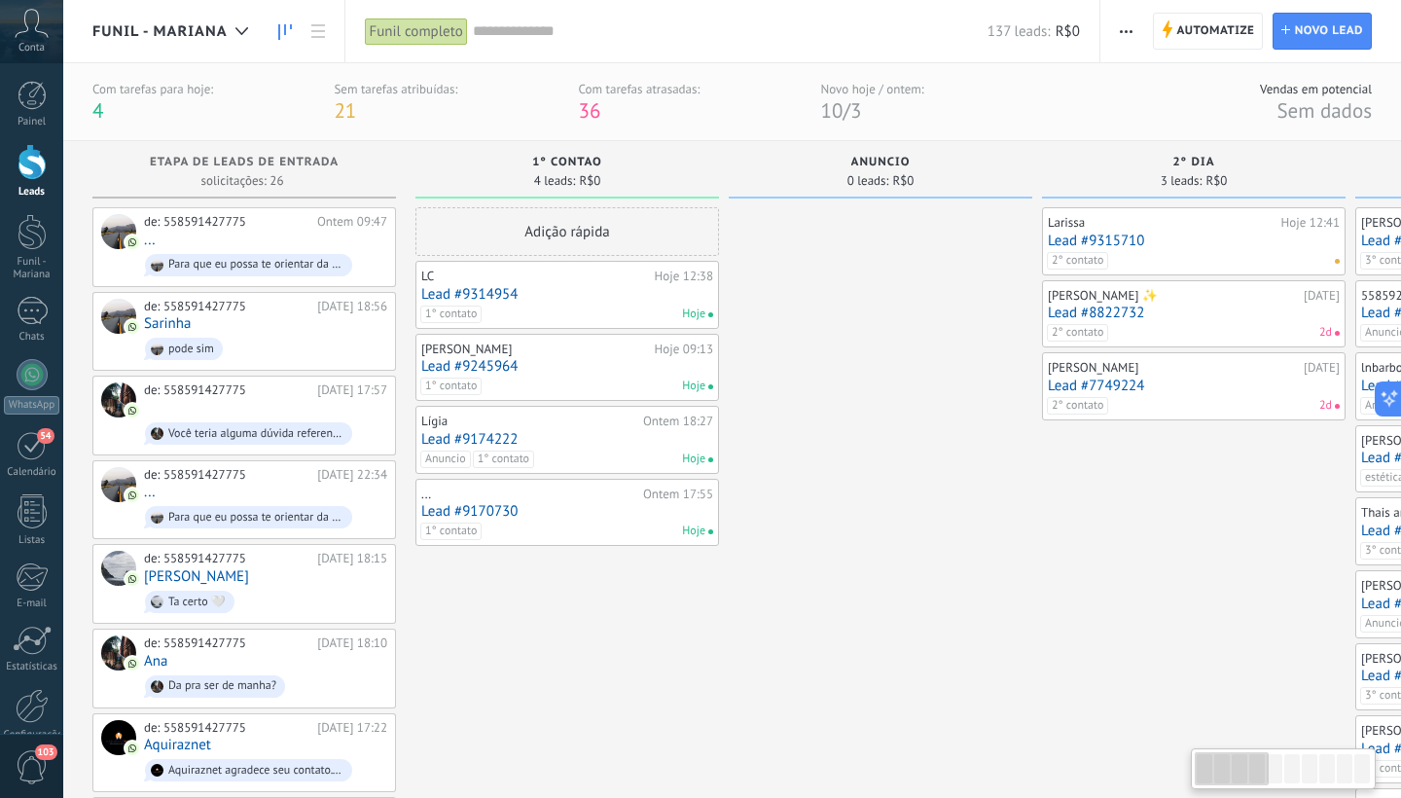
scroll to position [0, 0]
click at [273, 247] on div "de: 558591427775 Ontem 09:47 ... Para que eu possa te orientar da melhor forma,…" at bounding box center [265, 247] width 243 height 66
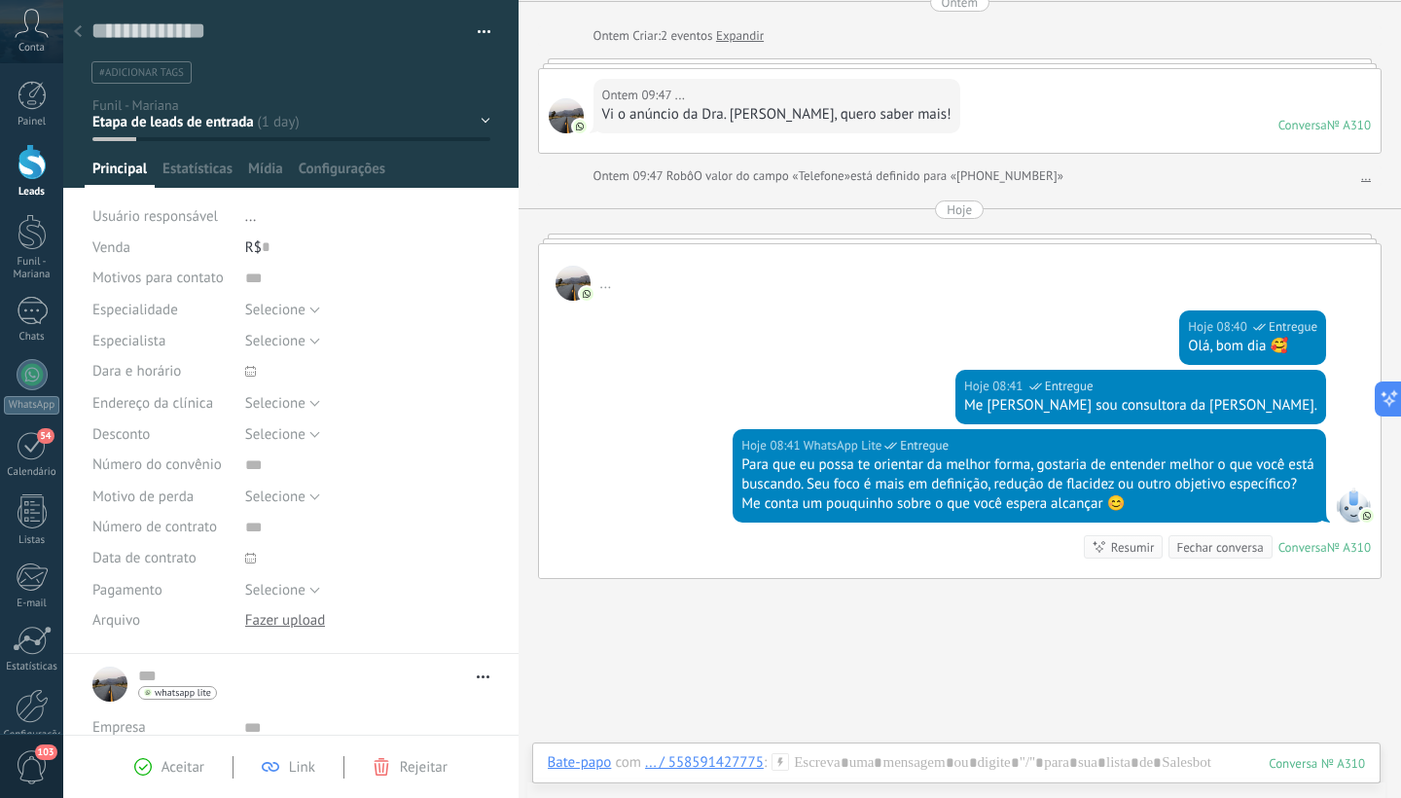
scroll to position [77, 0]
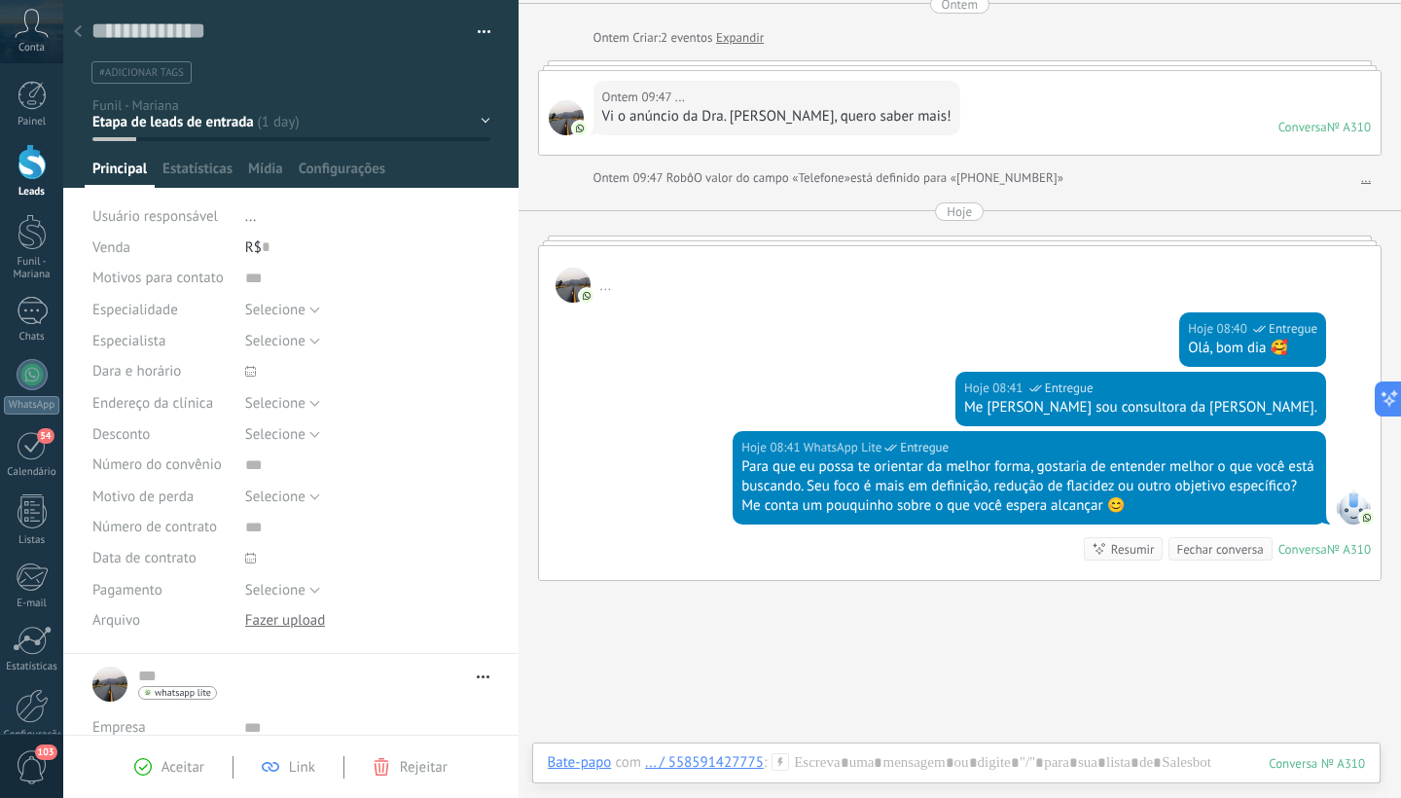
click at [0, 0] on div "1° contao [GEOGRAPHIC_DATA] 2° dia 7° dia Vácuo Negociando" at bounding box center [0, 0] width 0 height 0
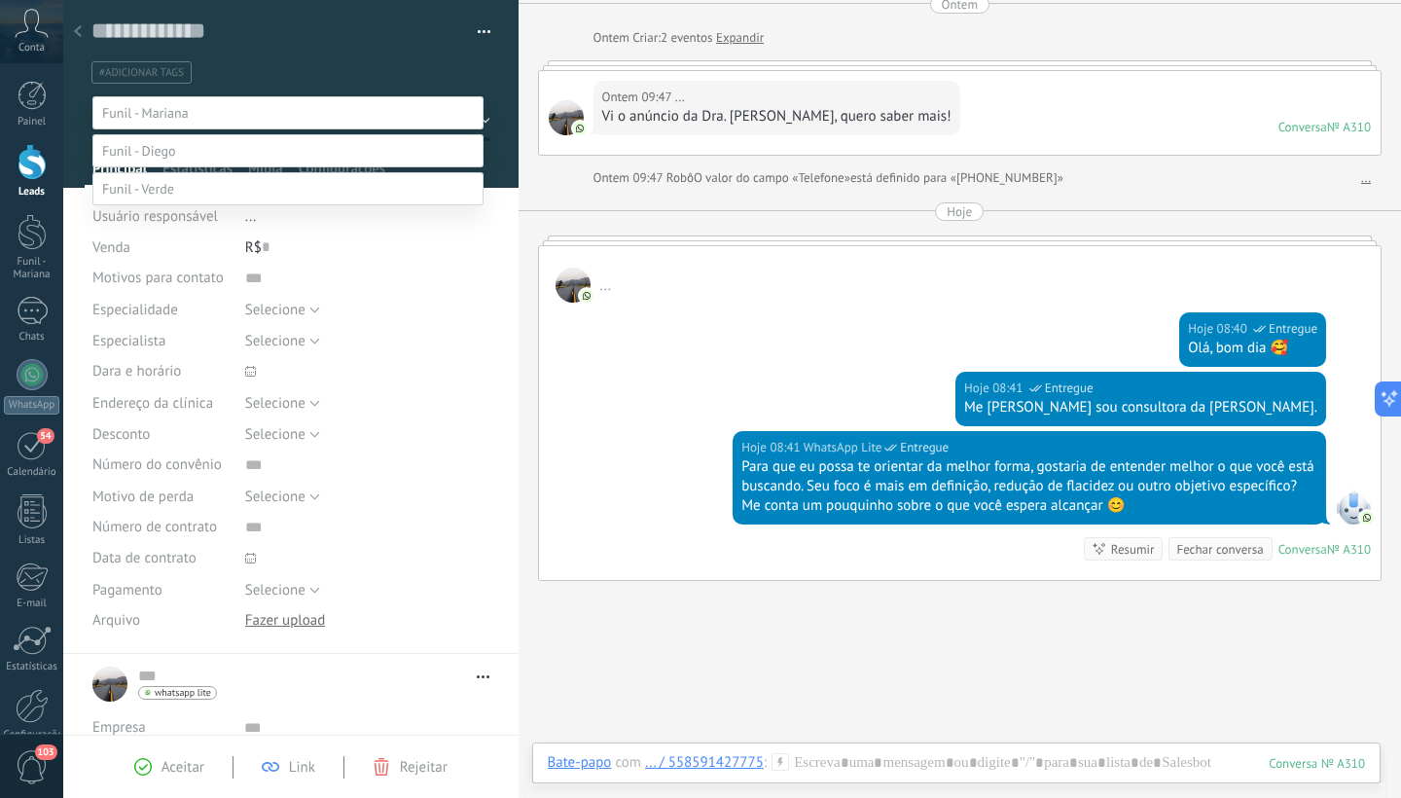
click at [0, 0] on label "1° contao" at bounding box center [0, 0] width 0 height 0
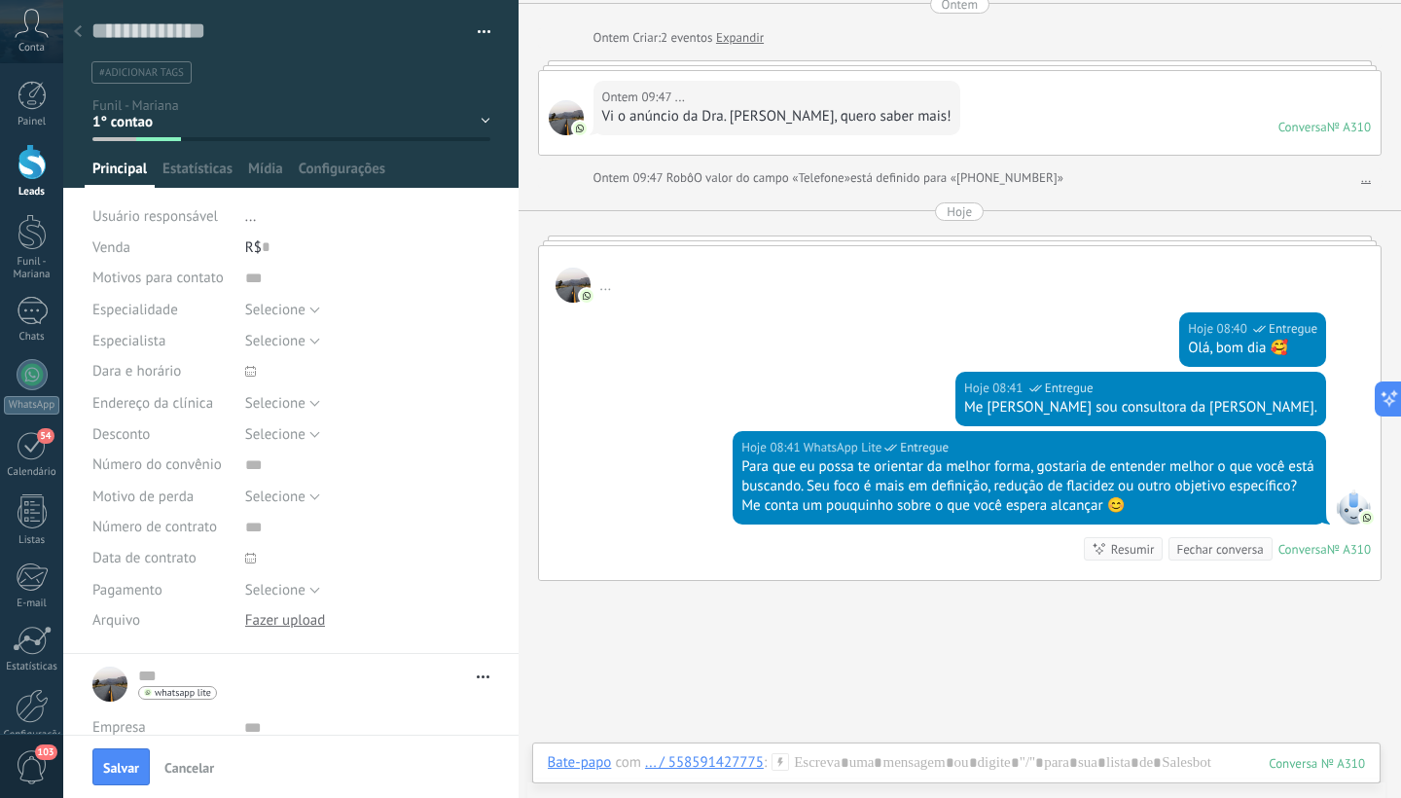
scroll to position [0, 0]
click at [158, 71] on span "#adicionar tags" at bounding box center [141, 73] width 85 height 14
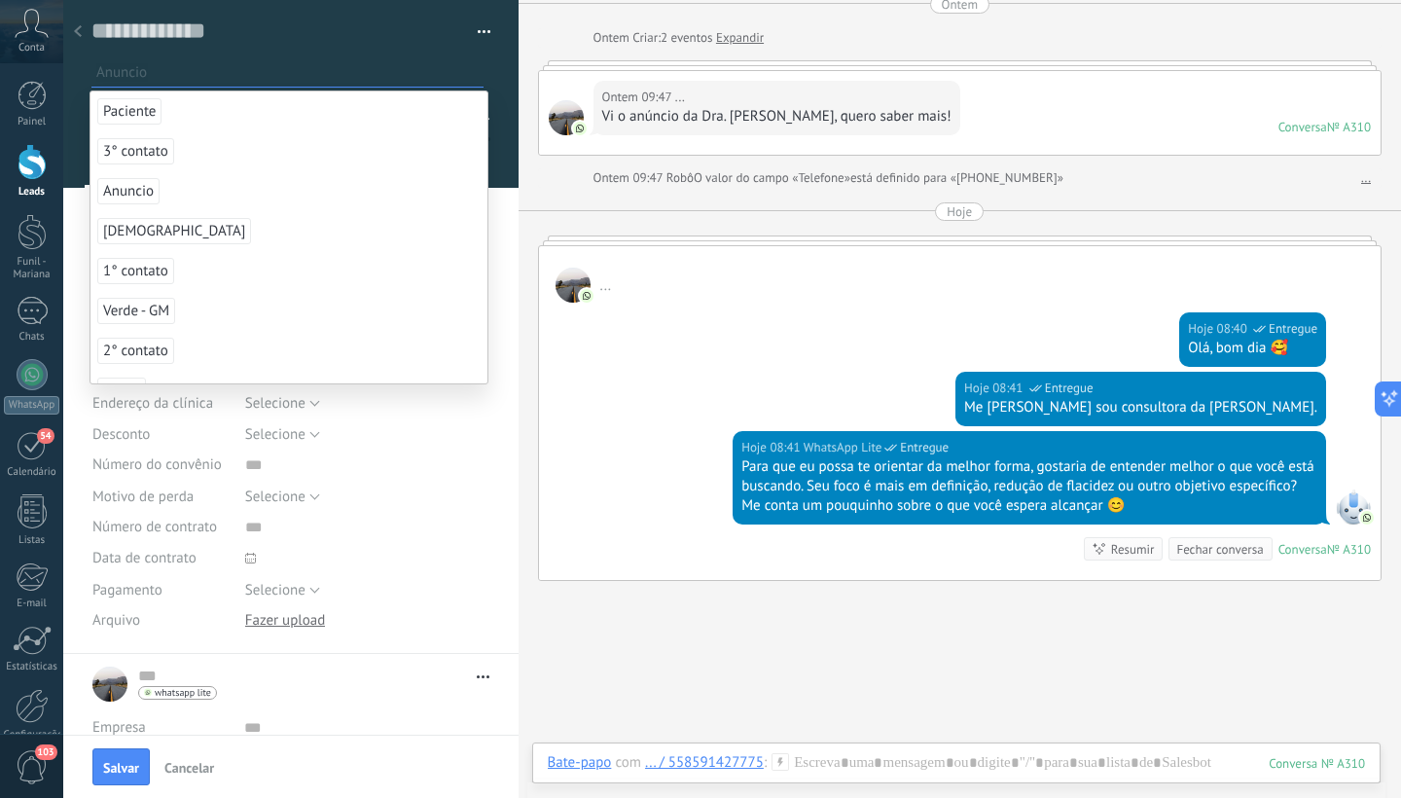
click at [142, 187] on span "Anuncio" at bounding box center [128, 191] width 62 height 26
click at [494, 153] on div at bounding box center [291, 94] width 456 height 188
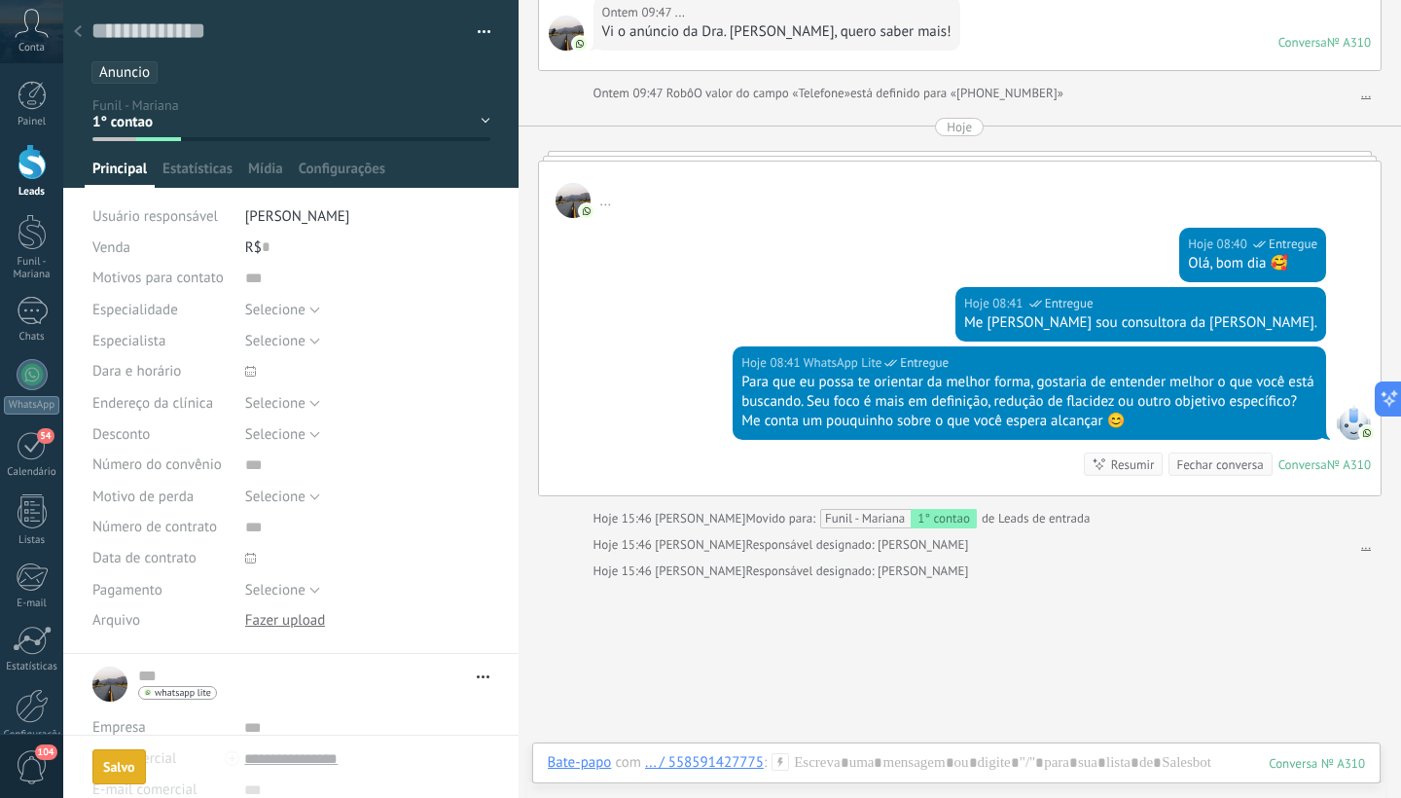
scroll to position [230, 0]
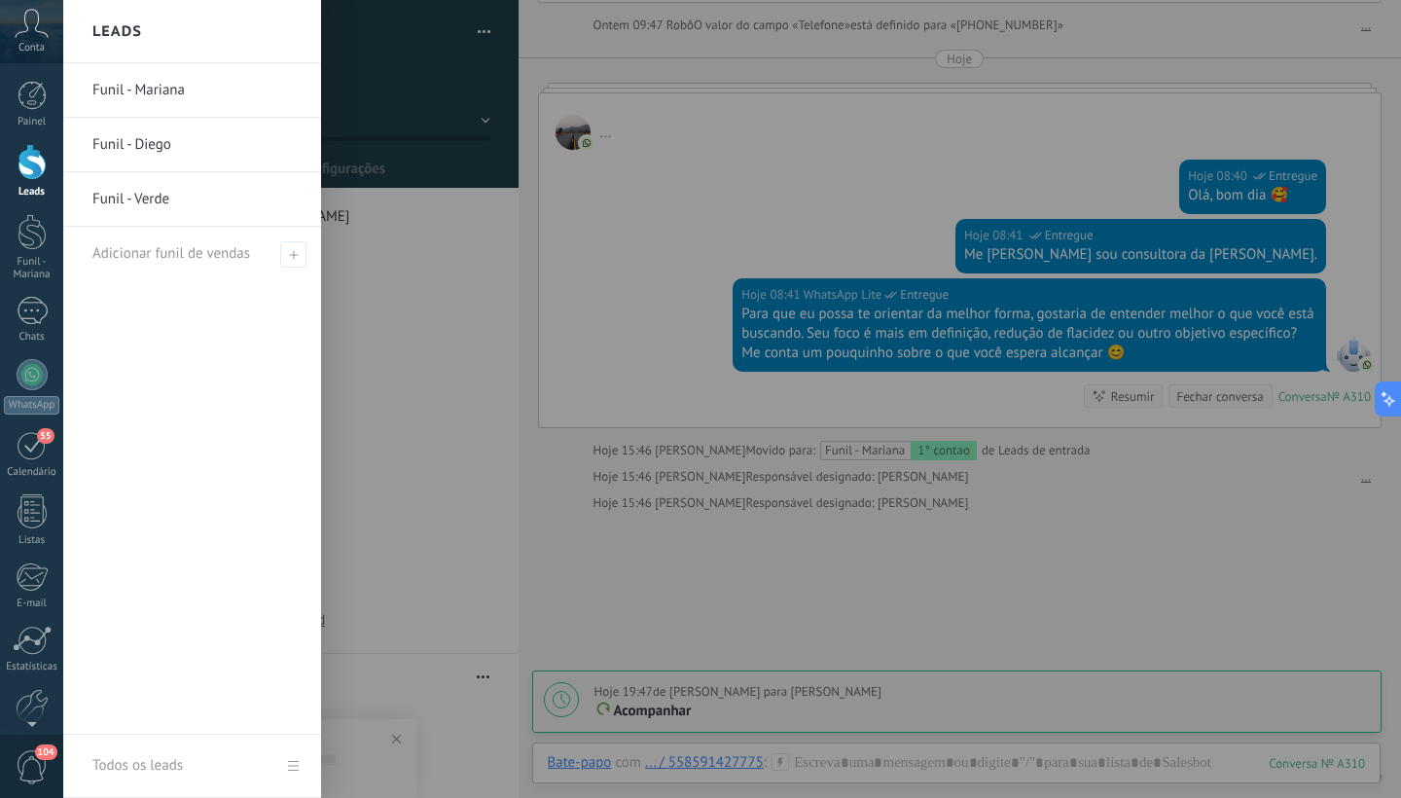
click at [21, 167] on div at bounding box center [32, 162] width 29 height 36
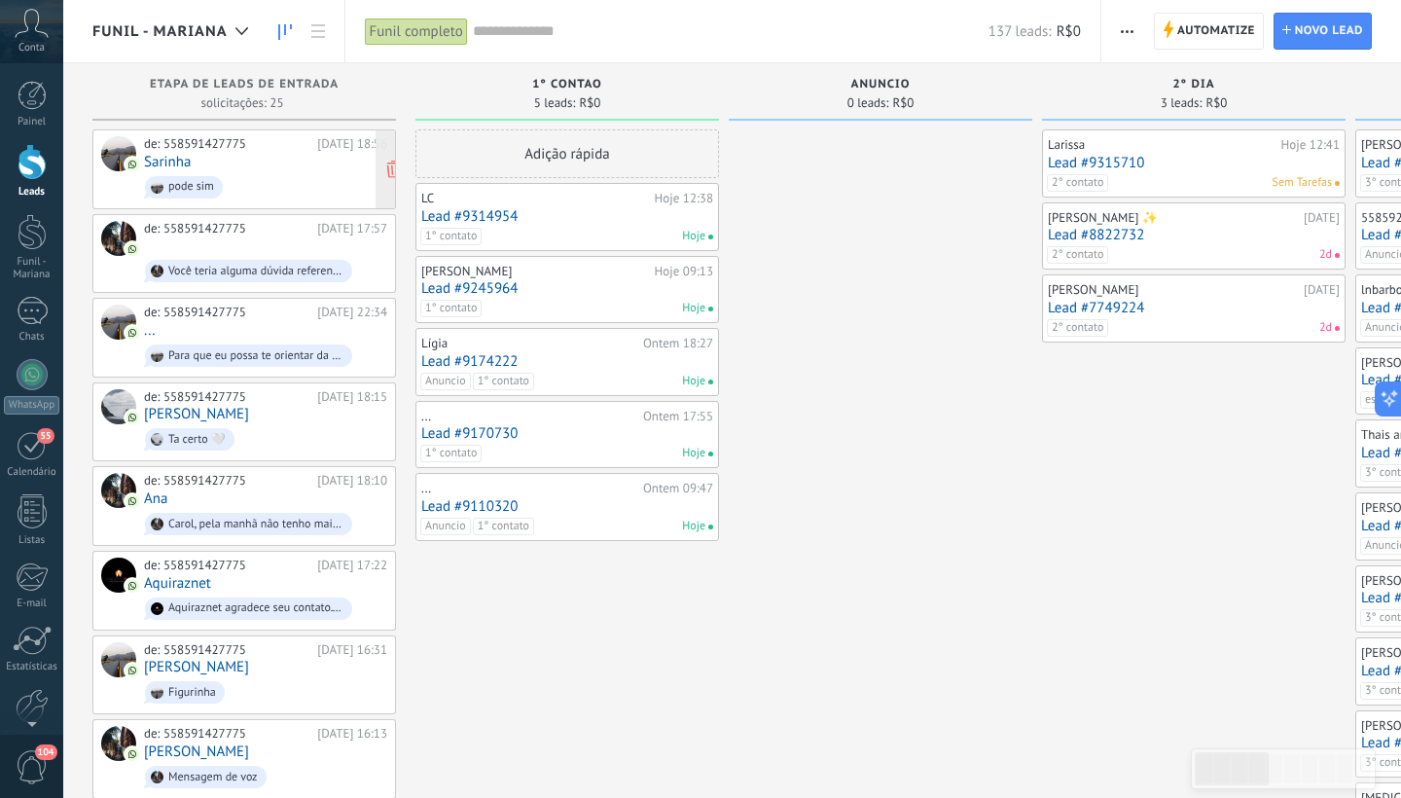
click at [236, 183] on span "pode sim" at bounding box center [265, 187] width 243 height 30
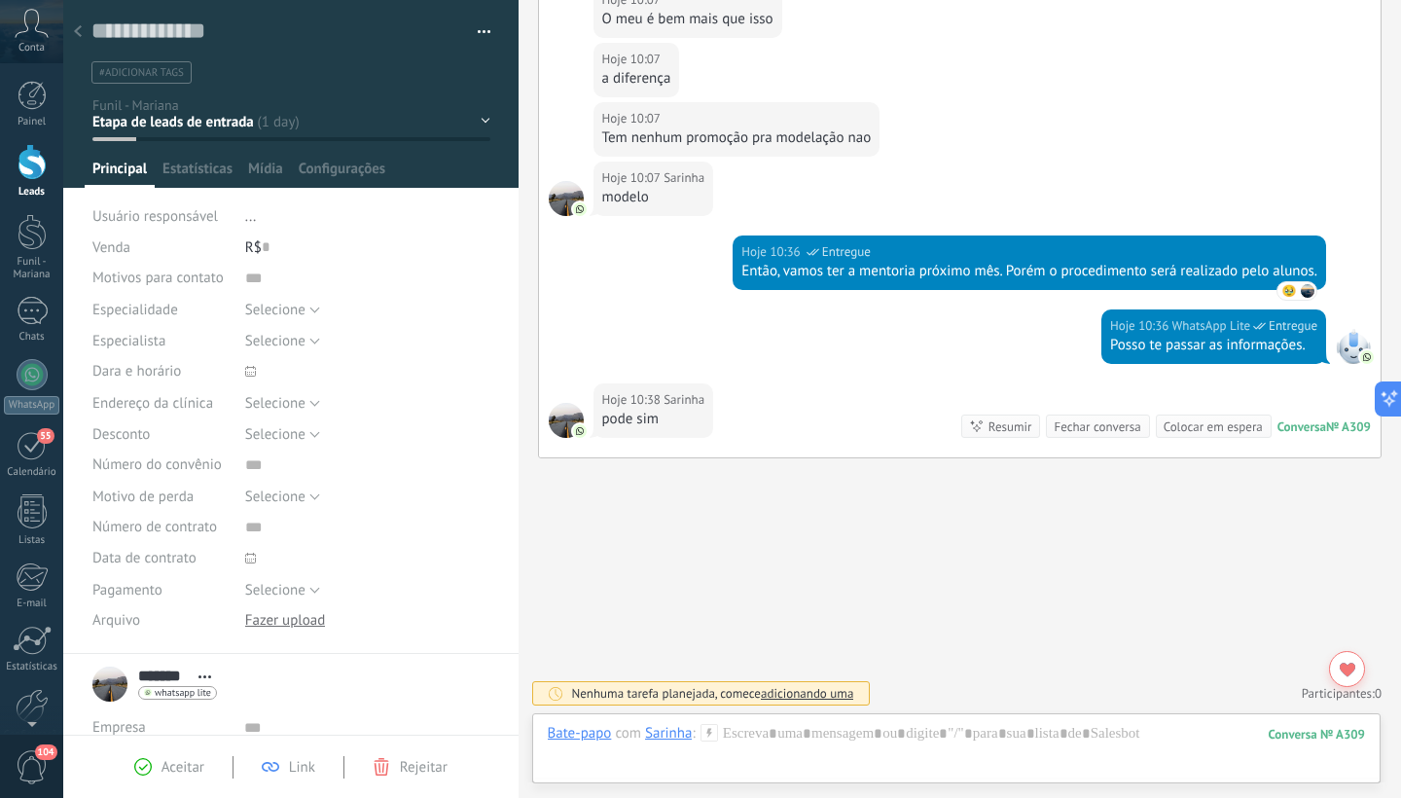
scroll to position [29, 0]
click at [0, 0] on div "1° contao [GEOGRAPHIC_DATA] 2° dia 7° dia Vácuo Negociando" at bounding box center [0, 0] width 0 height 0
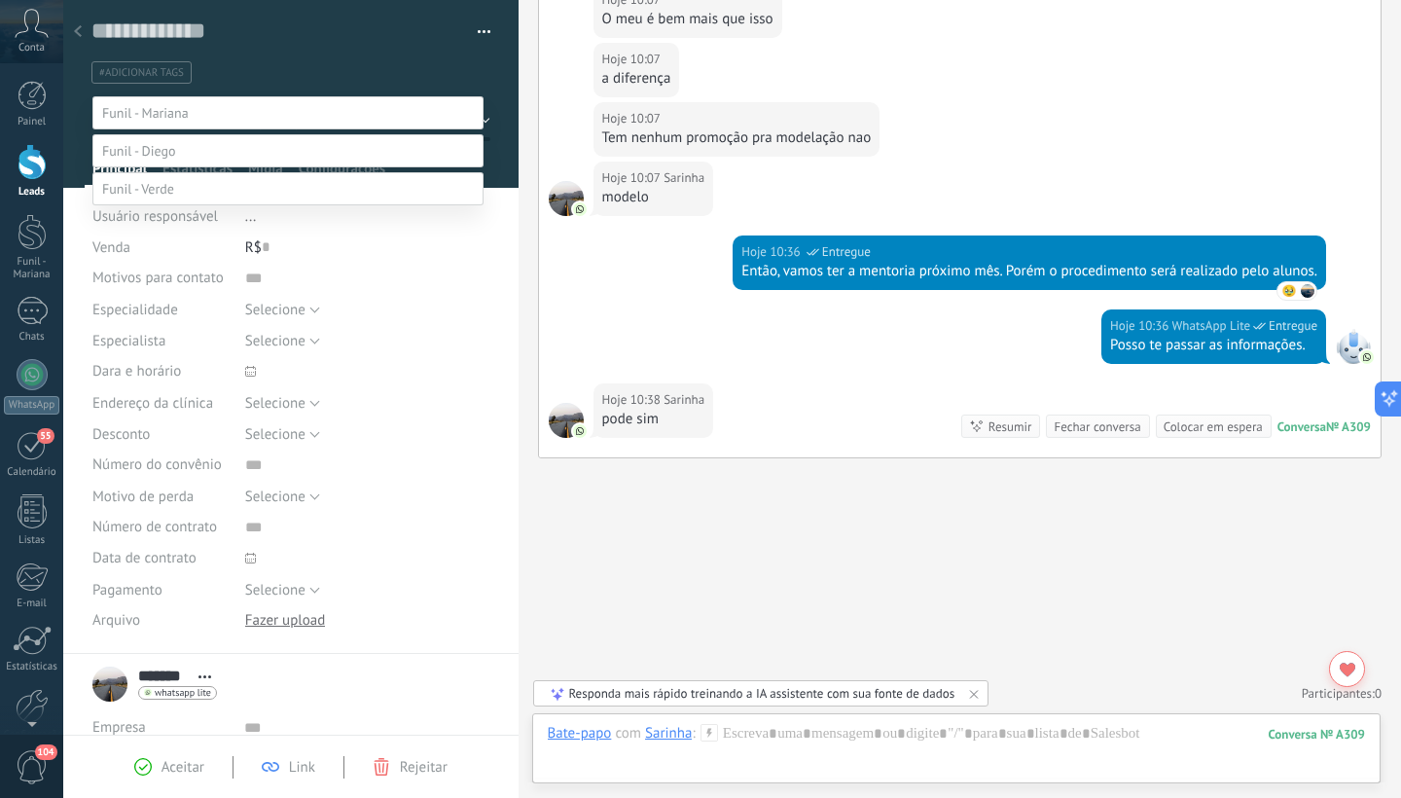
click at [0, 0] on label "Paciente" at bounding box center [0, 0] width 0 height 0
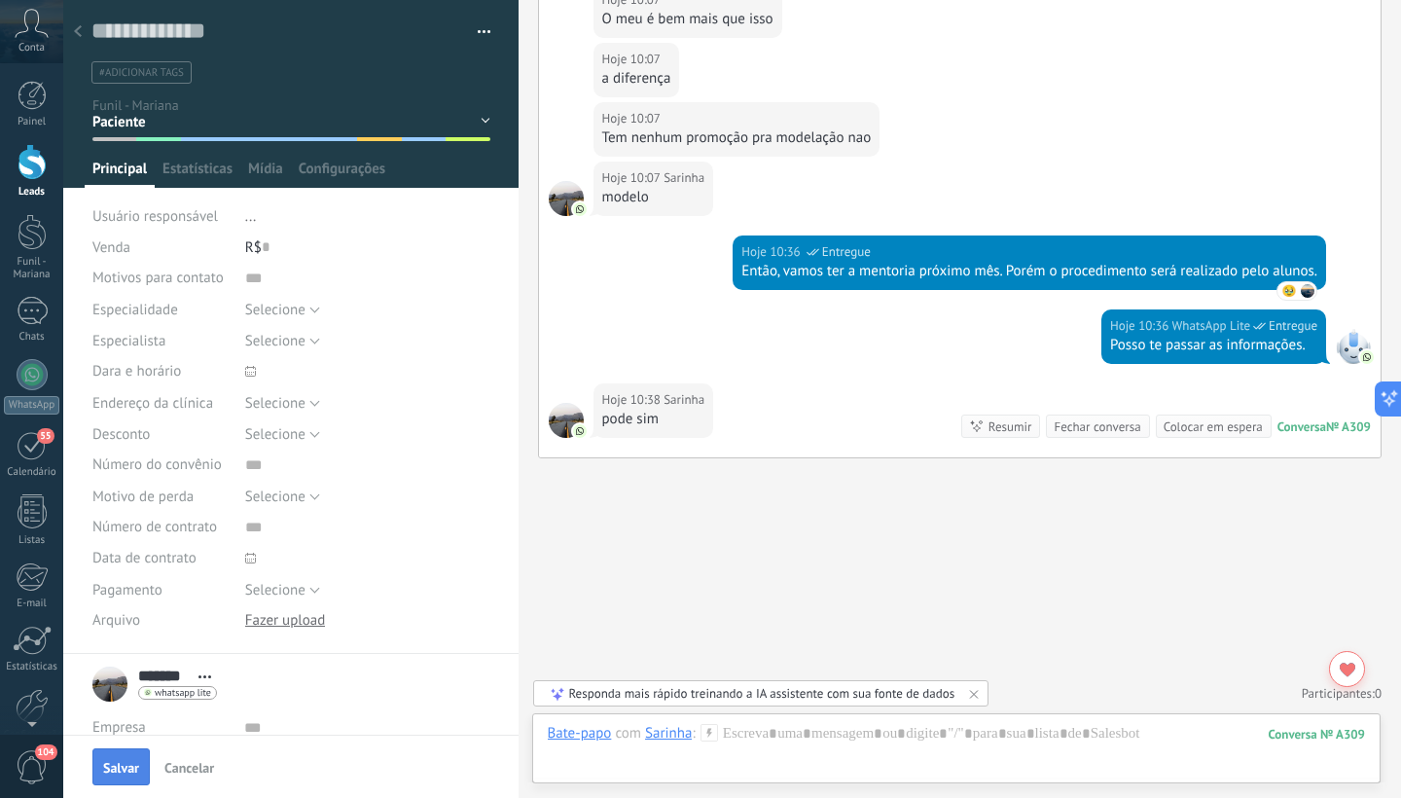
click at [126, 763] on span "Salvar" at bounding box center [121, 768] width 36 height 14
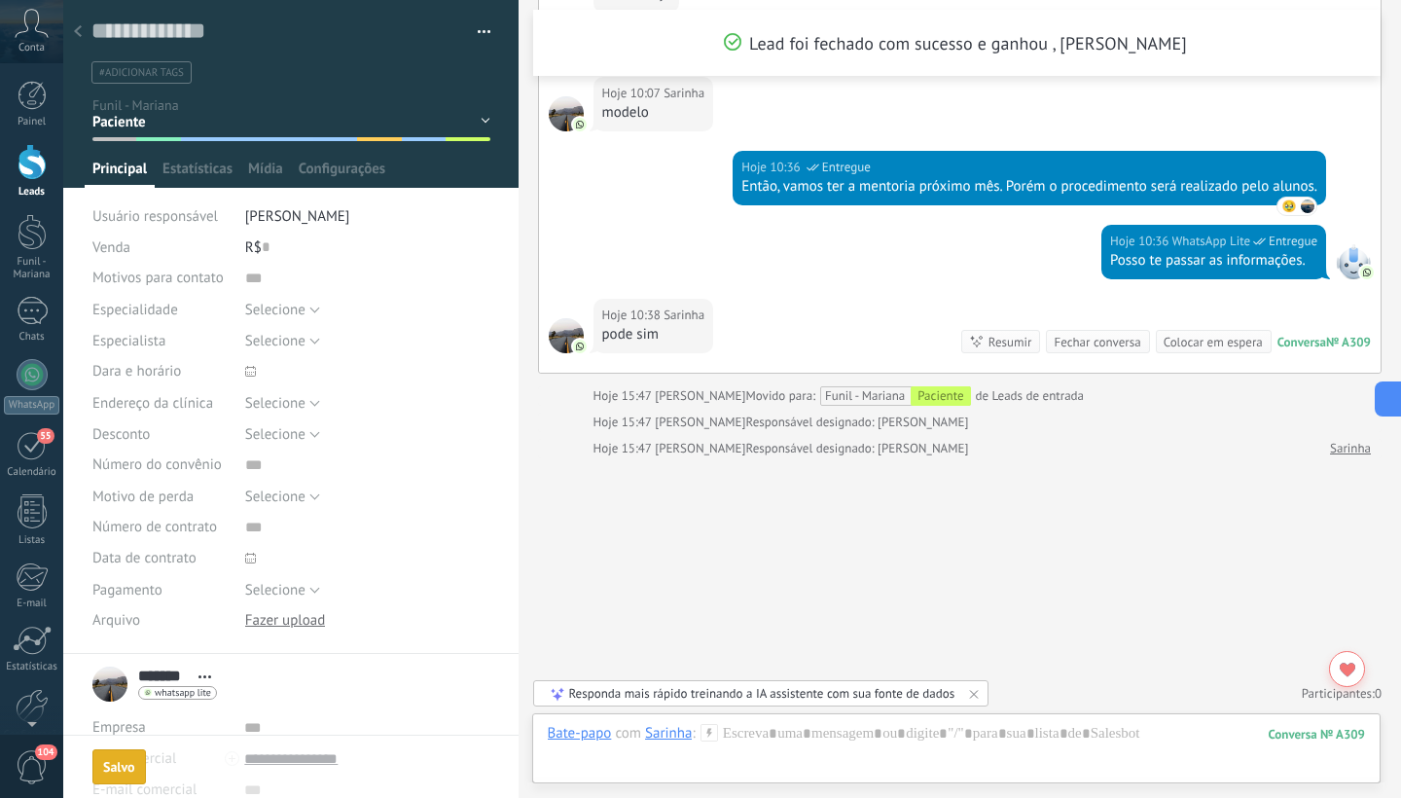
scroll to position [1014, 0]
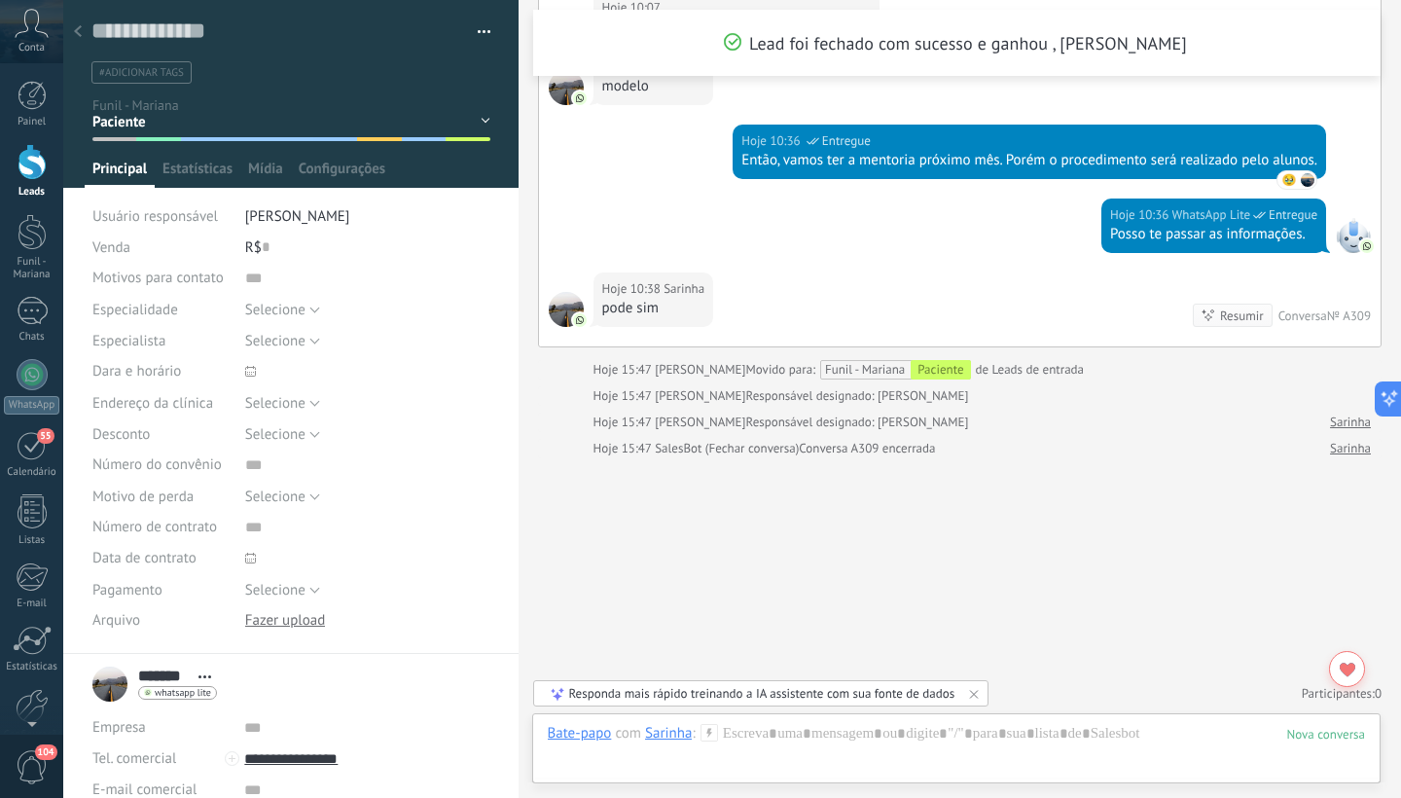
click at [179, 146] on div at bounding box center [291, 94] width 456 height 188
click at [0, 0] on div "1° contao [GEOGRAPHIC_DATA] 2° dia 7° dia Vácuo Negociando" at bounding box center [0, 0] width 0 height 0
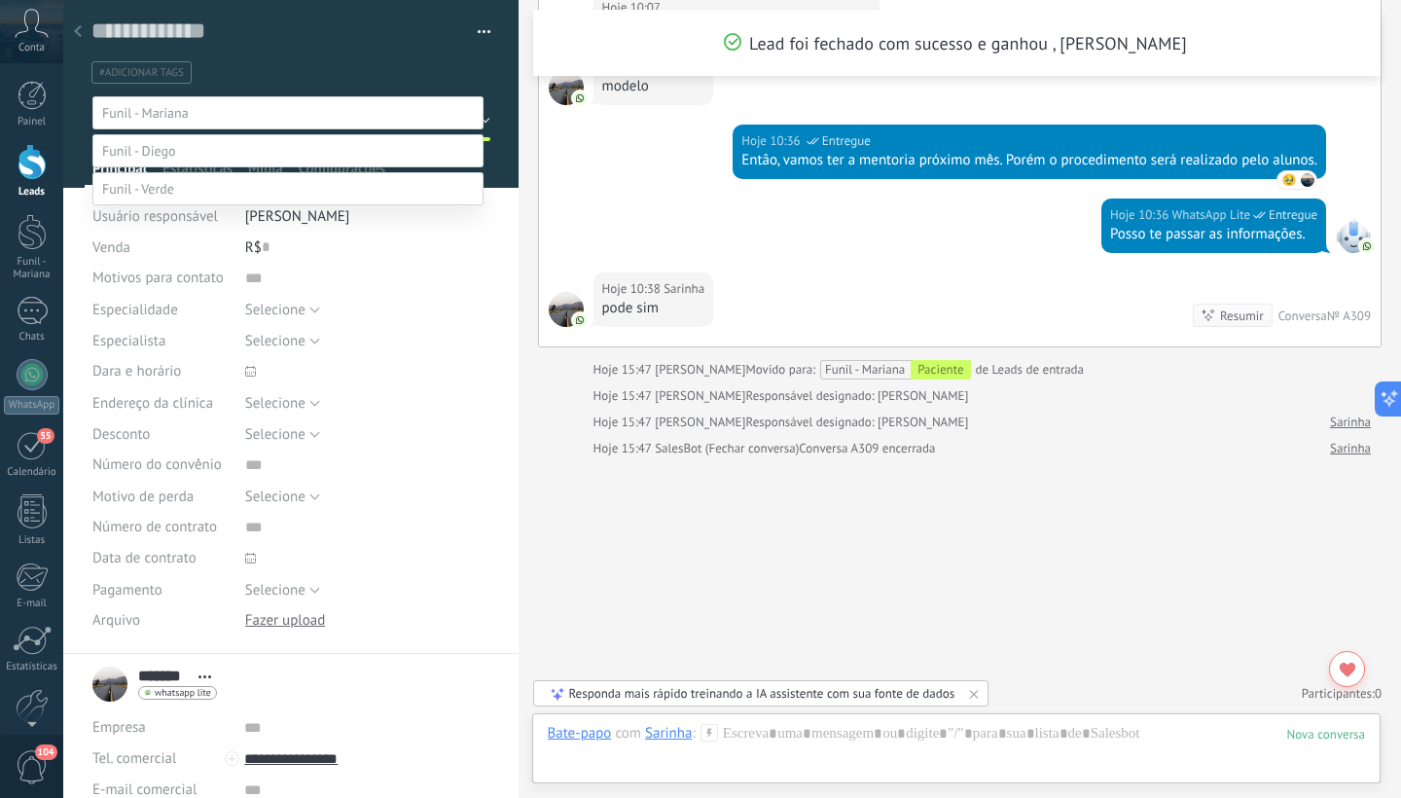
click at [0, 0] on label "1° contao" at bounding box center [0, 0] width 0 height 0
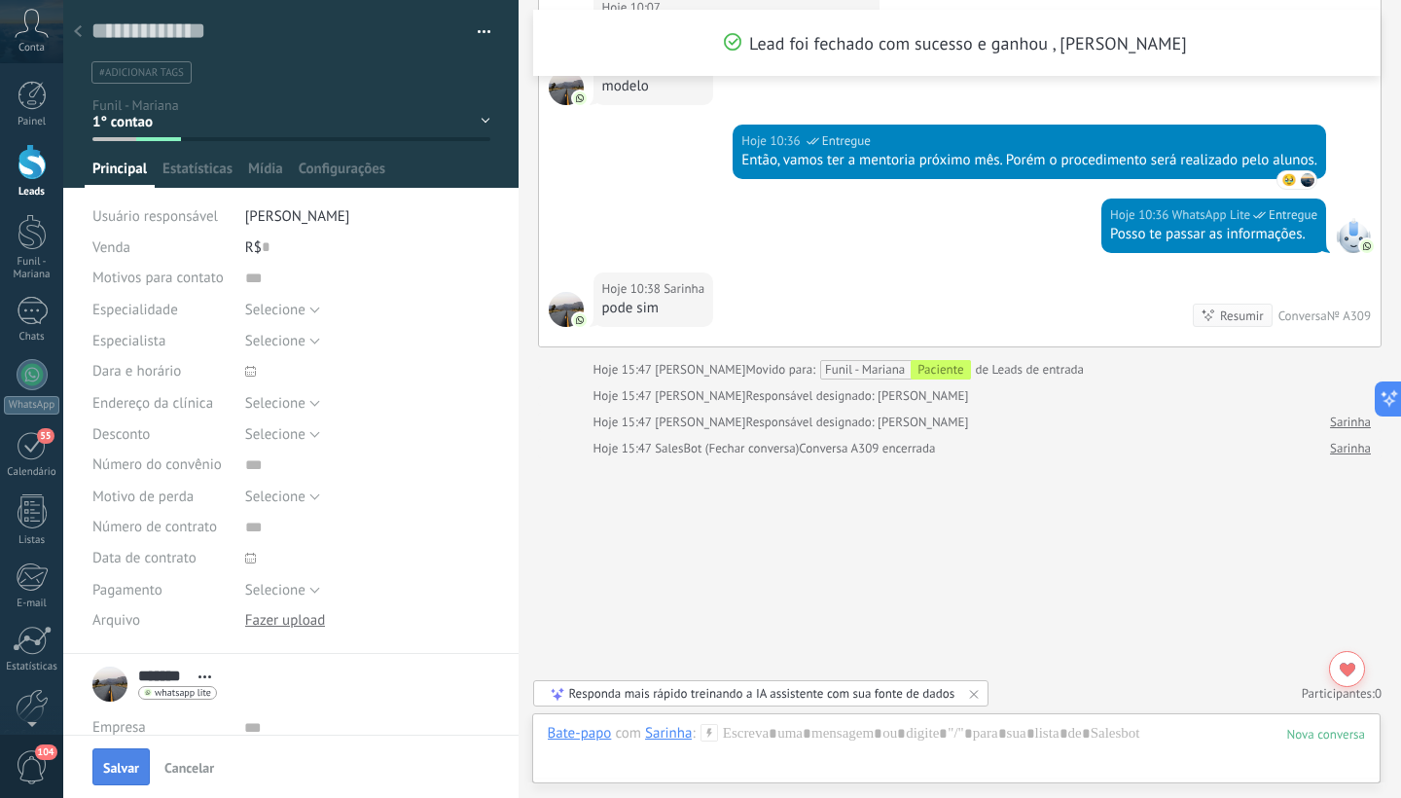
click at [124, 767] on span "Salvar" at bounding box center [121, 768] width 36 height 14
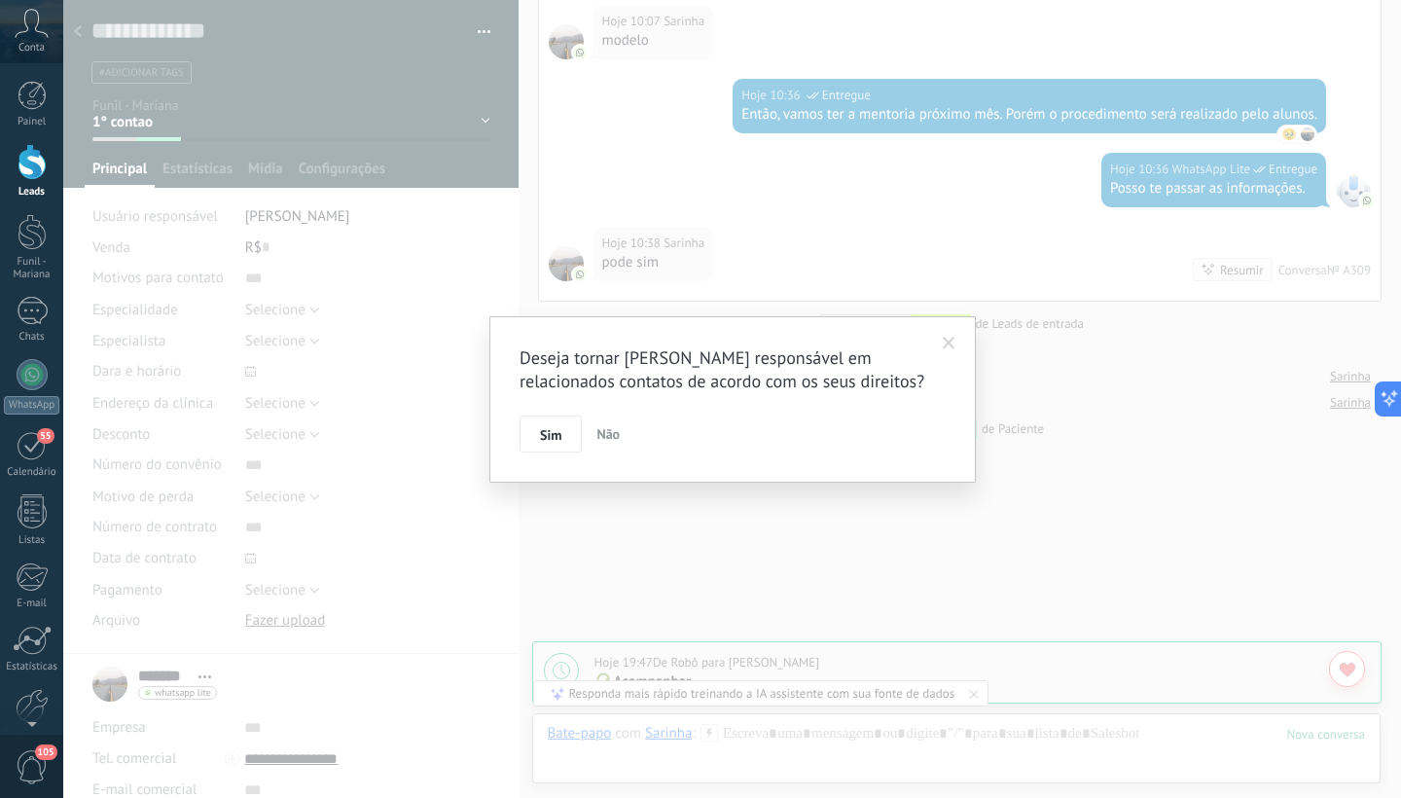
scroll to position [1027, 0]
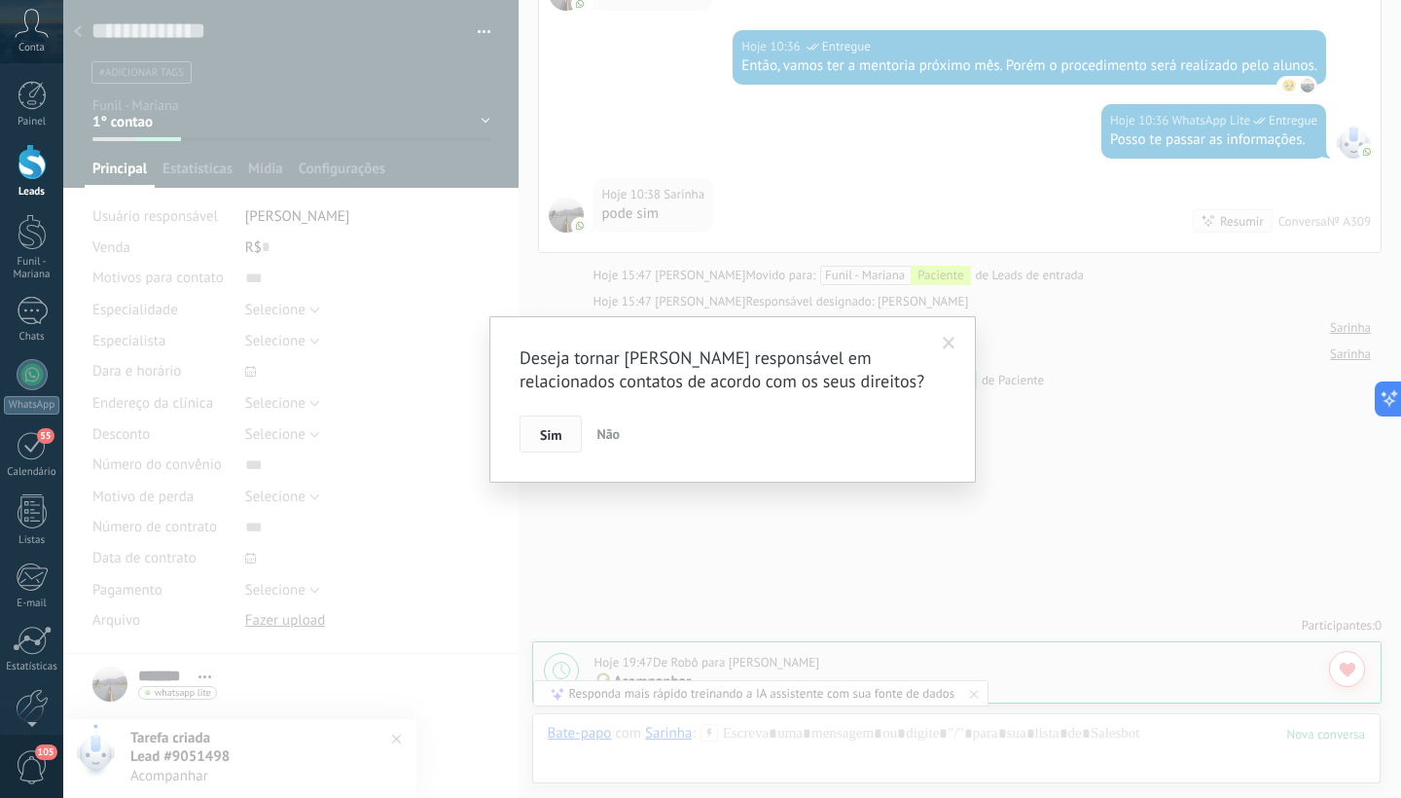
click at [553, 430] on span "Sim" at bounding box center [550, 435] width 21 height 14
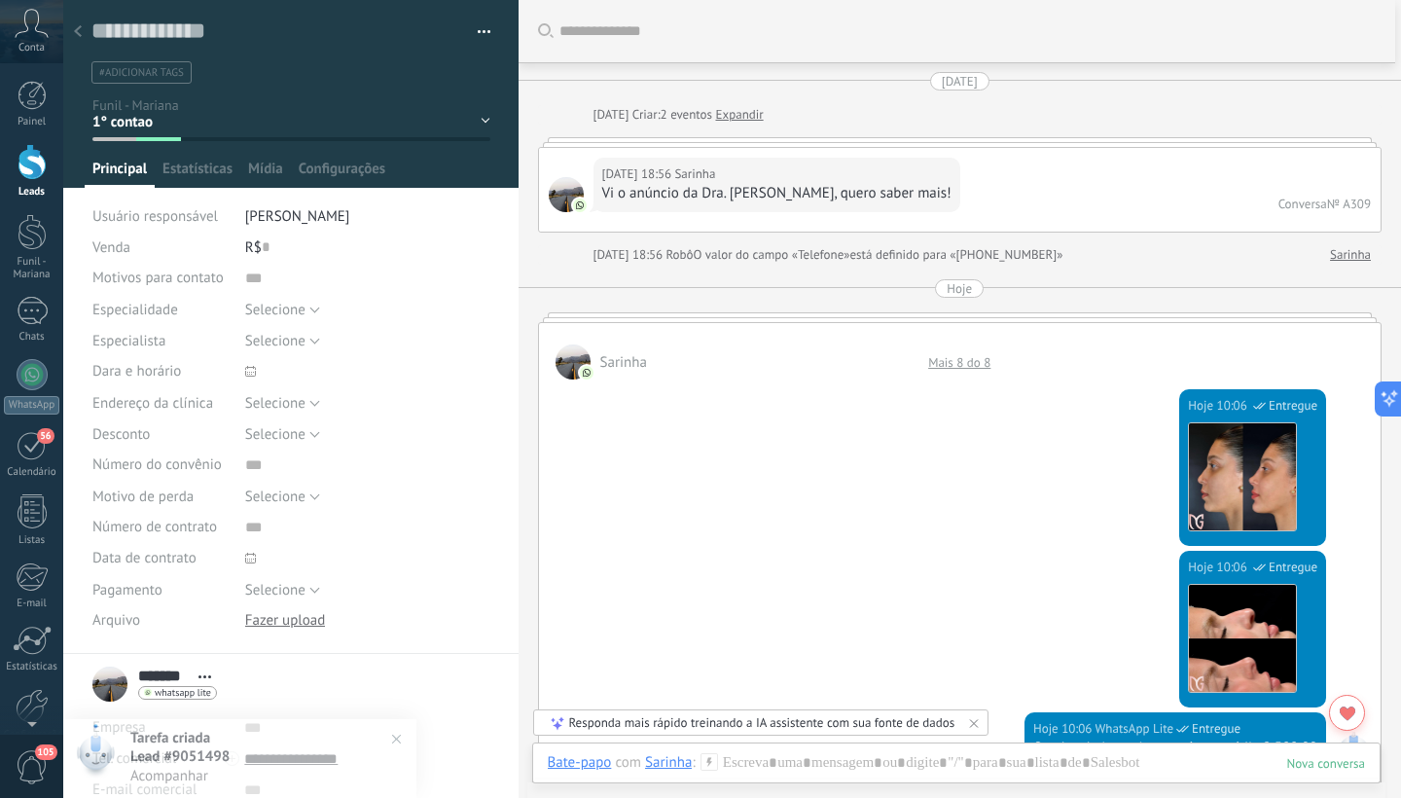
scroll to position [0, 0]
click at [151, 75] on span "#adicionar tags" at bounding box center [141, 73] width 85 height 14
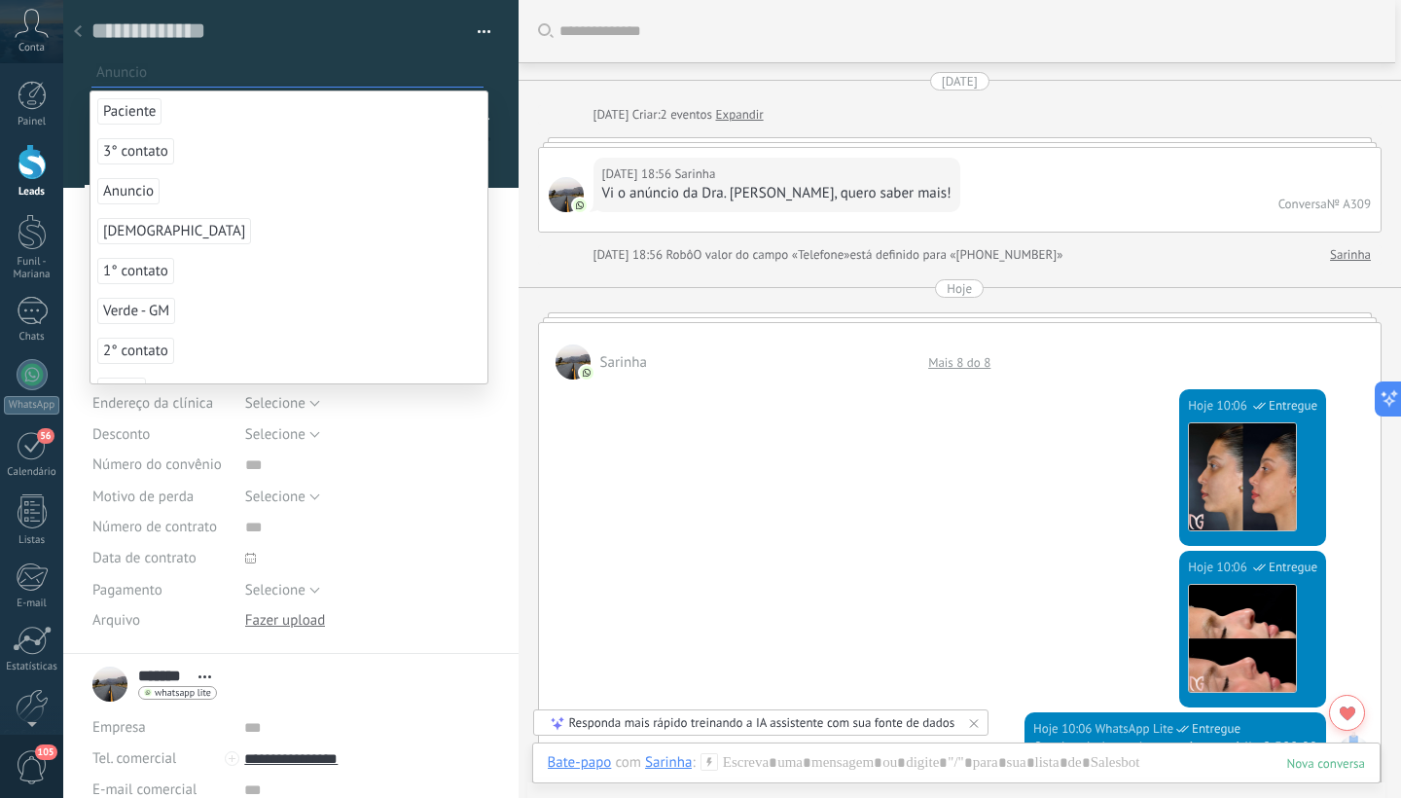
click at [141, 194] on span "Anuncio" at bounding box center [128, 191] width 62 height 26
click at [418, 516] on input "text" at bounding box center [367, 527] width 245 height 31
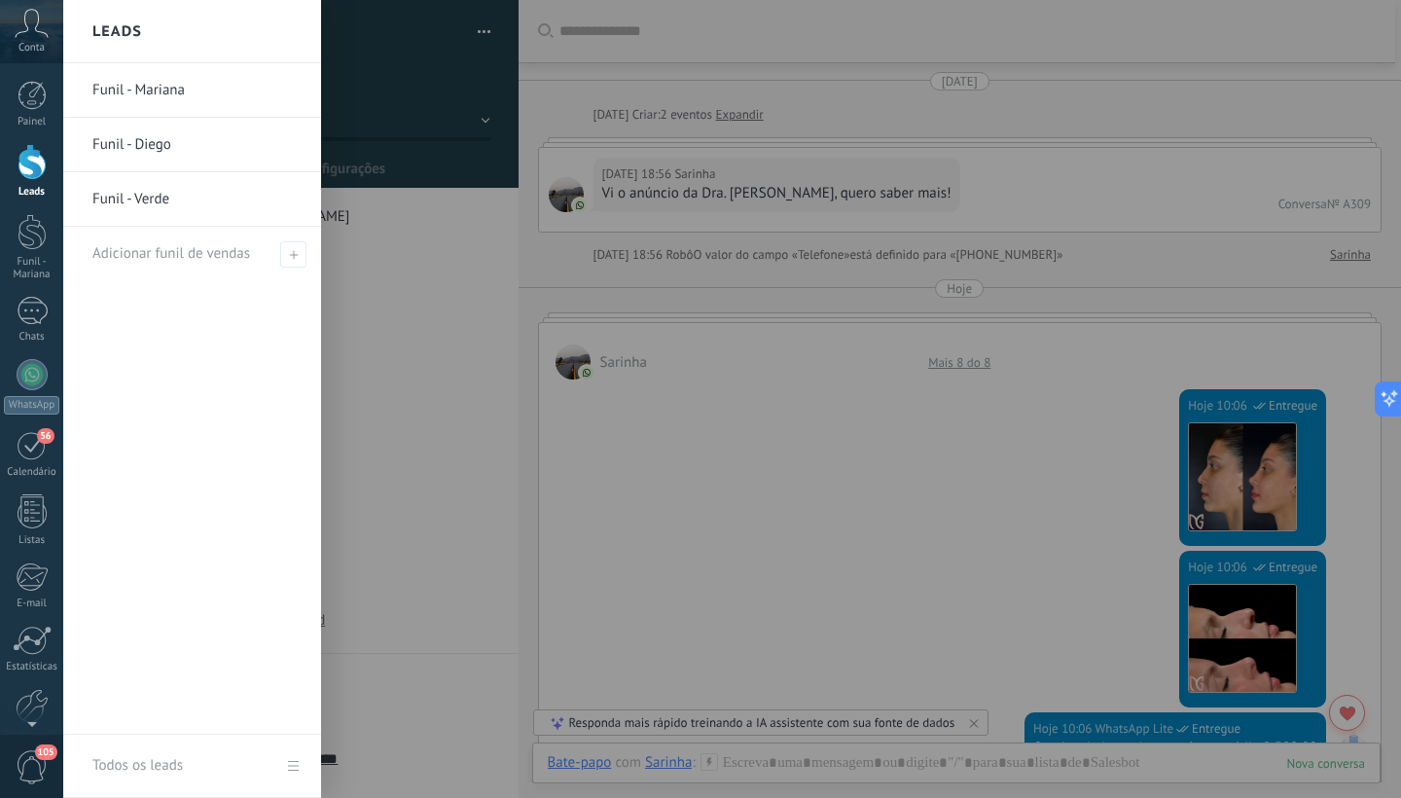
click at [26, 159] on div at bounding box center [32, 162] width 29 height 36
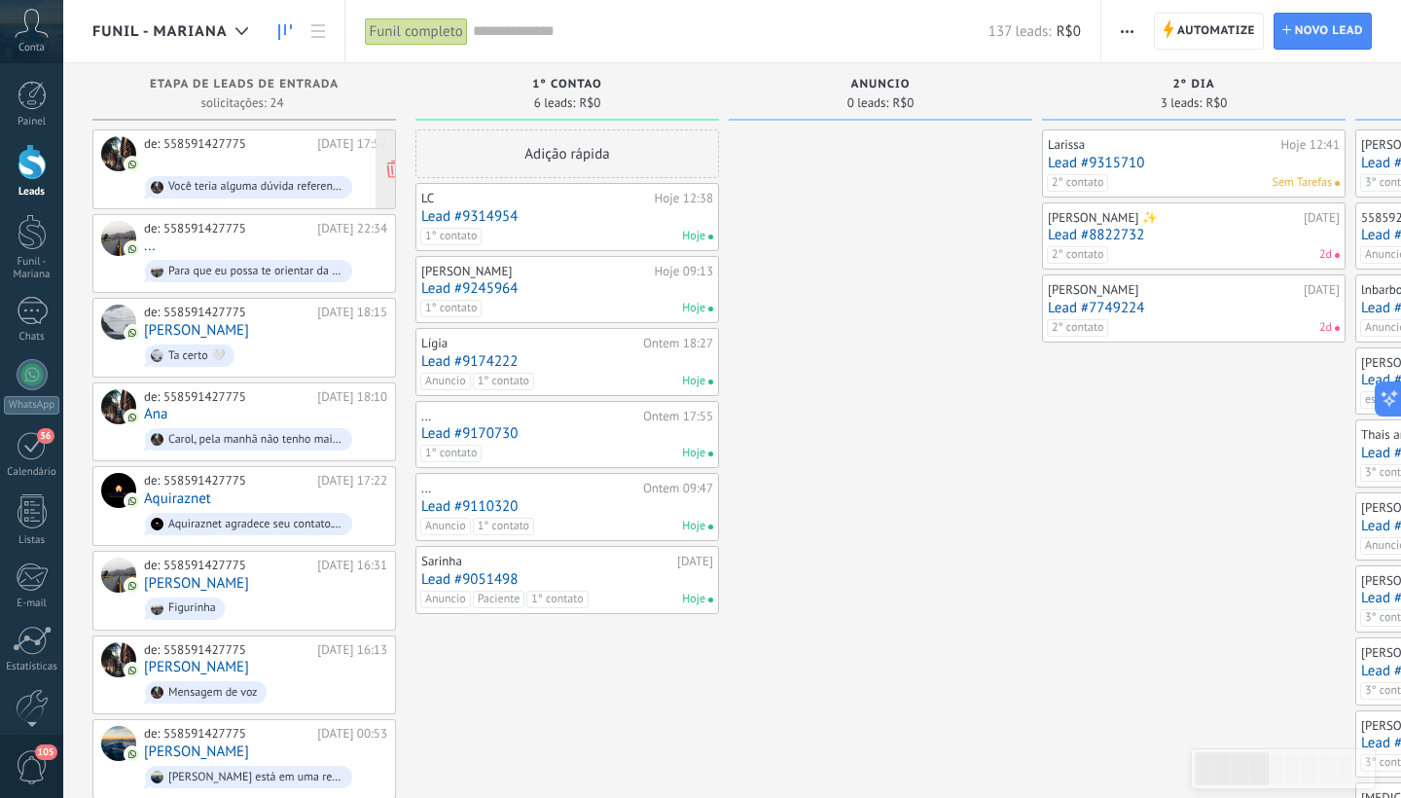
click at [255, 160] on div "de: 558591427775 [DATE] 17:57 ⠀ Você teria alguma dúvida referente ao procedime…" at bounding box center [265, 169] width 243 height 66
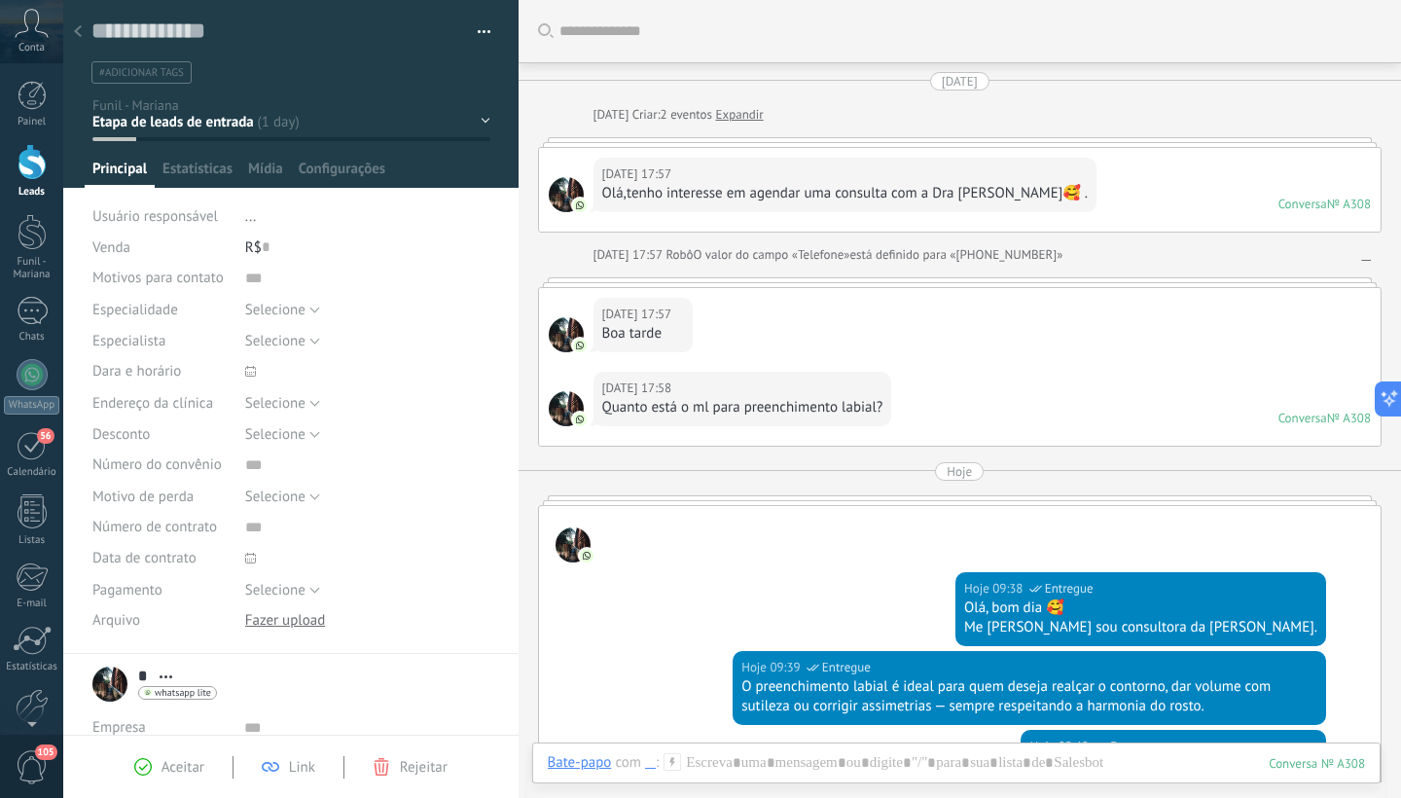
click at [0, 0] on div "1° contao [GEOGRAPHIC_DATA] 2° dia 7° dia Vácuo Negociando" at bounding box center [0, 0] width 0 height 0
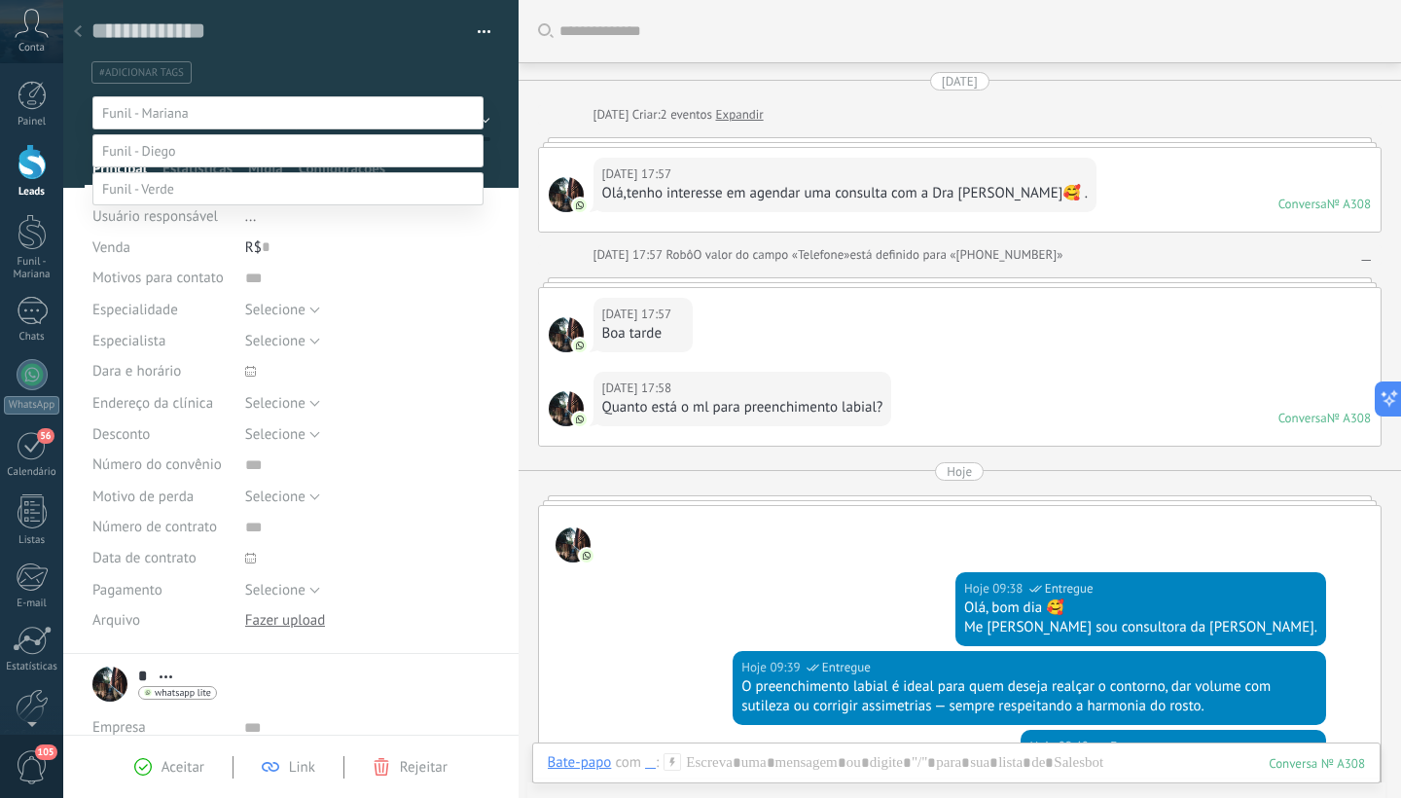
click at [0, 0] on label "1° contao" at bounding box center [0, 0] width 0 height 0
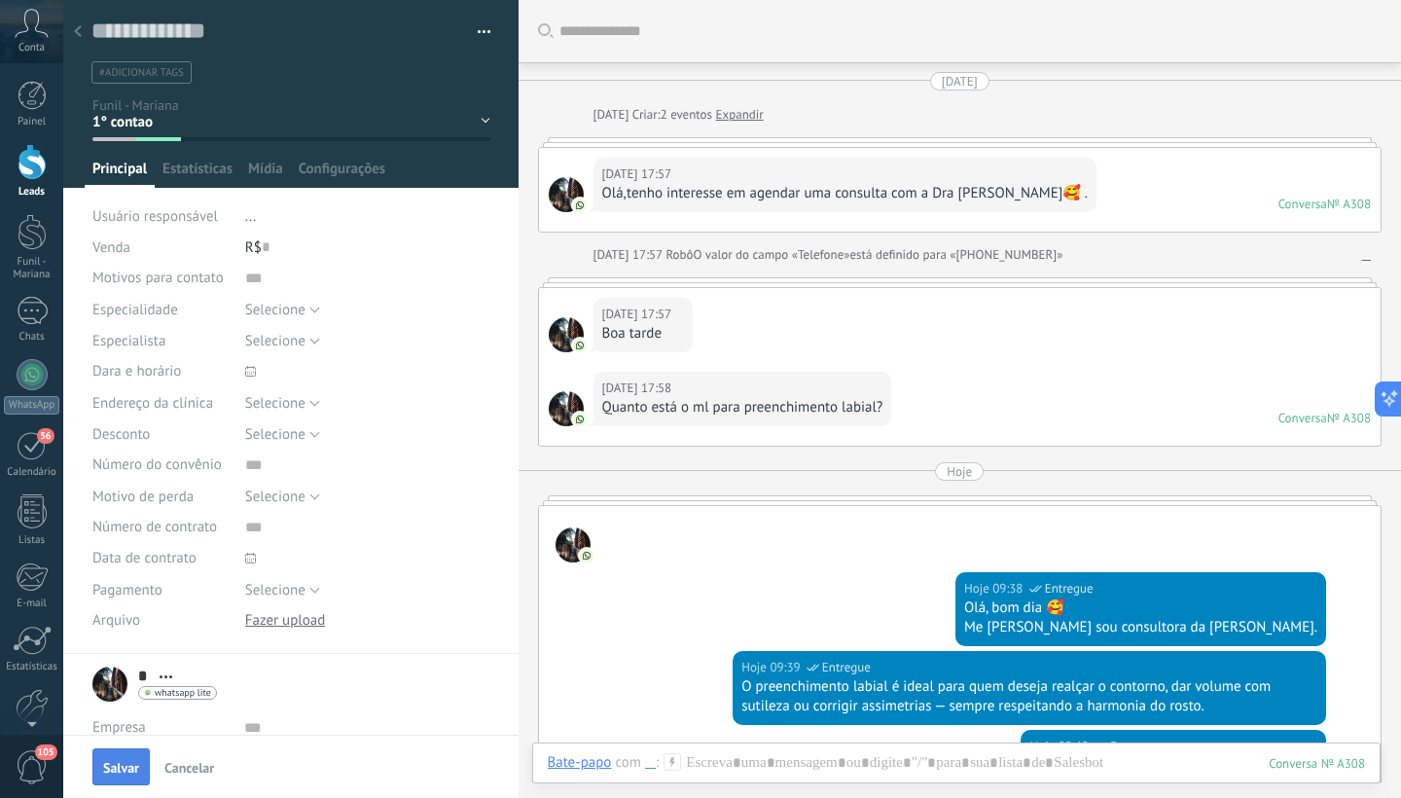
click at [123, 778] on button "Salvar" at bounding box center [120, 766] width 57 height 37
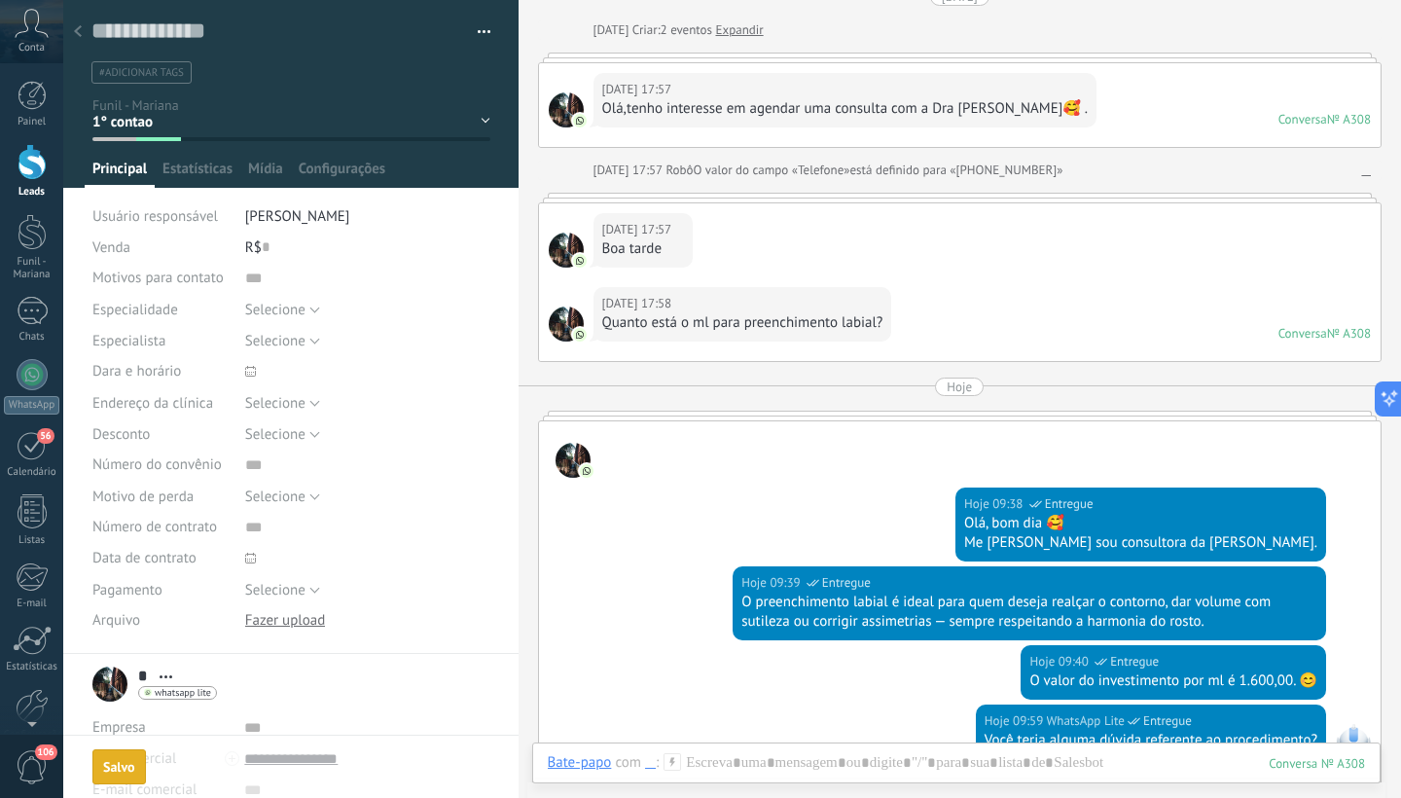
scroll to position [153, 0]
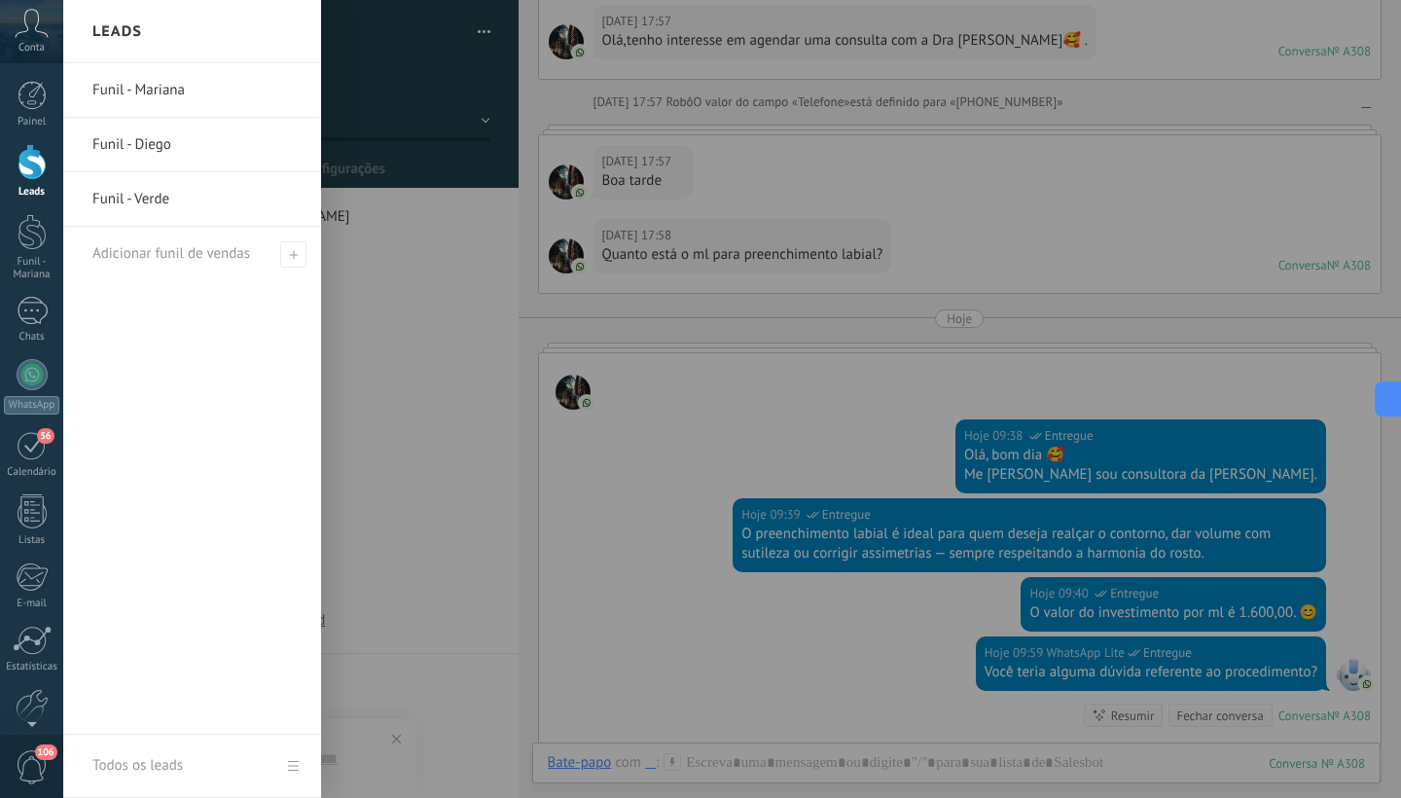
click at [29, 173] on div at bounding box center [32, 162] width 29 height 36
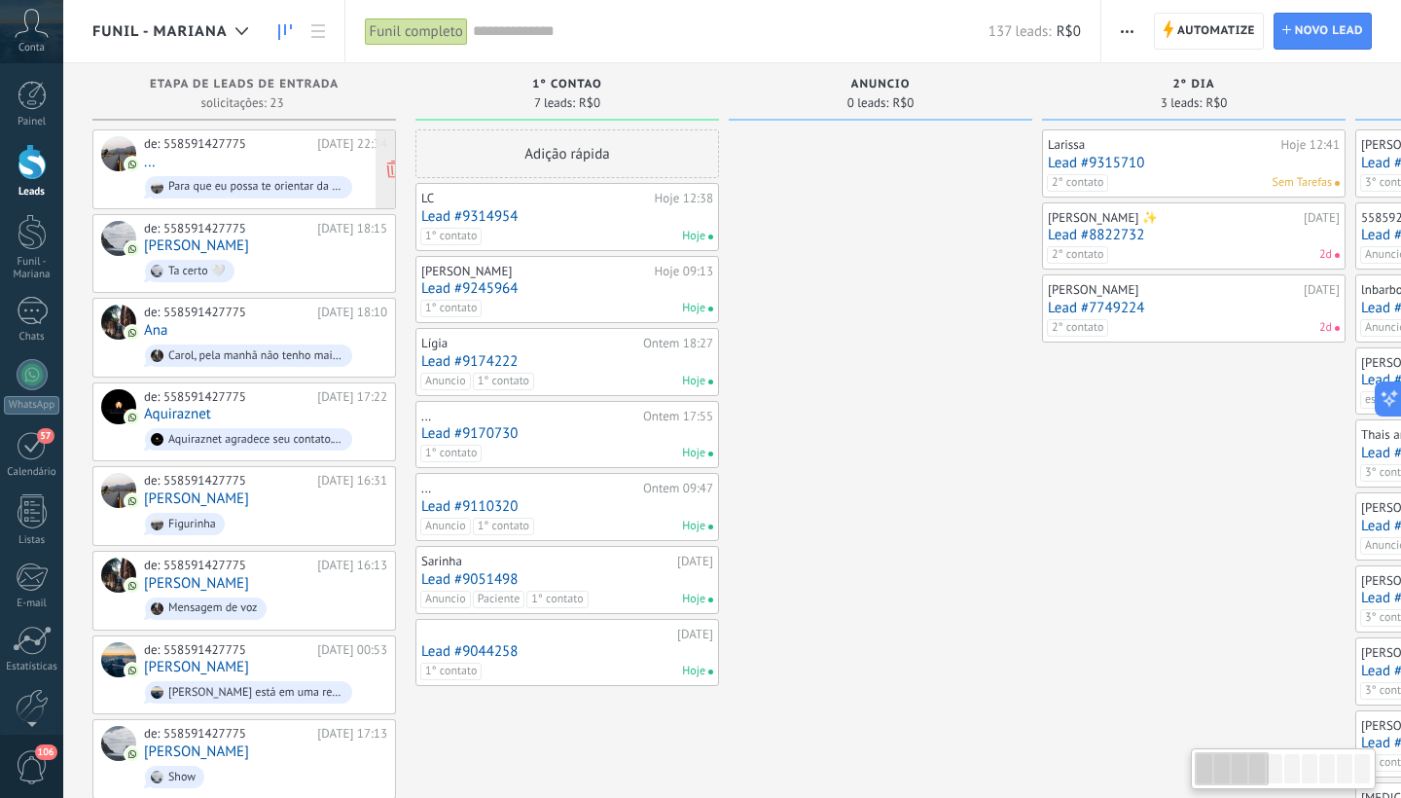
click at [278, 152] on div "de: 558591427775 [DATE] 22:34 ... Para que eu possa te orientar da melhor forma…" at bounding box center [265, 169] width 243 height 66
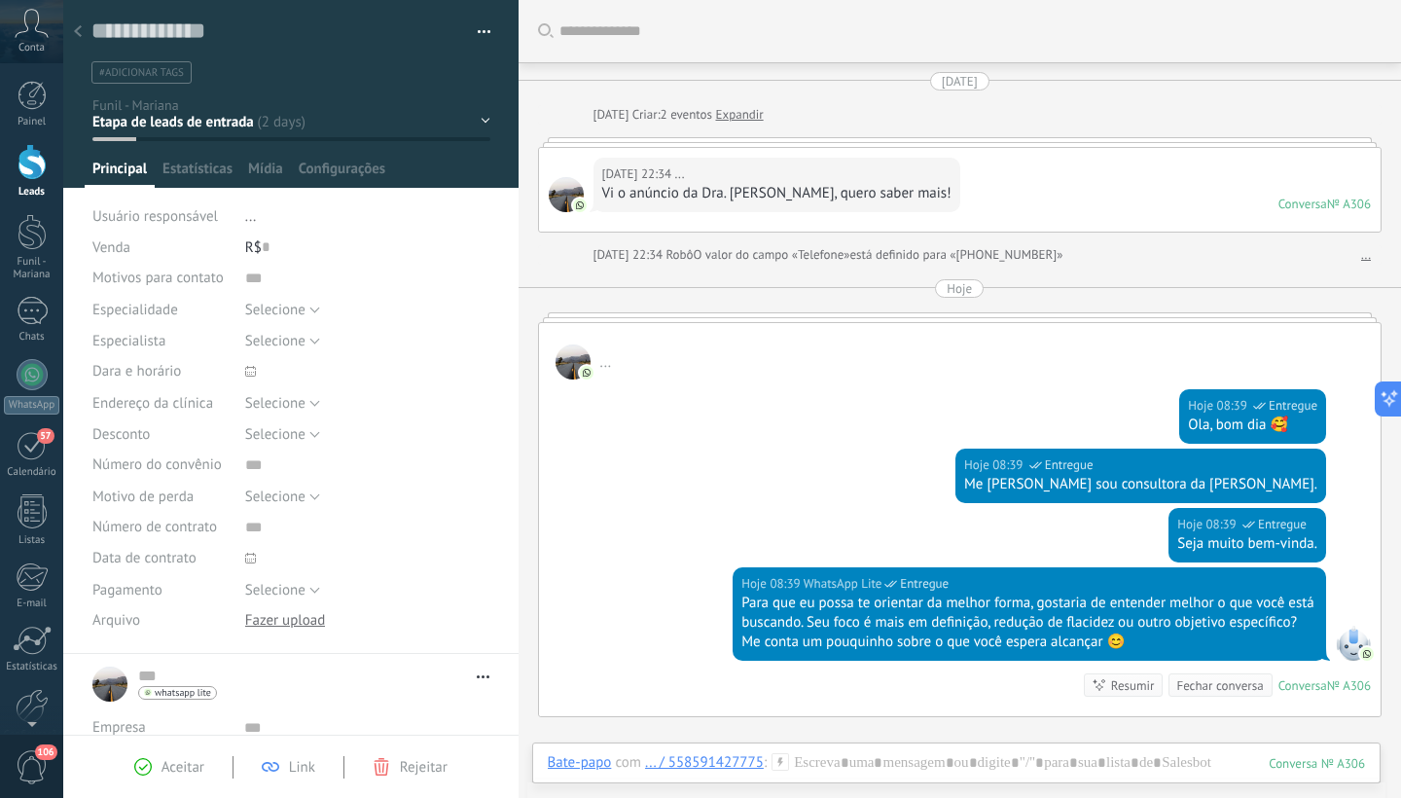
click at [152, 70] on span "#adicionar tags" at bounding box center [141, 73] width 85 height 14
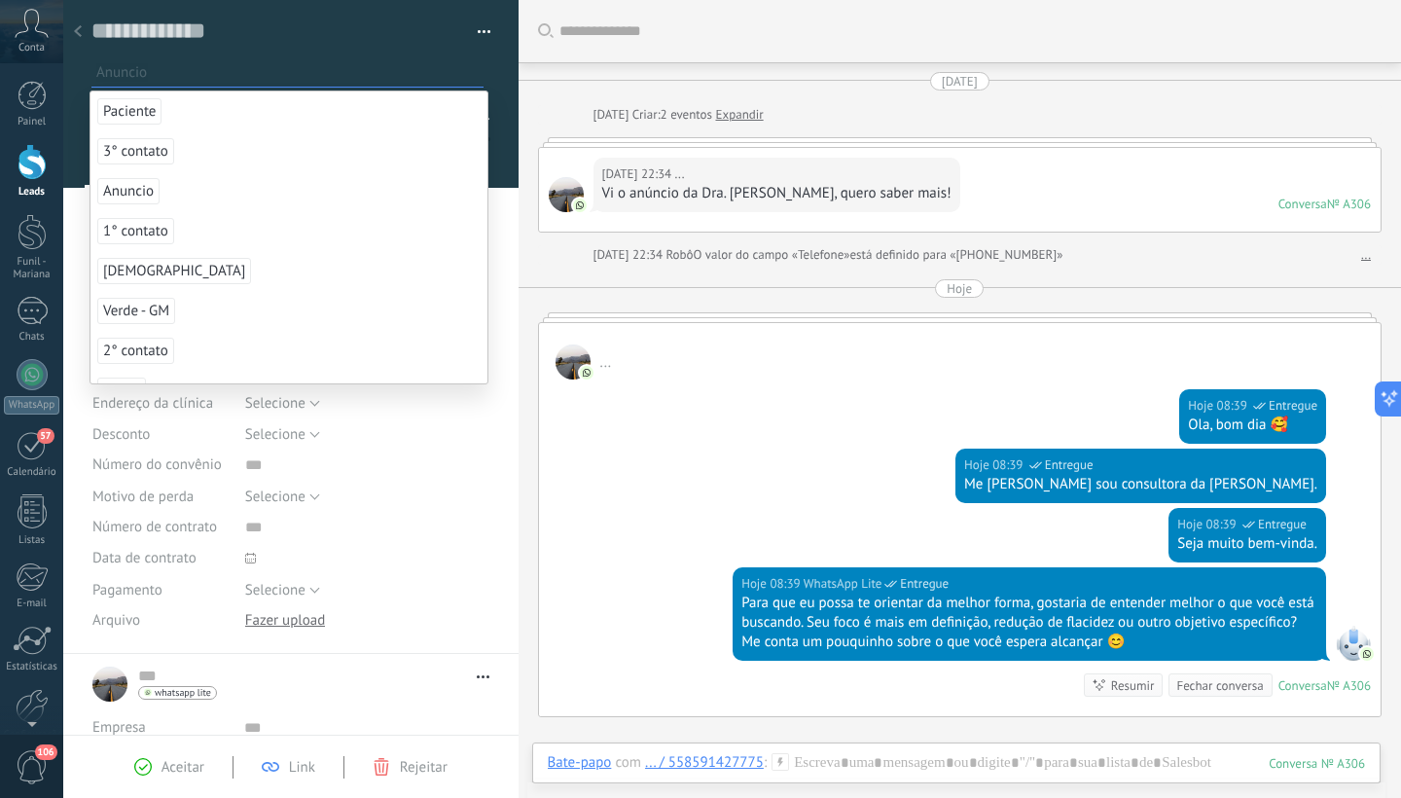
click at [138, 193] on span "Anuncio" at bounding box center [128, 191] width 62 height 26
click at [487, 87] on div at bounding box center [291, 94] width 456 height 188
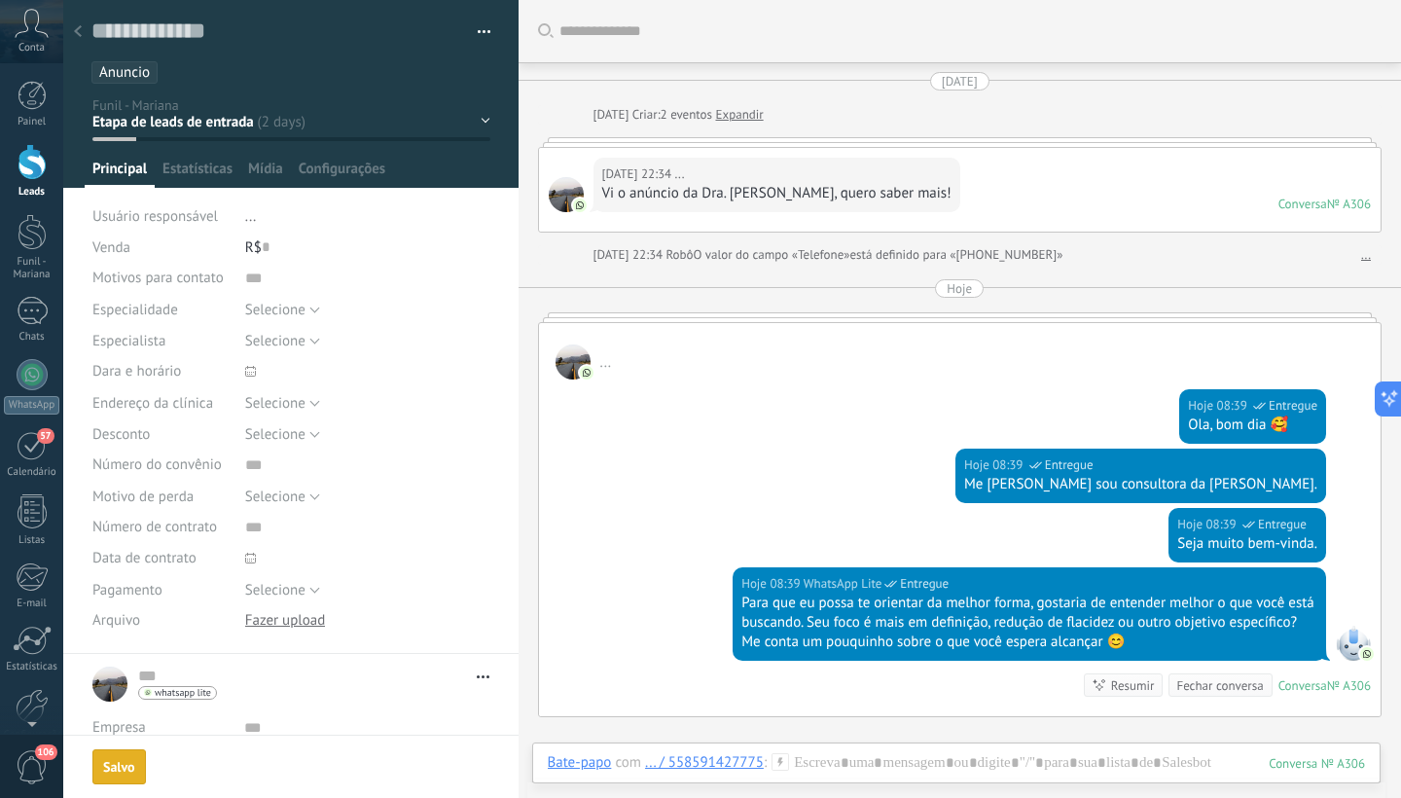
click at [0, 0] on div "1° contao [GEOGRAPHIC_DATA] 2° dia 7° dia Vácuo Negociando" at bounding box center [0, 0] width 0 height 0
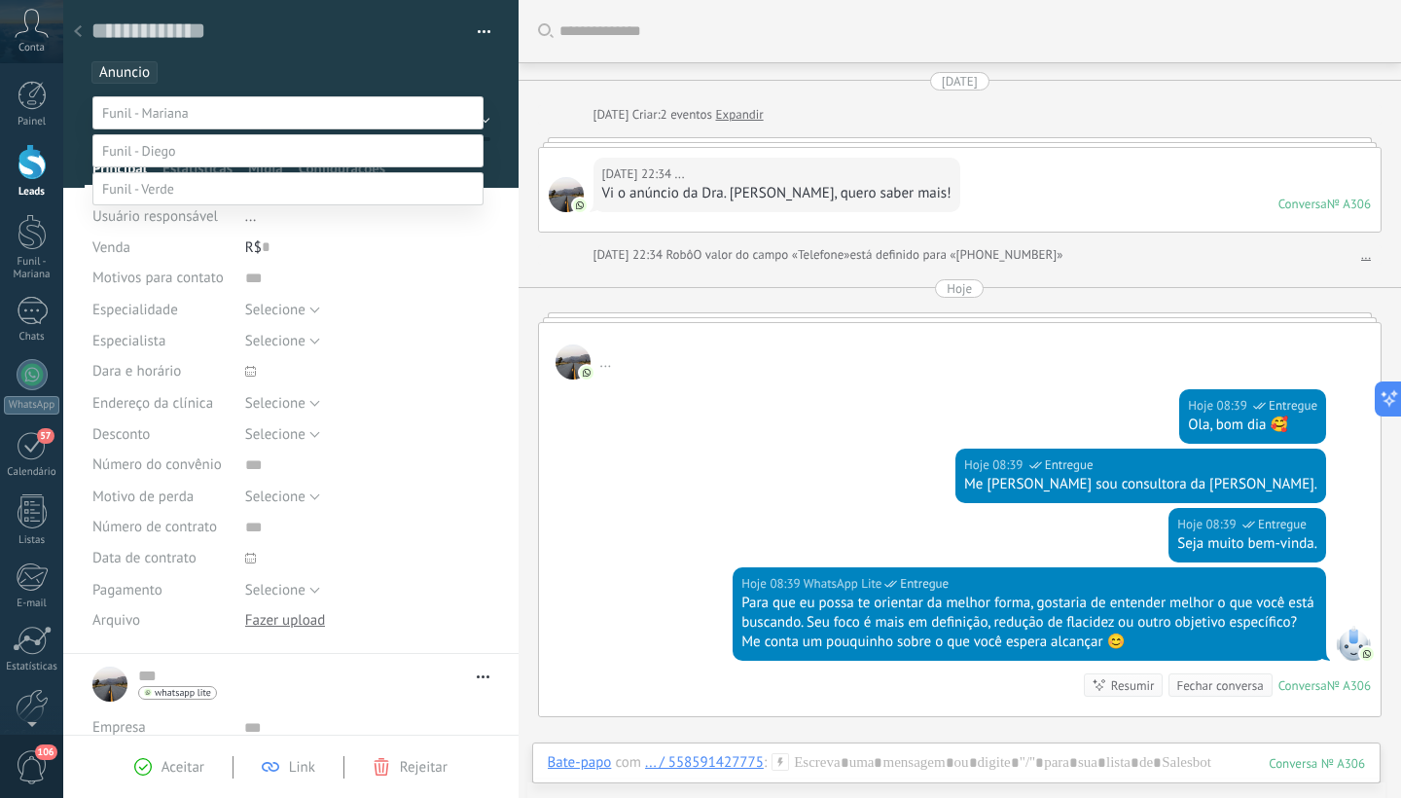
click at [0, 0] on label "1° contao" at bounding box center [0, 0] width 0 height 0
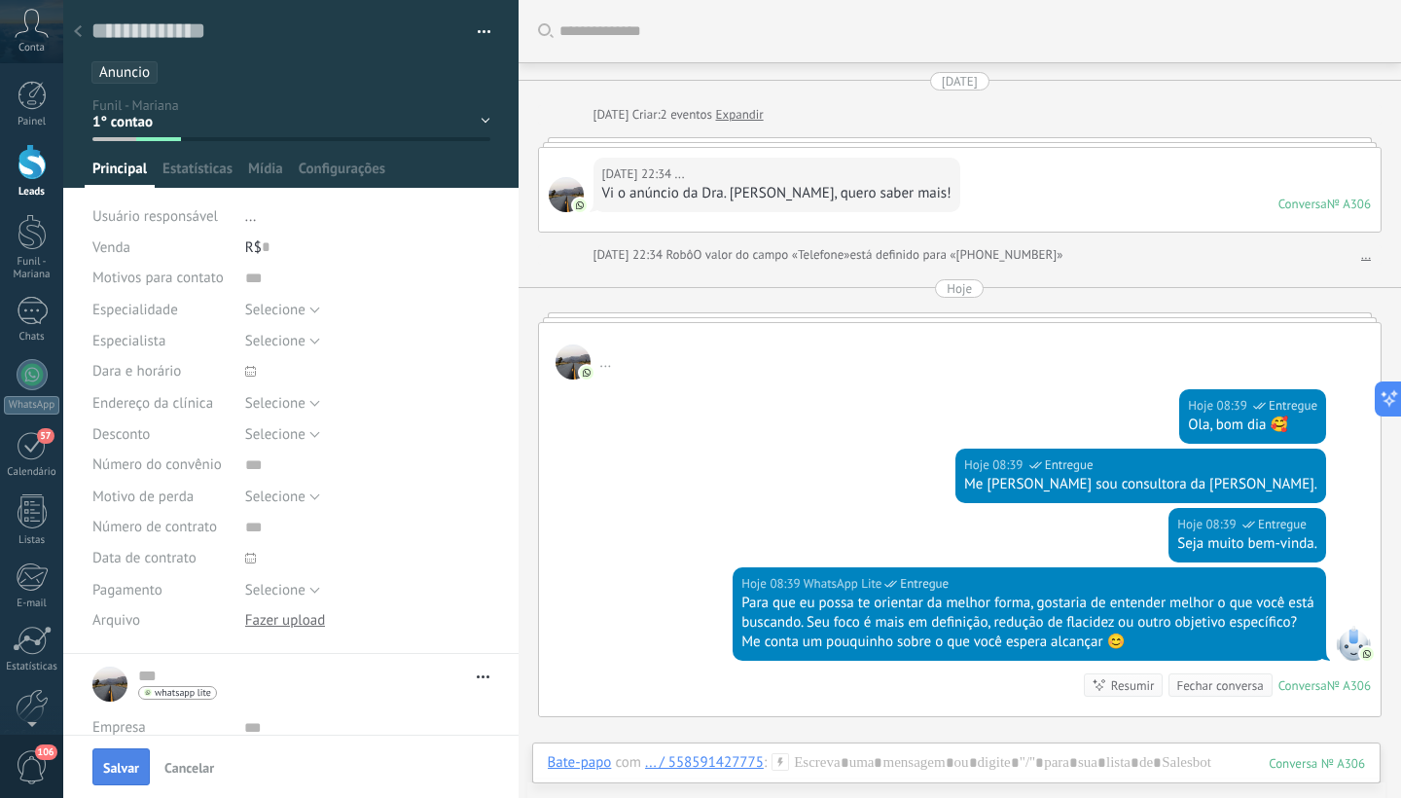
click at [119, 764] on span "Salvar" at bounding box center [121, 768] width 36 height 14
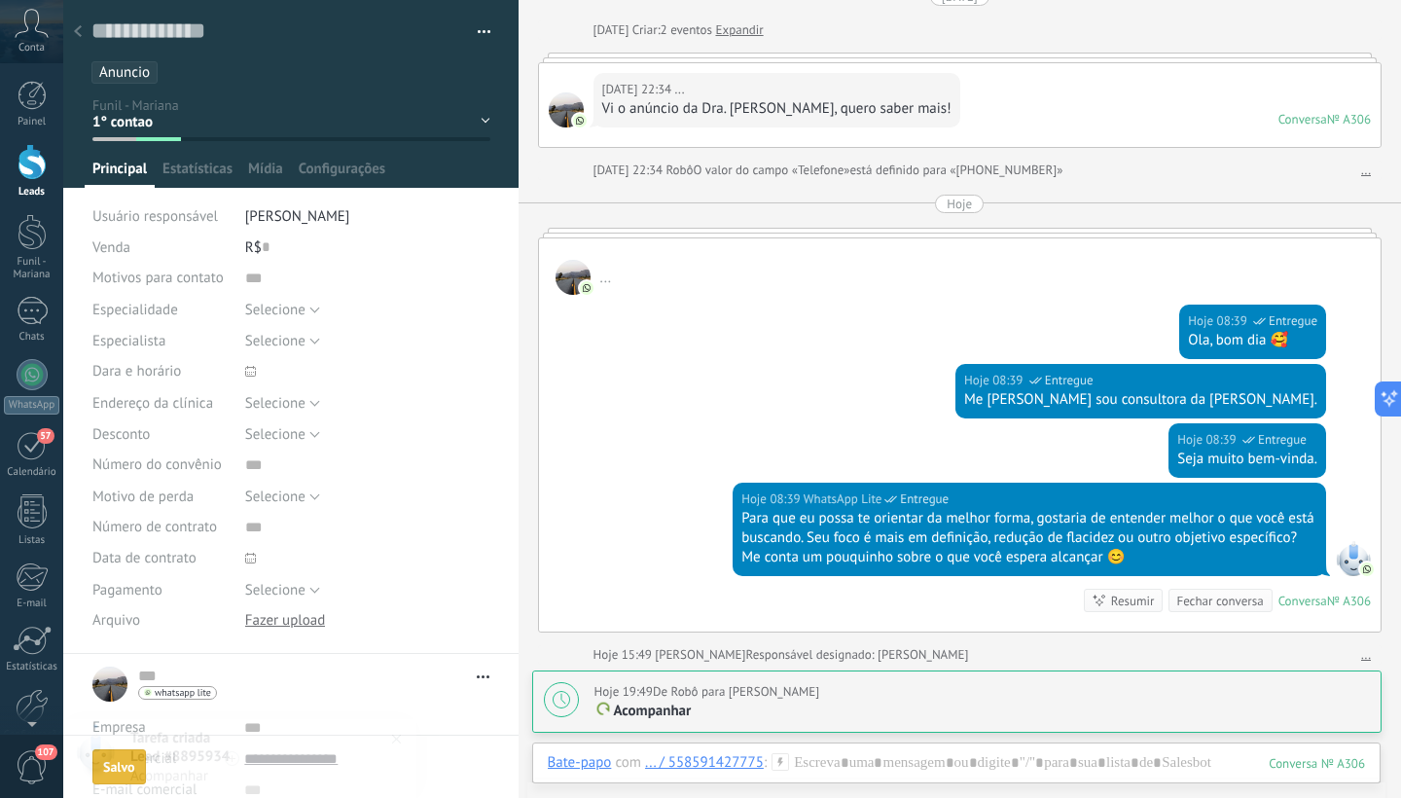
scroll to position [153, 0]
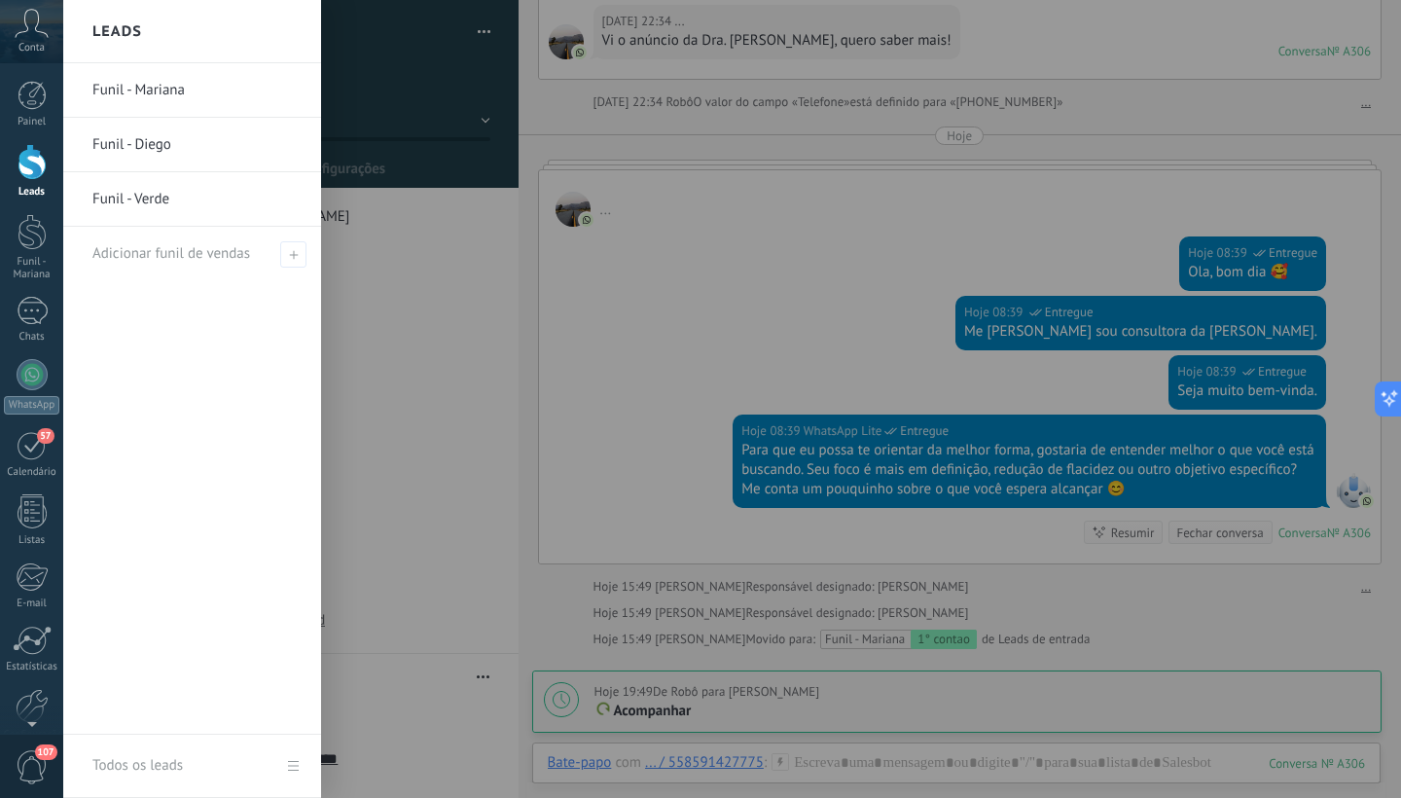
click at [29, 162] on div at bounding box center [32, 162] width 29 height 36
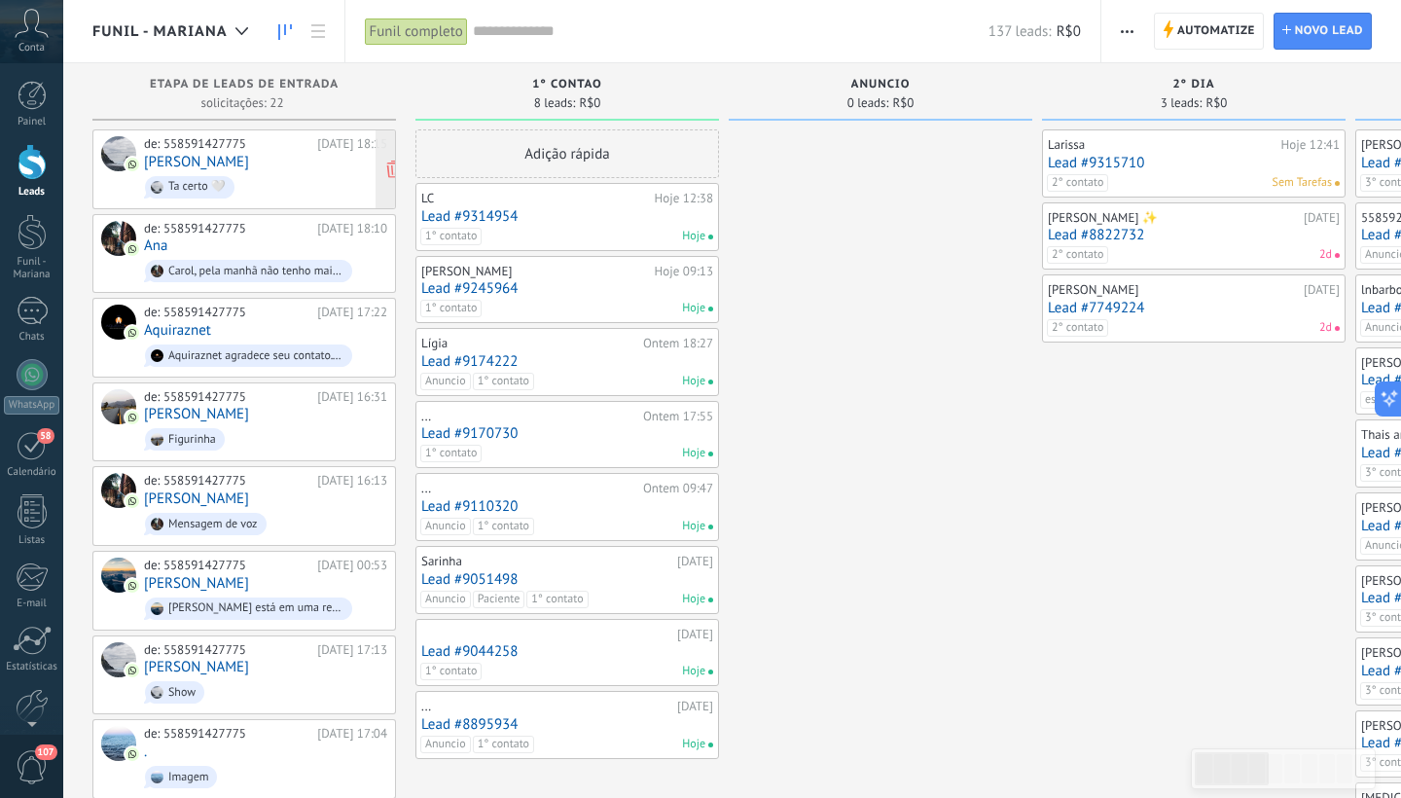
click at [262, 175] on span "Ta certo 🤍" at bounding box center [265, 187] width 243 height 30
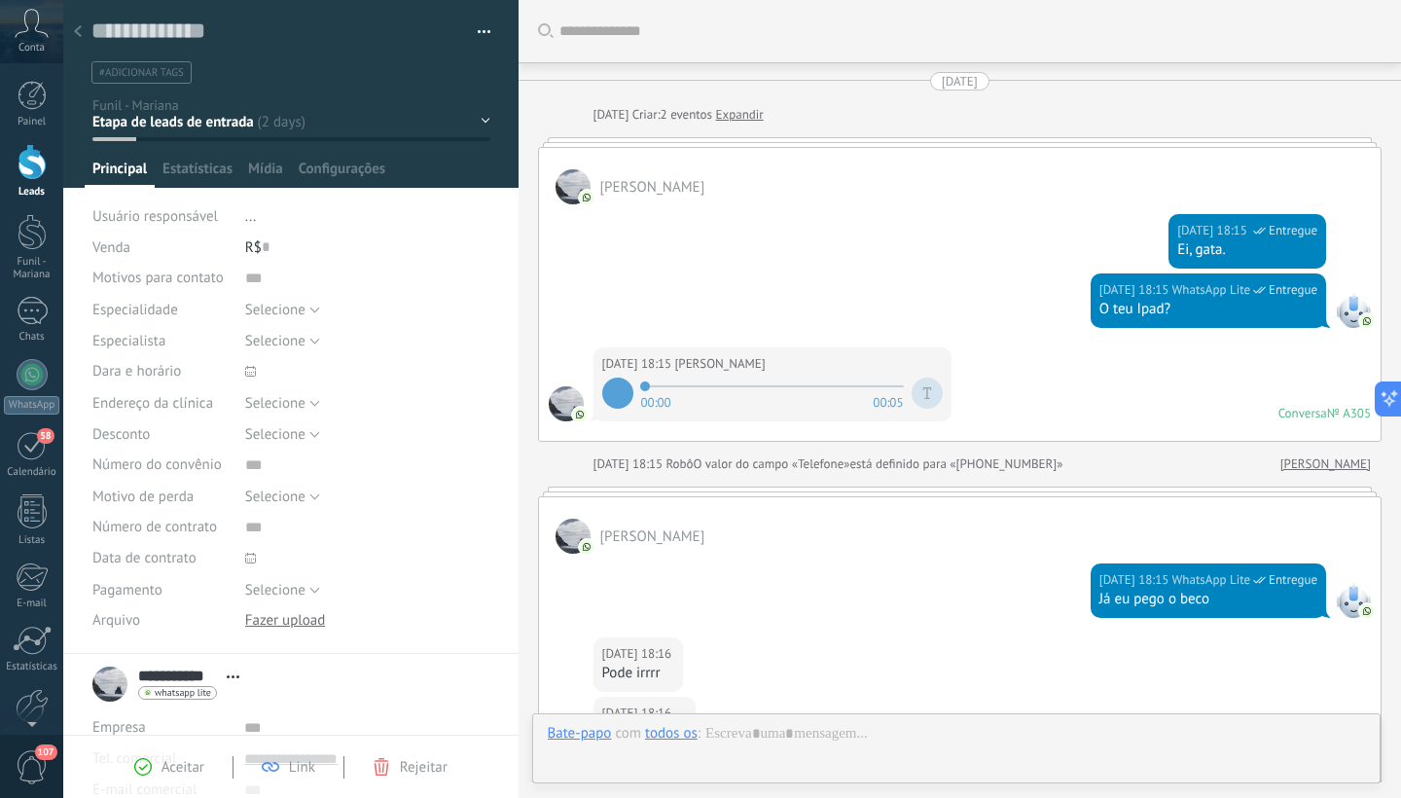
scroll to position [580, 0]
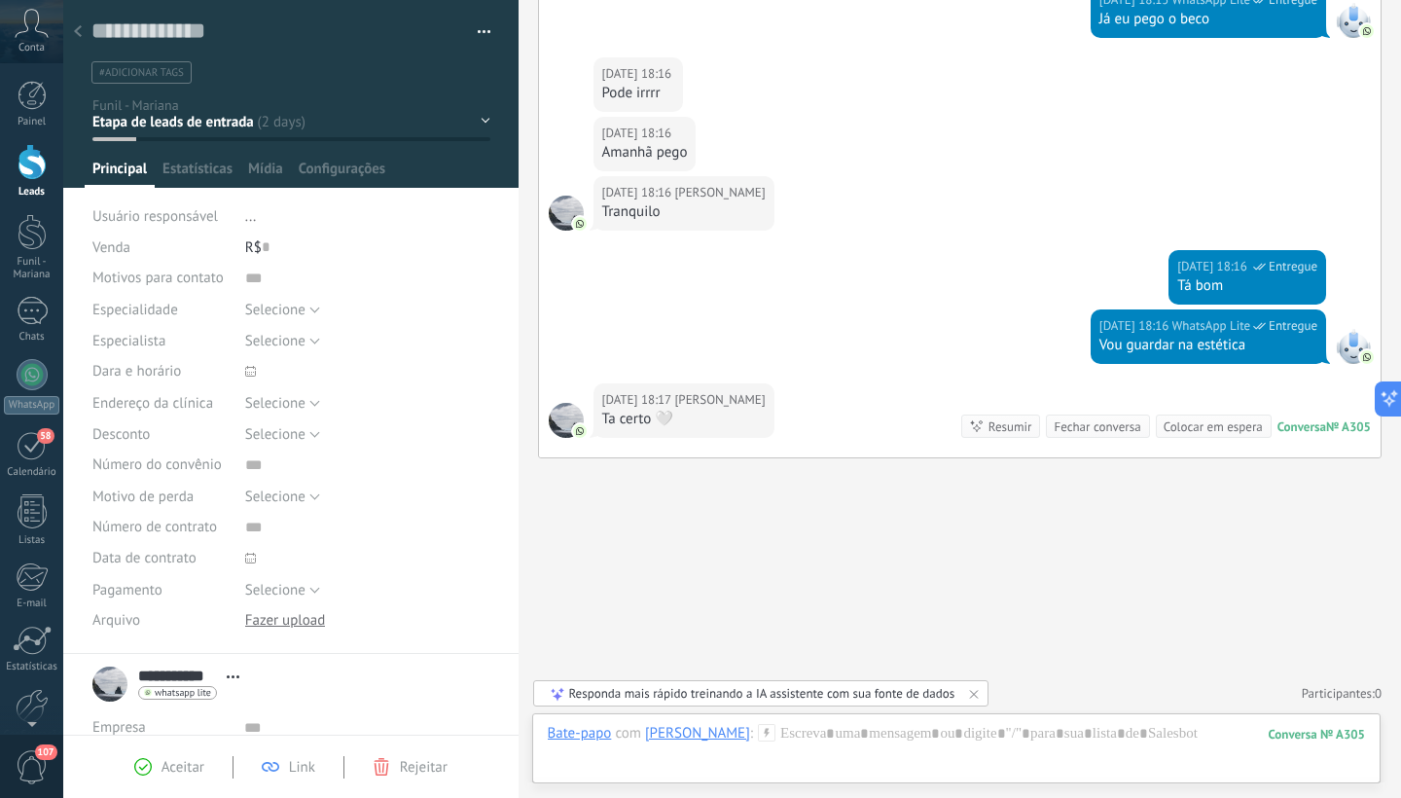
click at [0, 0] on div "1° contao [GEOGRAPHIC_DATA] 2° dia 7° dia Vácuo Negociando" at bounding box center [0, 0] width 0 height 0
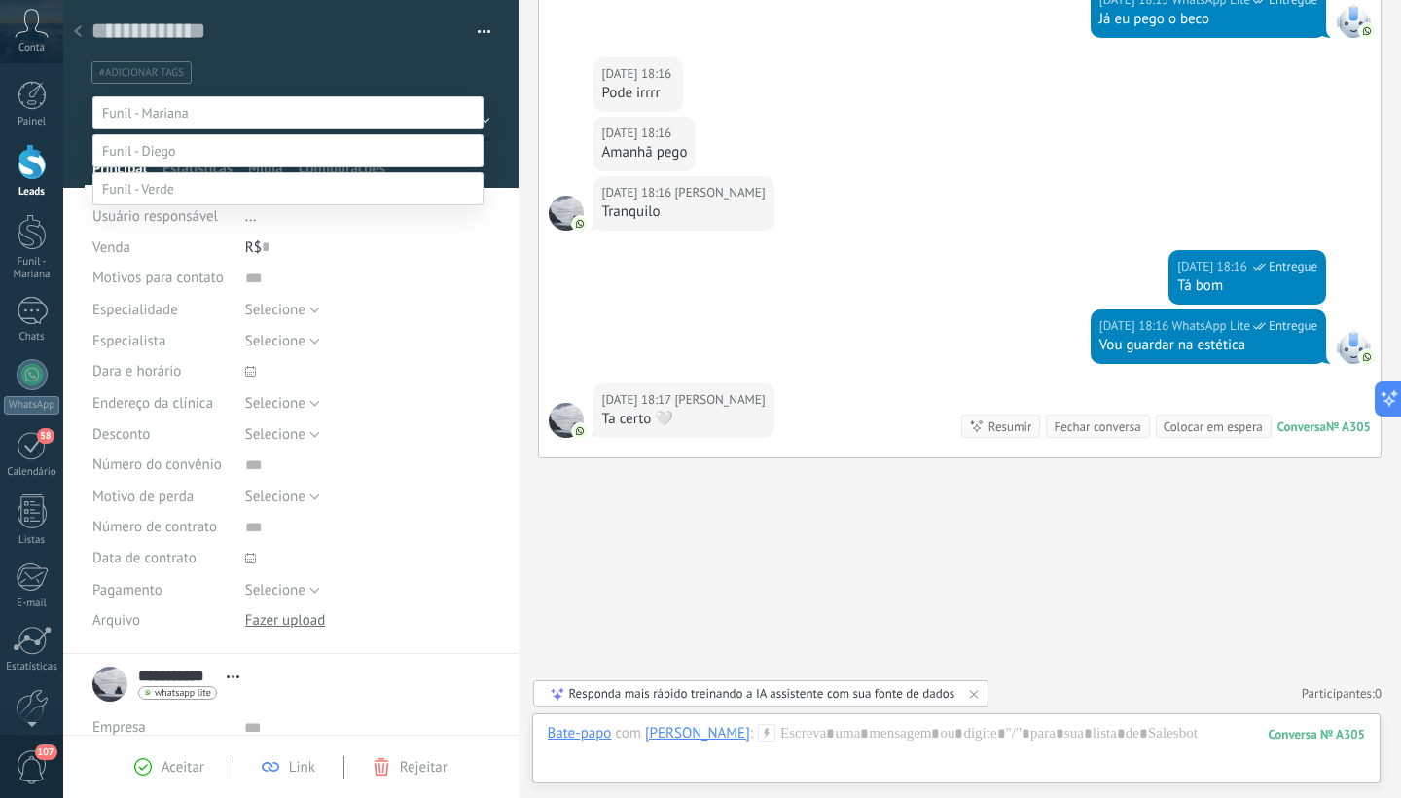
click at [0, 0] on label "Paciente" at bounding box center [0, 0] width 0 height 0
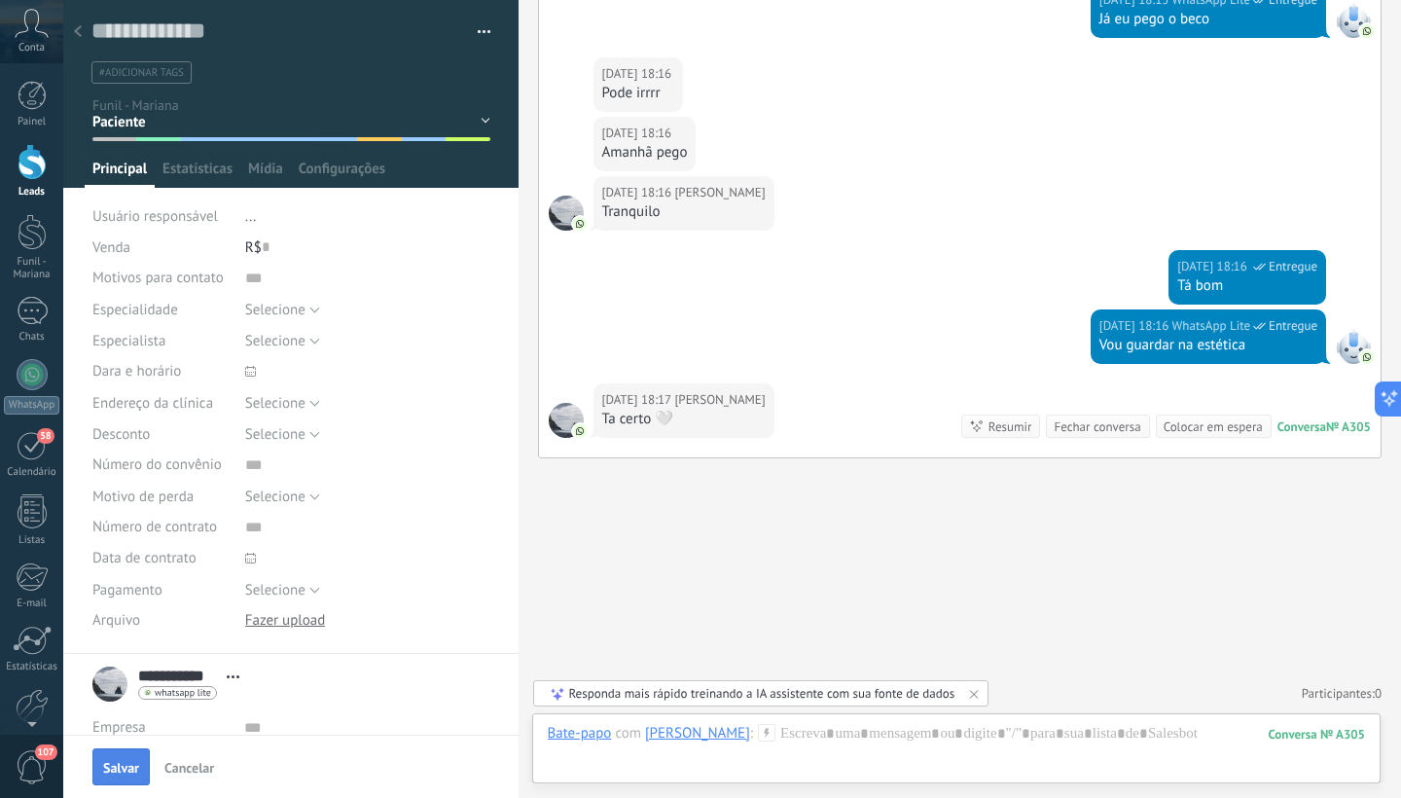
click at [117, 773] on span "Salvar" at bounding box center [121, 768] width 36 height 14
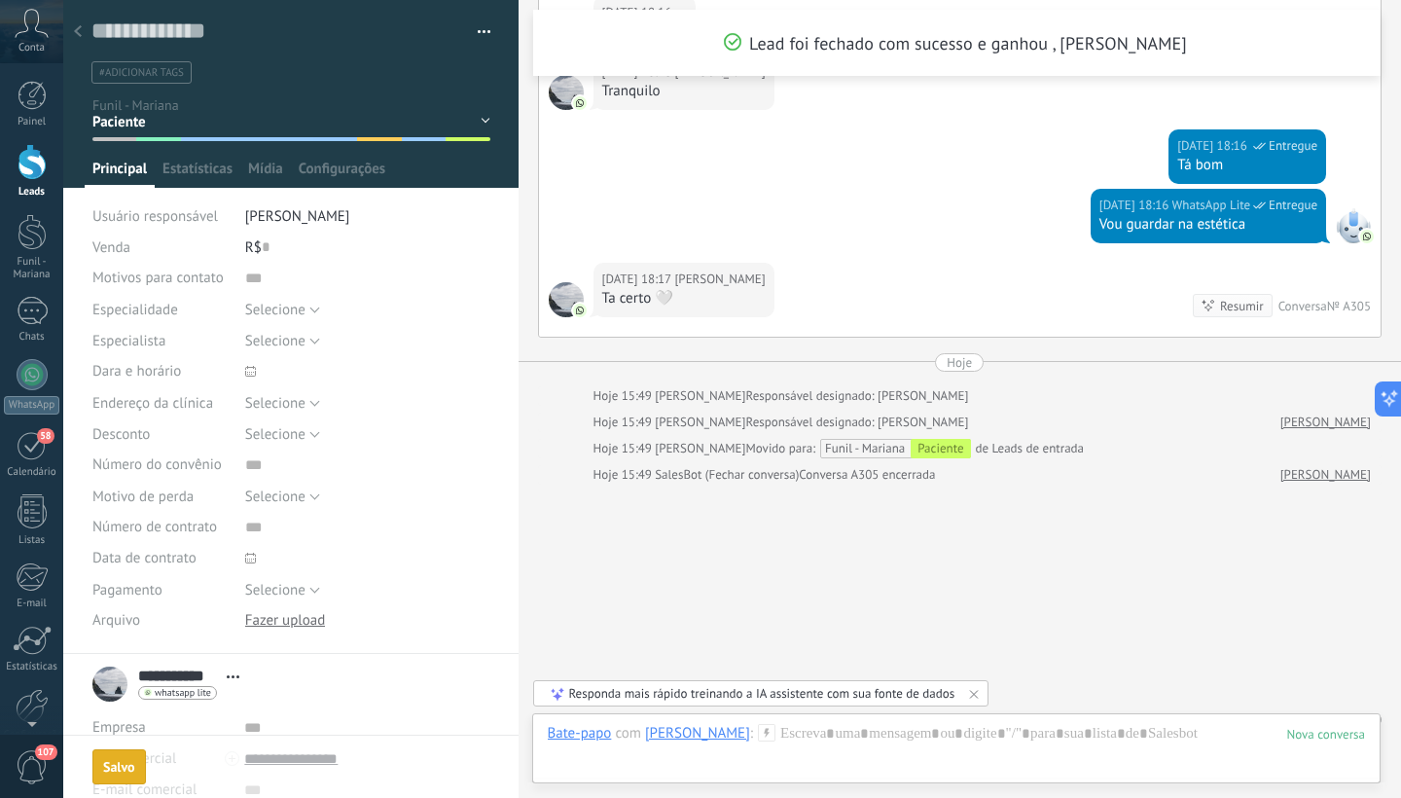
scroll to position [807, 0]
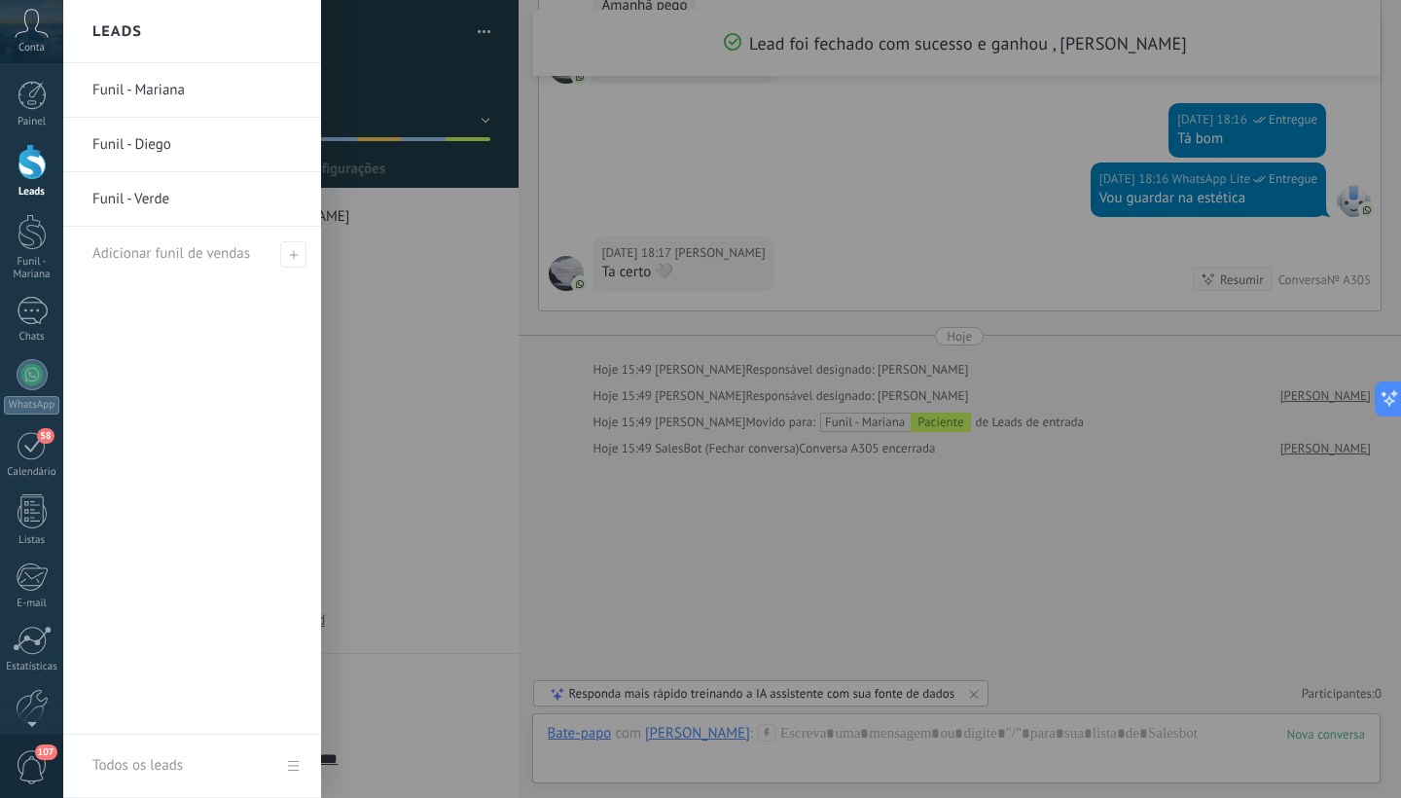
click at [30, 165] on div at bounding box center [32, 162] width 29 height 36
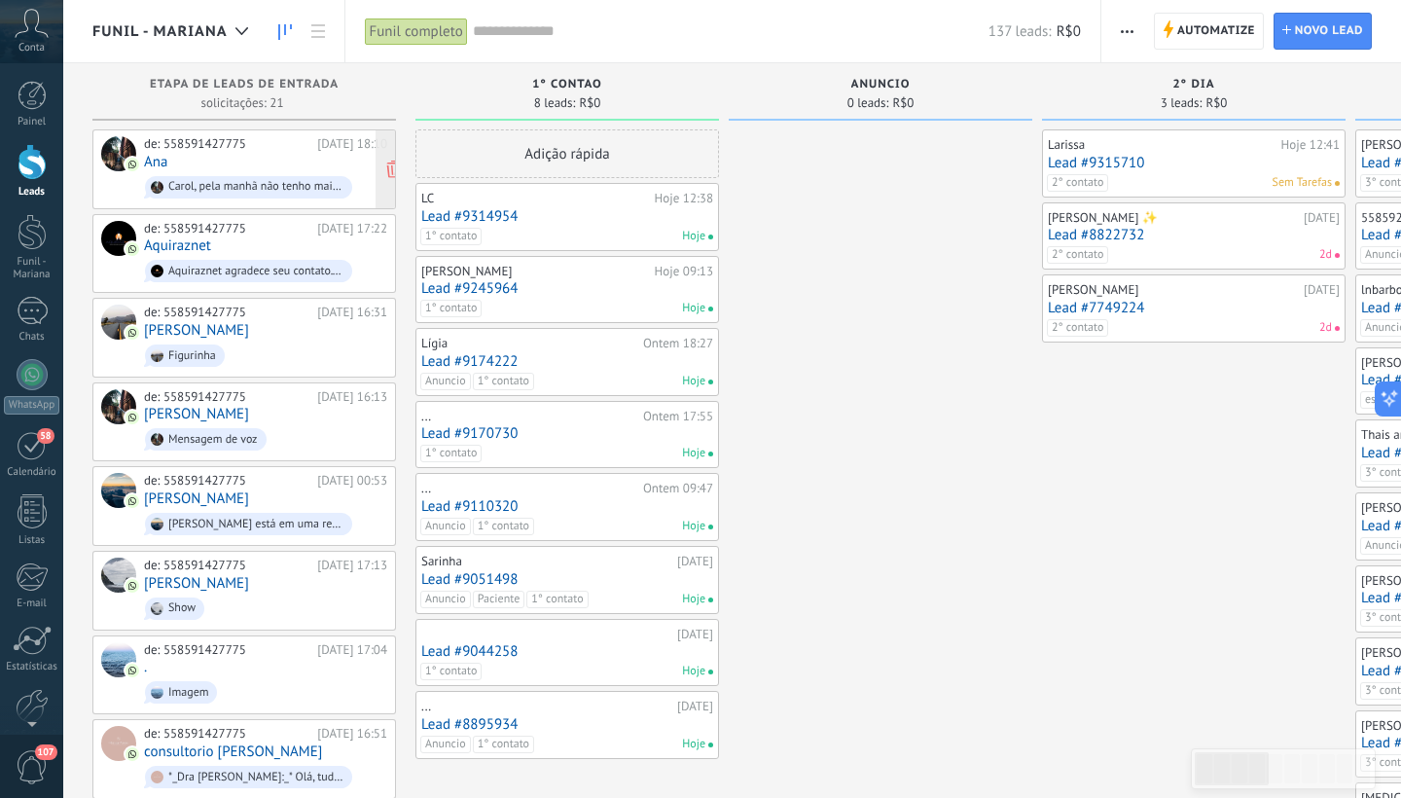
click at [243, 172] on span "Carol, pela manhã não tenho mais horário disponível 🥹" at bounding box center [265, 187] width 243 height 30
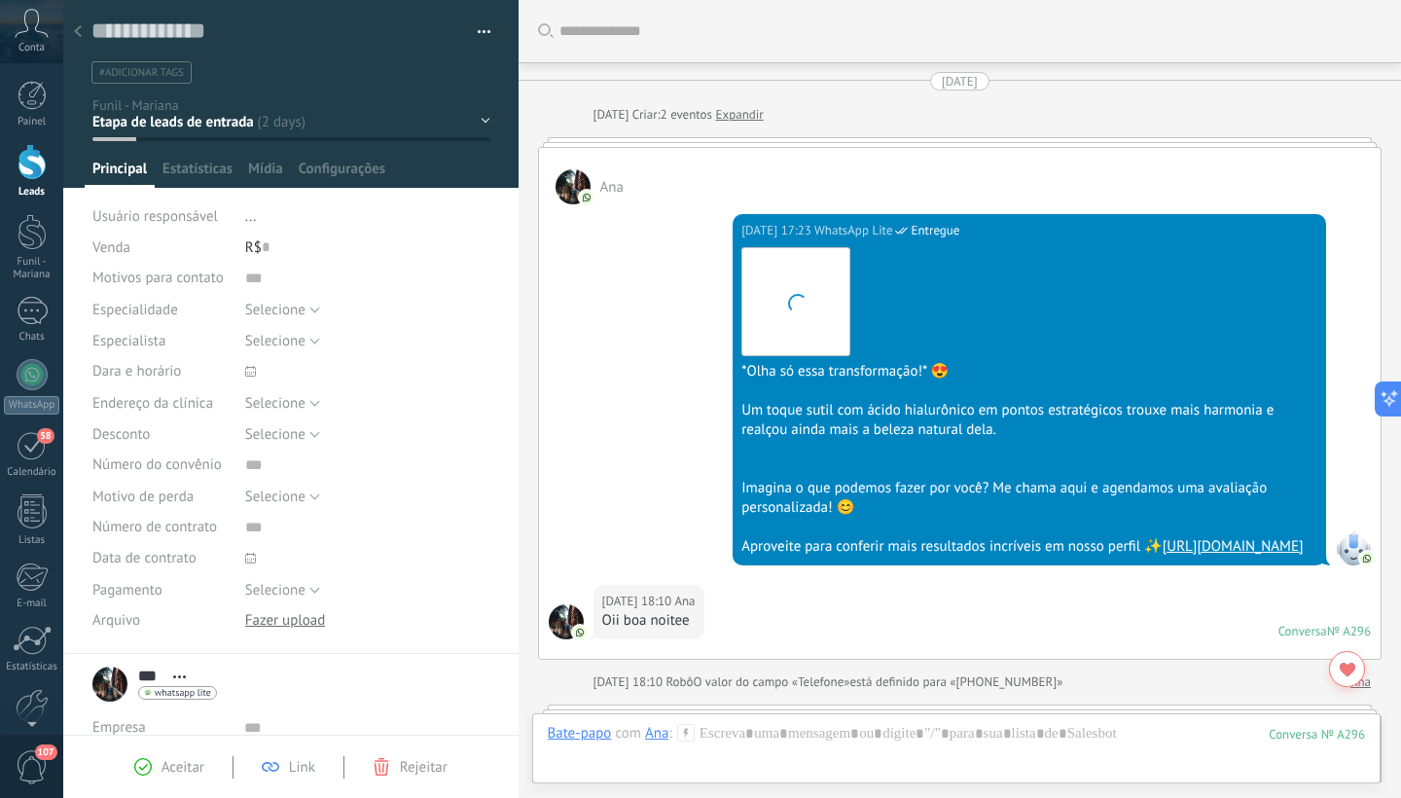
scroll to position [2687, 0]
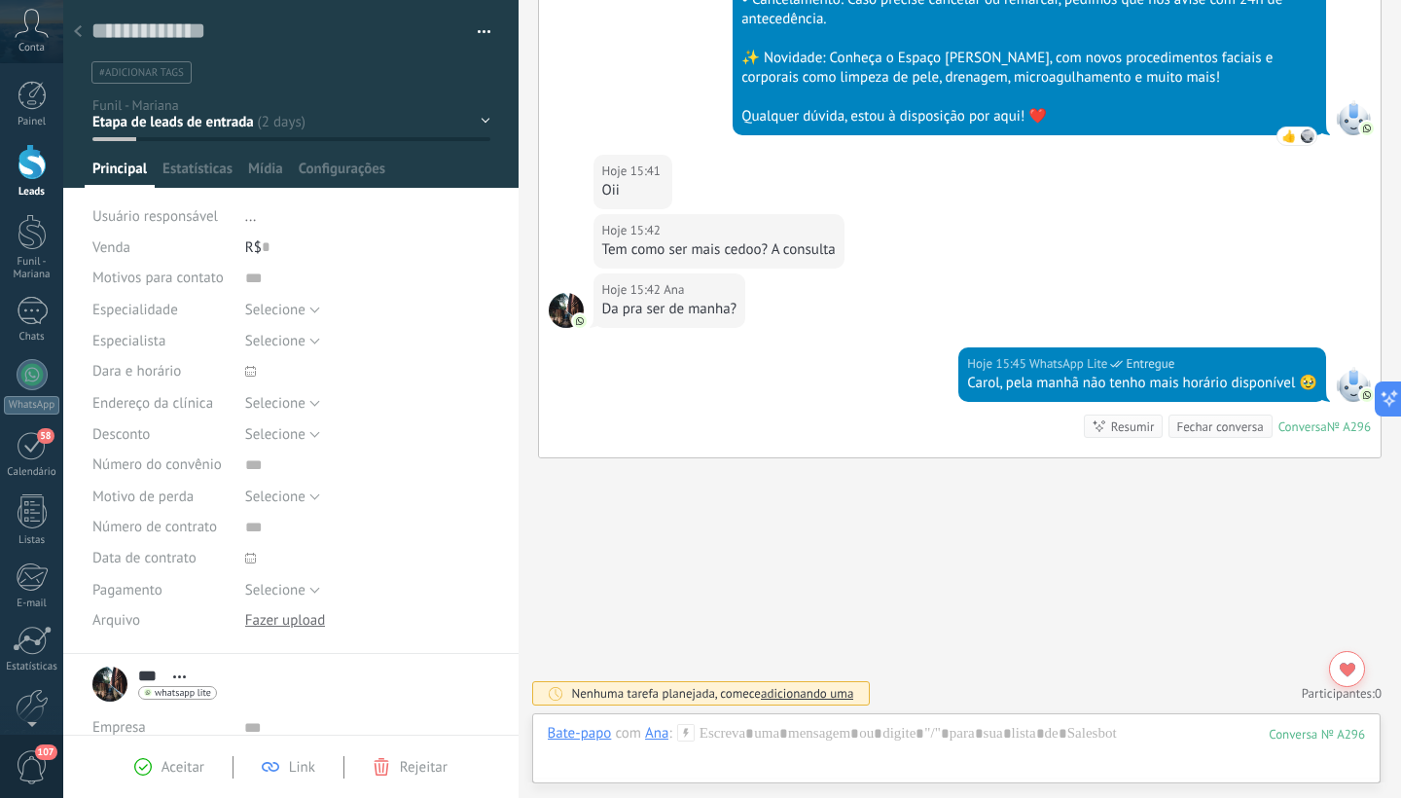
click at [0, 0] on div "1° contao [GEOGRAPHIC_DATA] 2° dia 7° dia Vácuo Negociando" at bounding box center [0, 0] width 0 height 0
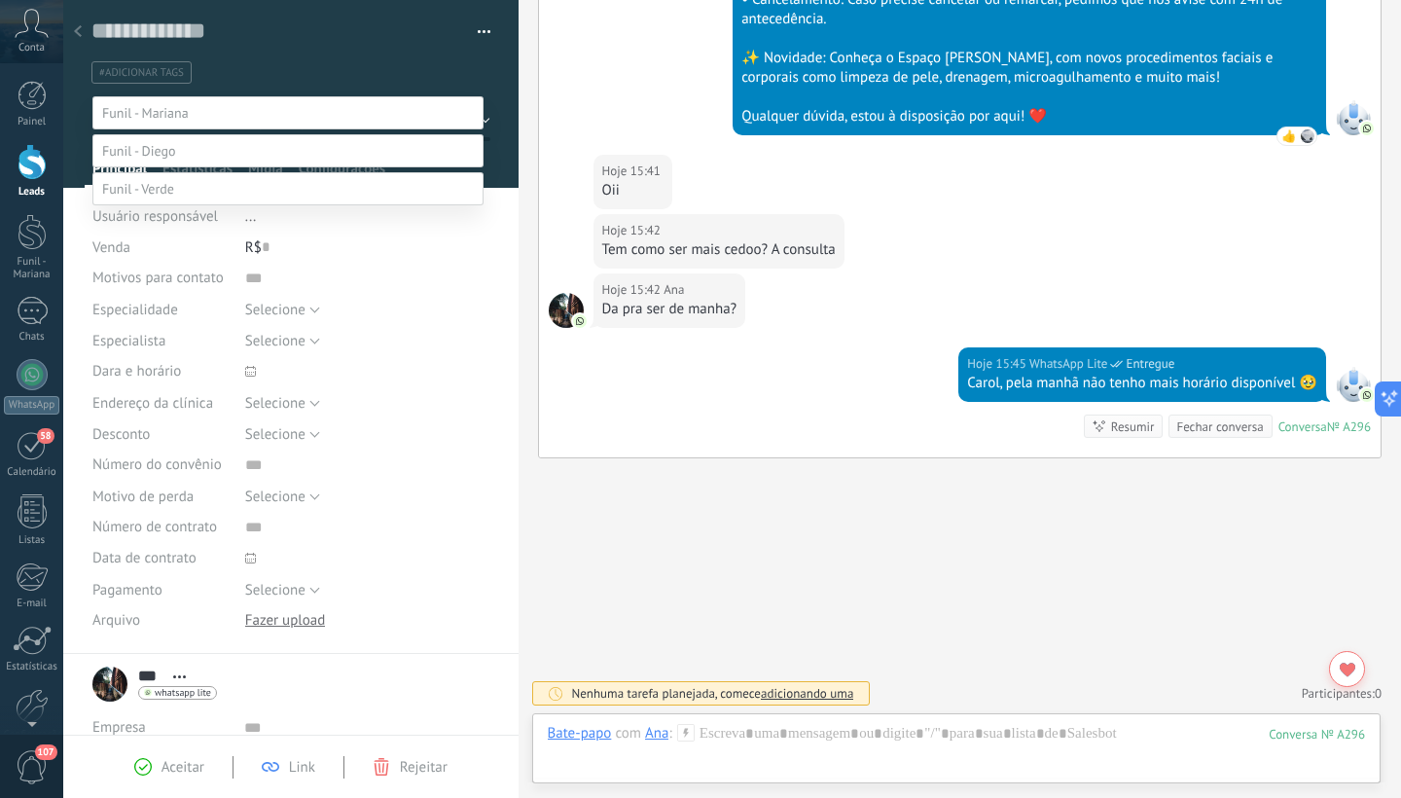
click at [0, 0] on label "Paciente" at bounding box center [0, 0] width 0 height 0
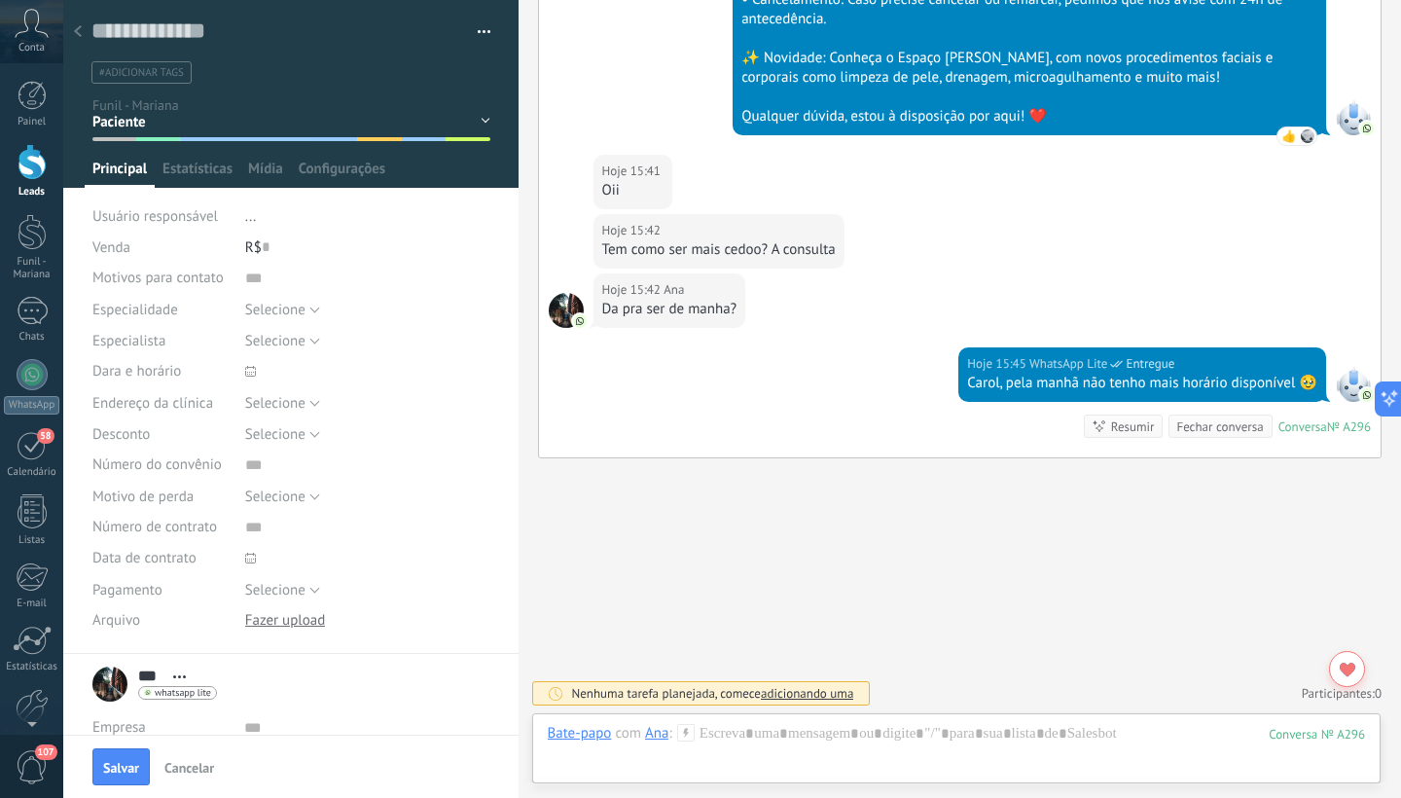
click at [146, 74] on span "#adicionar tags" at bounding box center [141, 73] width 85 height 14
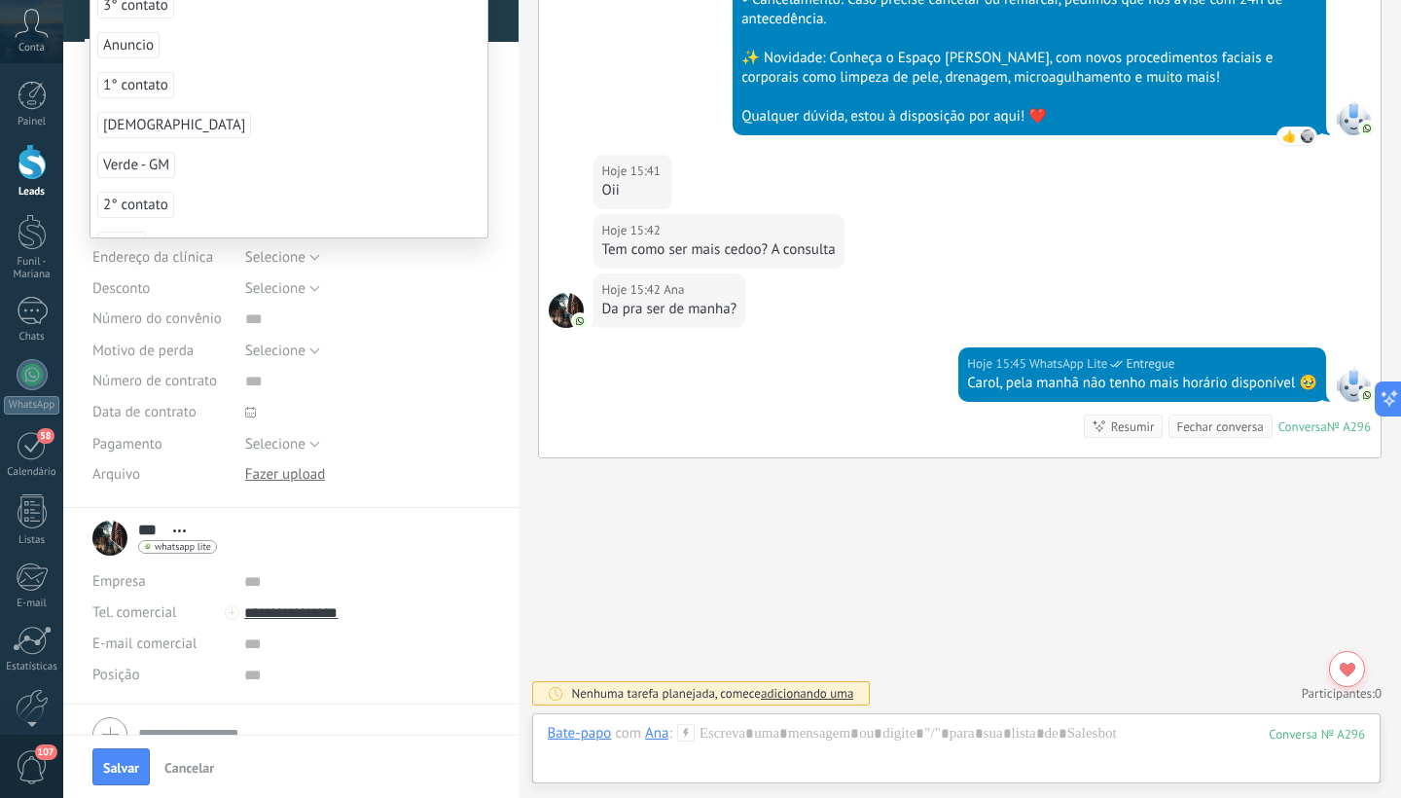
scroll to position [0, 0]
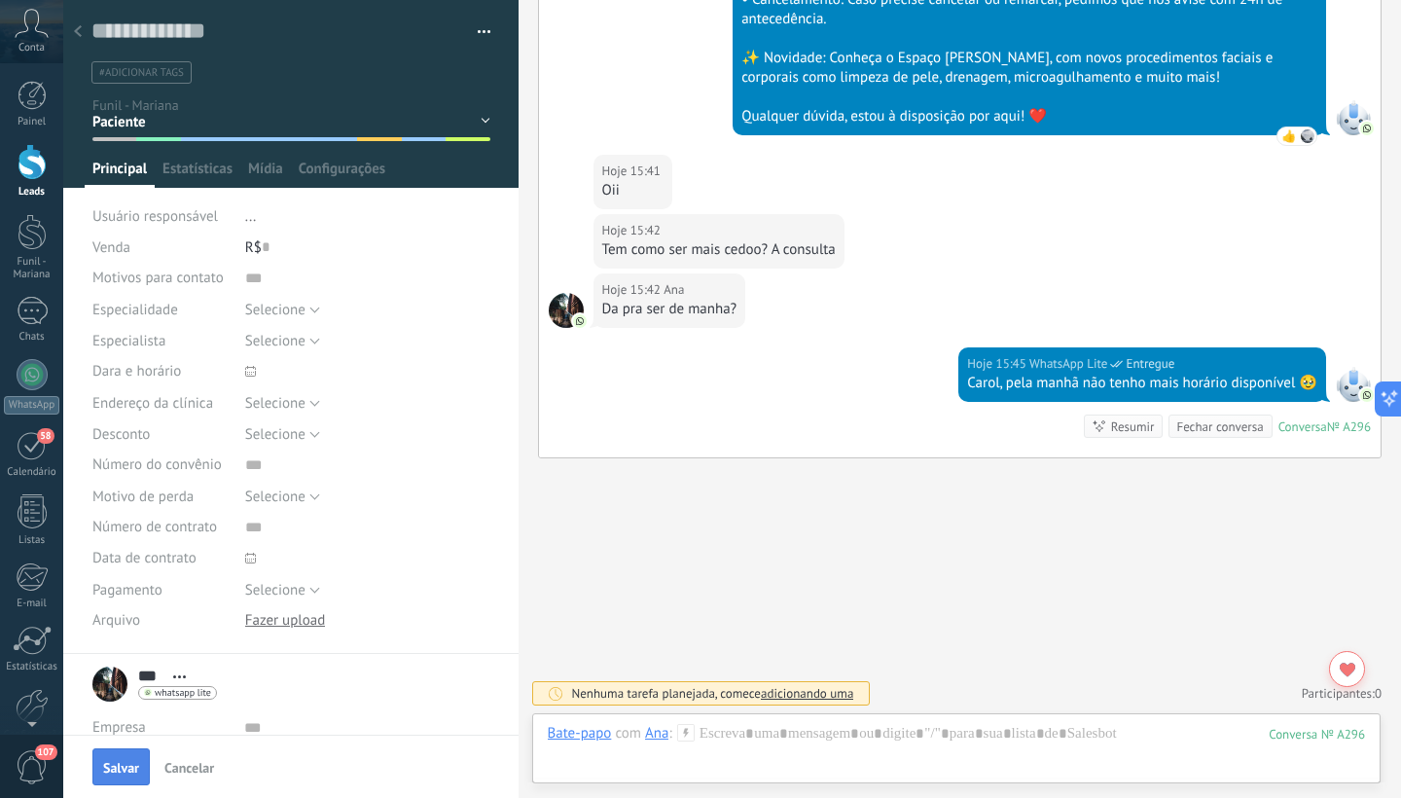
click at [115, 760] on button "Salvar" at bounding box center [120, 766] width 57 height 37
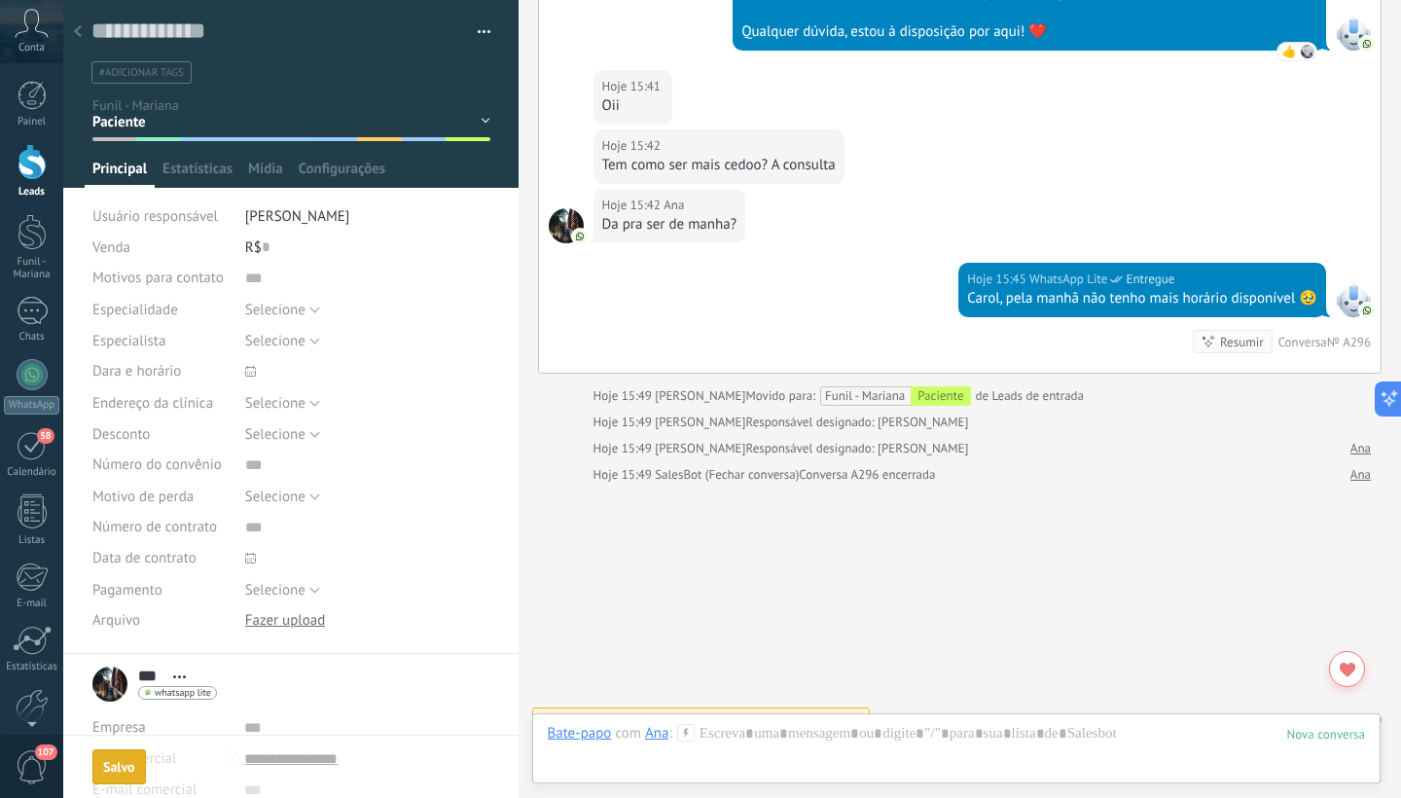
scroll to position [2798, 0]
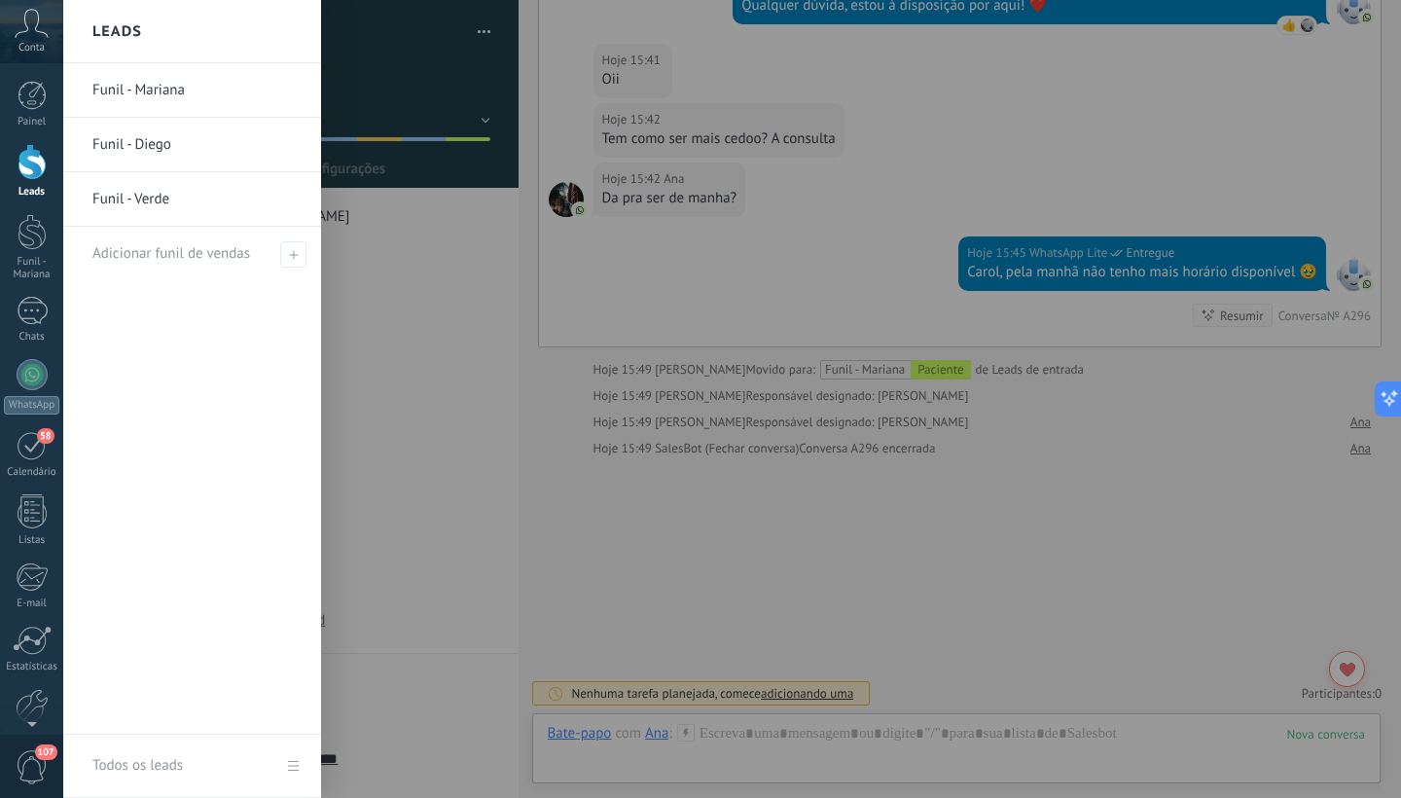
click at [25, 166] on div at bounding box center [32, 162] width 29 height 36
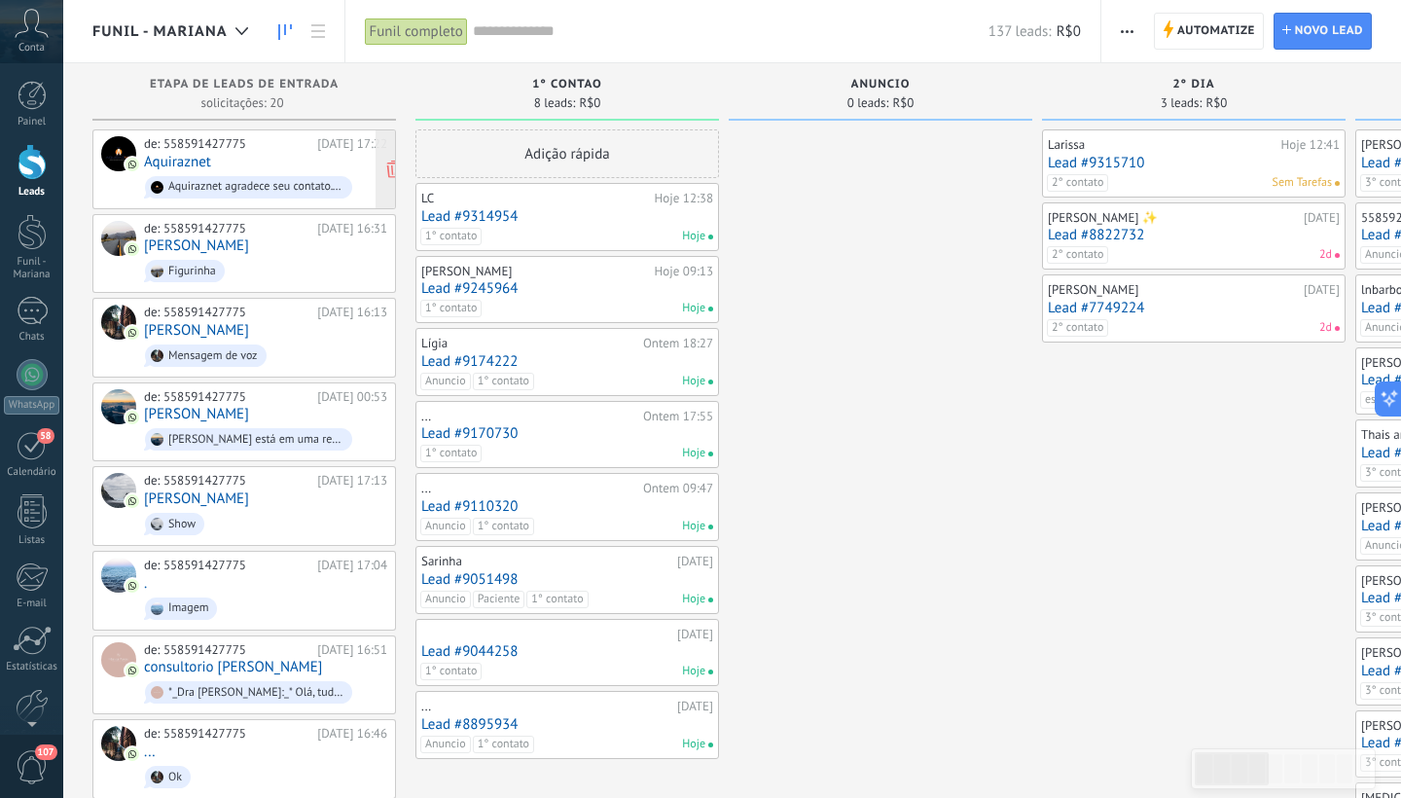
click at [231, 173] on span "Aquiraznet agradece seu contato. Como podemos ajudar?" at bounding box center [265, 187] width 243 height 30
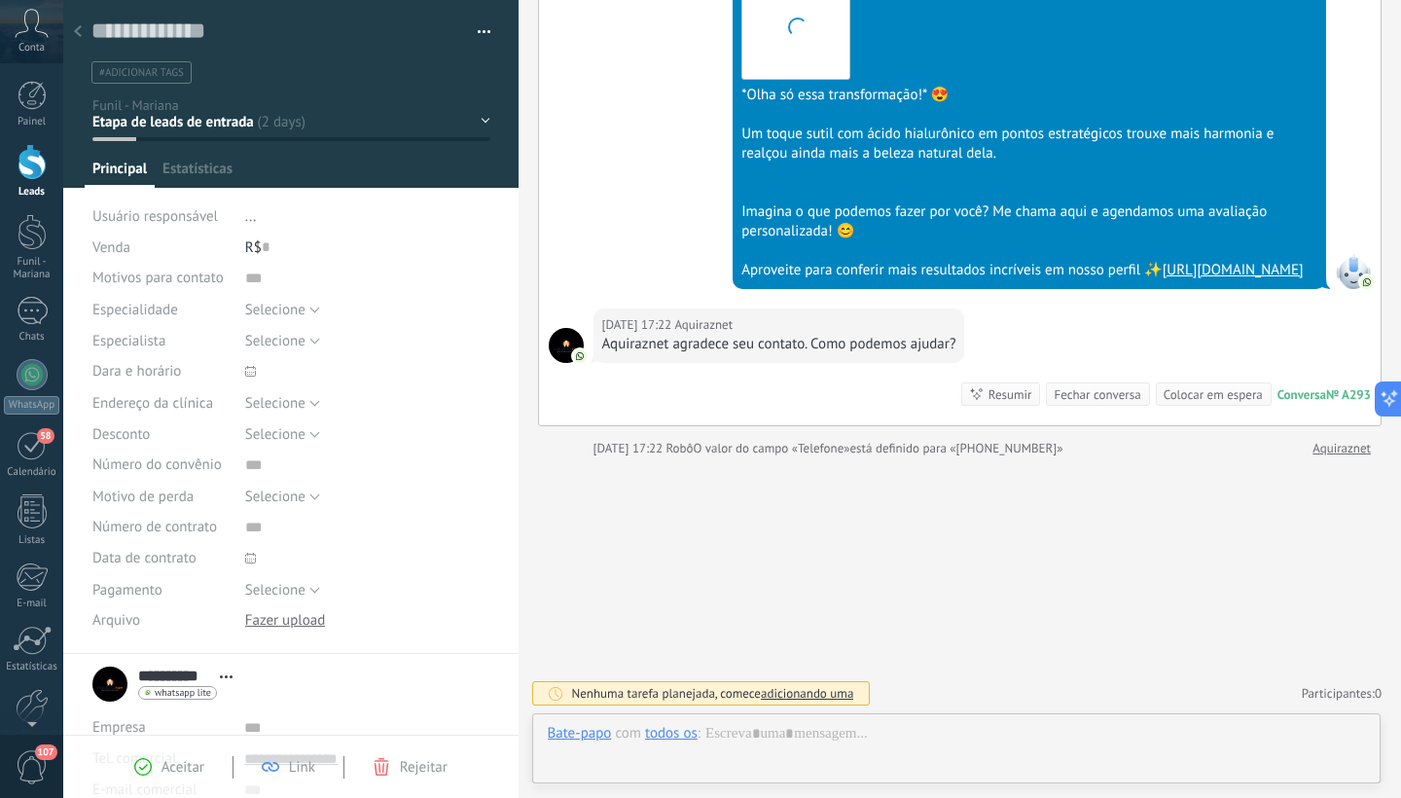
scroll to position [29, 0]
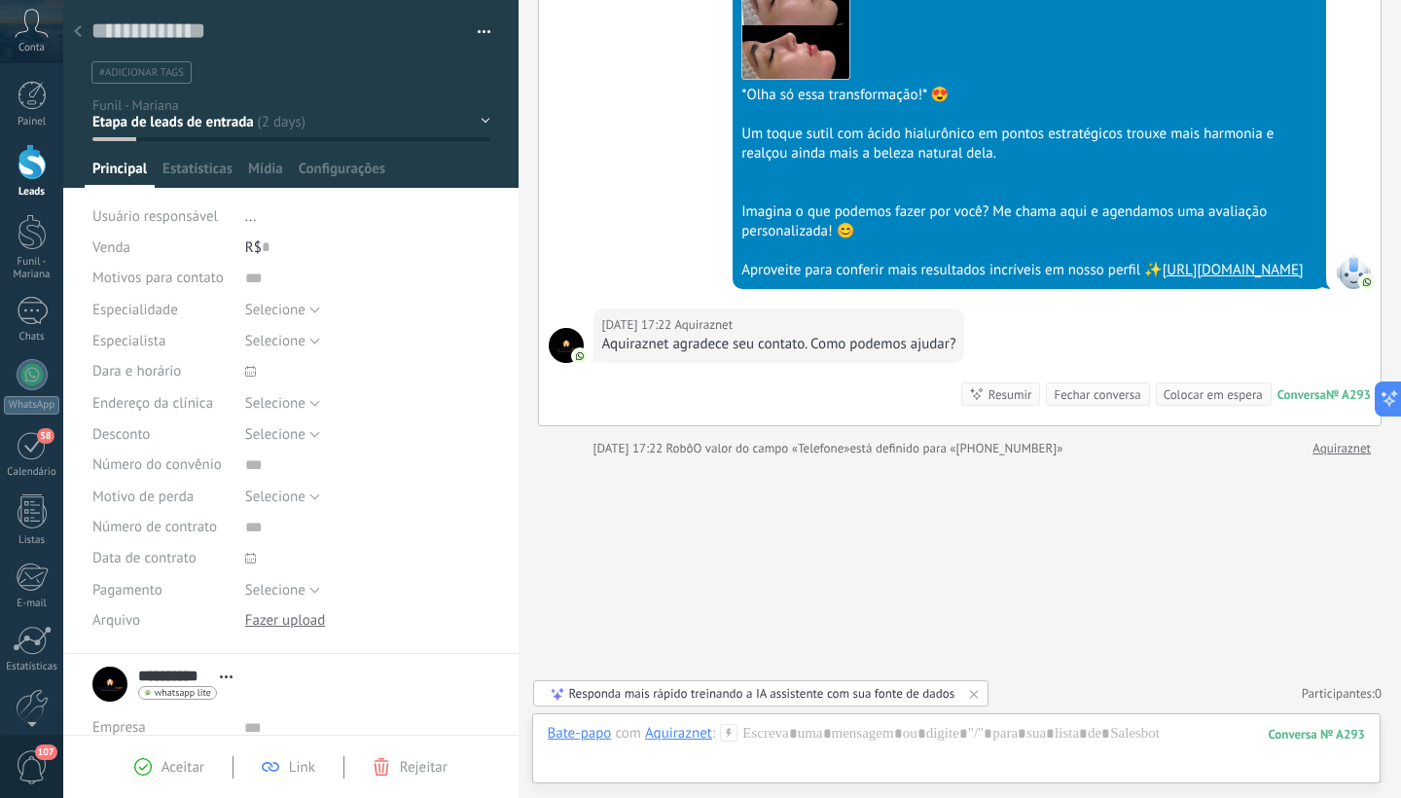
click at [0, 0] on div "1° contao [GEOGRAPHIC_DATA] 2° dia 7° dia Vácuo Negociando" at bounding box center [0, 0] width 0 height 0
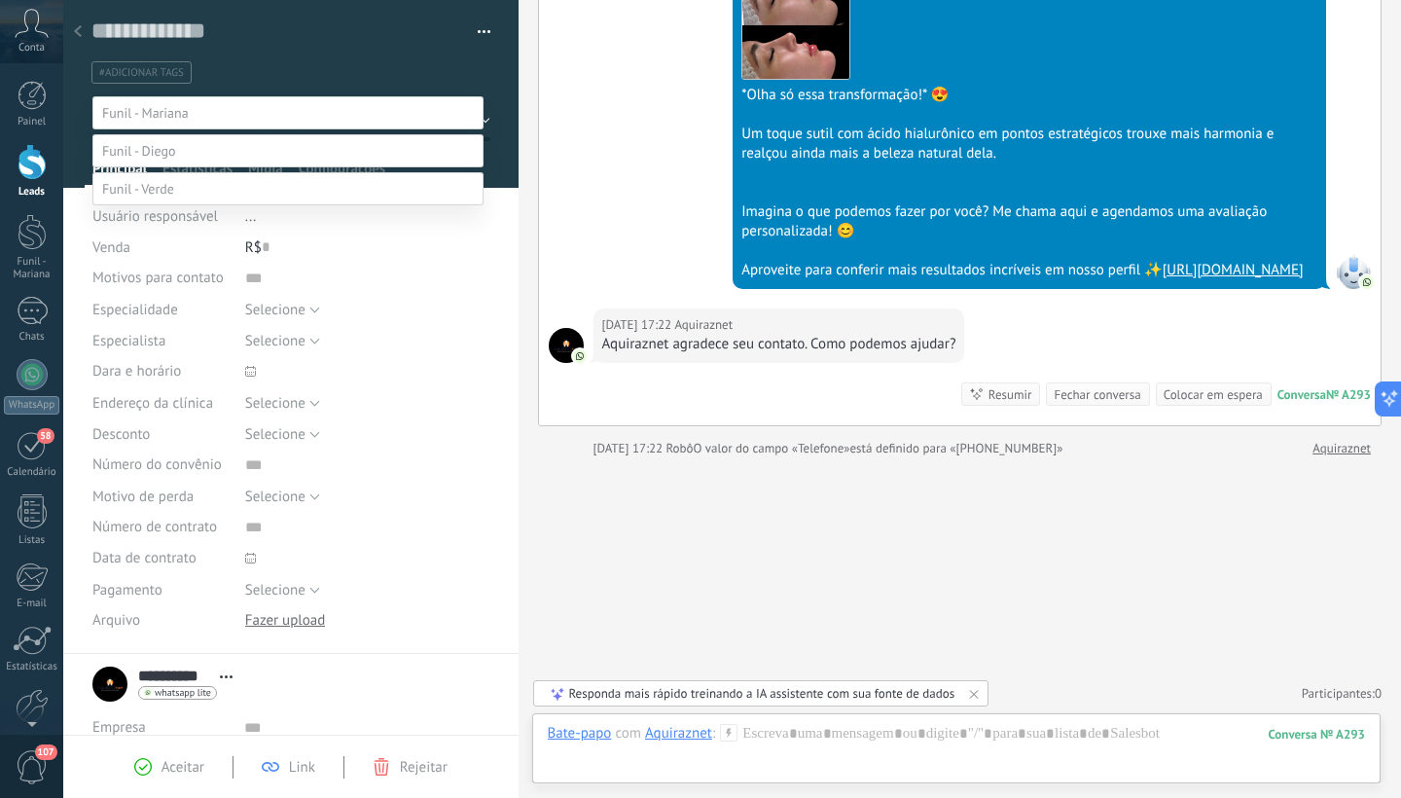
click at [161, 71] on div at bounding box center [731, 399] width 1337 height 798
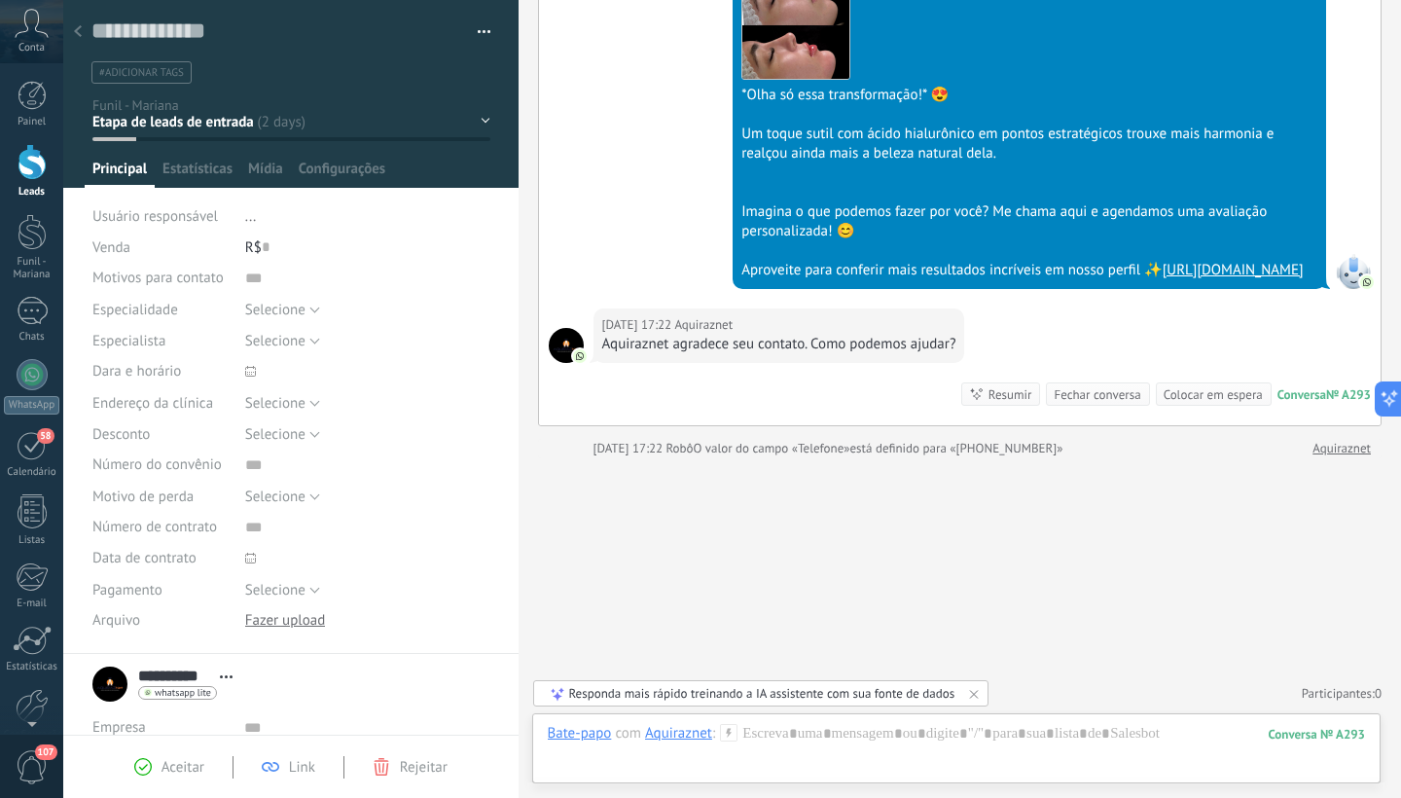
click at [157, 70] on span "#adicionar tags" at bounding box center [141, 73] width 85 height 14
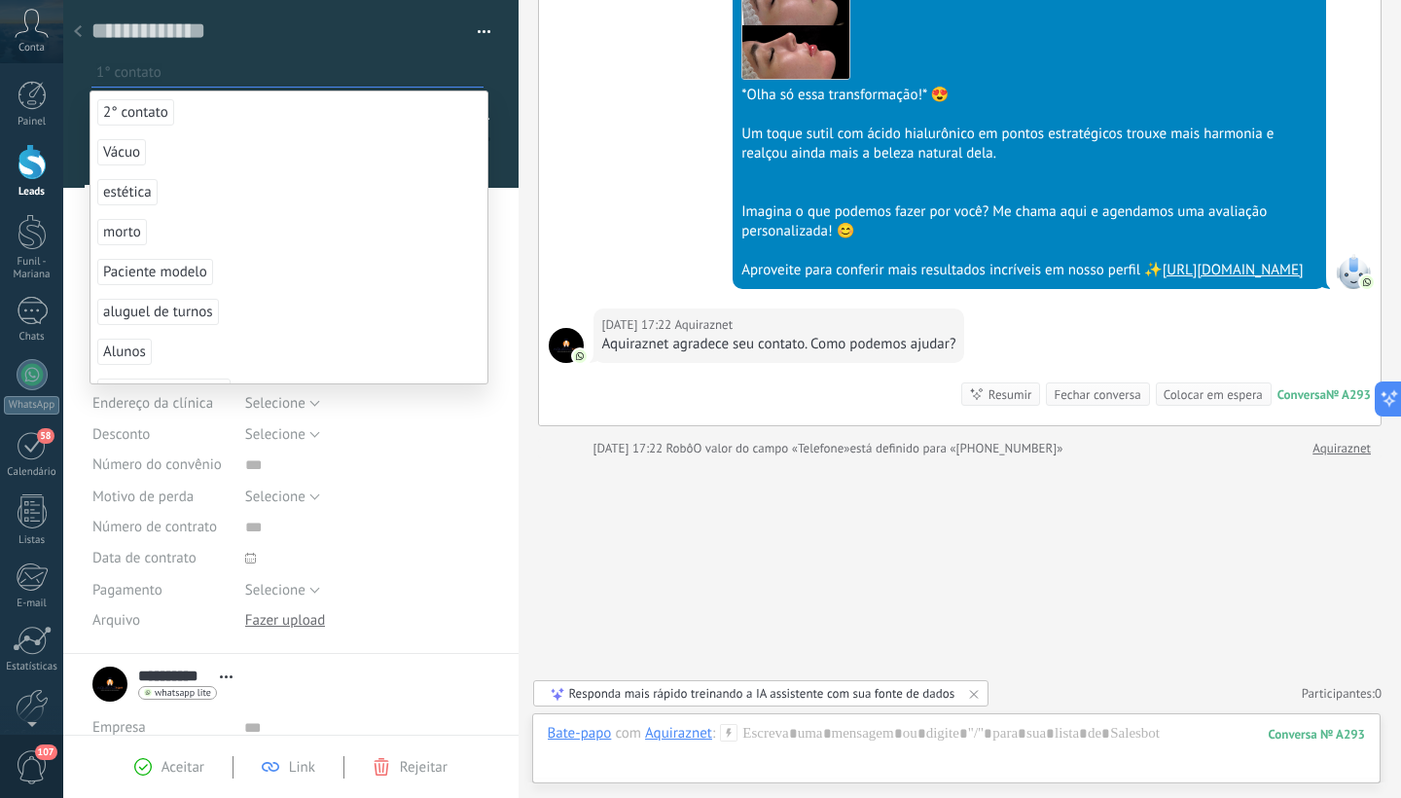
scroll to position [239, 0]
click at [132, 234] on span "morto" at bounding box center [122, 231] width 50 height 26
click at [501, 126] on div at bounding box center [291, 94] width 456 height 188
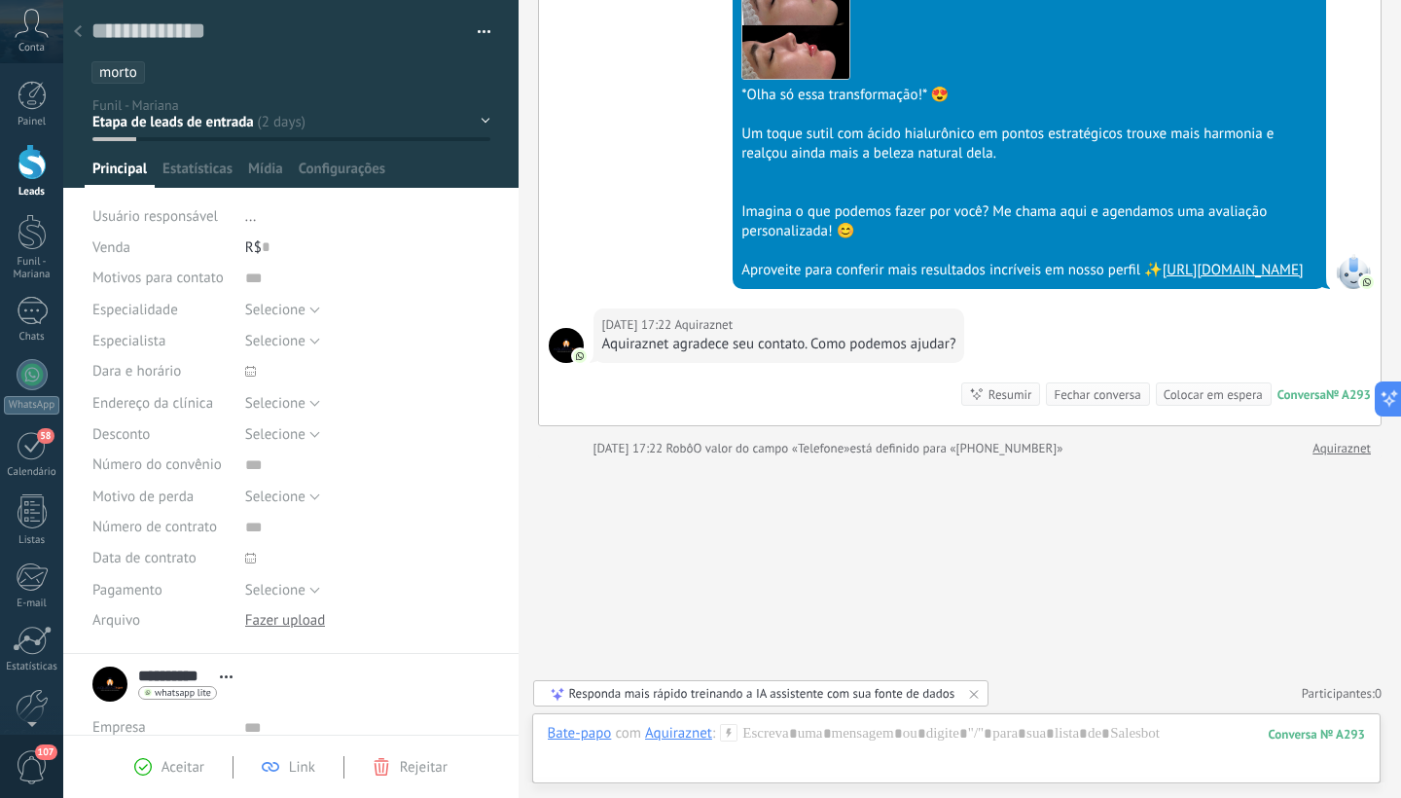
click at [0, 0] on div "1° contao [GEOGRAPHIC_DATA] 2° dia 7° dia Vácuo Negociando" at bounding box center [0, 0] width 0 height 0
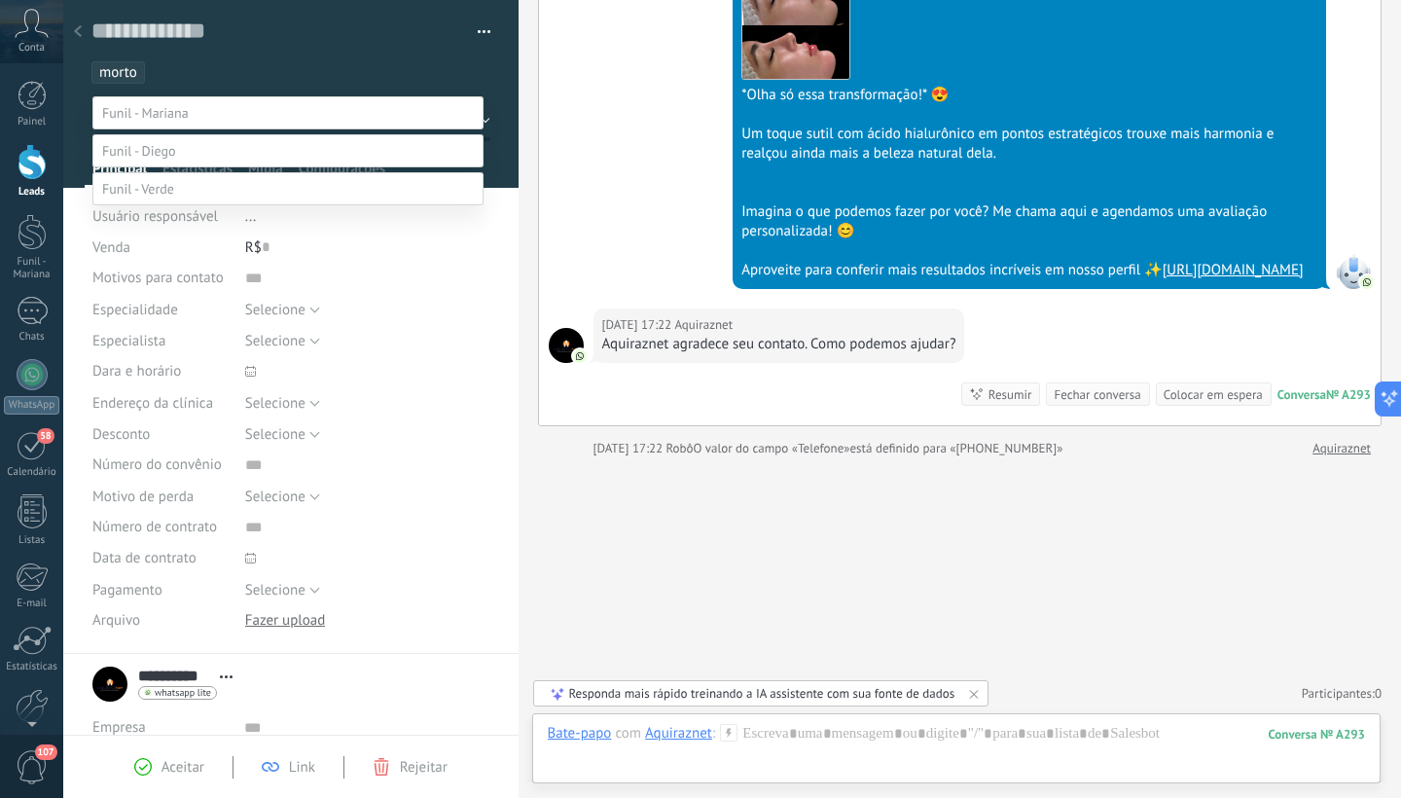
click at [0, 0] on label "Morto" at bounding box center [0, 0] width 0 height 0
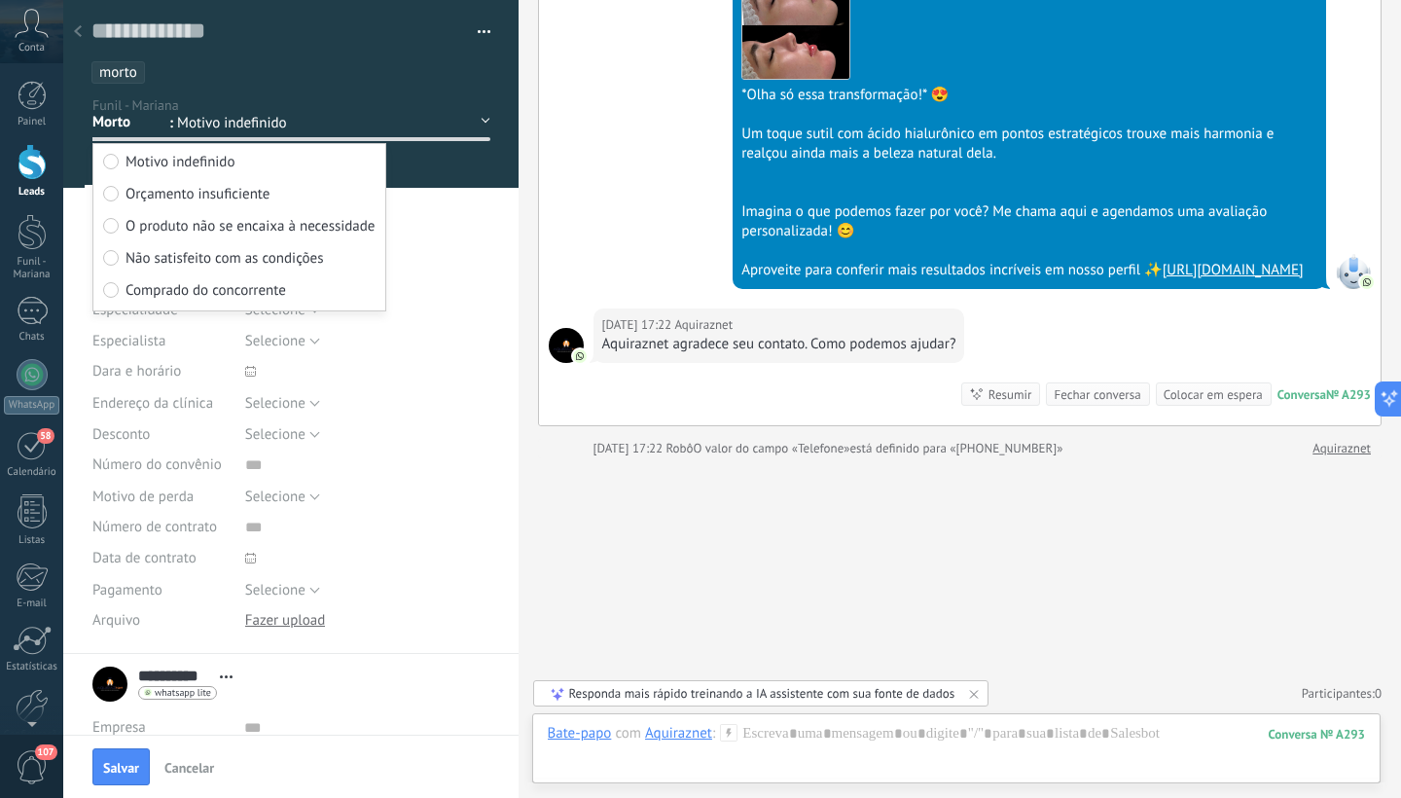
click at [303, 114] on span "Motivo indefinido" at bounding box center [259, 123] width 164 height 18
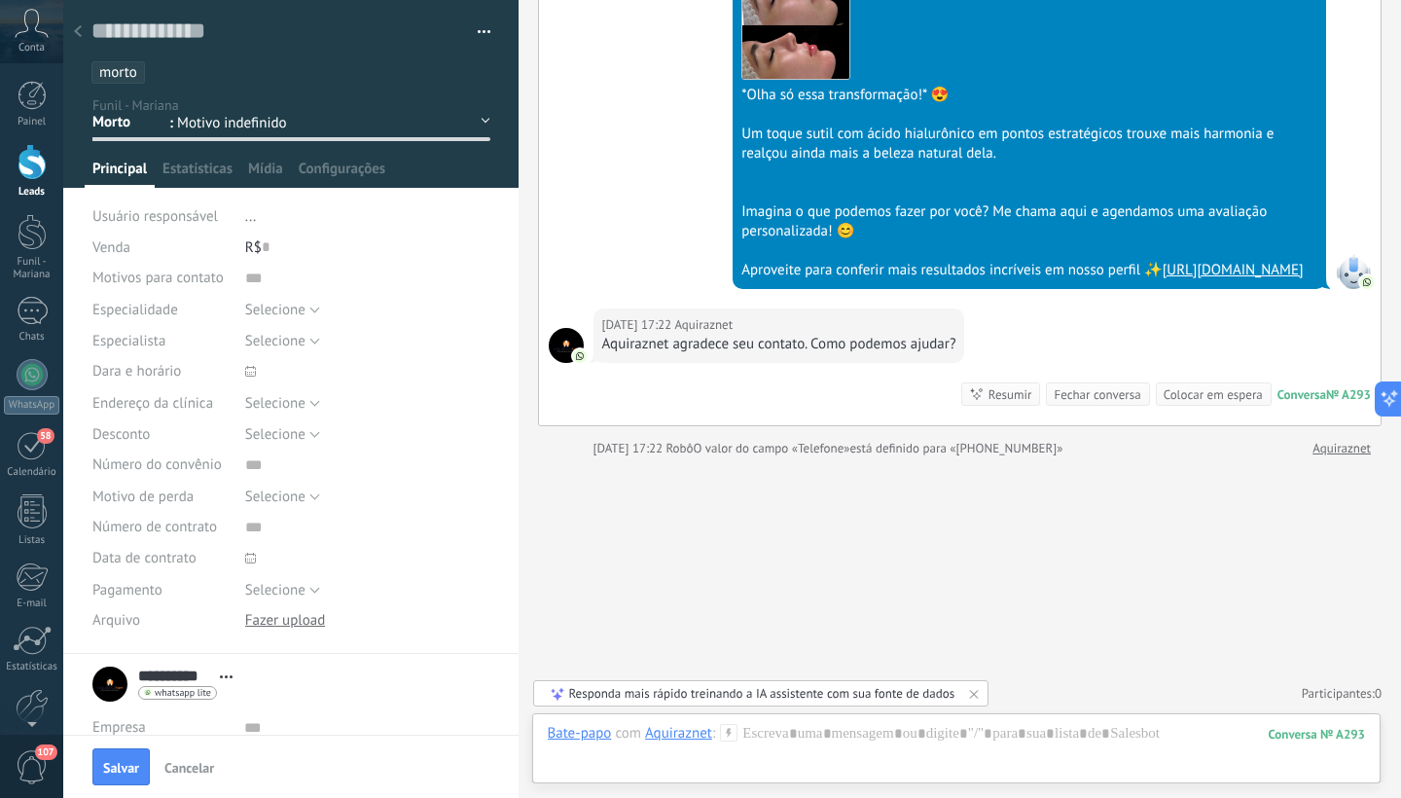
click at [255, 120] on span "Motivo indefinido" at bounding box center [259, 123] width 164 height 18
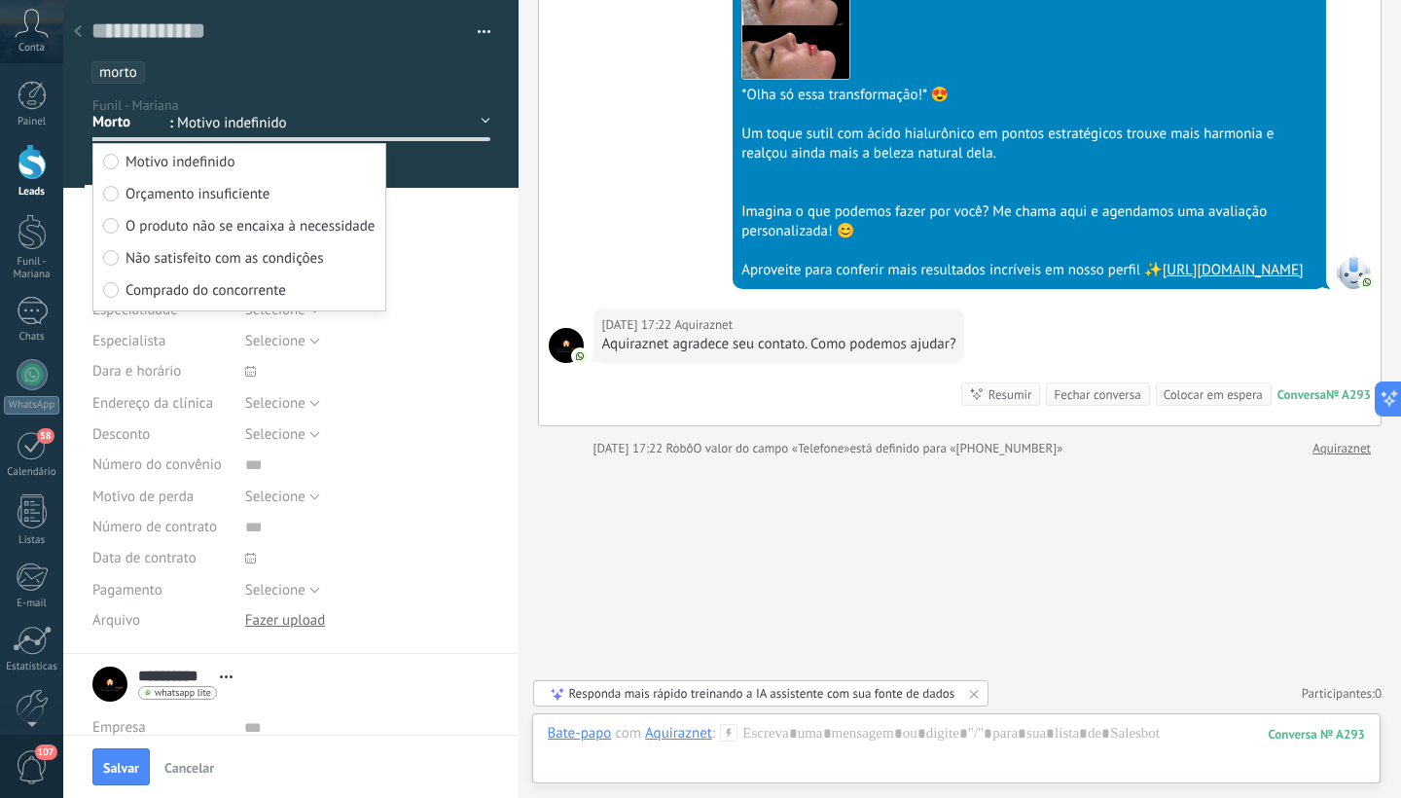
click at [176, 125] on div "Motivo indefinido Orçamento insuficiente O produto não se encaixa à necessidade…" at bounding box center [255, 125] width 172 height 23
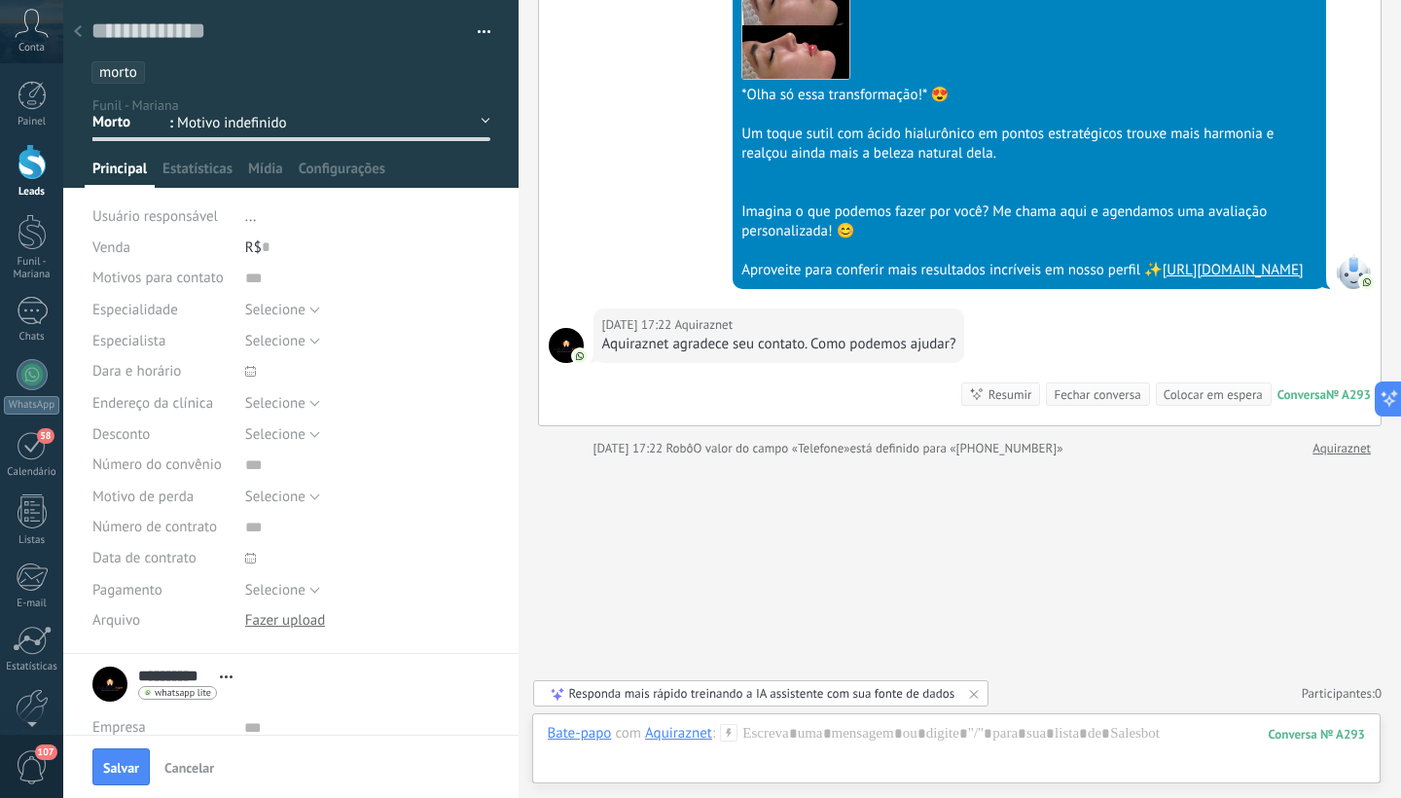
click at [0, 0] on div "1° contao [GEOGRAPHIC_DATA] 2° dia 7° dia Vácuo Negociando" at bounding box center [0, 0] width 0 height 0
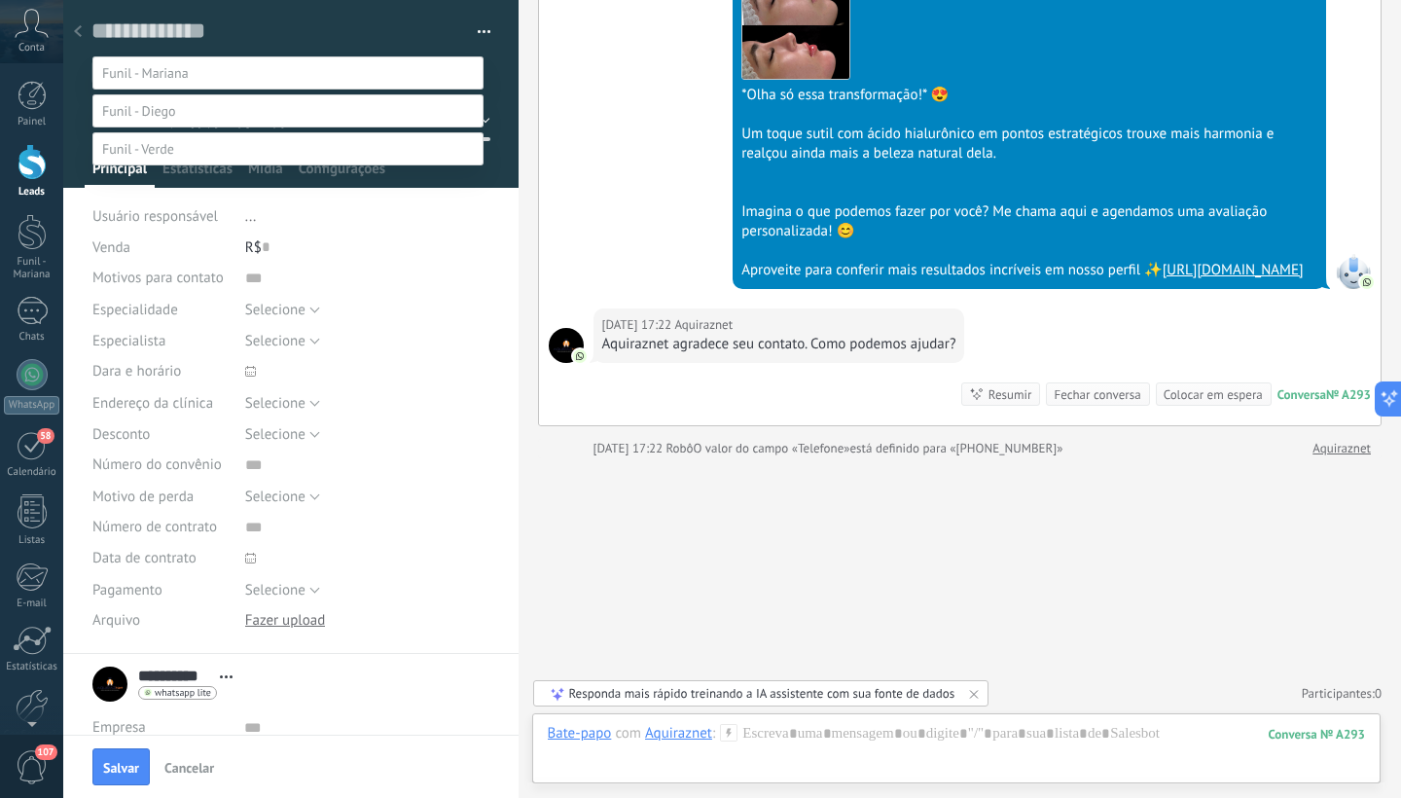
scroll to position [45, 0]
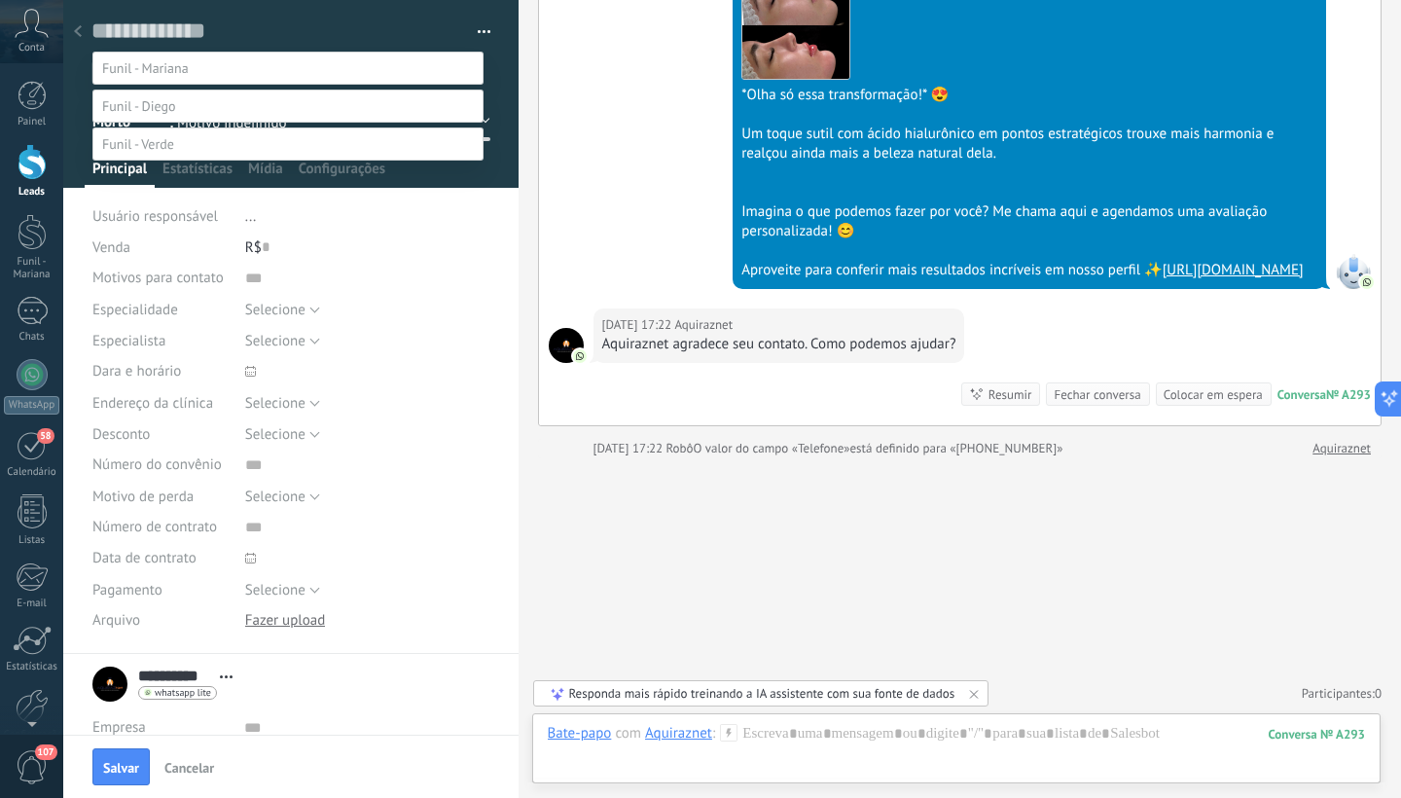
click at [504, 206] on div at bounding box center [731, 354] width 1337 height 798
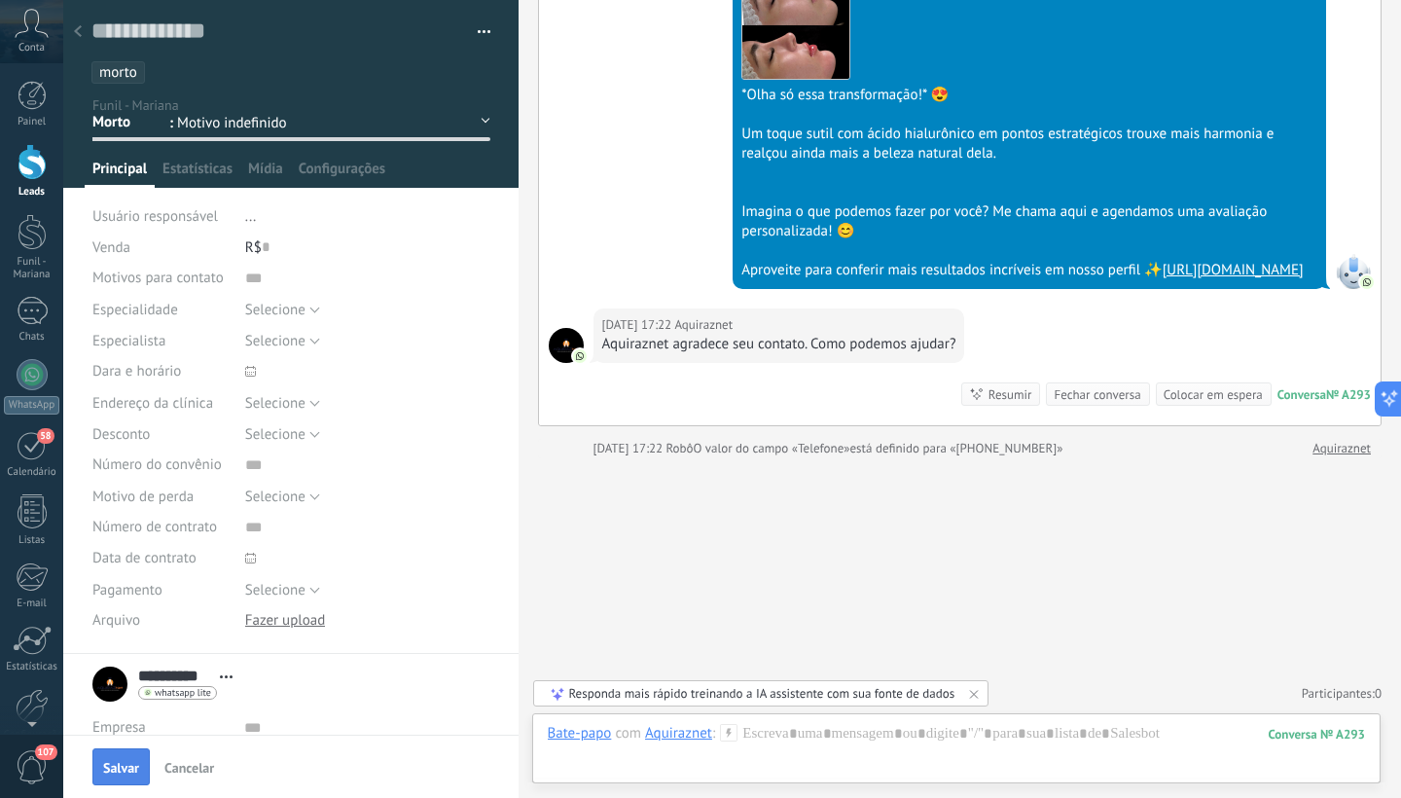
click at [123, 779] on button "Salvar" at bounding box center [120, 766] width 57 height 37
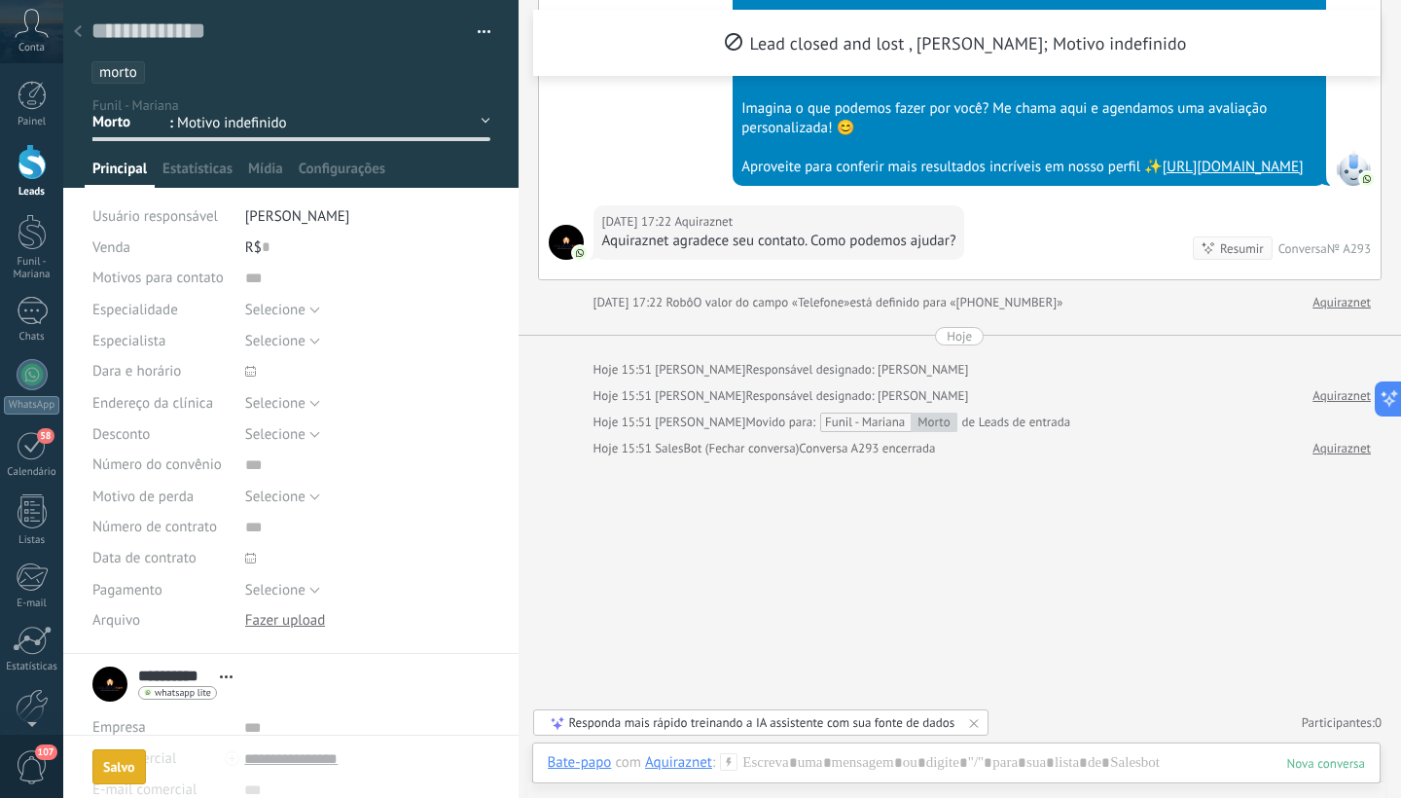
scroll to position [480, 0]
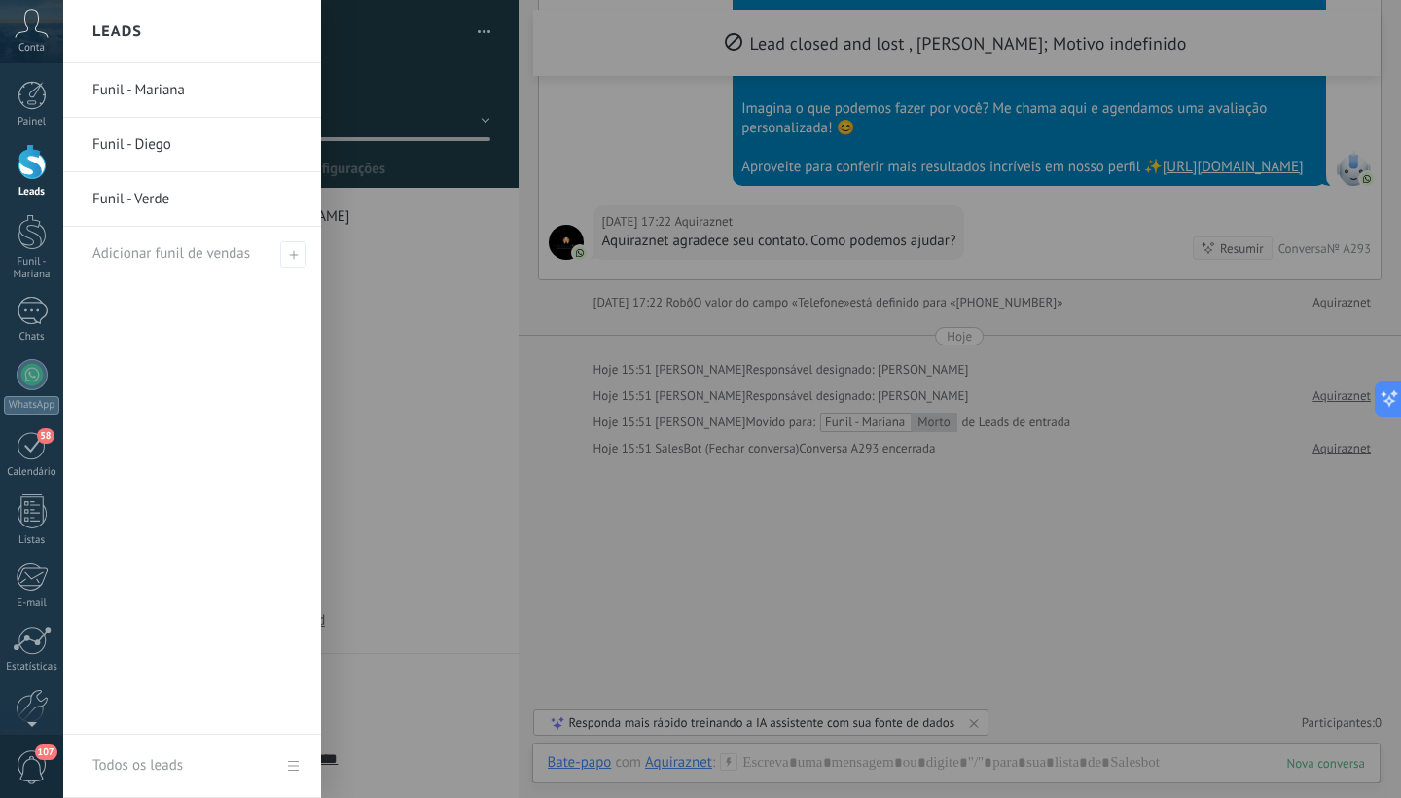
click at [31, 161] on div at bounding box center [32, 162] width 29 height 36
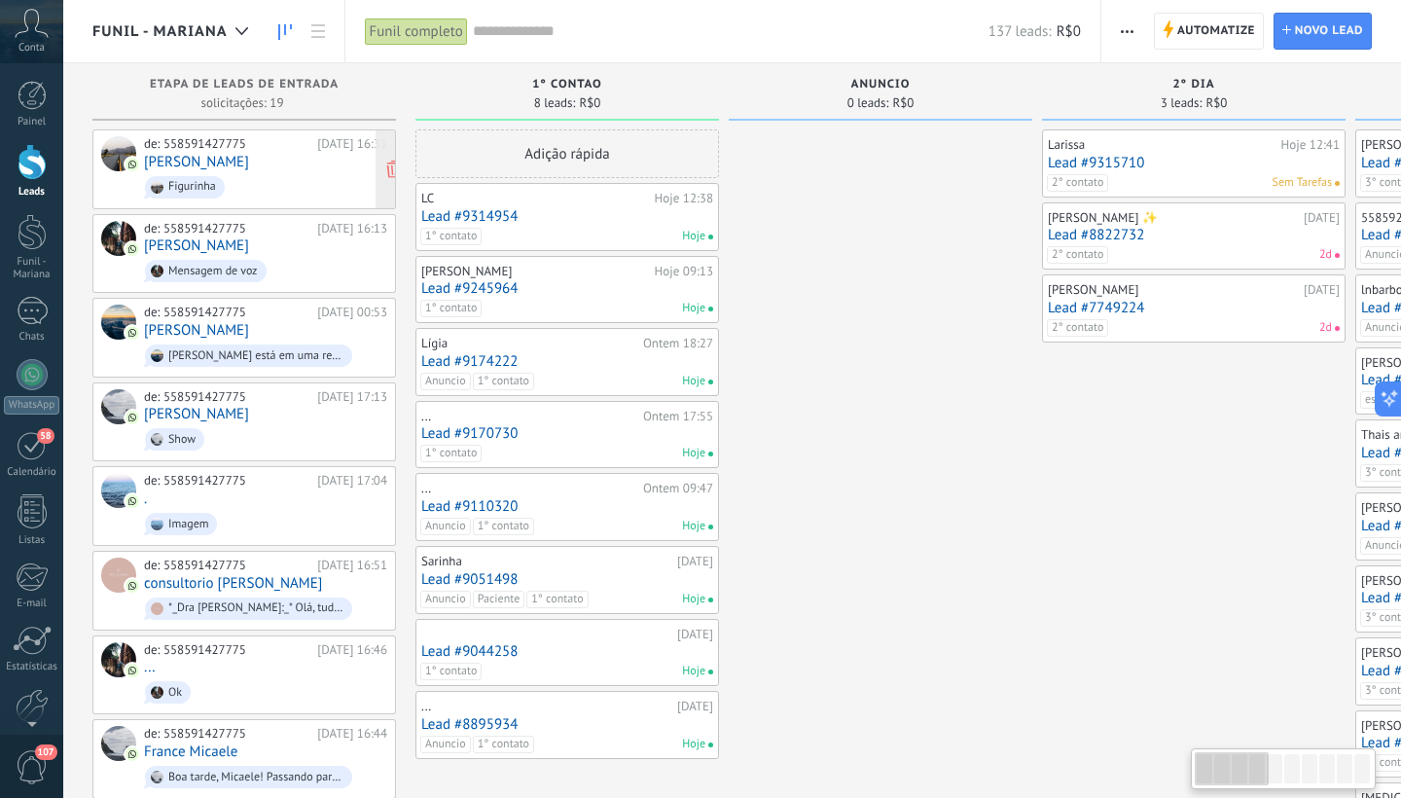
click at [255, 158] on div "de: 558591427775 [DATE] 16:31 [PERSON_NAME] Figurinha" at bounding box center [265, 169] width 243 height 66
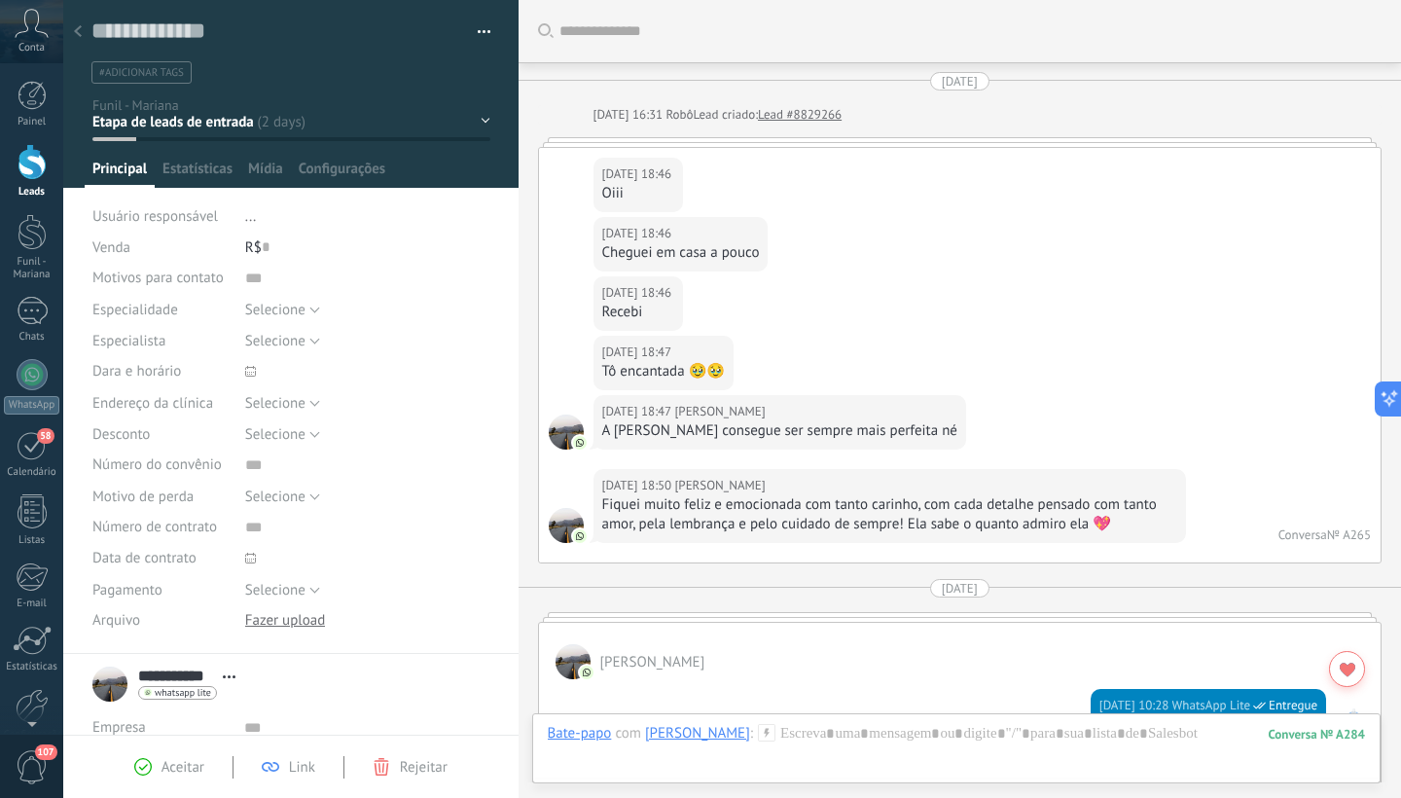
scroll to position [2176, 0]
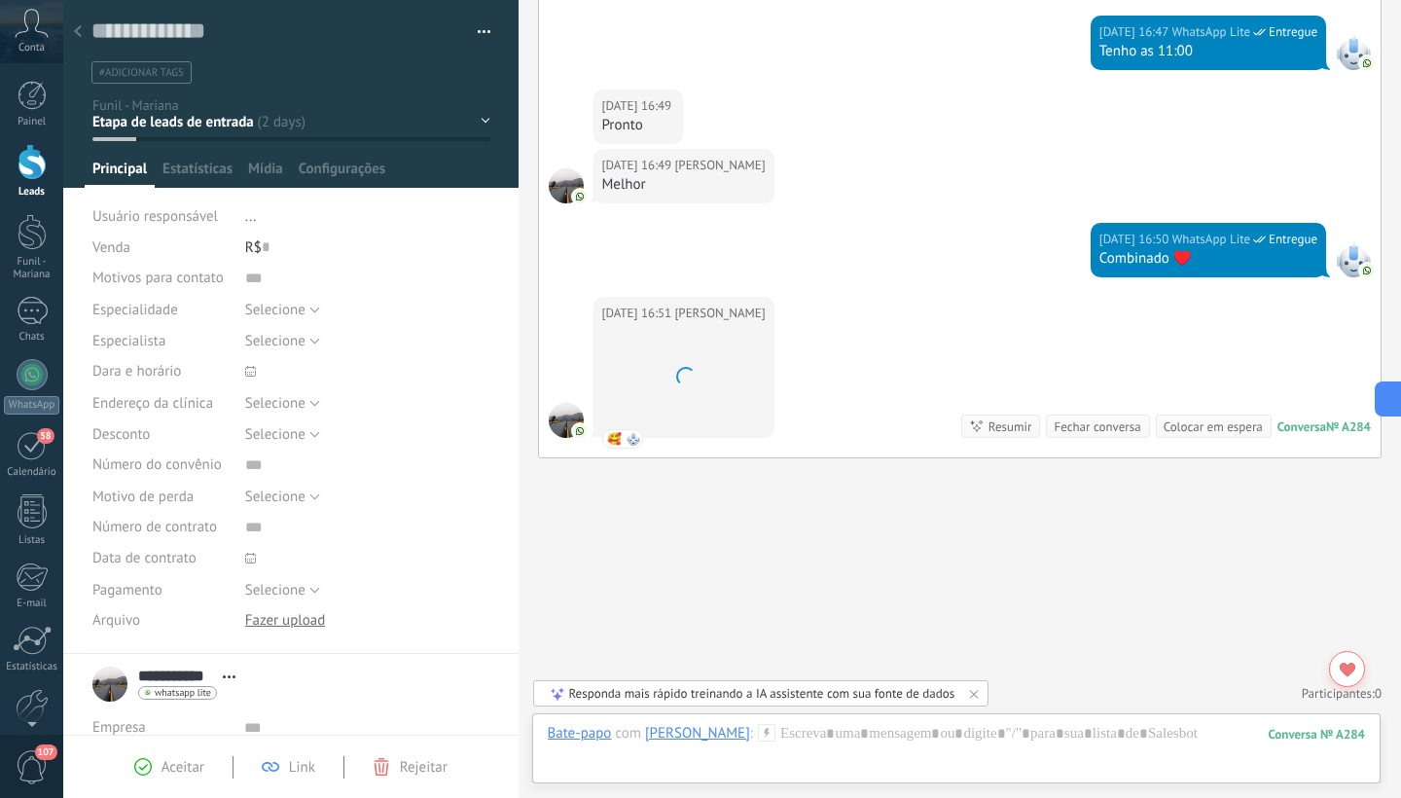
click at [0, 0] on div "1° contao [GEOGRAPHIC_DATA] 2° dia 7° dia Vácuo Negociando" at bounding box center [0, 0] width 0 height 0
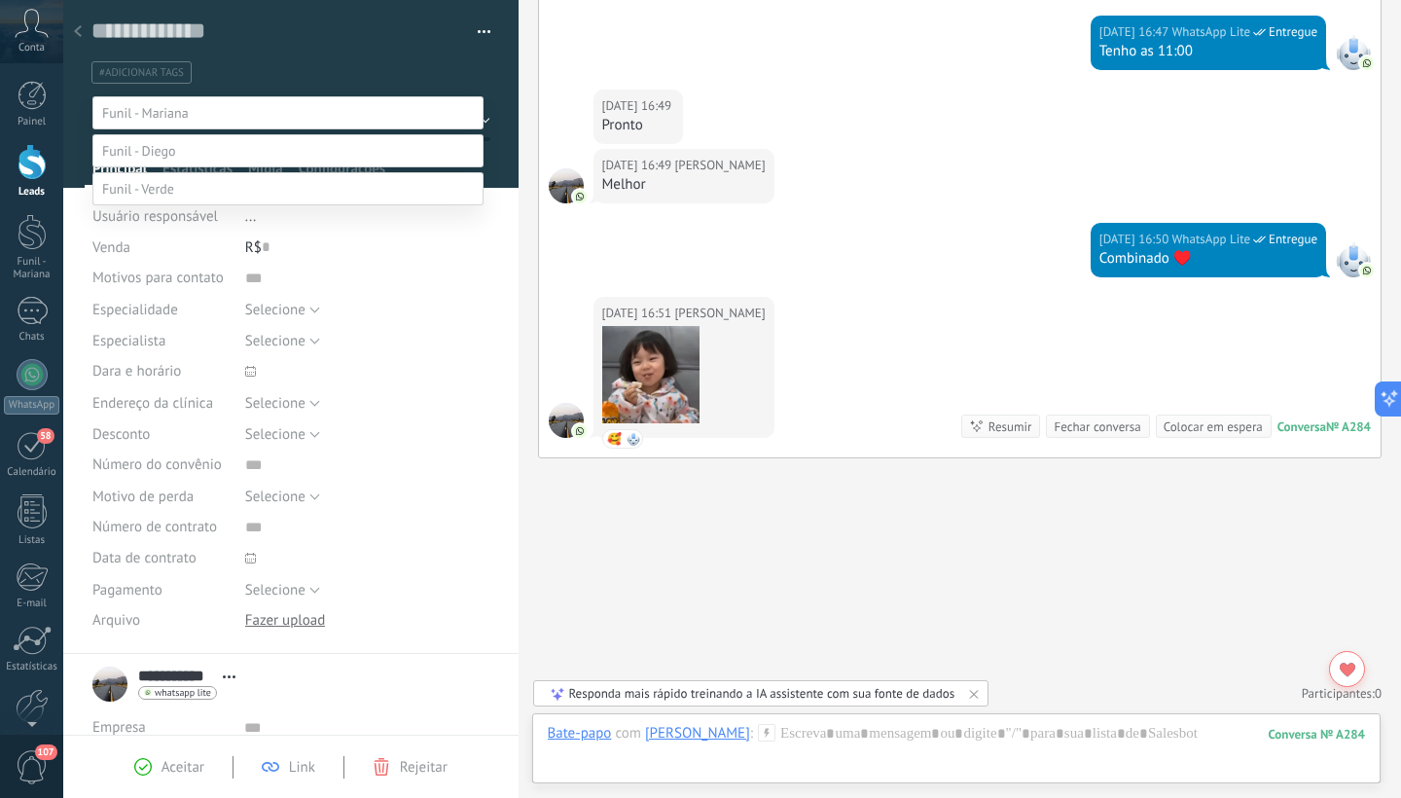
click at [0, 0] on label "Paciente" at bounding box center [0, 0] width 0 height 0
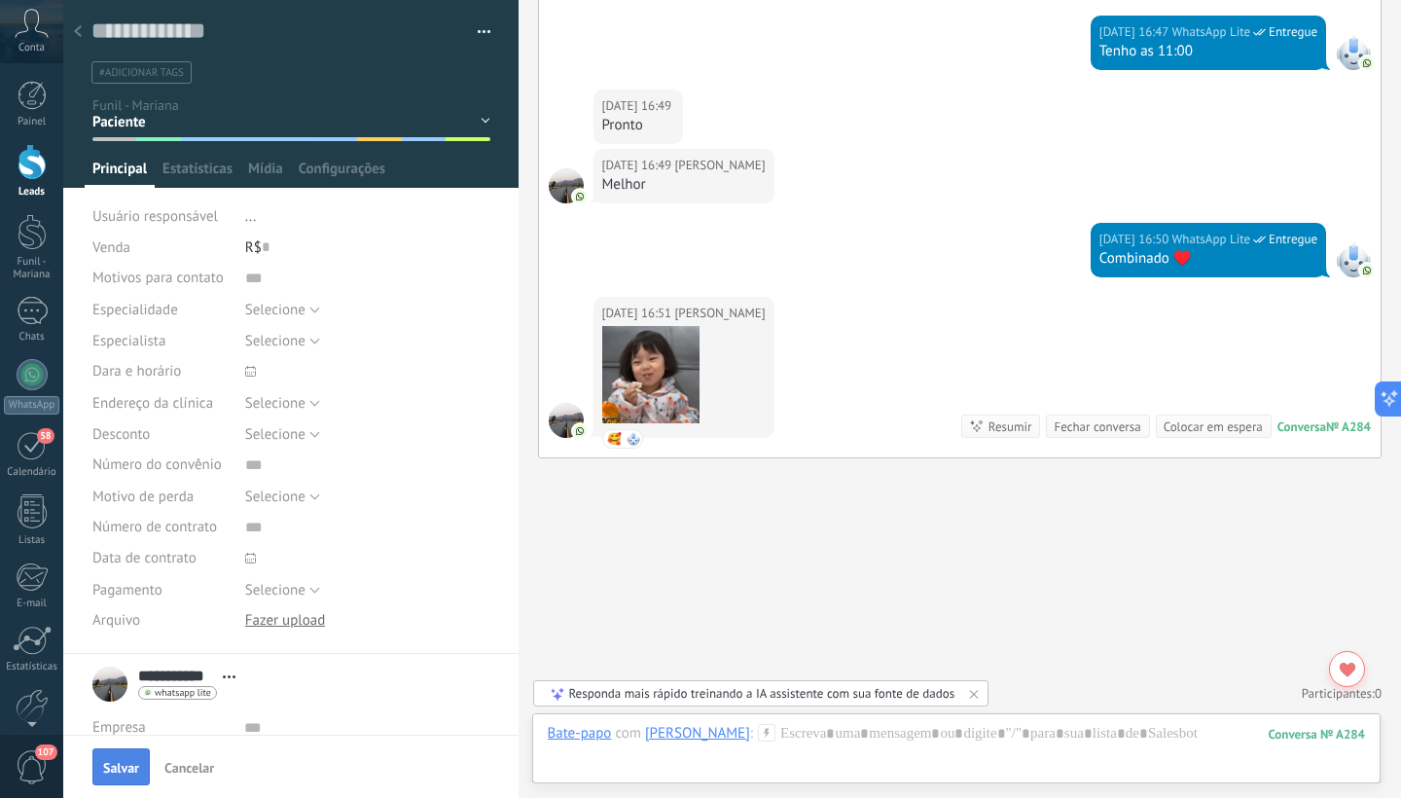
click at [133, 774] on span "Salvar" at bounding box center [121, 768] width 36 height 14
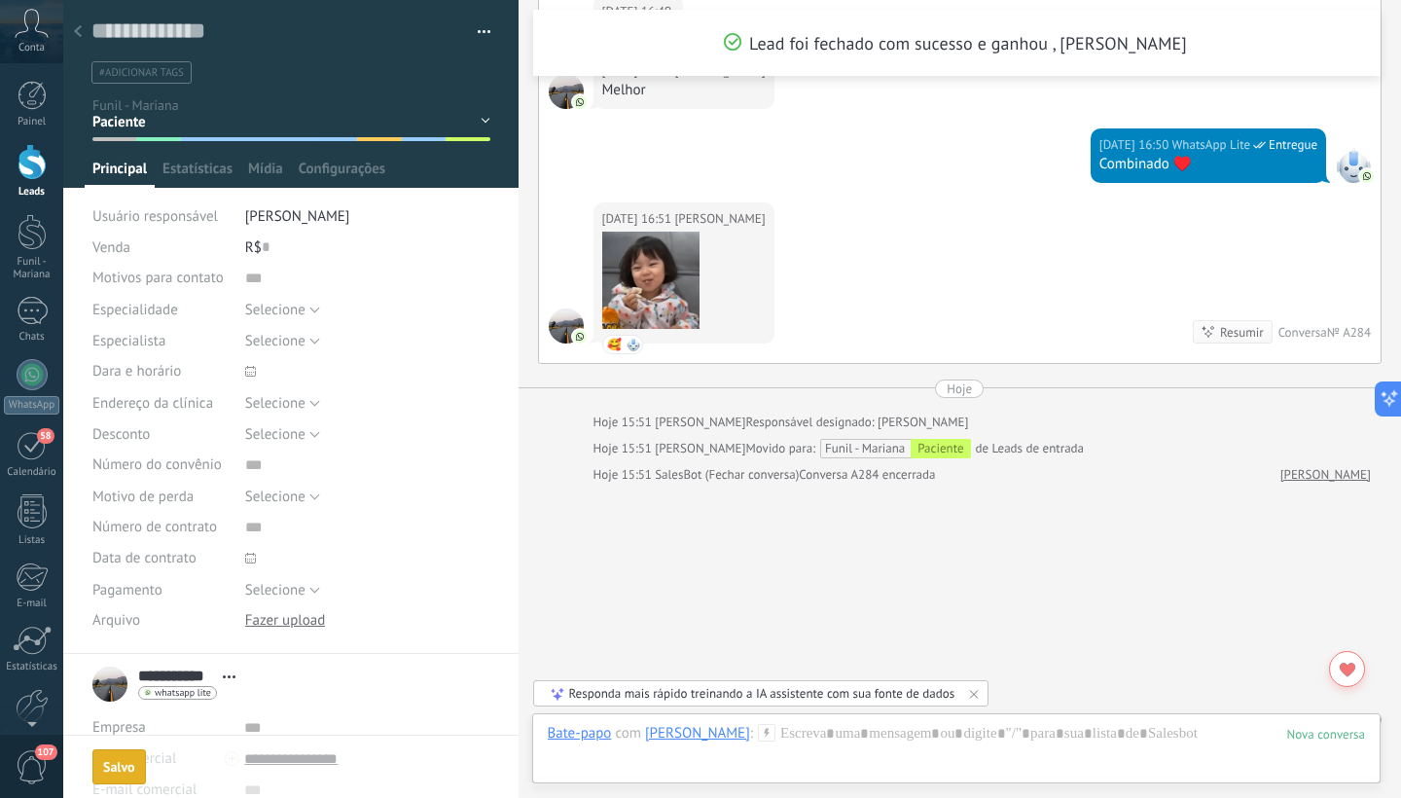
scroll to position [2377, 0]
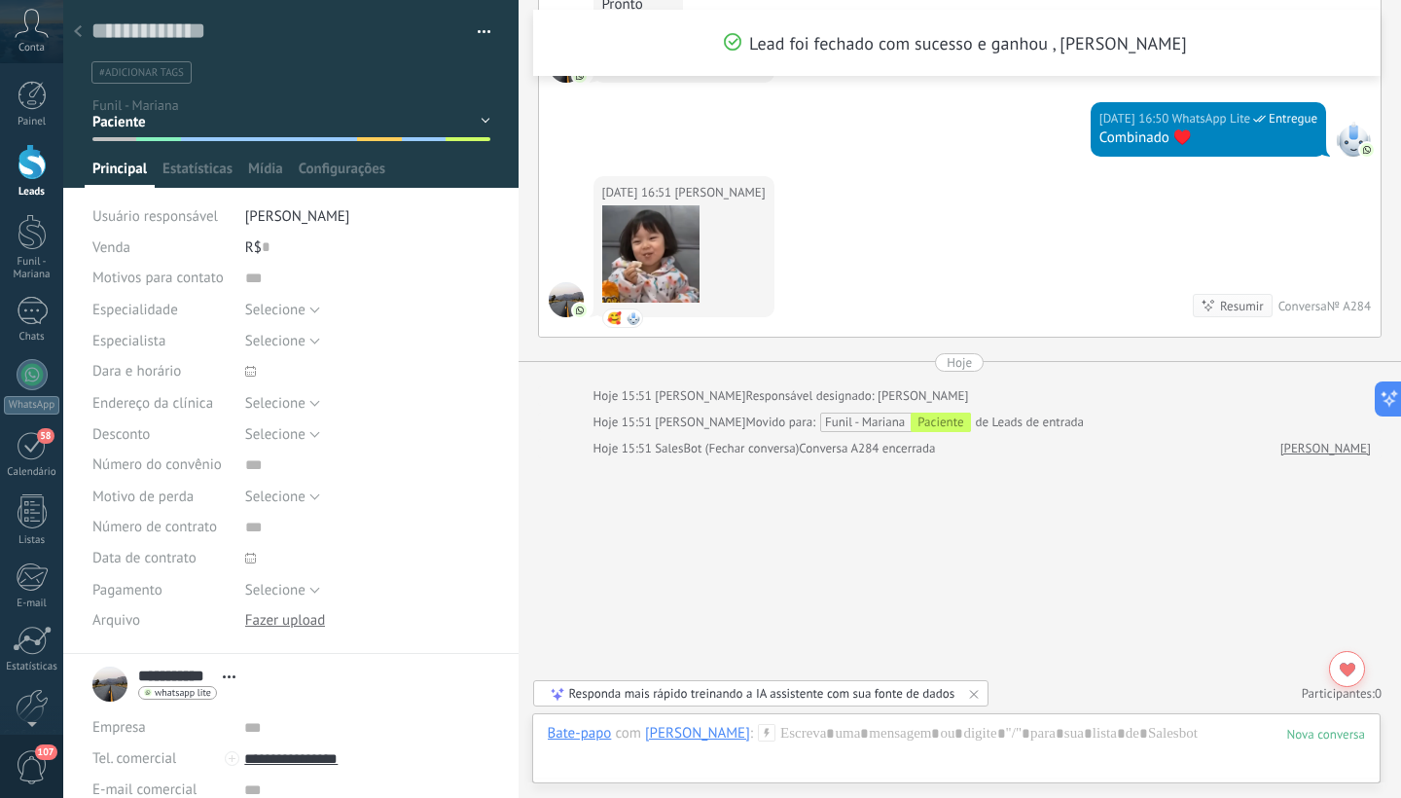
click at [175, 76] on span "#adicionar tags" at bounding box center [141, 73] width 85 height 14
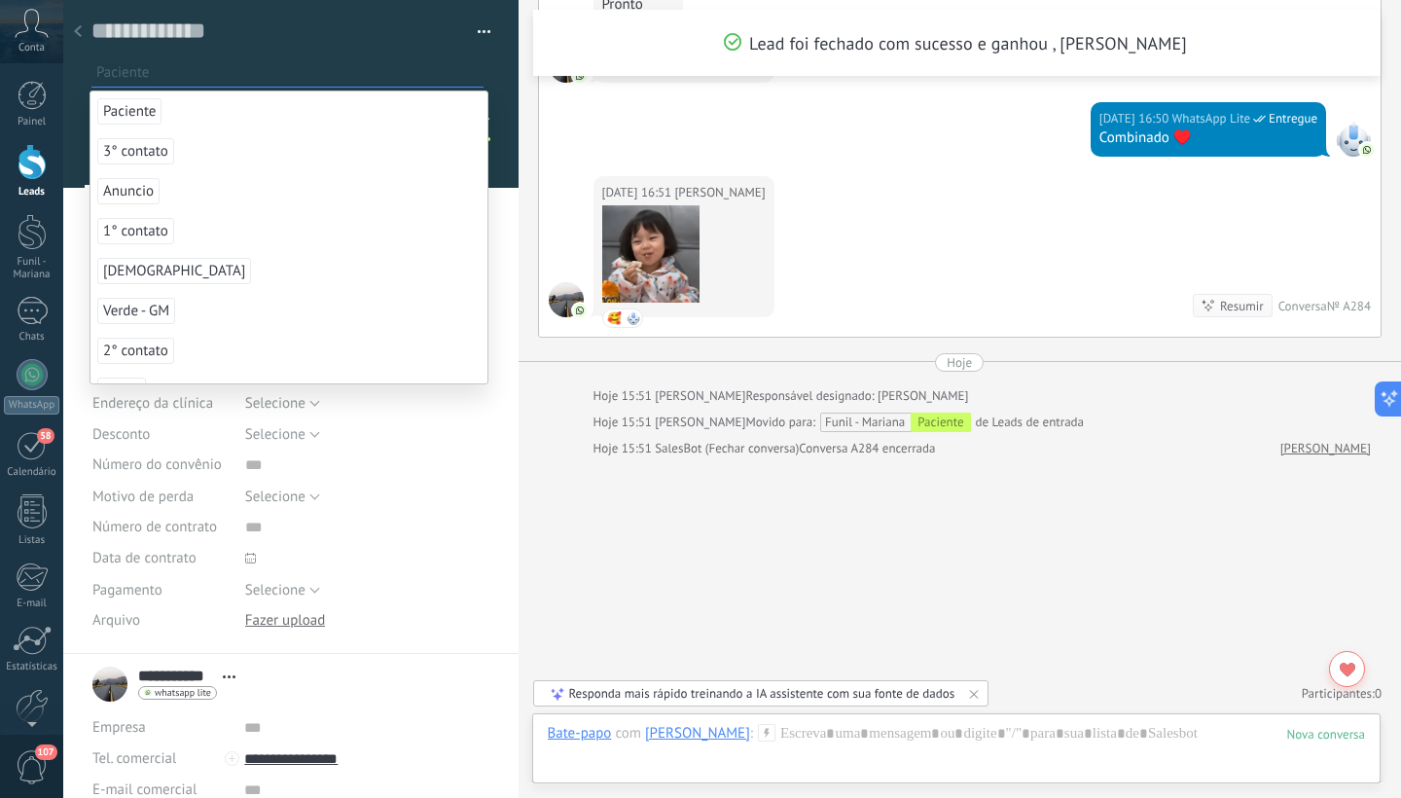
click at [139, 112] on span "Paciente" at bounding box center [129, 111] width 64 height 26
click at [497, 118] on div at bounding box center [291, 94] width 456 height 188
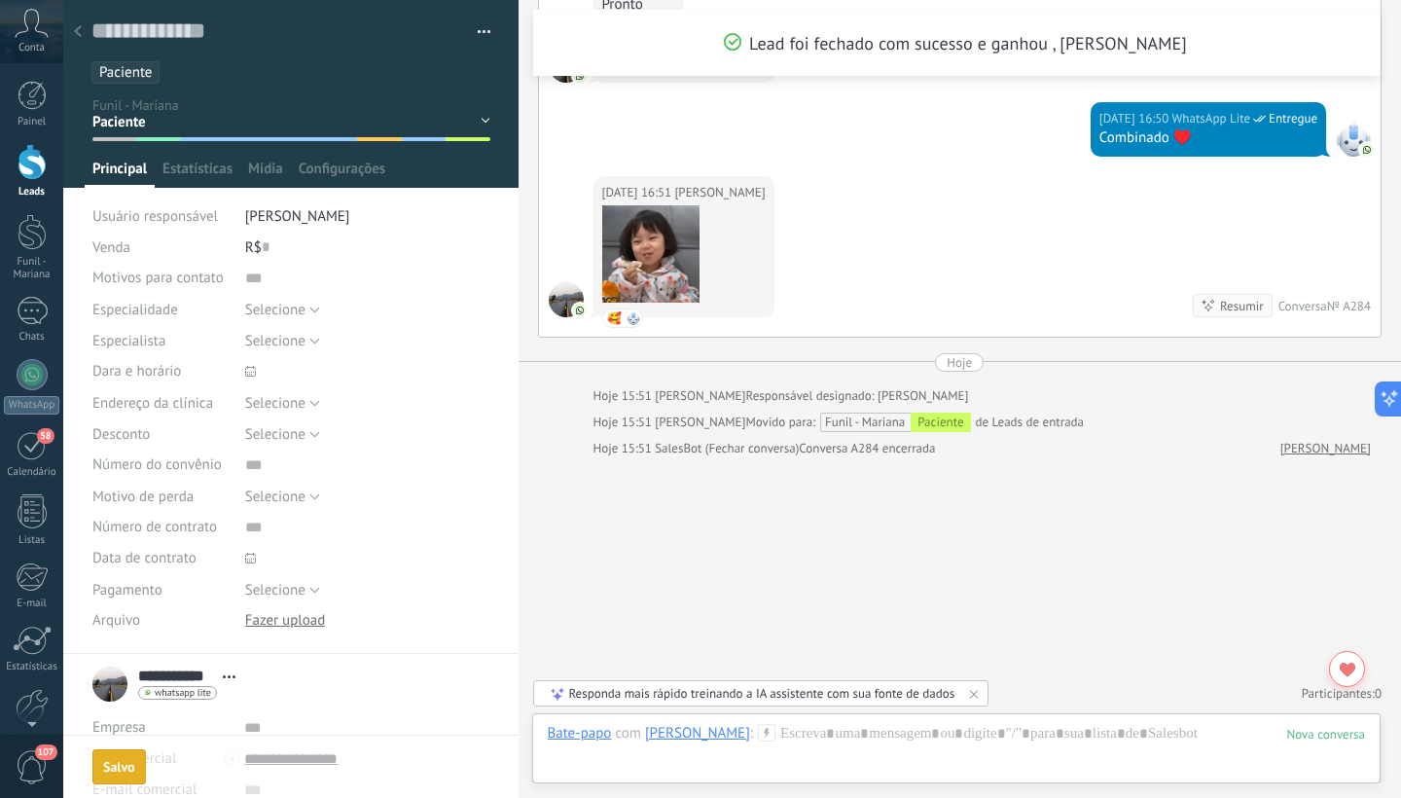
click at [120, 771] on button "Tel. comercial" at bounding box center [134, 757] width 84 height 31
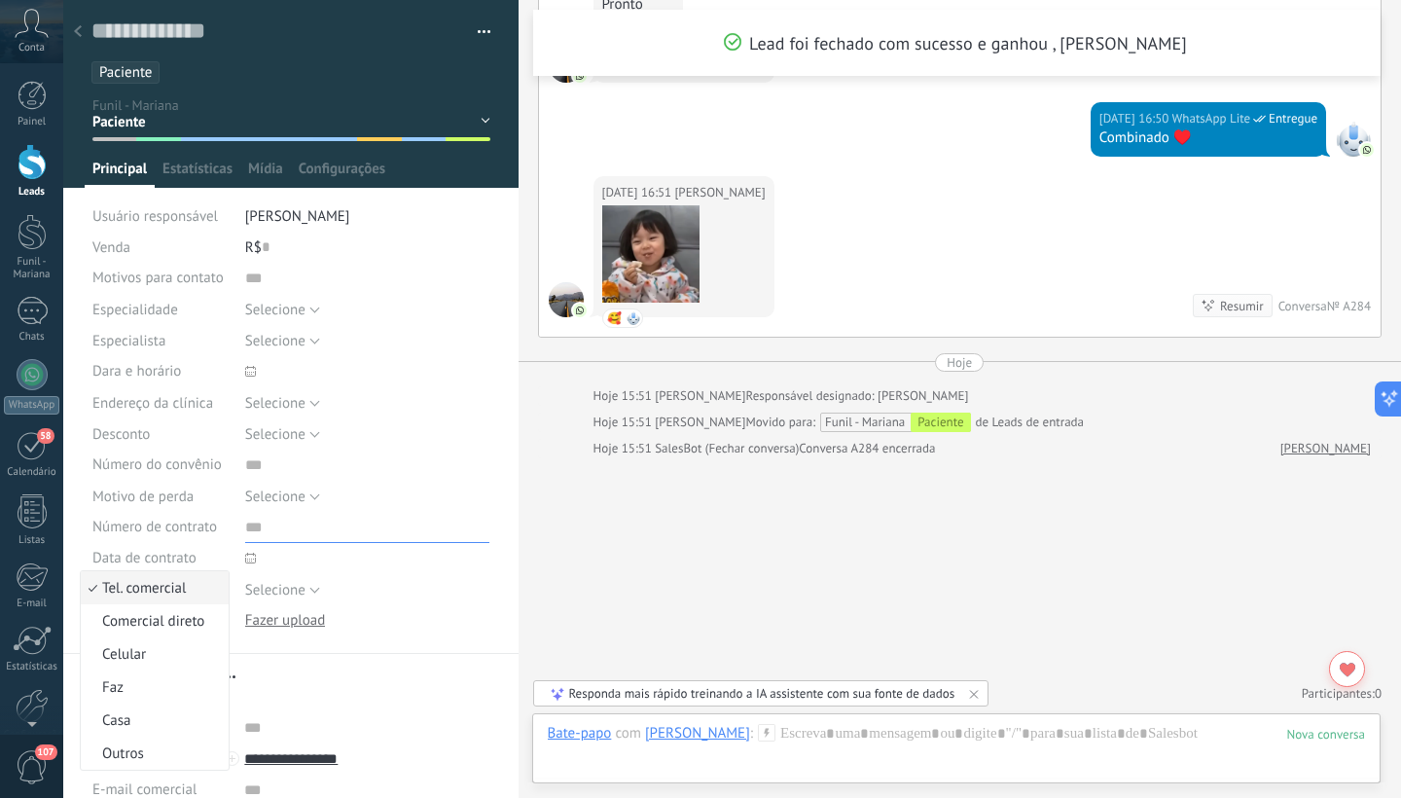
click at [403, 520] on input "text" at bounding box center [367, 527] width 245 height 31
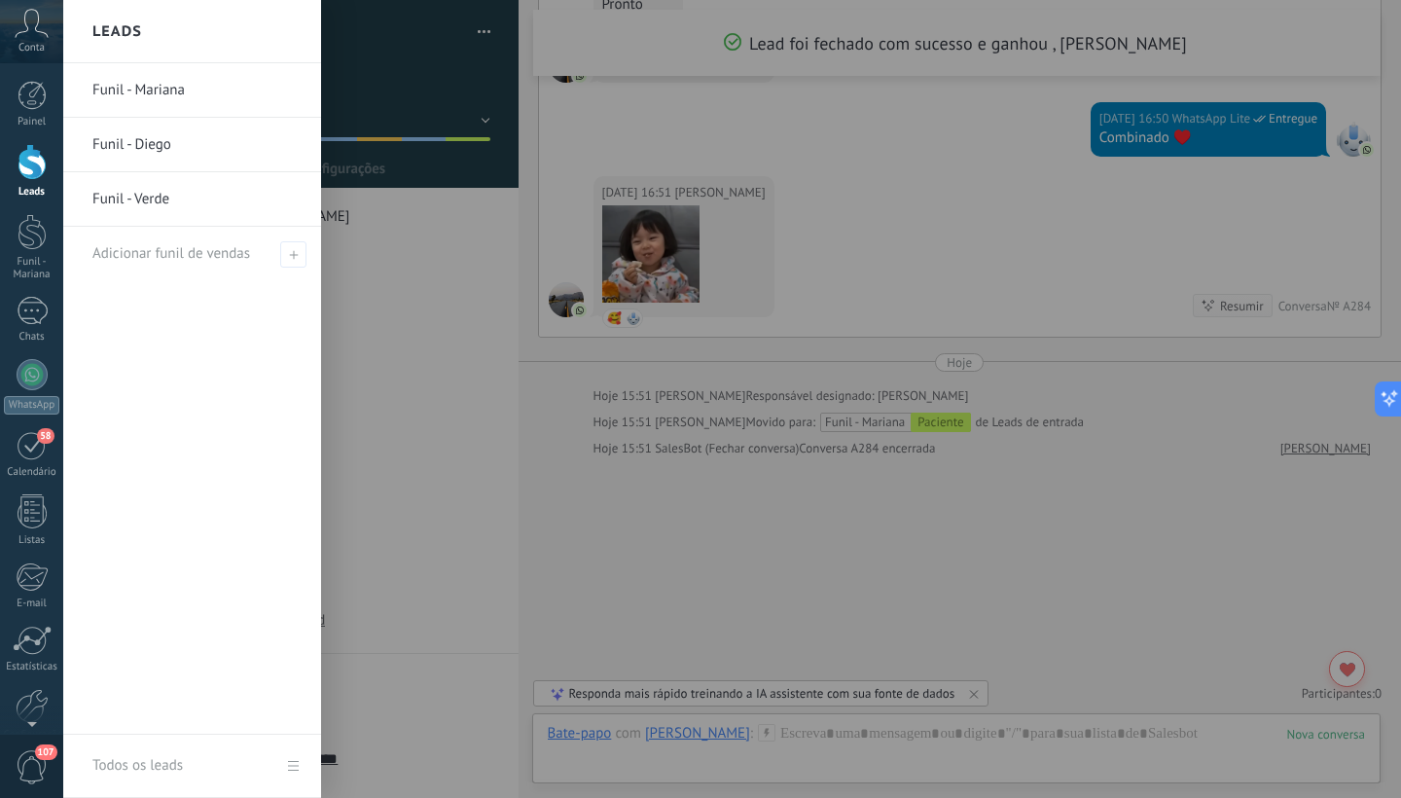
click at [19, 158] on div at bounding box center [32, 162] width 29 height 36
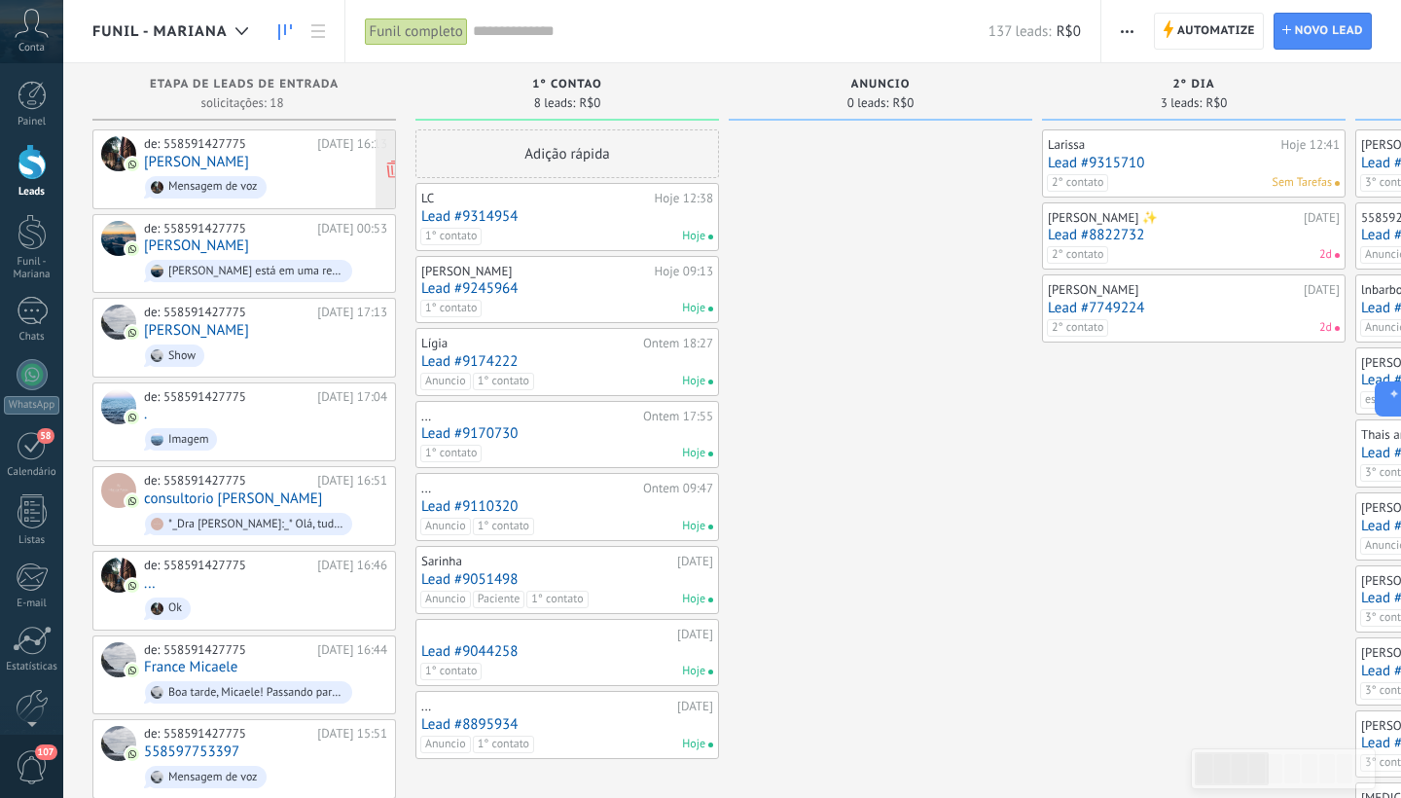
click at [311, 172] on span "Mensagem de voz" at bounding box center [265, 187] width 243 height 30
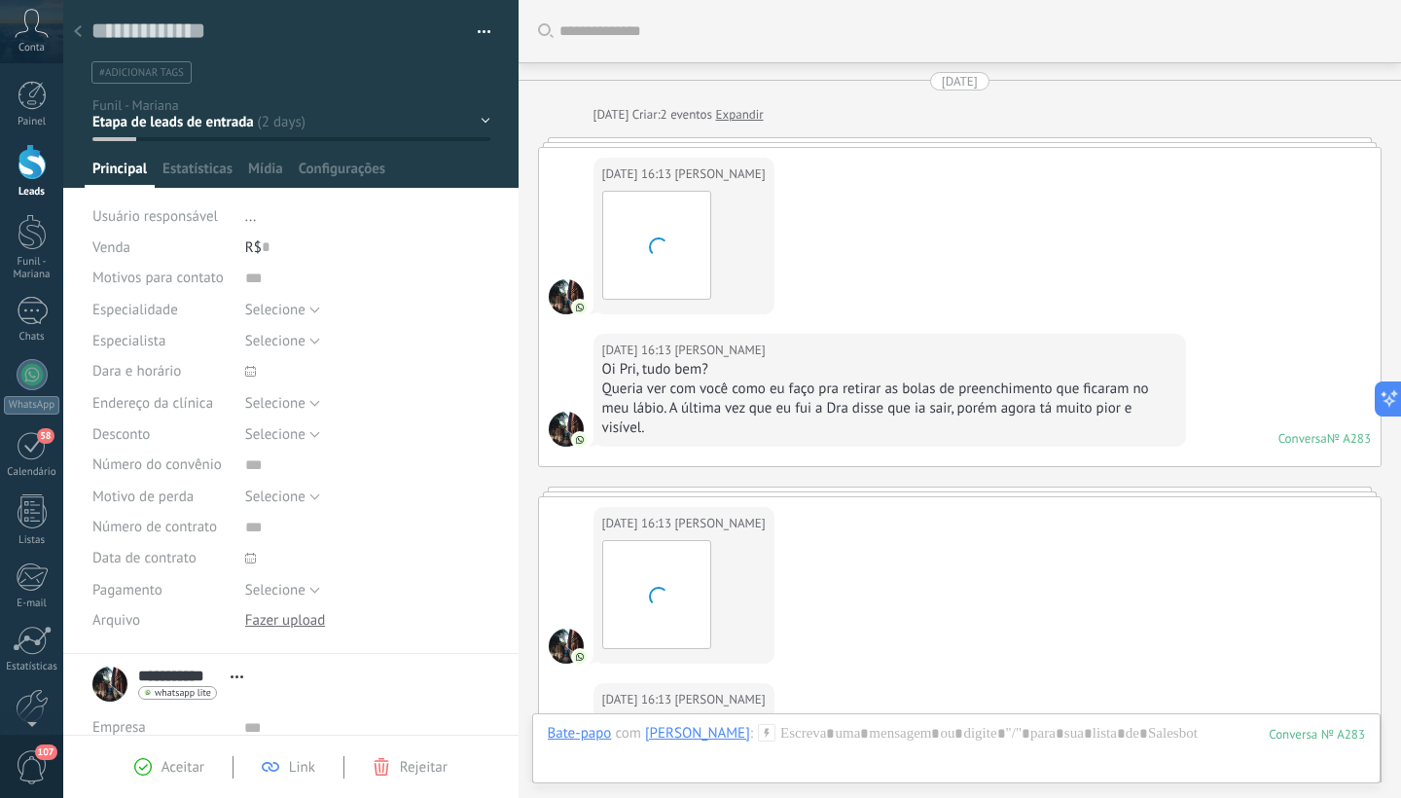
scroll to position [654, 0]
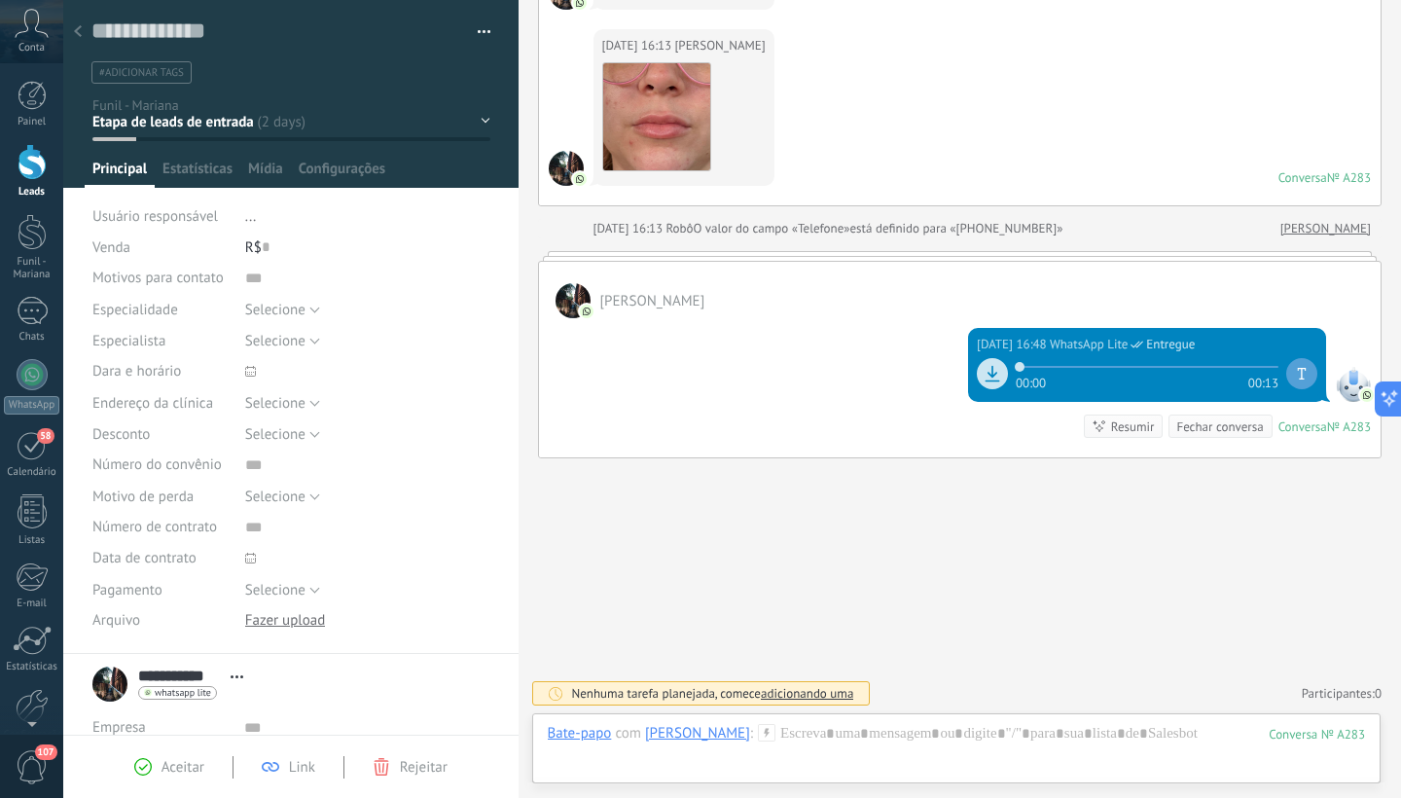
click at [0, 0] on div "1° contao [GEOGRAPHIC_DATA] 2° dia 7° dia Vácuo Negociando" at bounding box center [0, 0] width 0 height 0
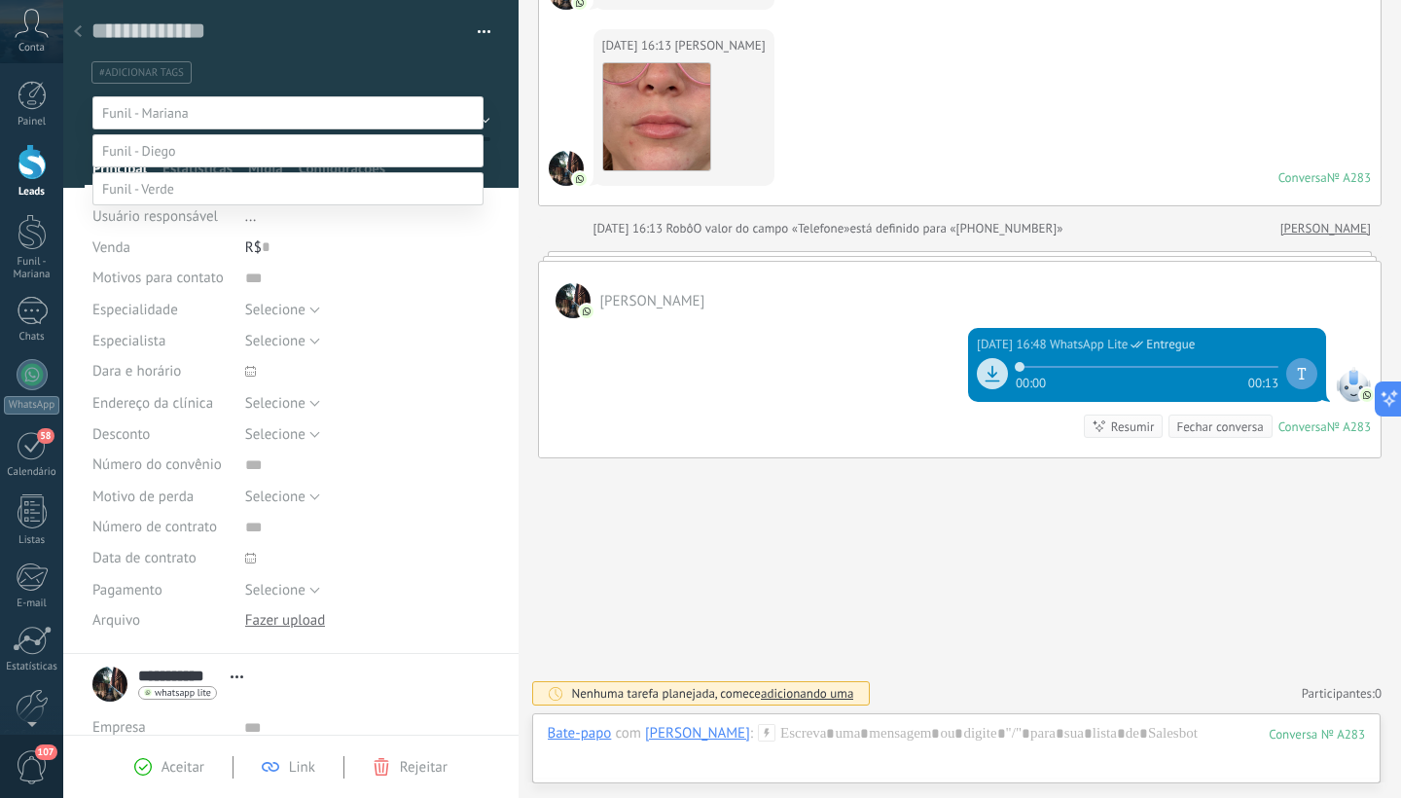
click at [0, 0] on label "Paciente" at bounding box center [0, 0] width 0 height 0
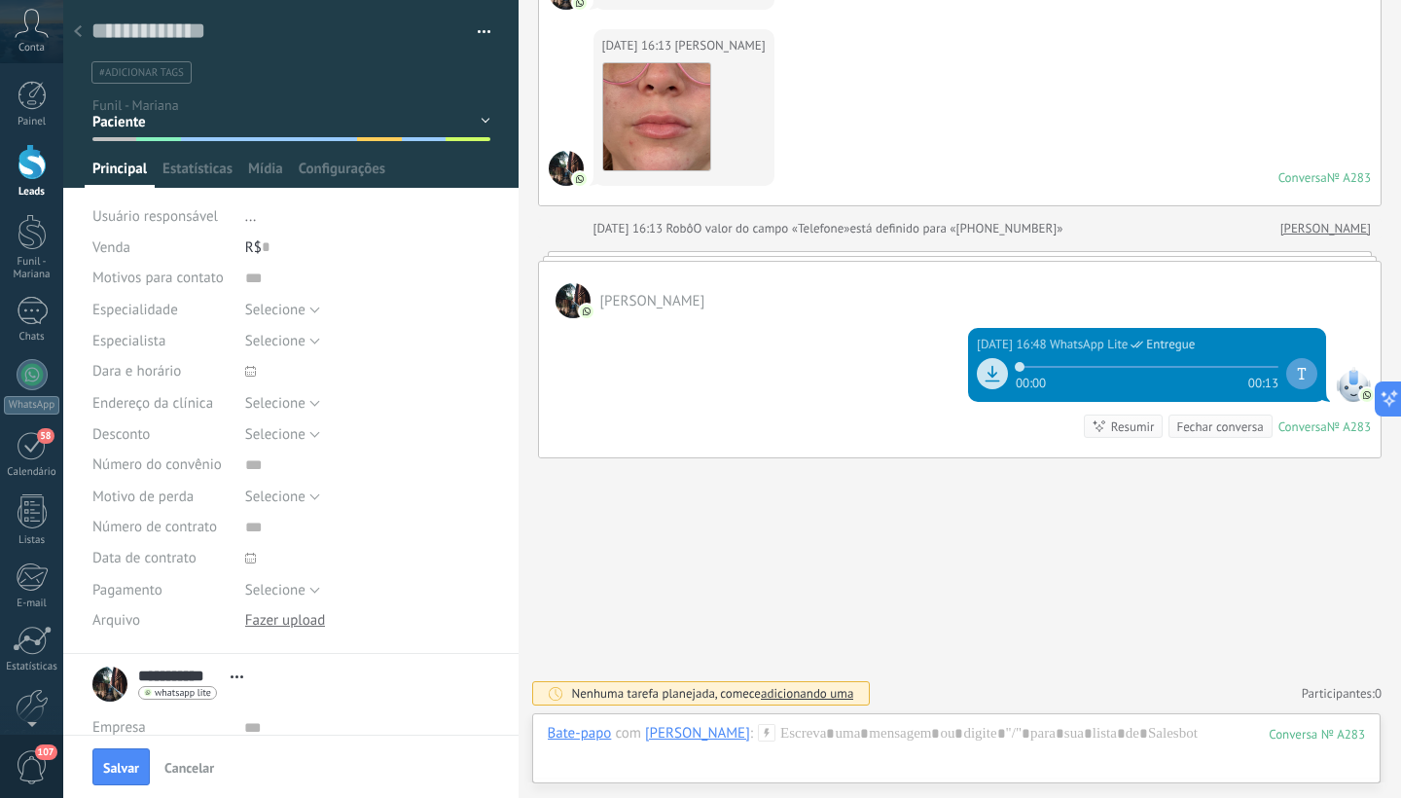
click at [158, 73] on span "#adicionar tags" at bounding box center [141, 73] width 85 height 14
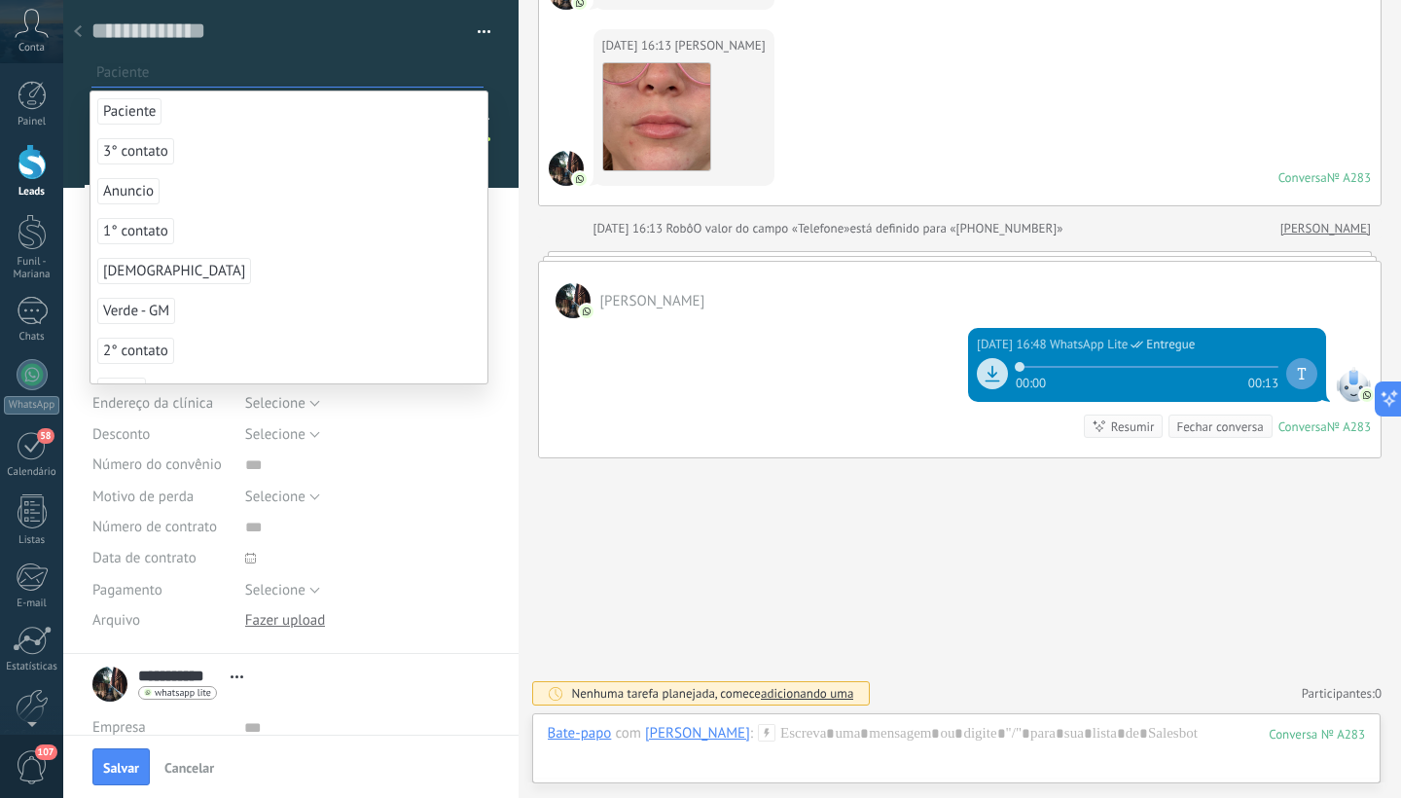
click at [126, 111] on span "Paciente" at bounding box center [129, 111] width 64 height 26
click at [497, 125] on div at bounding box center [291, 94] width 456 height 188
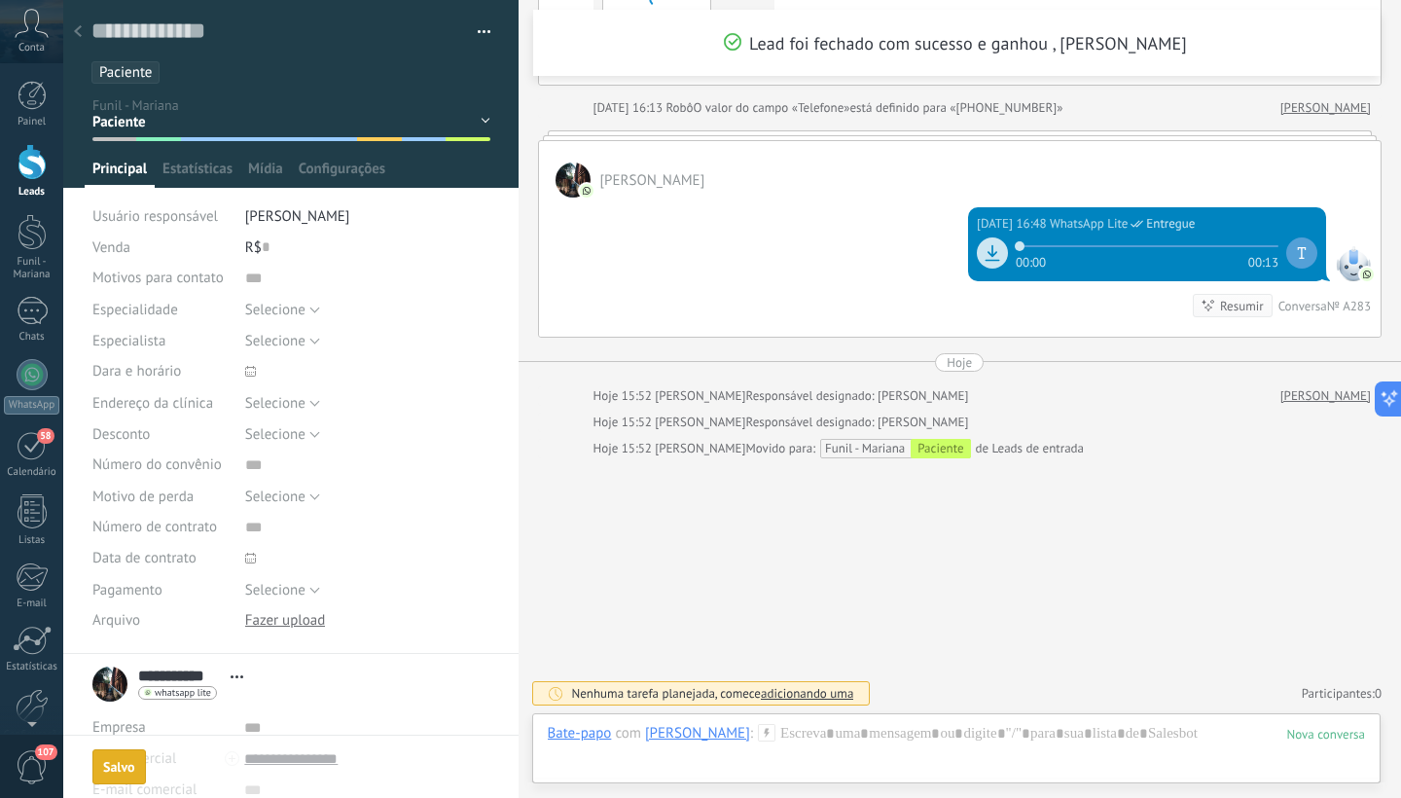
scroll to position [881, 0]
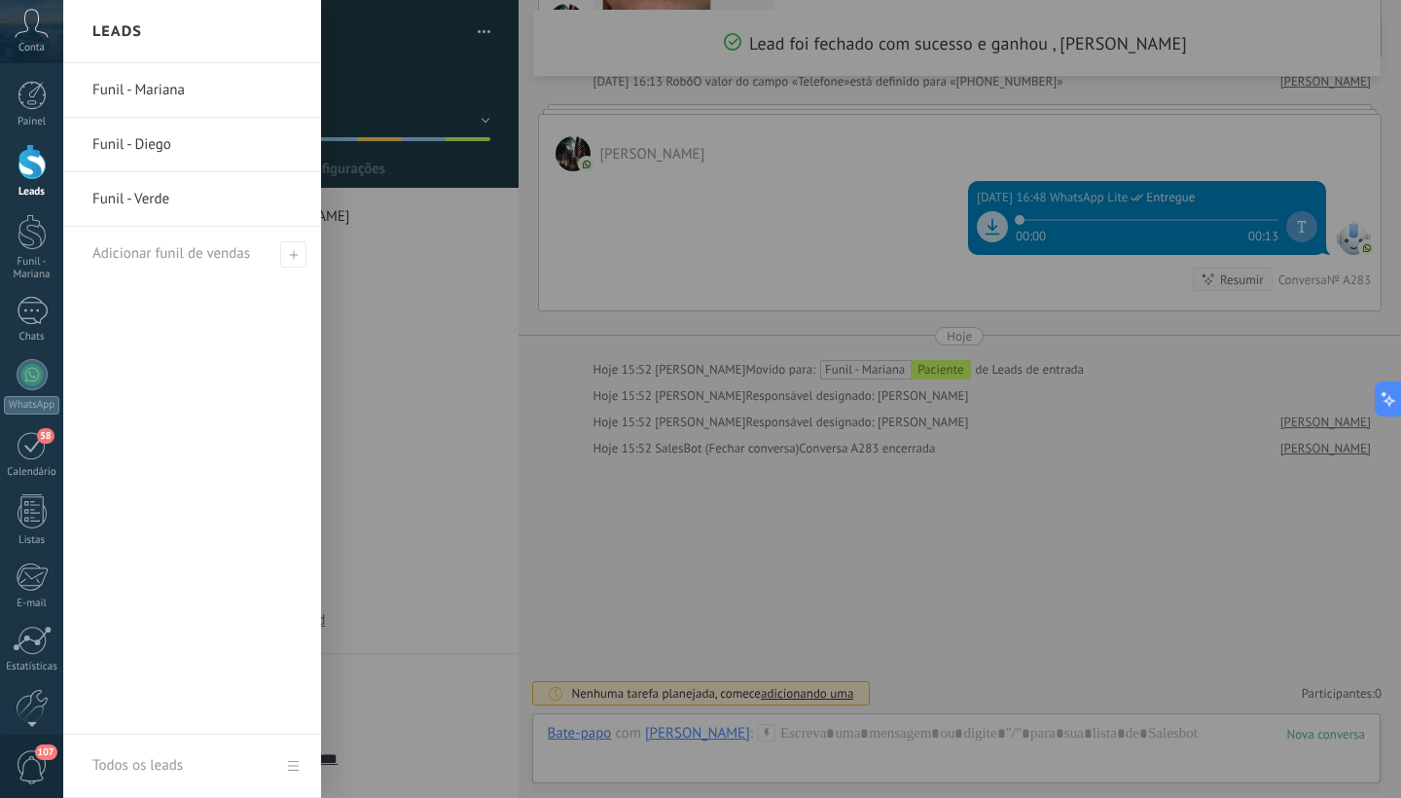
click at [29, 170] on div at bounding box center [32, 162] width 29 height 36
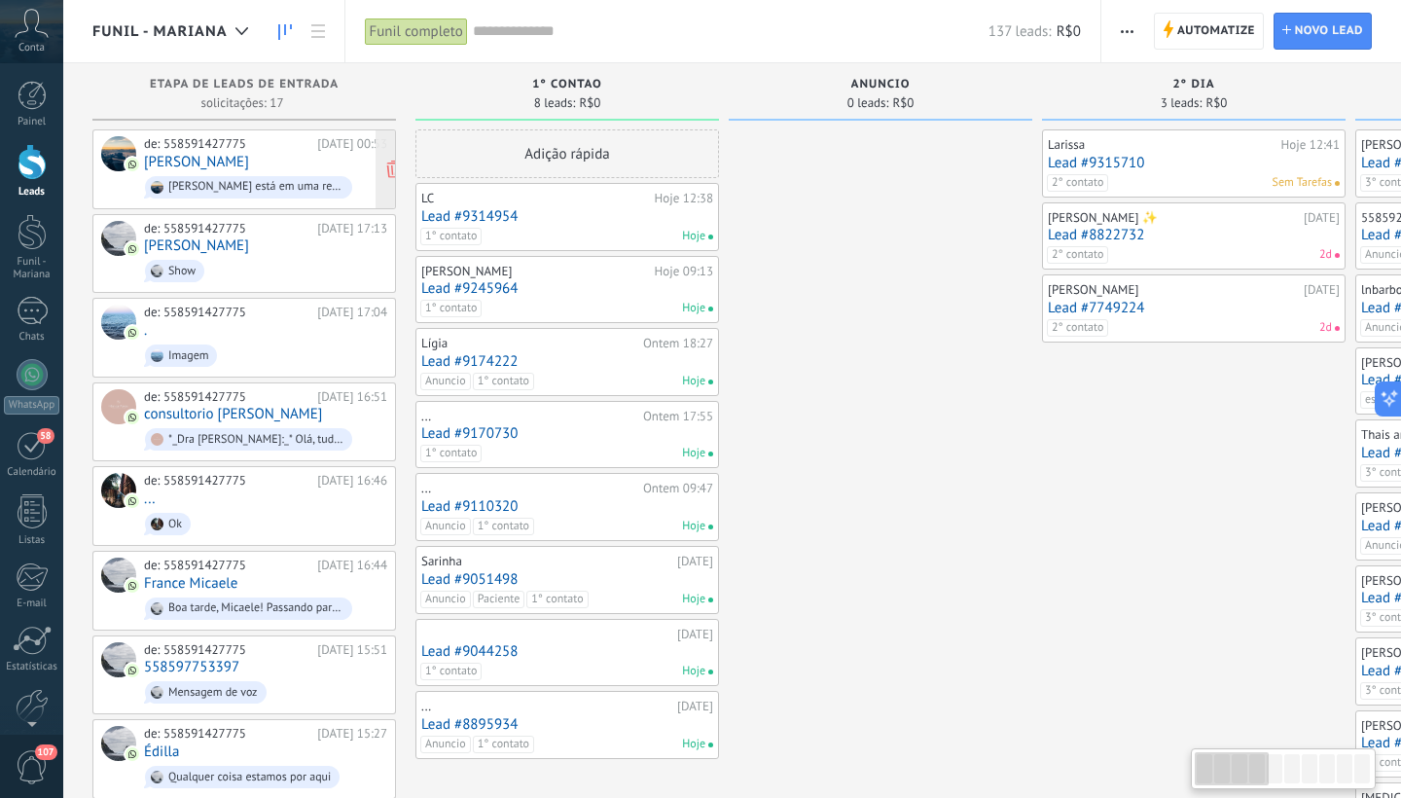
click at [285, 168] on div "de: 558591427775 [DATE] 00:53 [PERSON_NAME] está em uma reunião lá" at bounding box center [265, 169] width 243 height 66
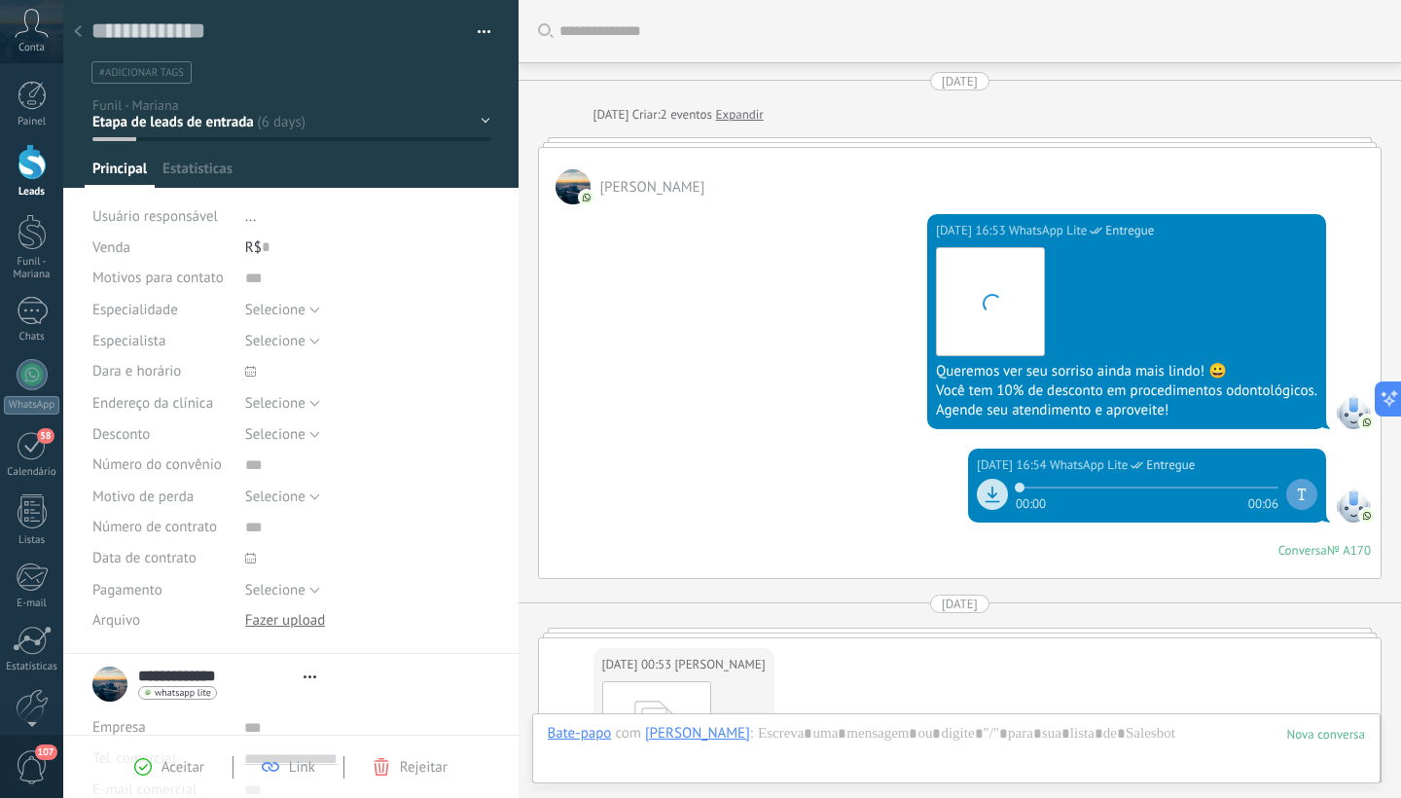
scroll to position [29, 0]
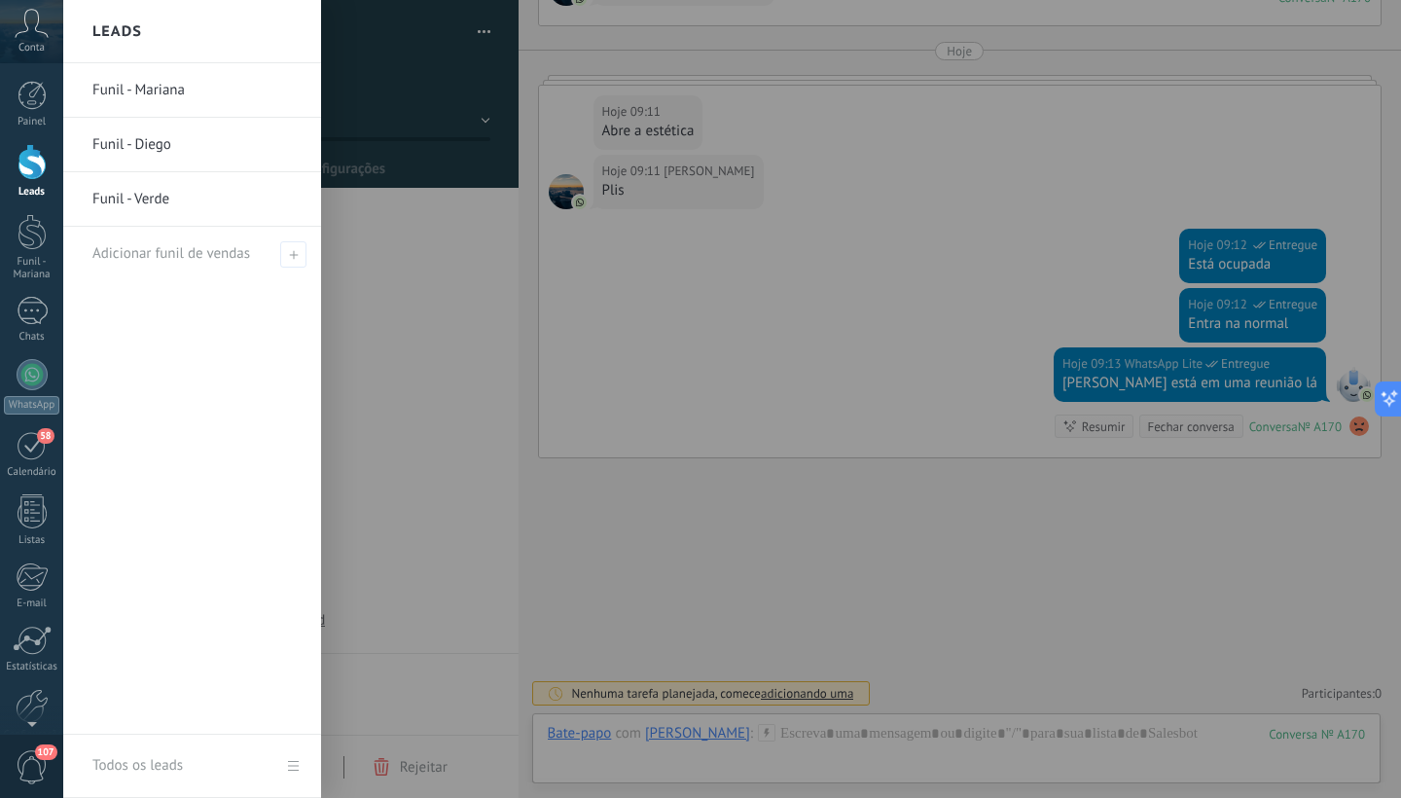
click at [30, 168] on div at bounding box center [32, 162] width 29 height 36
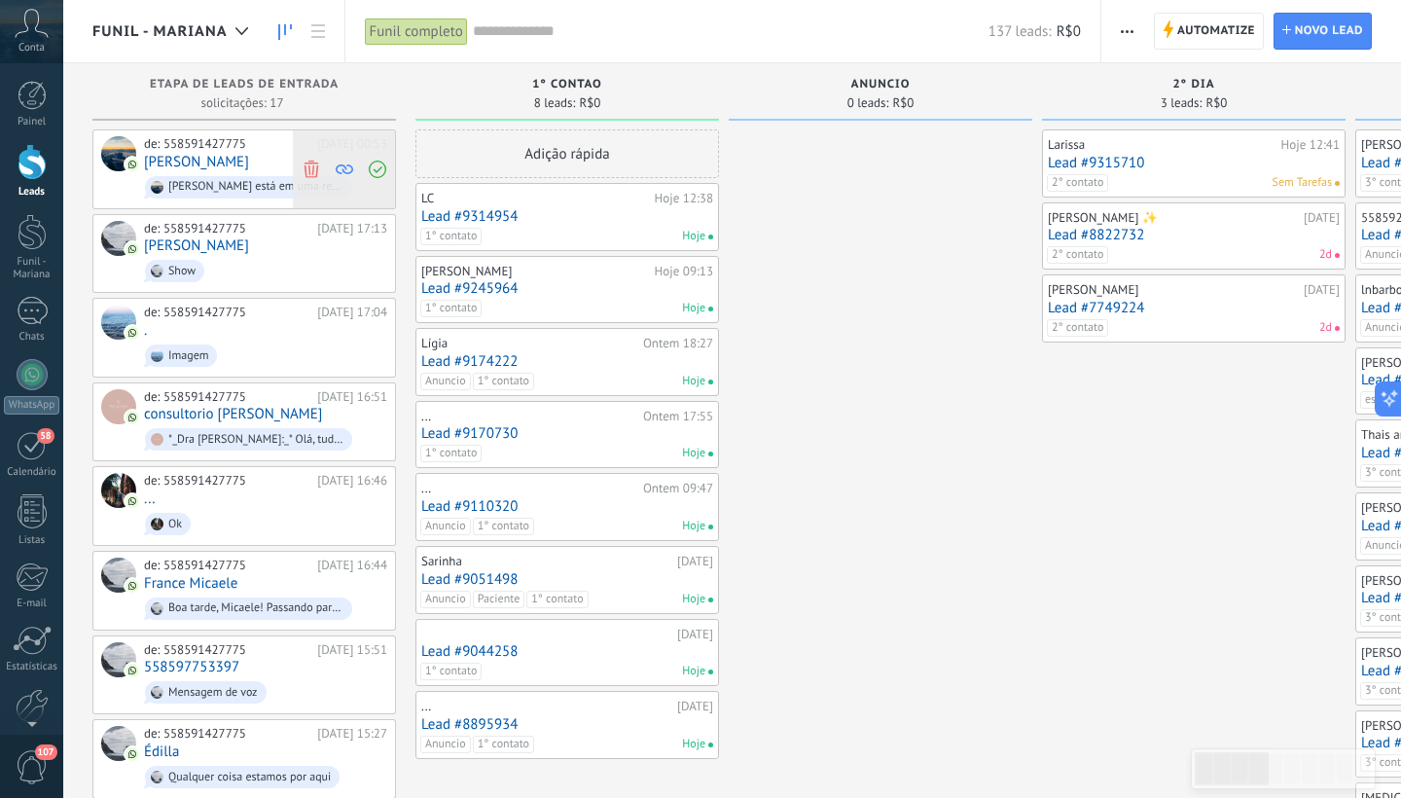
click at [321, 166] on span at bounding box center [311, 169] width 26 height 78
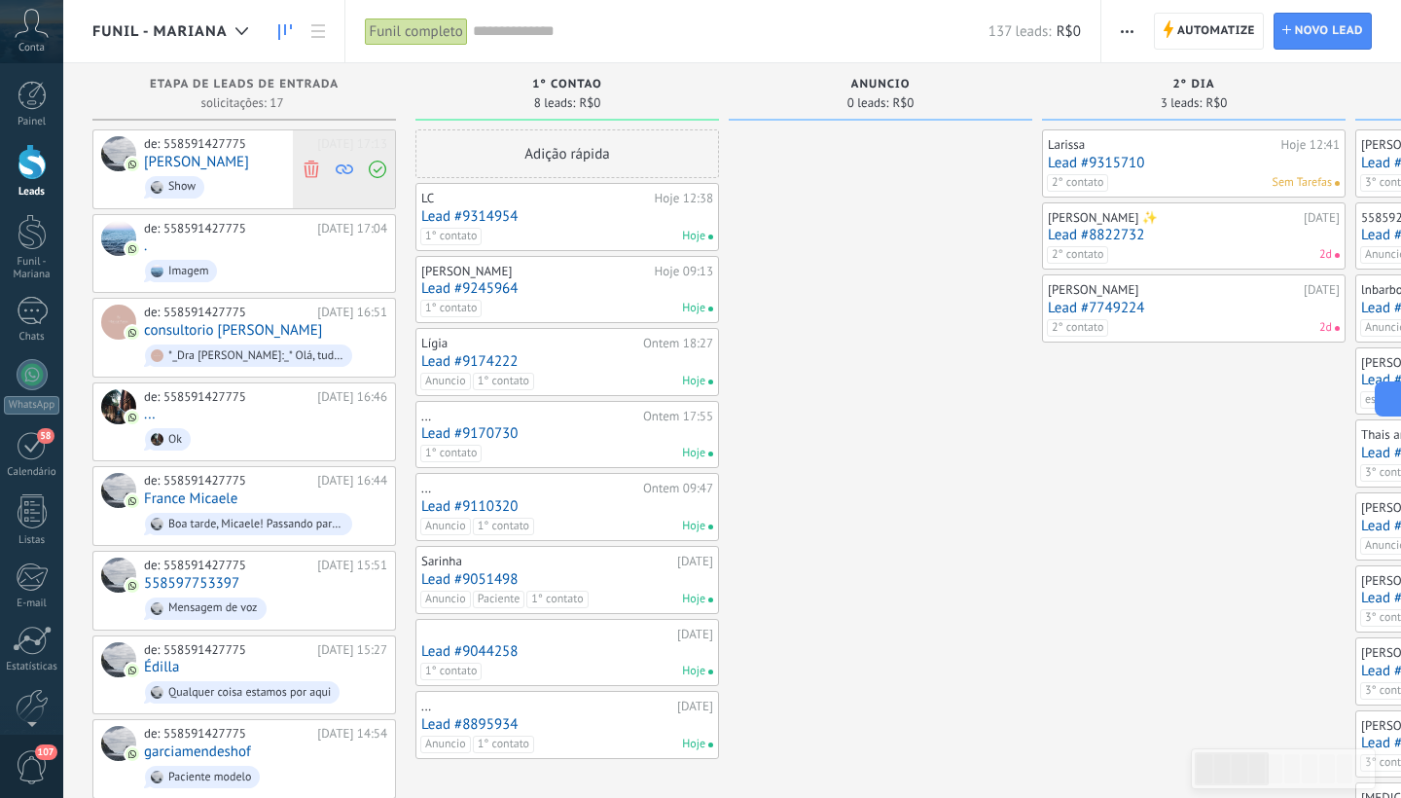
click at [314, 168] on icon at bounding box center [312, 169] width 18 height 18
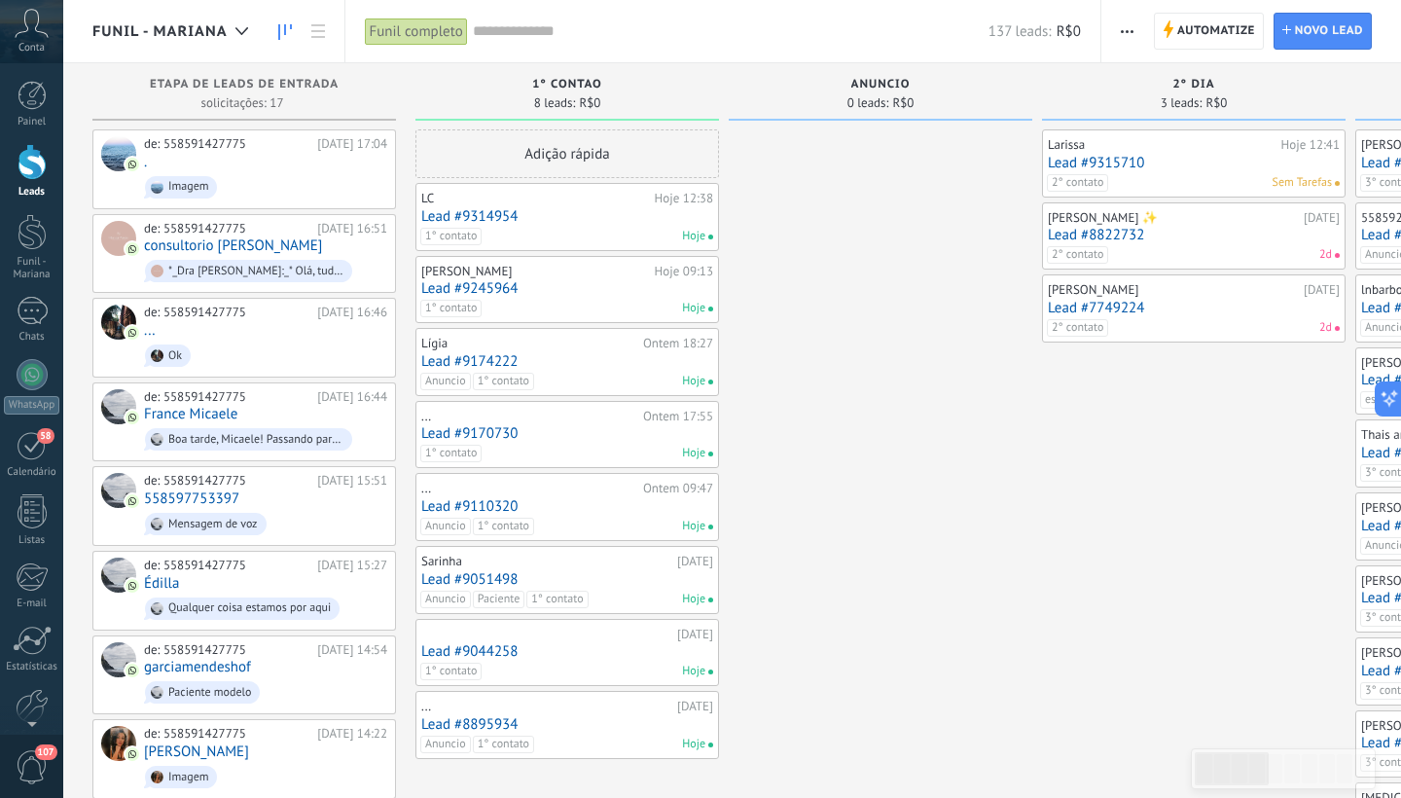
click at [314, 168] on div "de: 558591427775 [DATE] 17:04 . Imagem" at bounding box center [265, 169] width 243 height 66
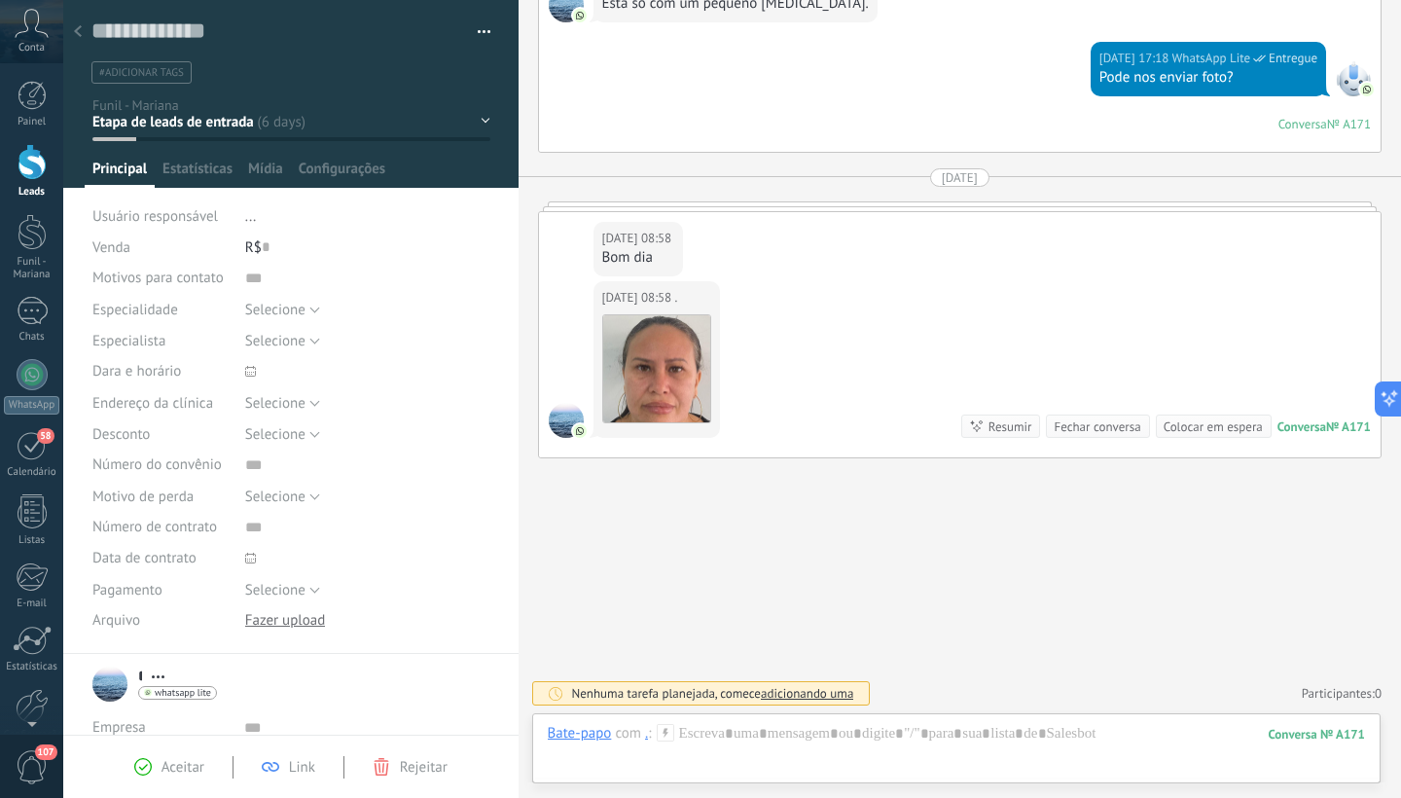
scroll to position [636, 0]
click at [0, 0] on div "1° contao [GEOGRAPHIC_DATA] 2° dia 7° dia Vácuo Negociando" at bounding box center [0, 0] width 0 height 0
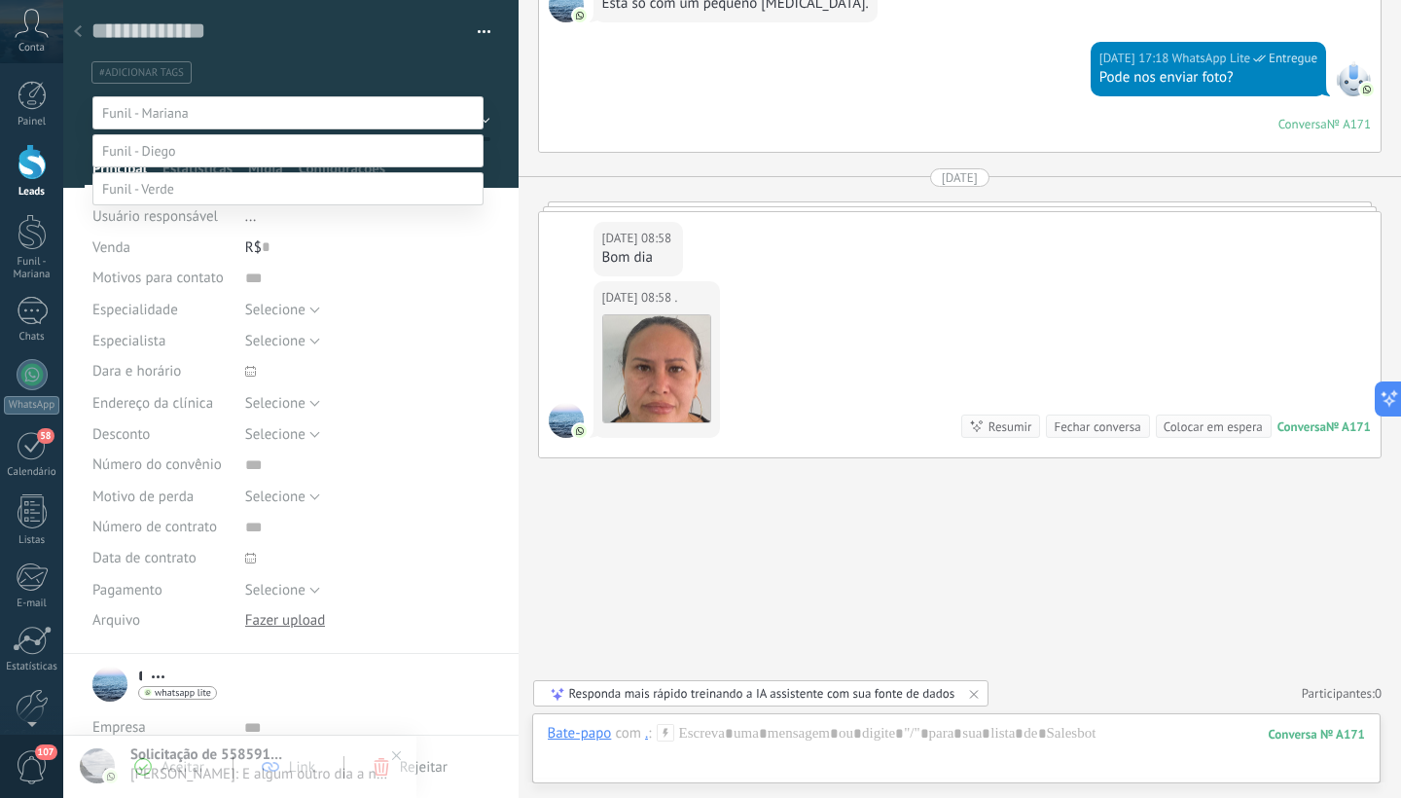
click at [0, 0] on label "Paciente" at bounding box center [0, 0] width 0 height 0
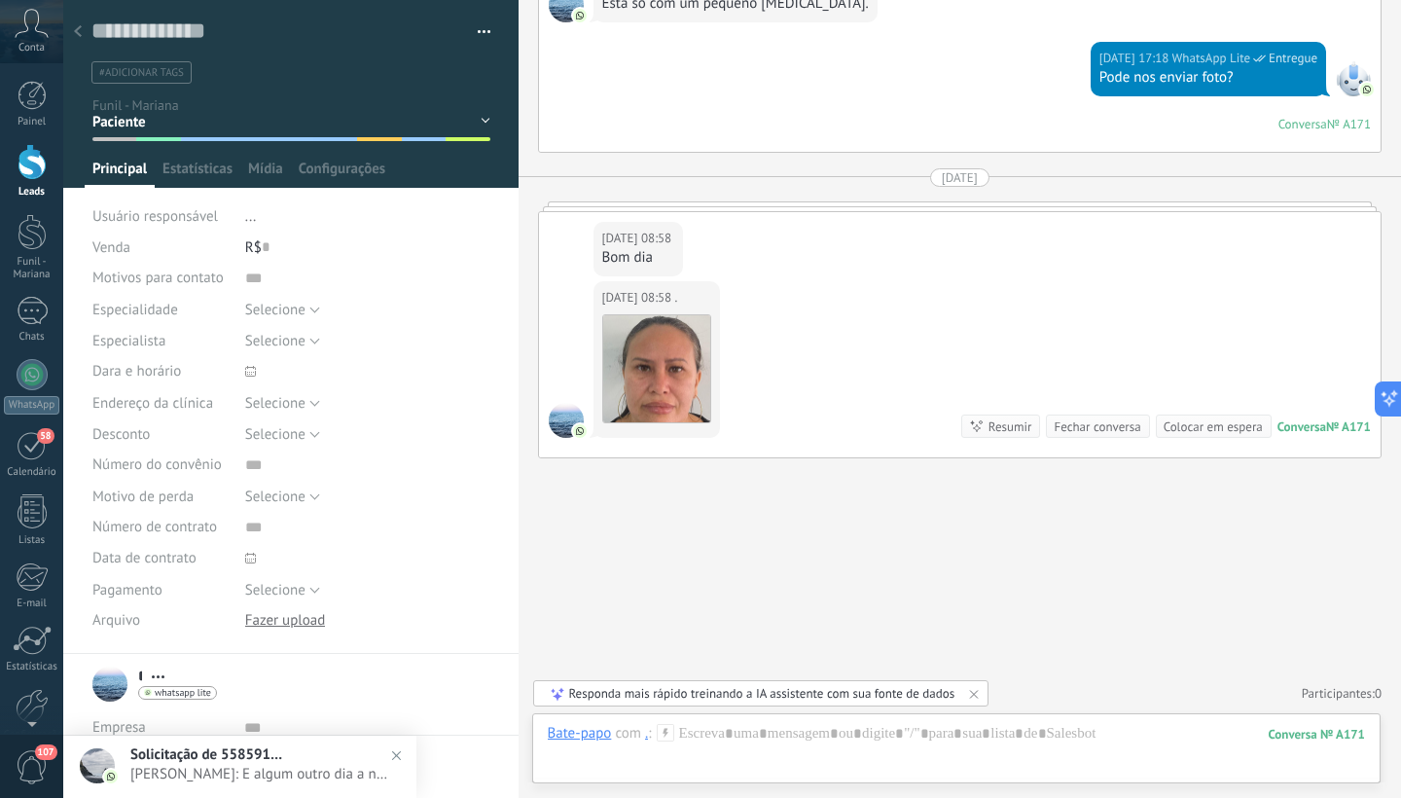
click at [172, 75] on span "#adicionar tags" at bounding box center [141, 73] width 85 height 14
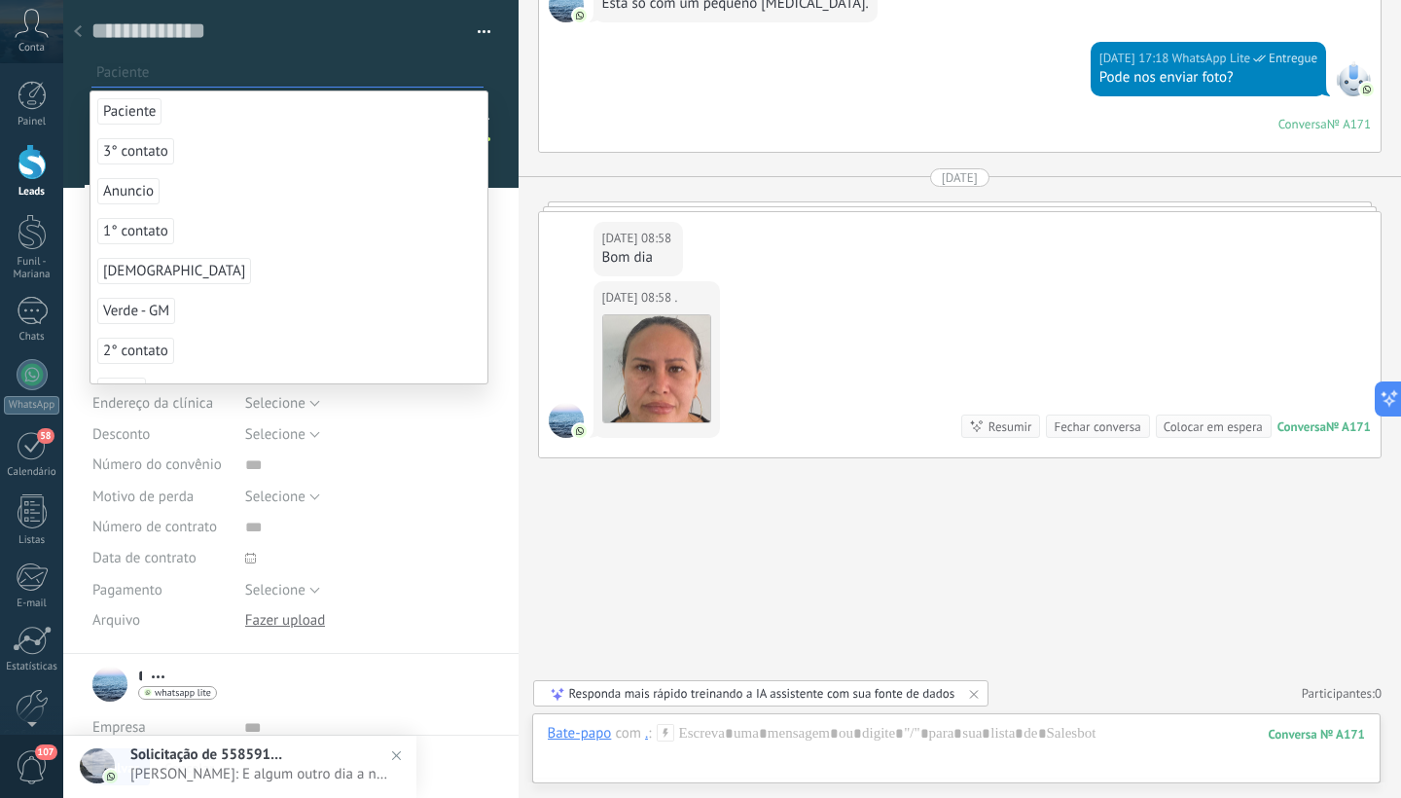
click at [141, 109] on span "Paciente" at bounding box center [129, 111] width 64 height 26
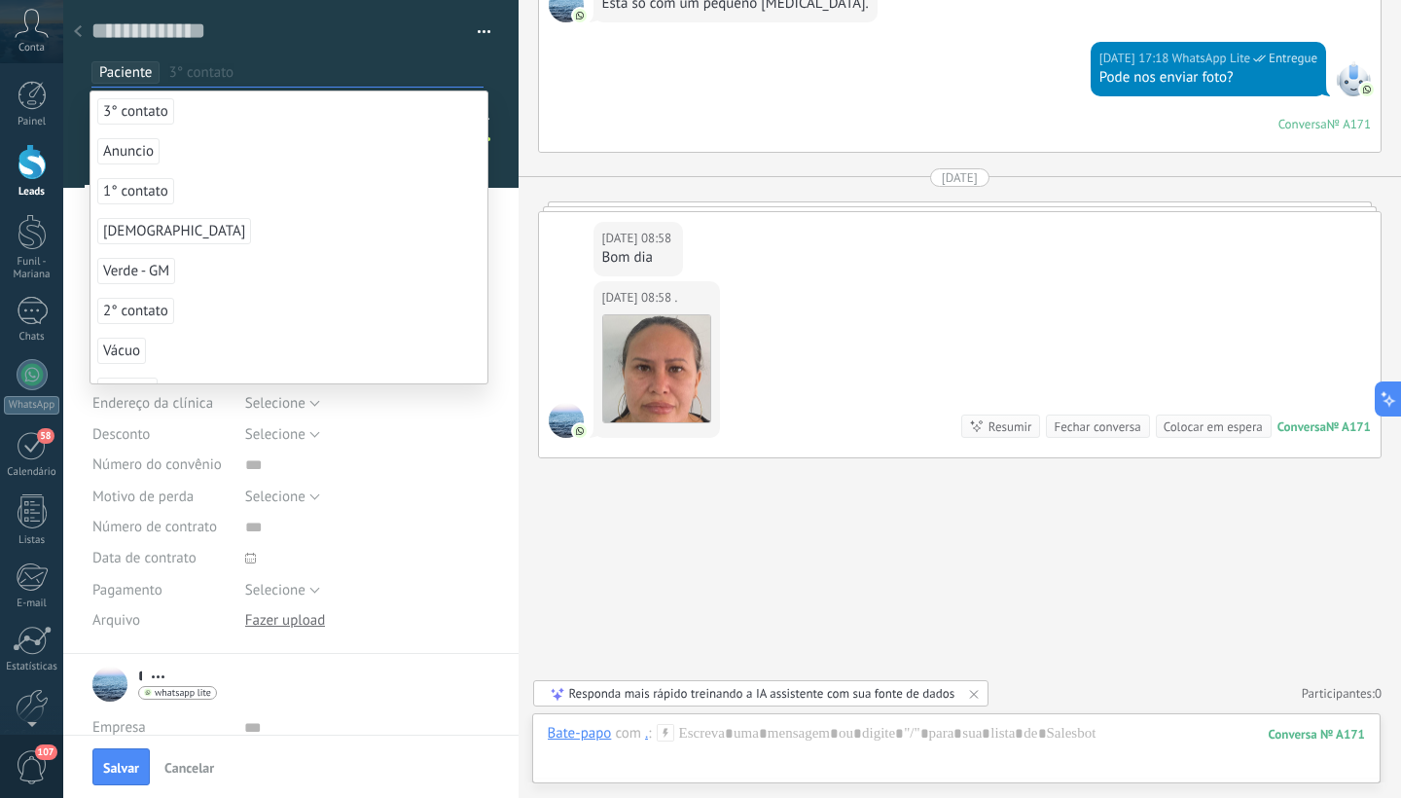
click at [494, 77] on div "Salvar e criar Imprimir Gerenciar tags Exportar para o Excel" at bounding box center [291, 42] width 456 height 84
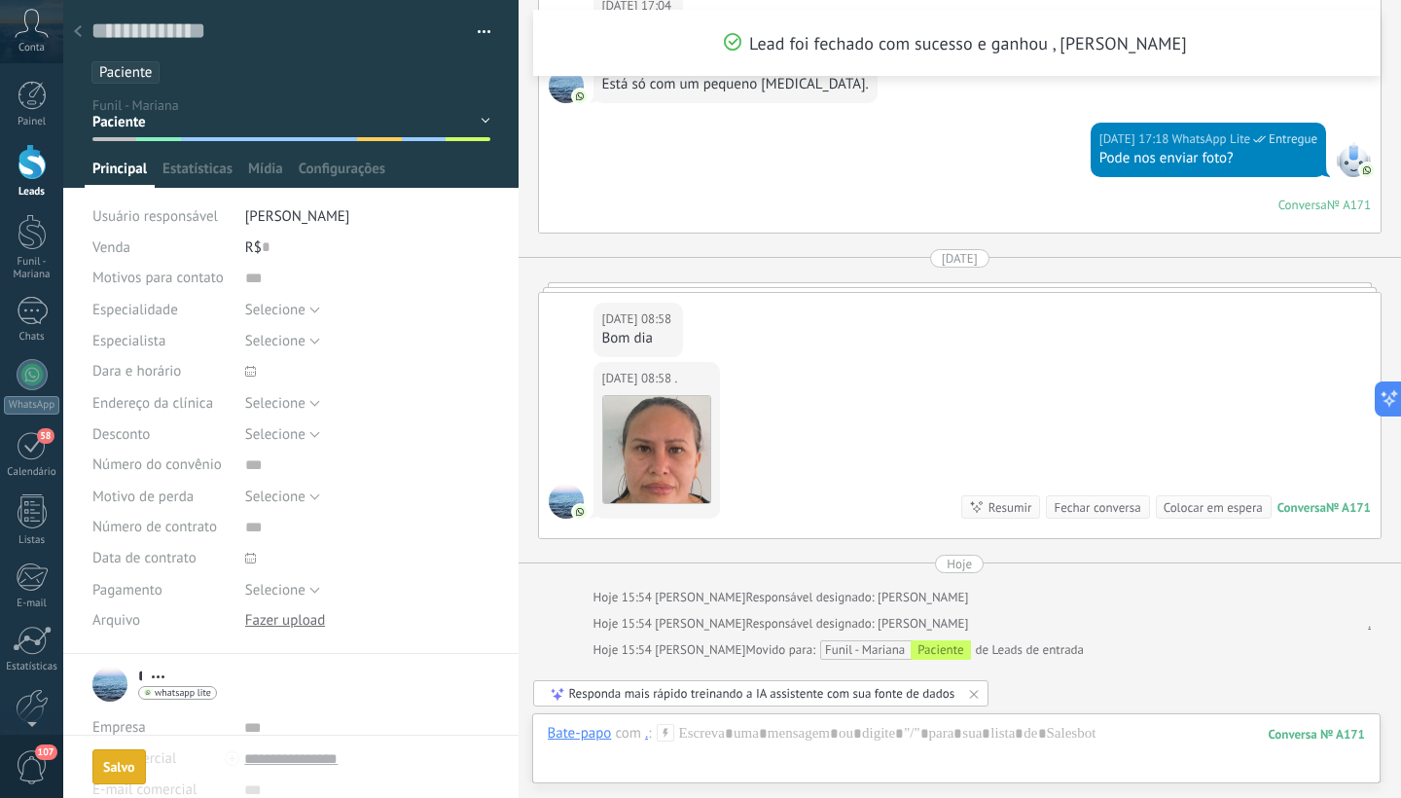
scroll to position [838, 0]
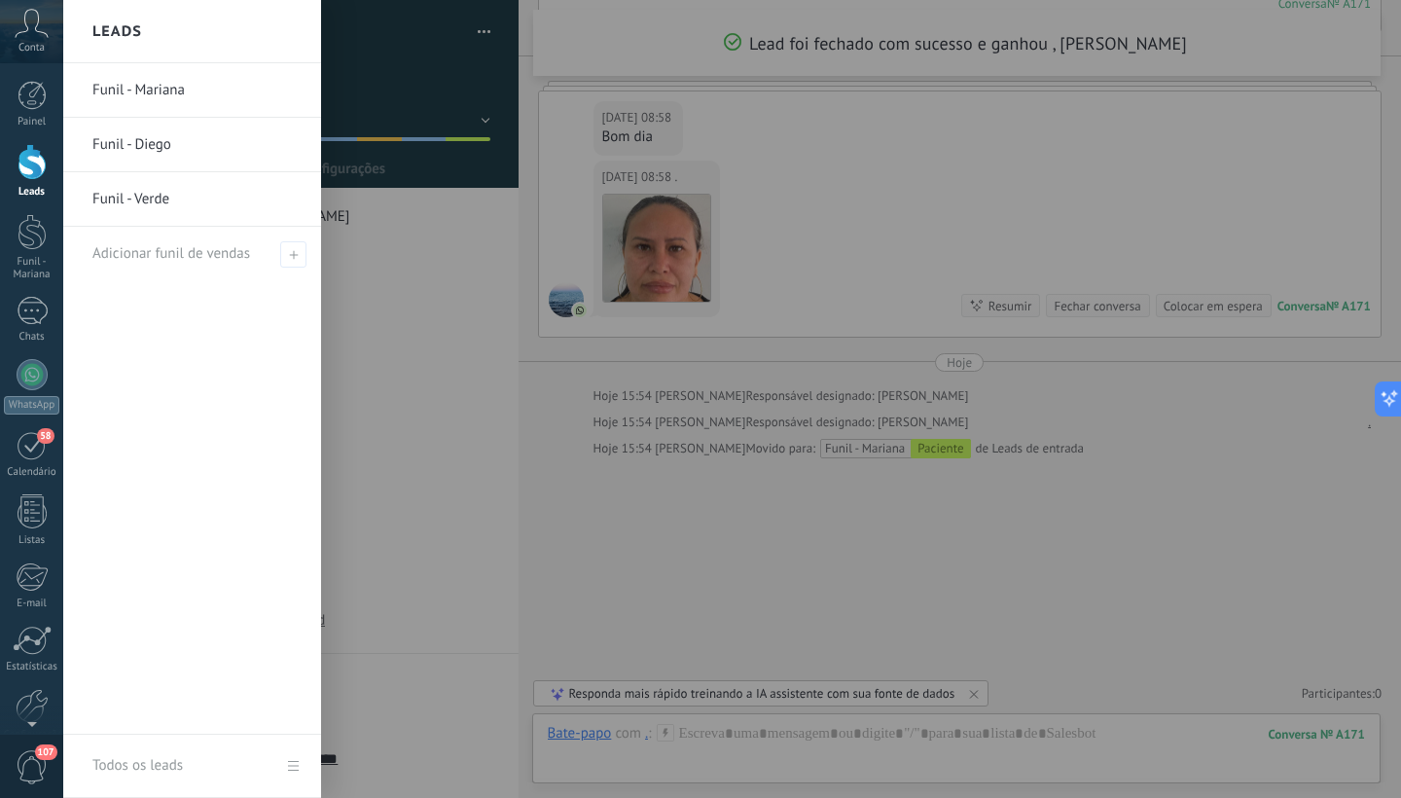
click at [37, 169] on div at bounding box center [32, 162] width 29 height 36
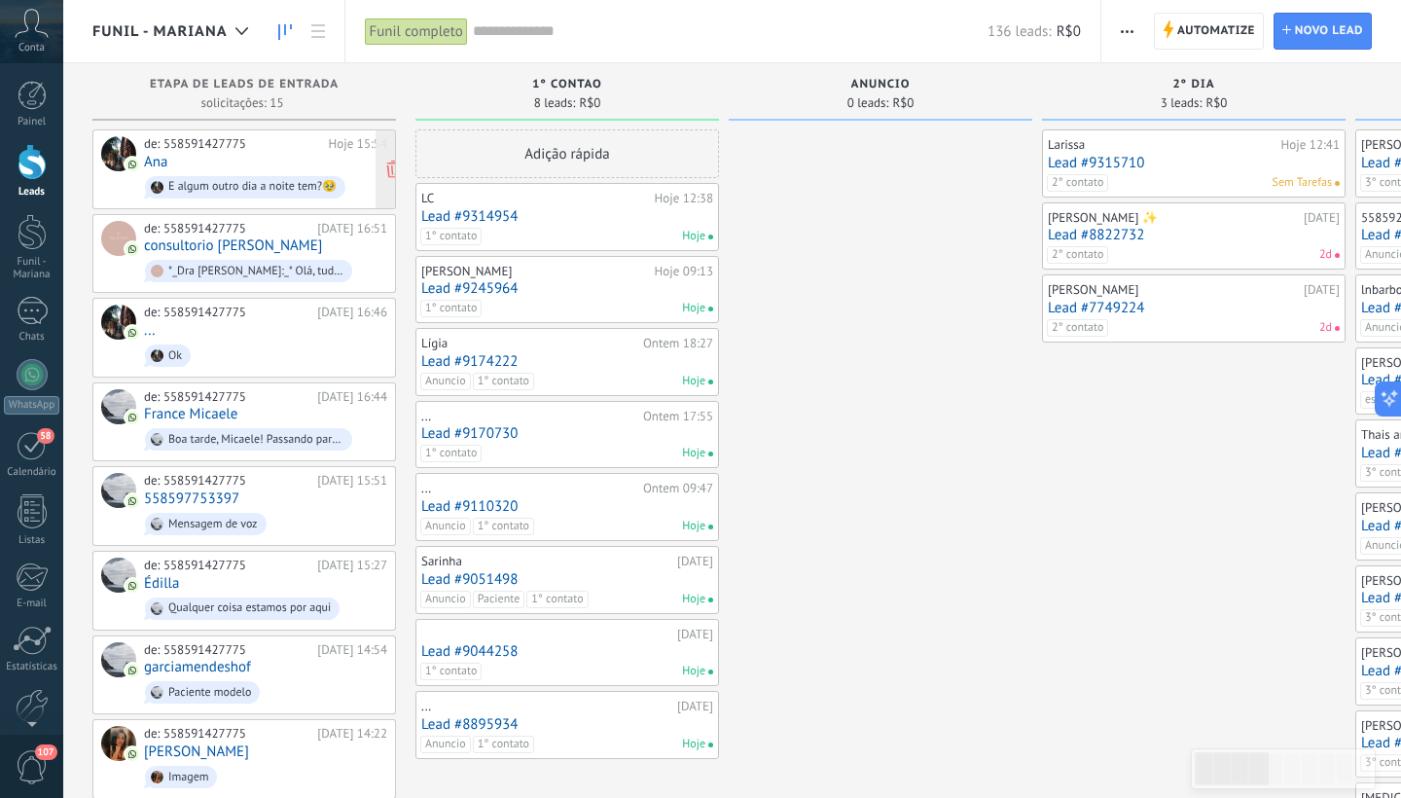
click at [239, 162] on div "de: 558591427775 Hoje 15:54 [PERSON_NAME] E algum outro dia a noite tem?🥹" at bounding box center [265, 169] width 243 height 66
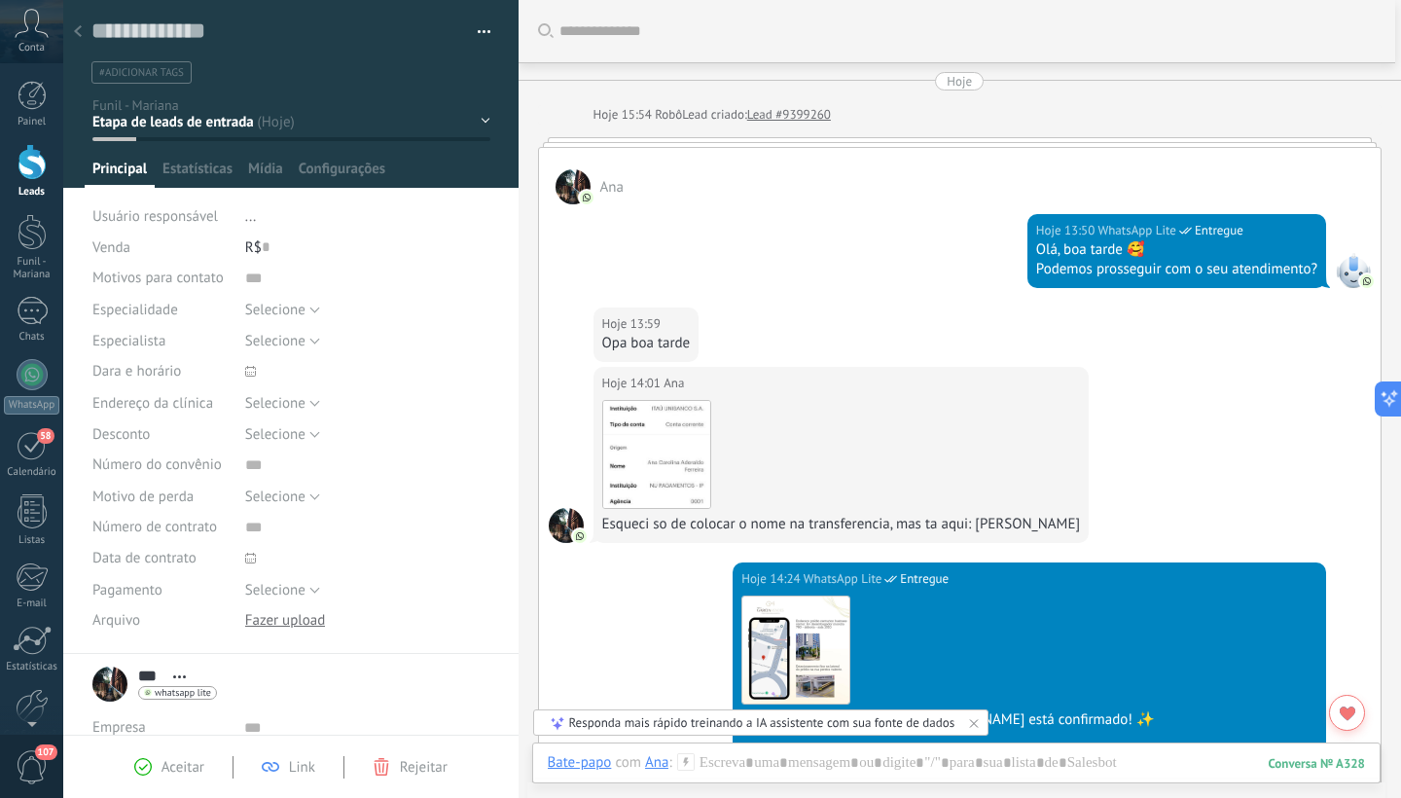
click at [833, 258] on div "Hoje 13:50 WhatsApp Lite Entregue Olá, boa tarde 🥰 Podemos prosseguir com o seu…" at bounding box center [960, 255] width 842 height 103
click at [0, 0] on div "1° contao [GEOGRAPHIC_DATA] 2° dia 7° dia Vácuo Negociando" at bounding box center [0, 0] width 0 height 0
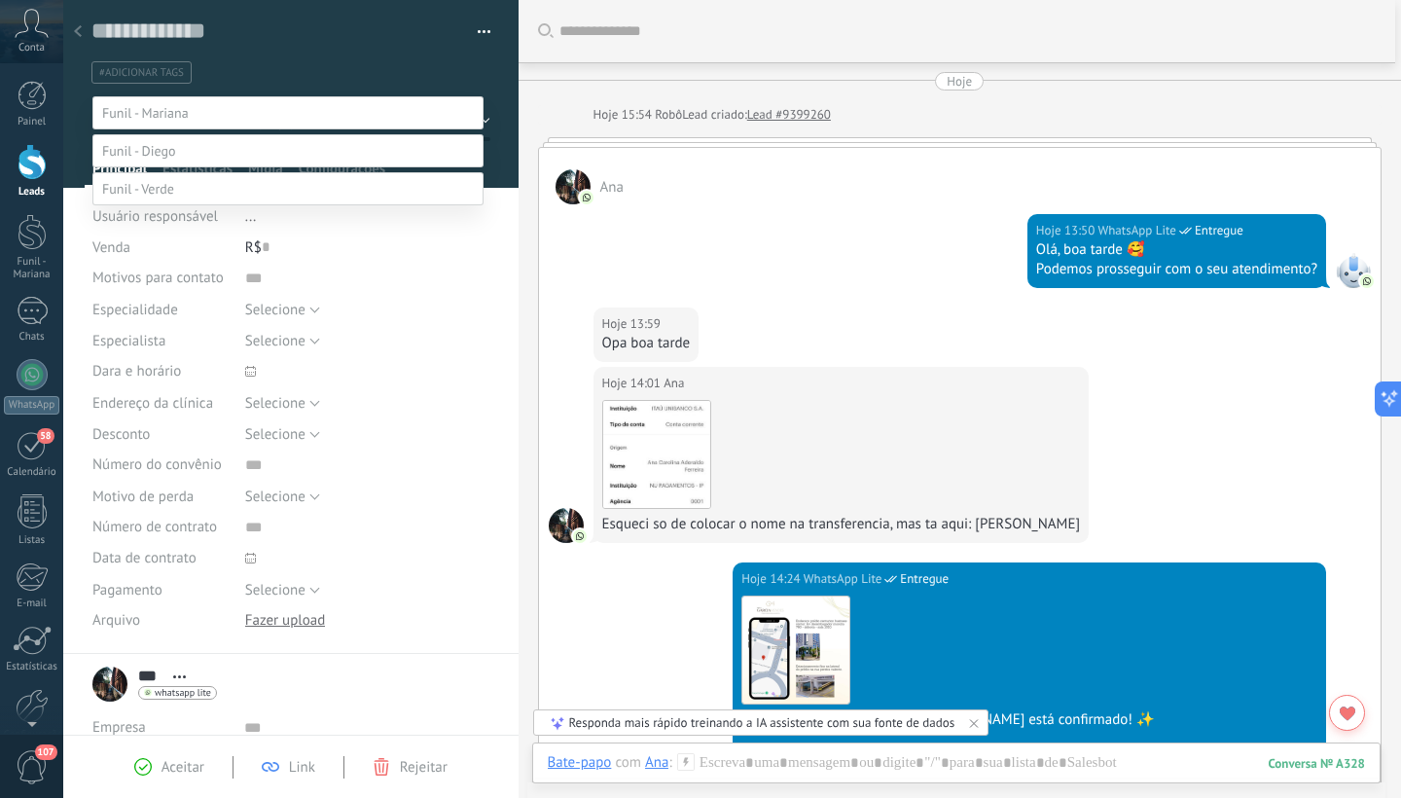
click at [0, 0] on label "Paciente" at bounding box center [0, 0] width 0 height 0
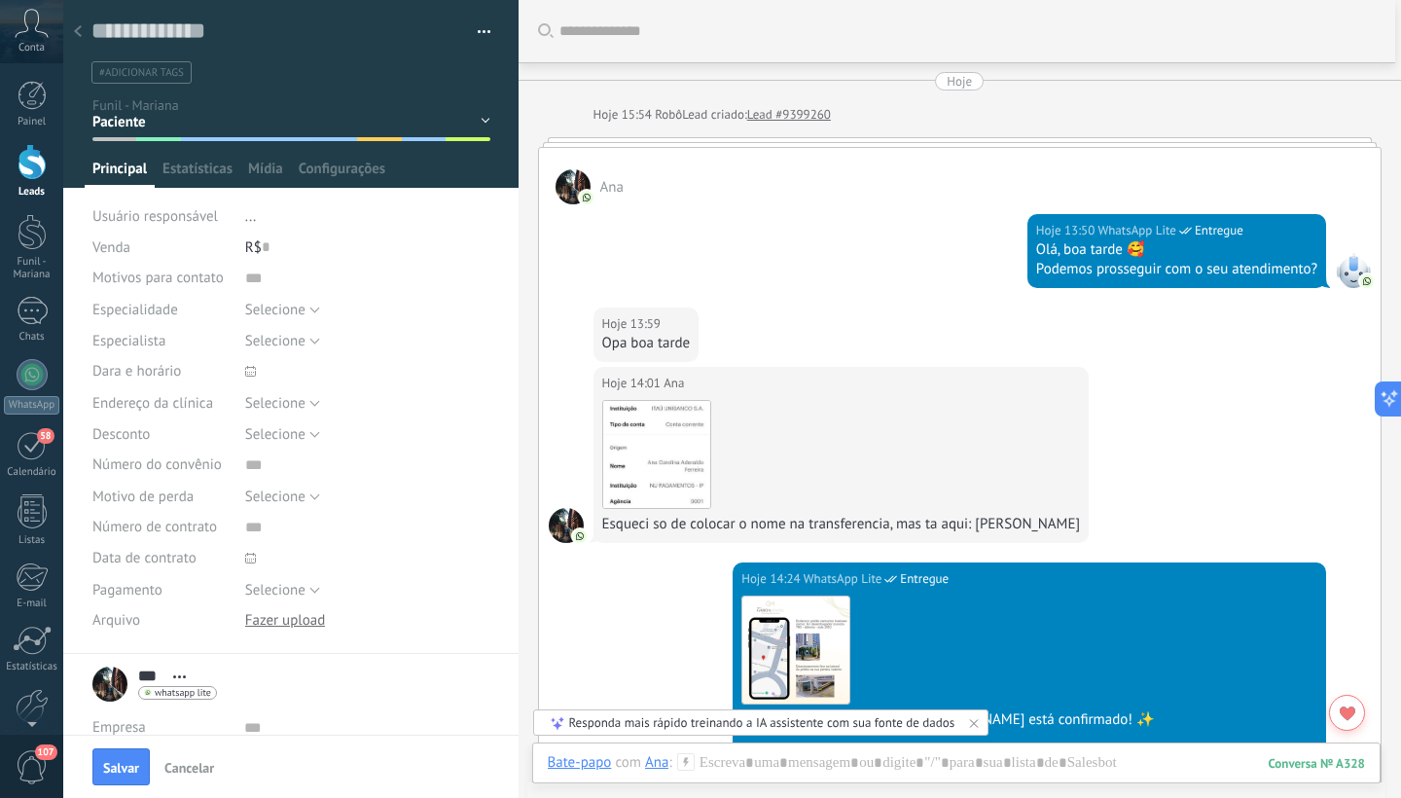
click at [168, 71] on span "#adicionar tags" at bounding box center [141, 73] width 85 height 14
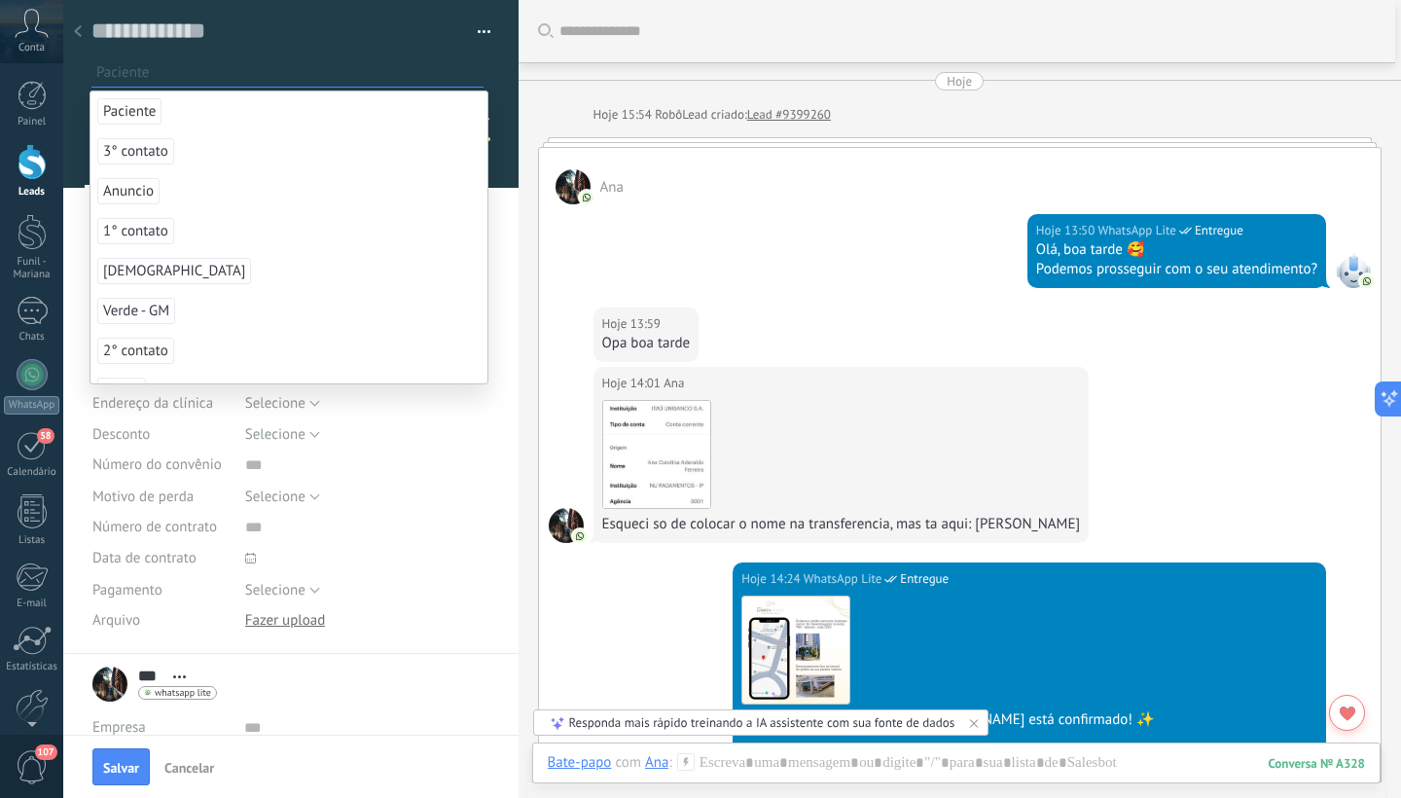
click at [143, 108] on span "Paciente" at bounding box center [129, 111] width 64 height 26
click at [118, 767] on span "Salvar" at bounding box center [121, 768] width 36 height 14
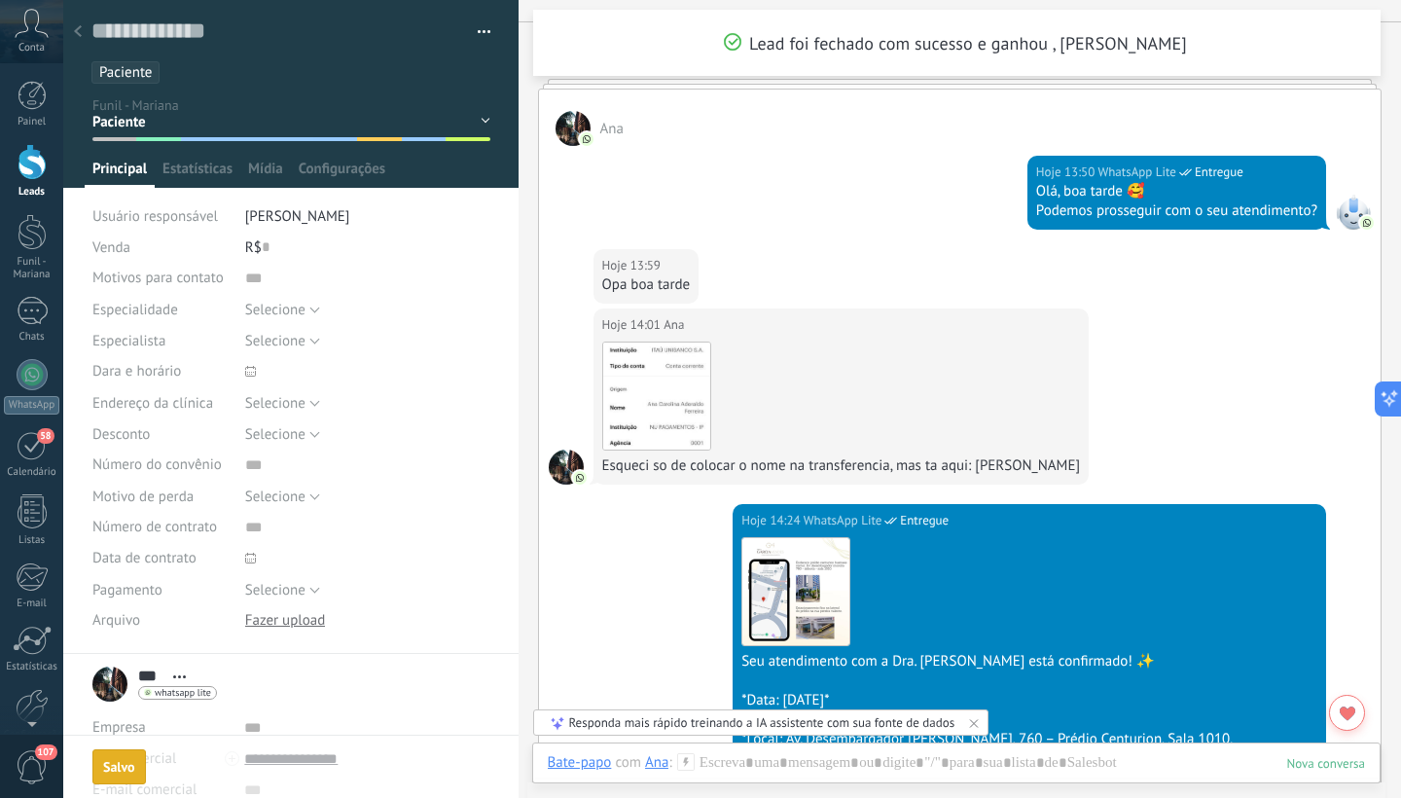
scroll to position [165, 0]
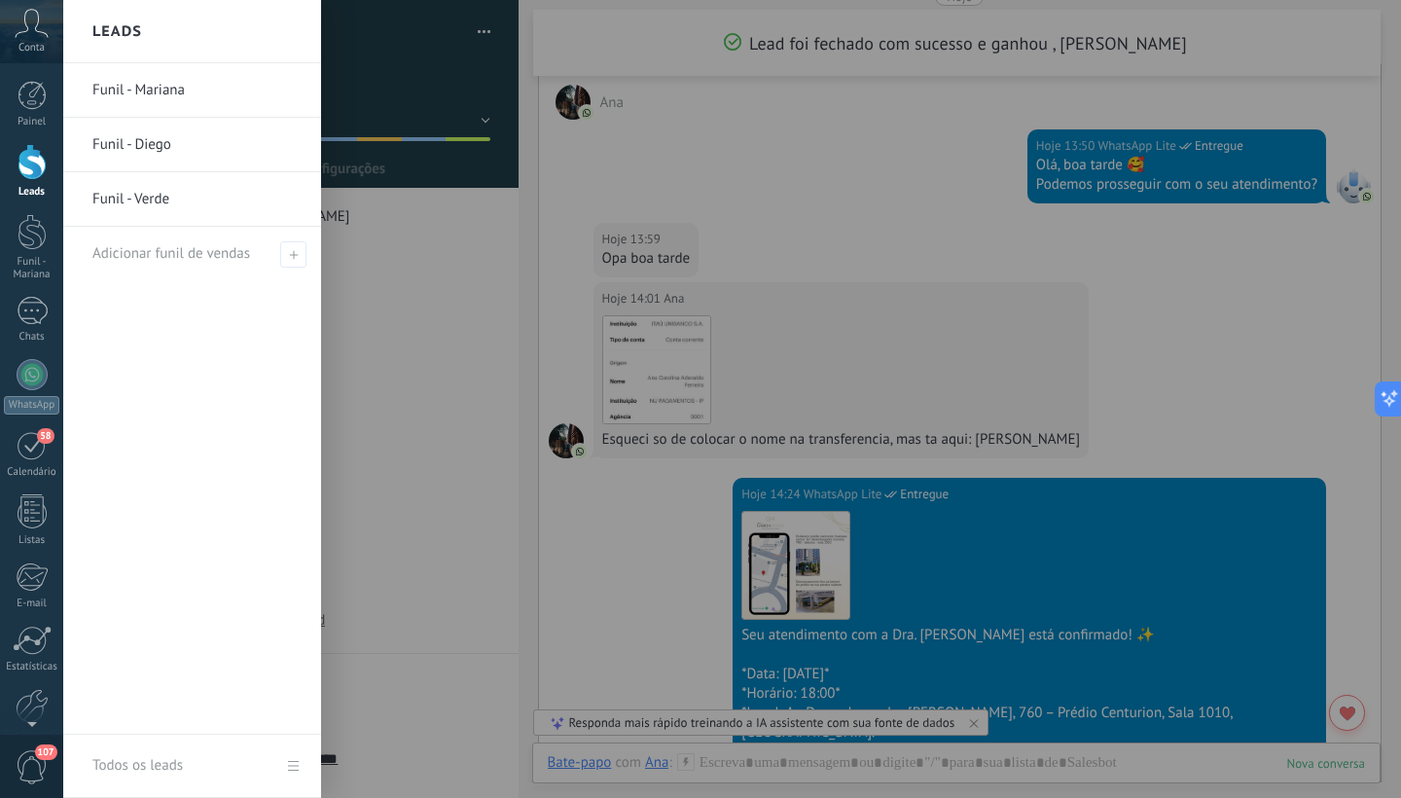
click at [23, 167] on div at bounding box center [32, 162] width 29 height 36
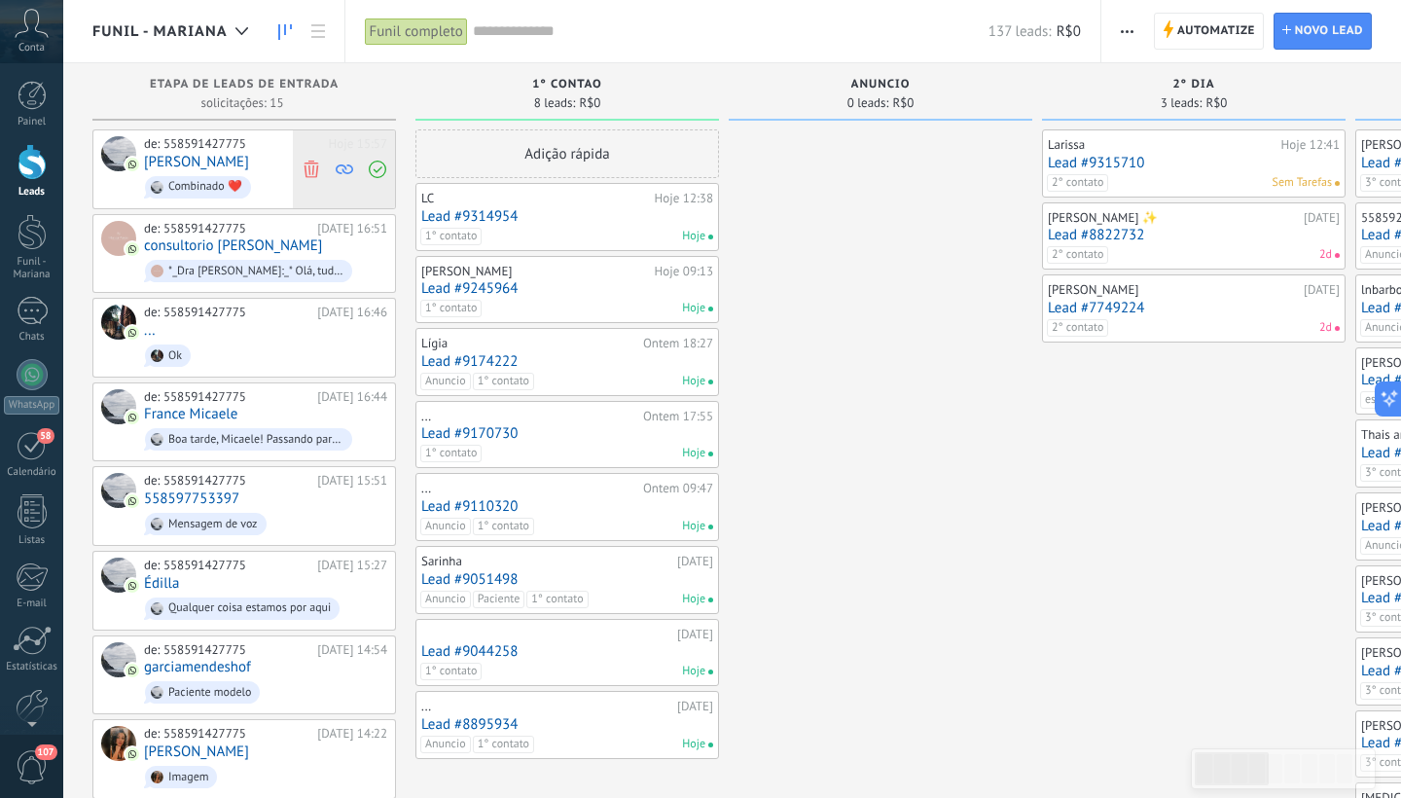
click at [308, 171] on icon at bounding box center [312, 169] width 18 height 18
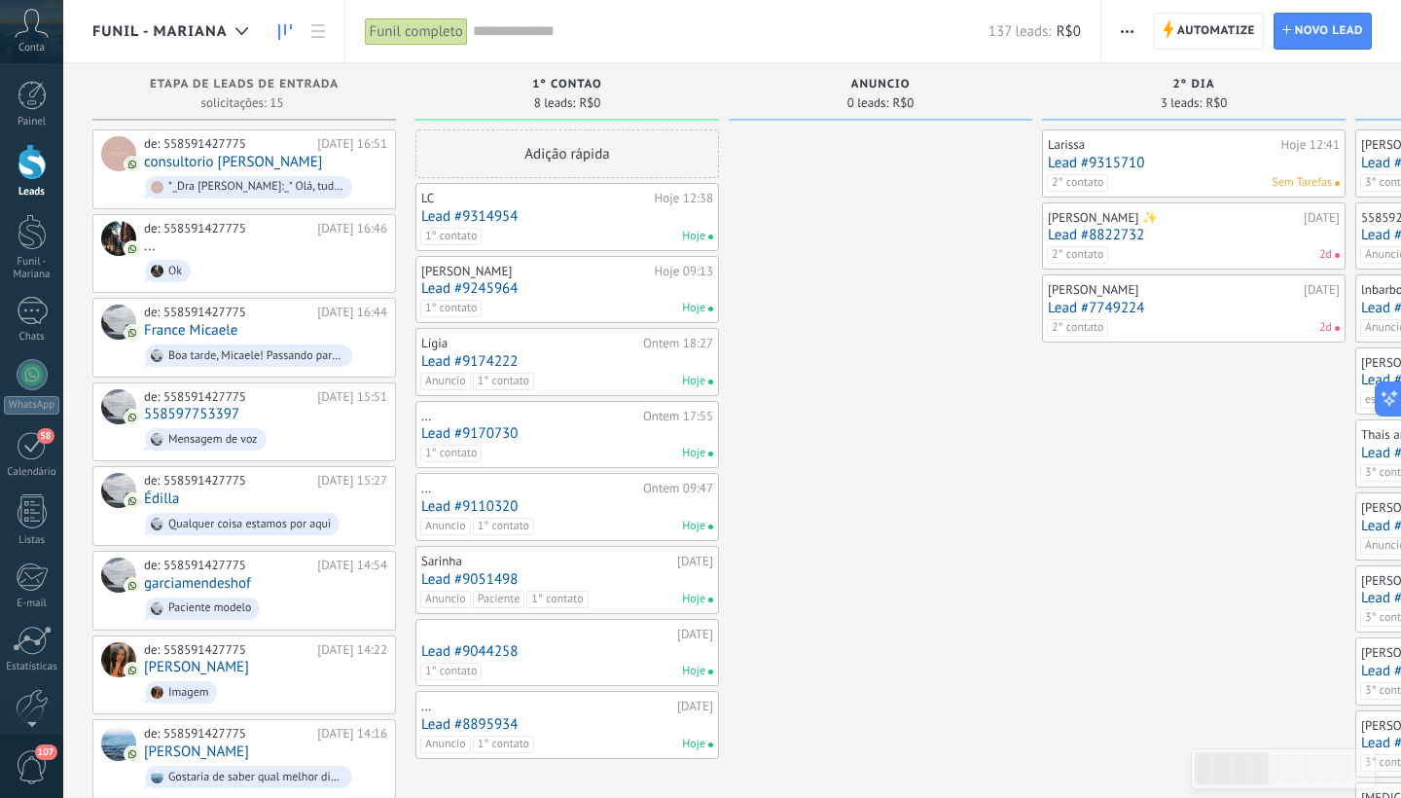
click at [308, 172] on span "*_Dra [PERSON_NAME]:_* Olá, tudo bem? 😆 Você já fez sua avaliação odontológica …" at bounding box center [265, 187] width 243 height 30
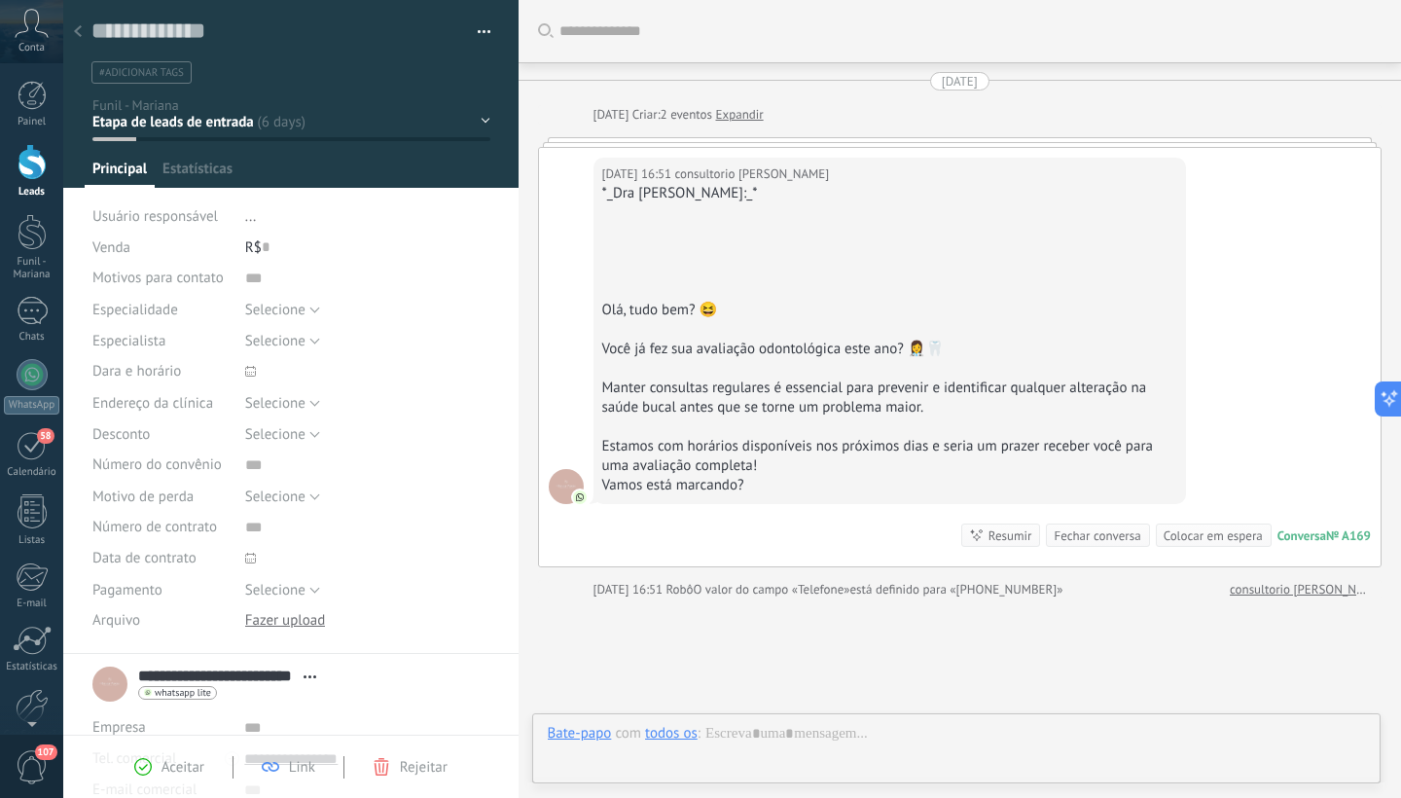
type textarea "**********"
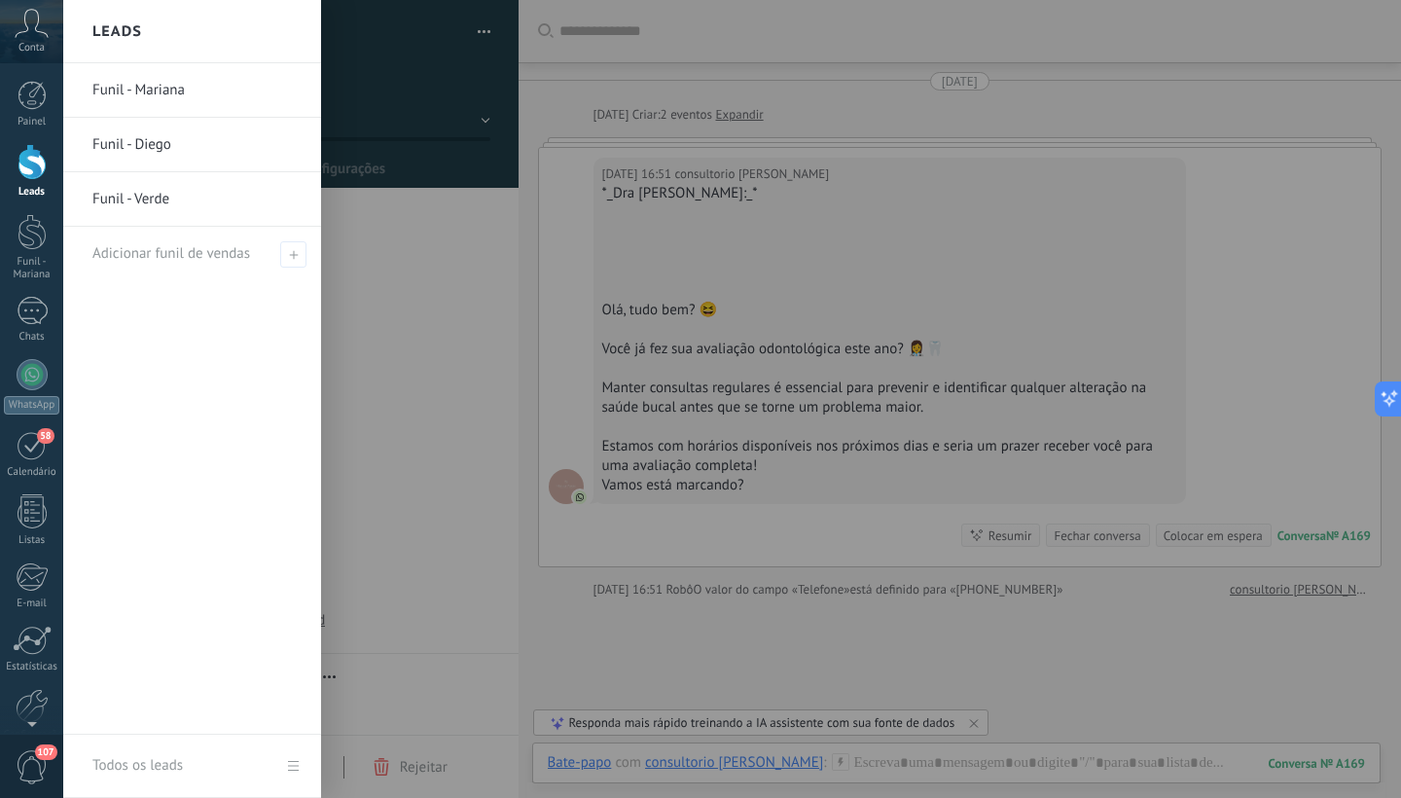
click at [25, 163] on div at bounding box center [32, 162] width 29 height 36
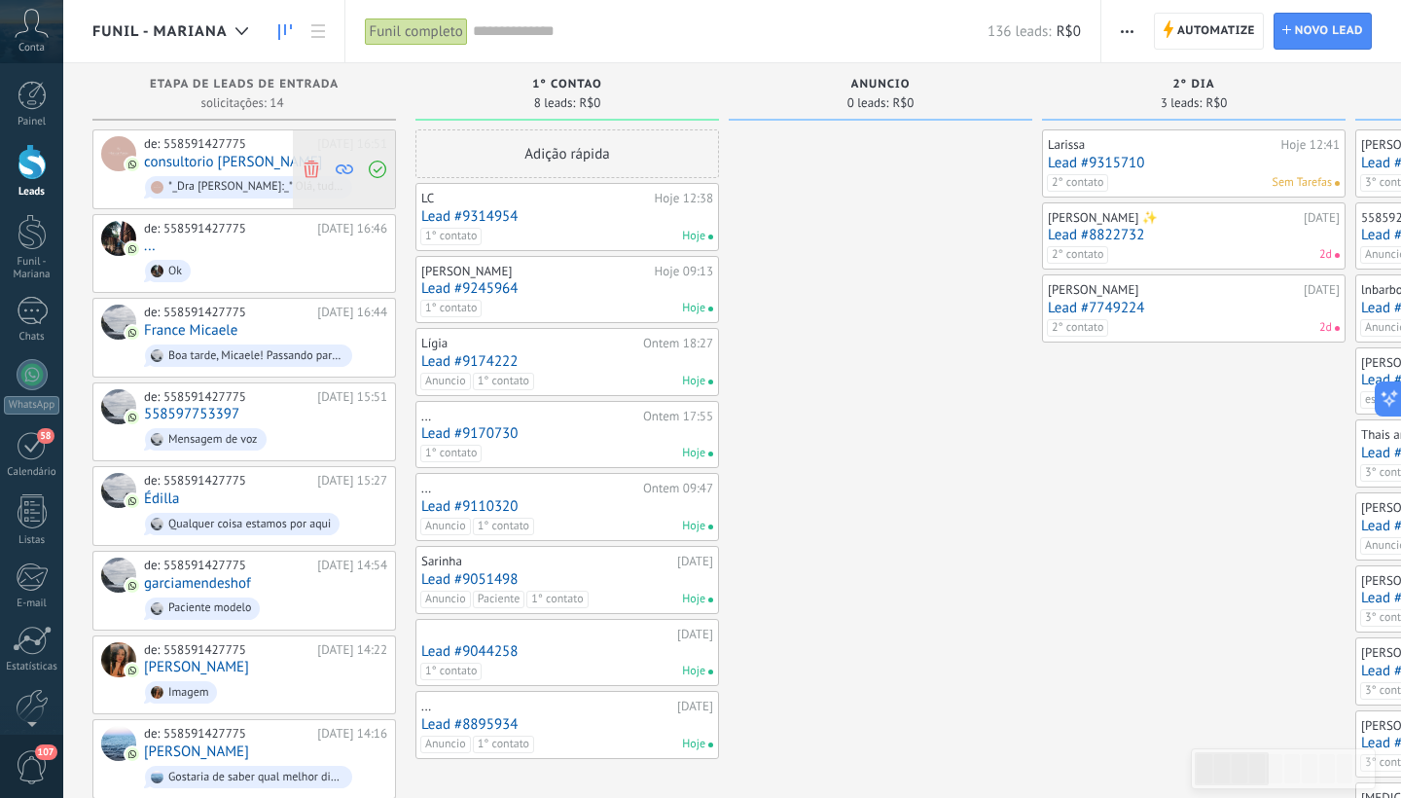
click at [315, 162] on use at bounding box center [310, 169] width 15 height 18
